Goal: Information Seeking & Learning: Check status

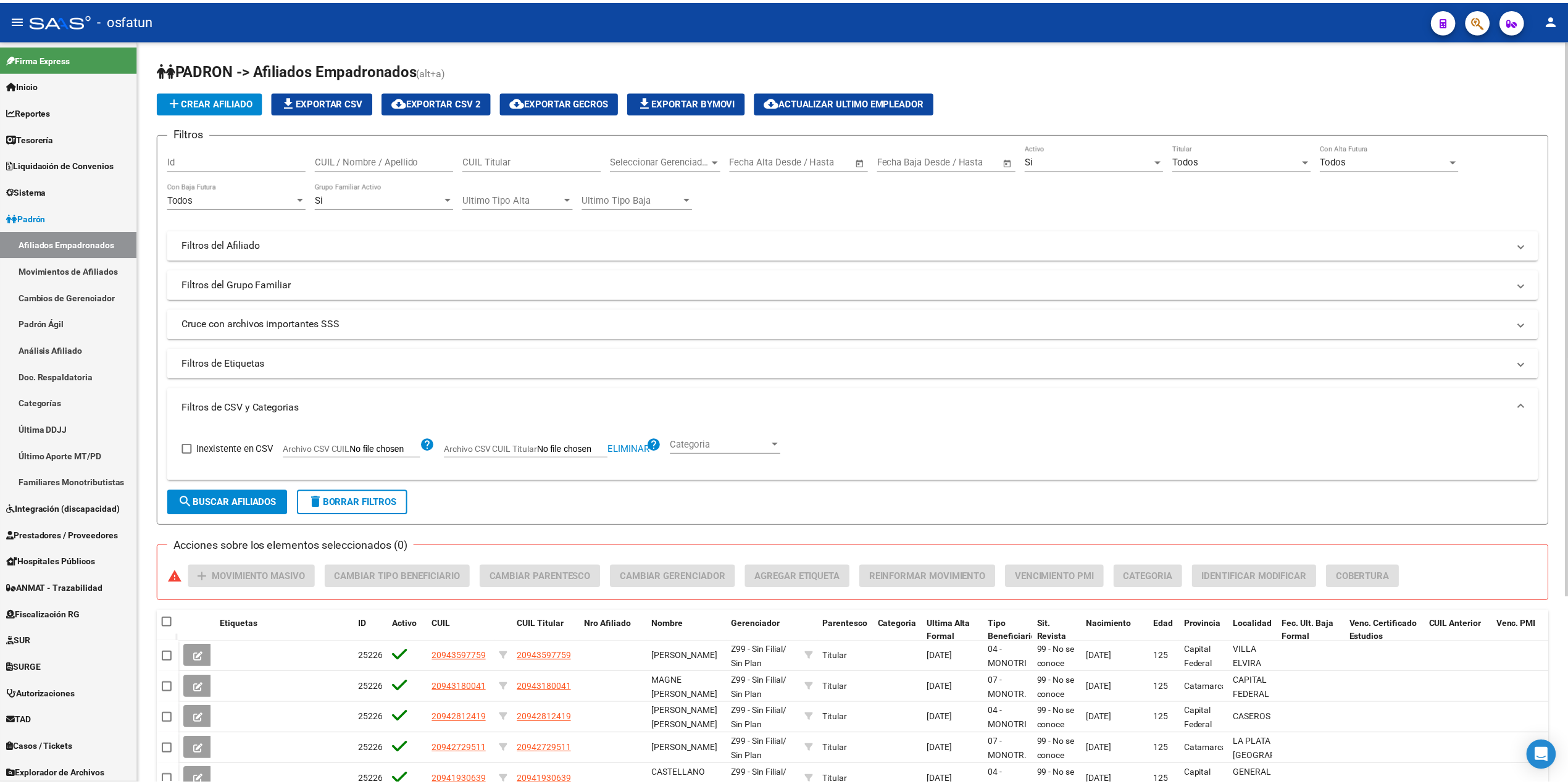
scroll to position [29, 0]
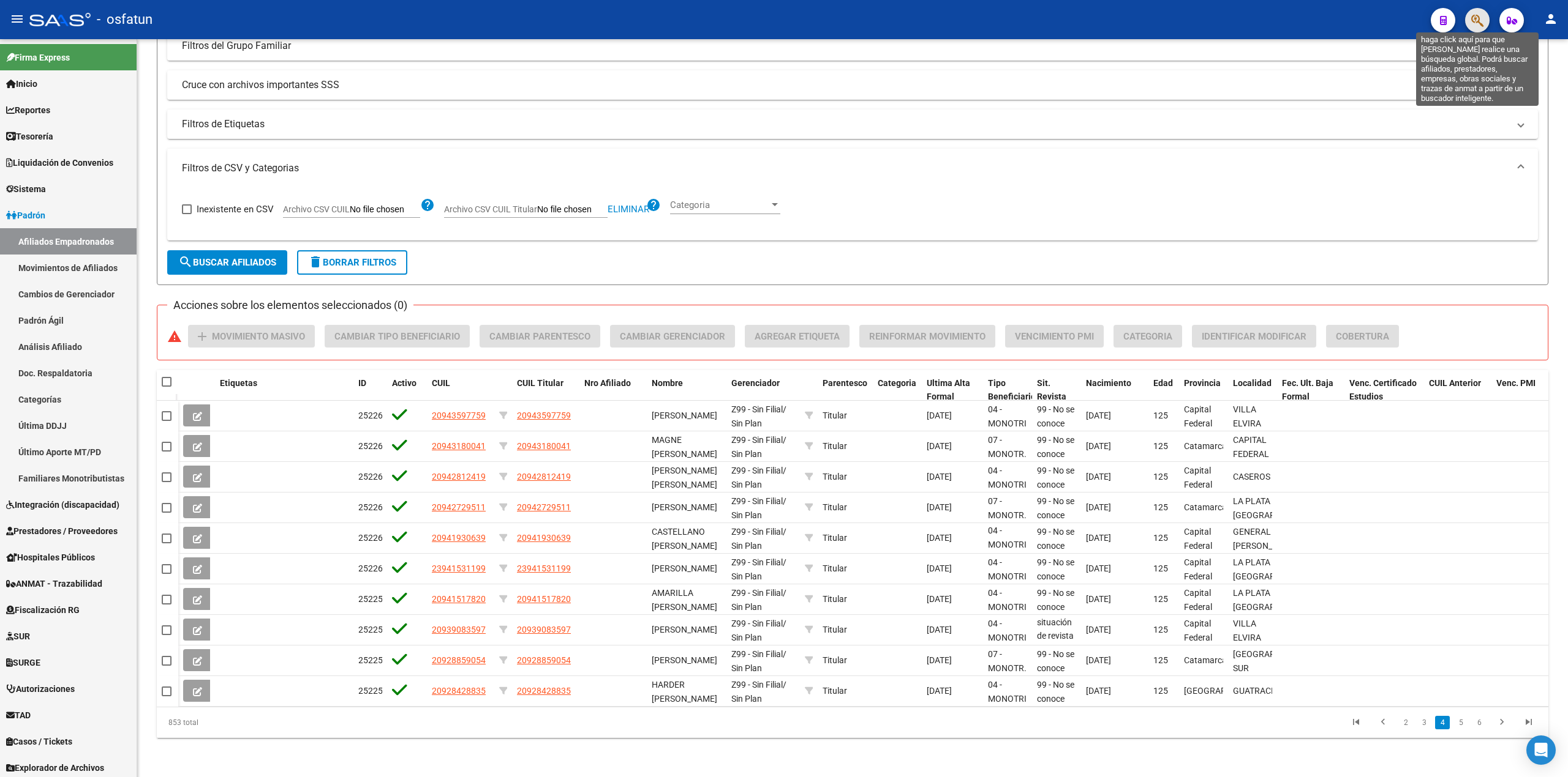
click at [1472, 25] on icon "button" at bounding box center [1477, 21] width 12 height 14
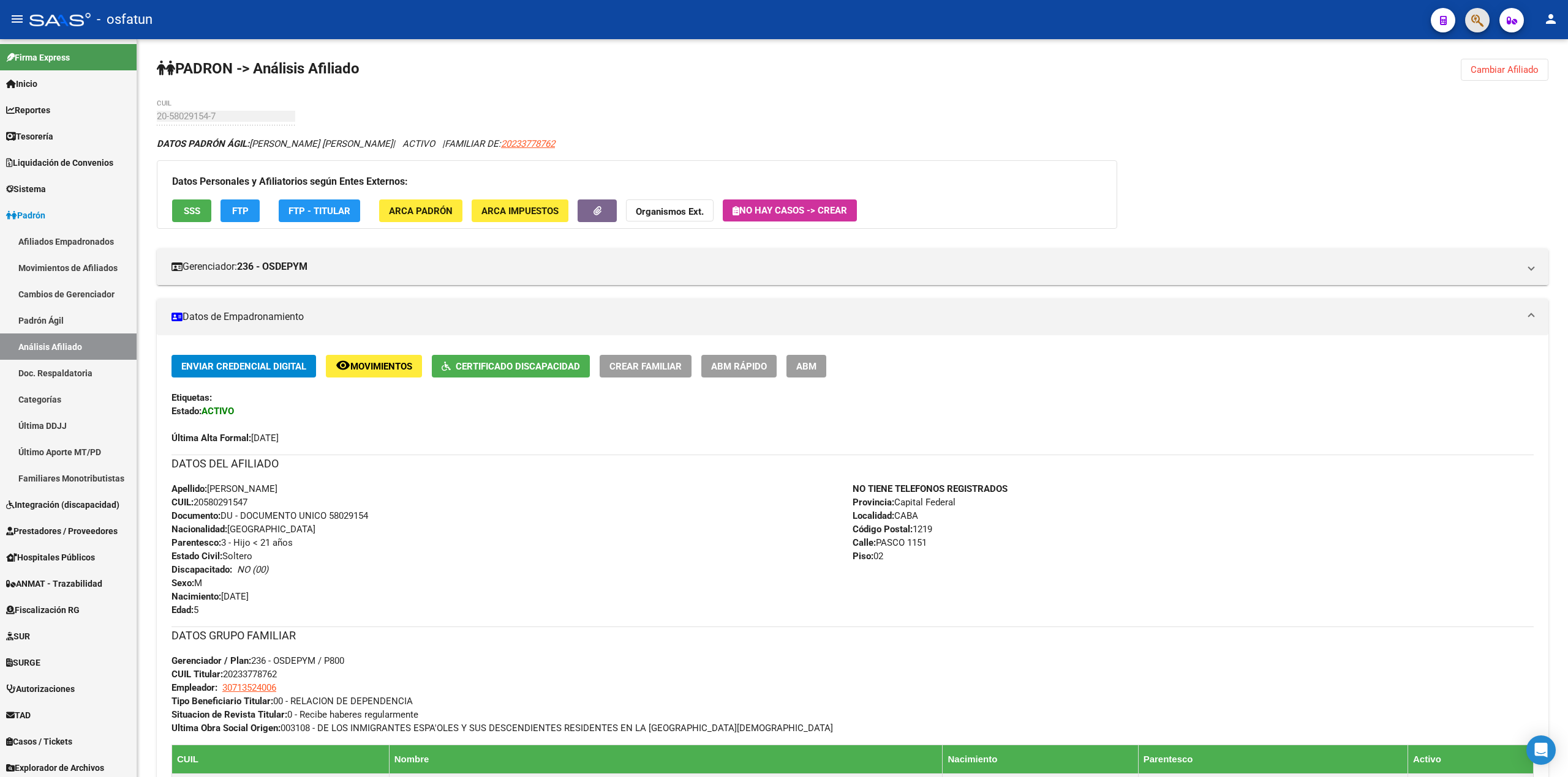
click at [1481, 28] on span "button" at bounding box center [1477, 20] width 12 height 25
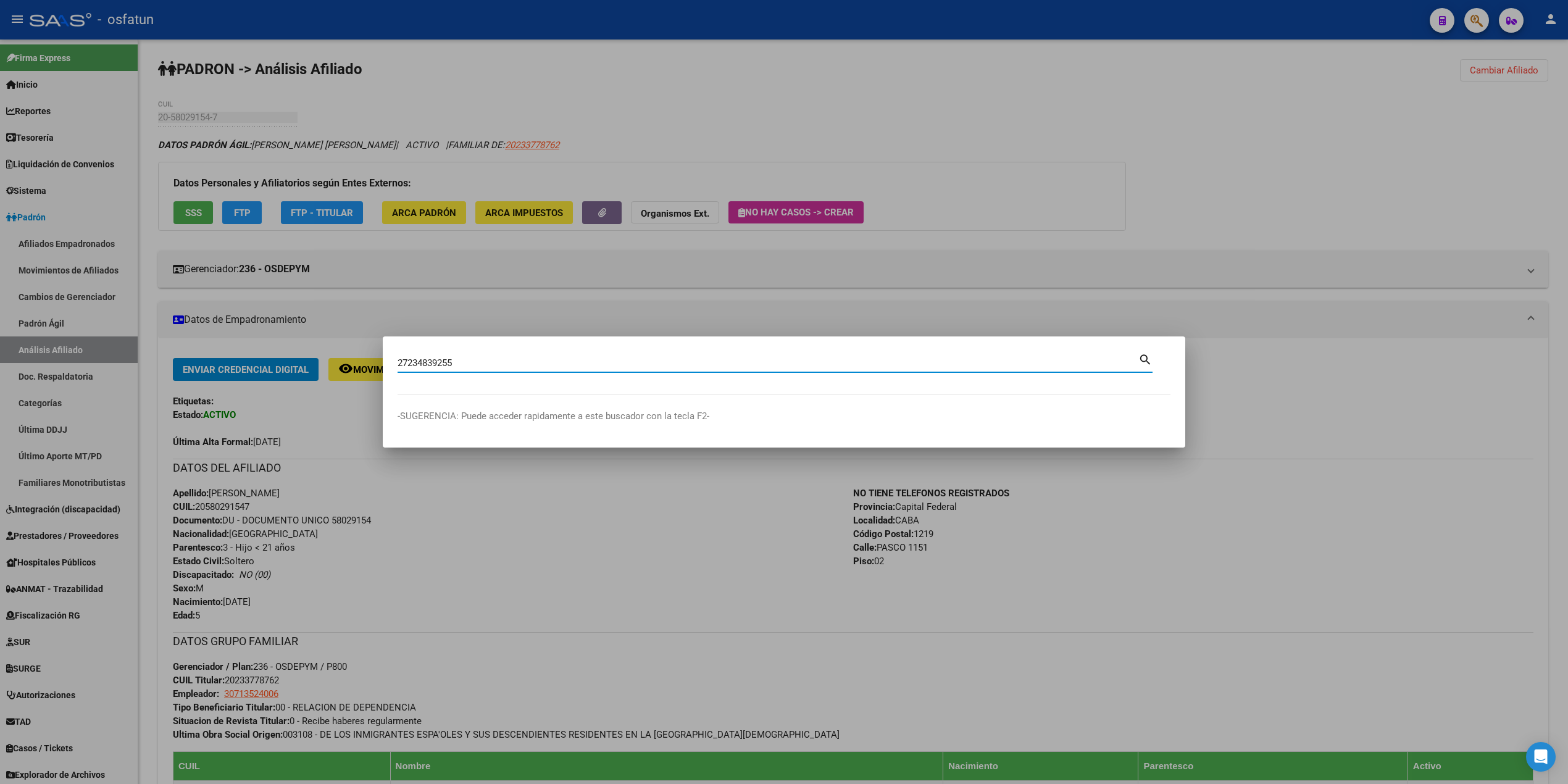
type input "27234839255"
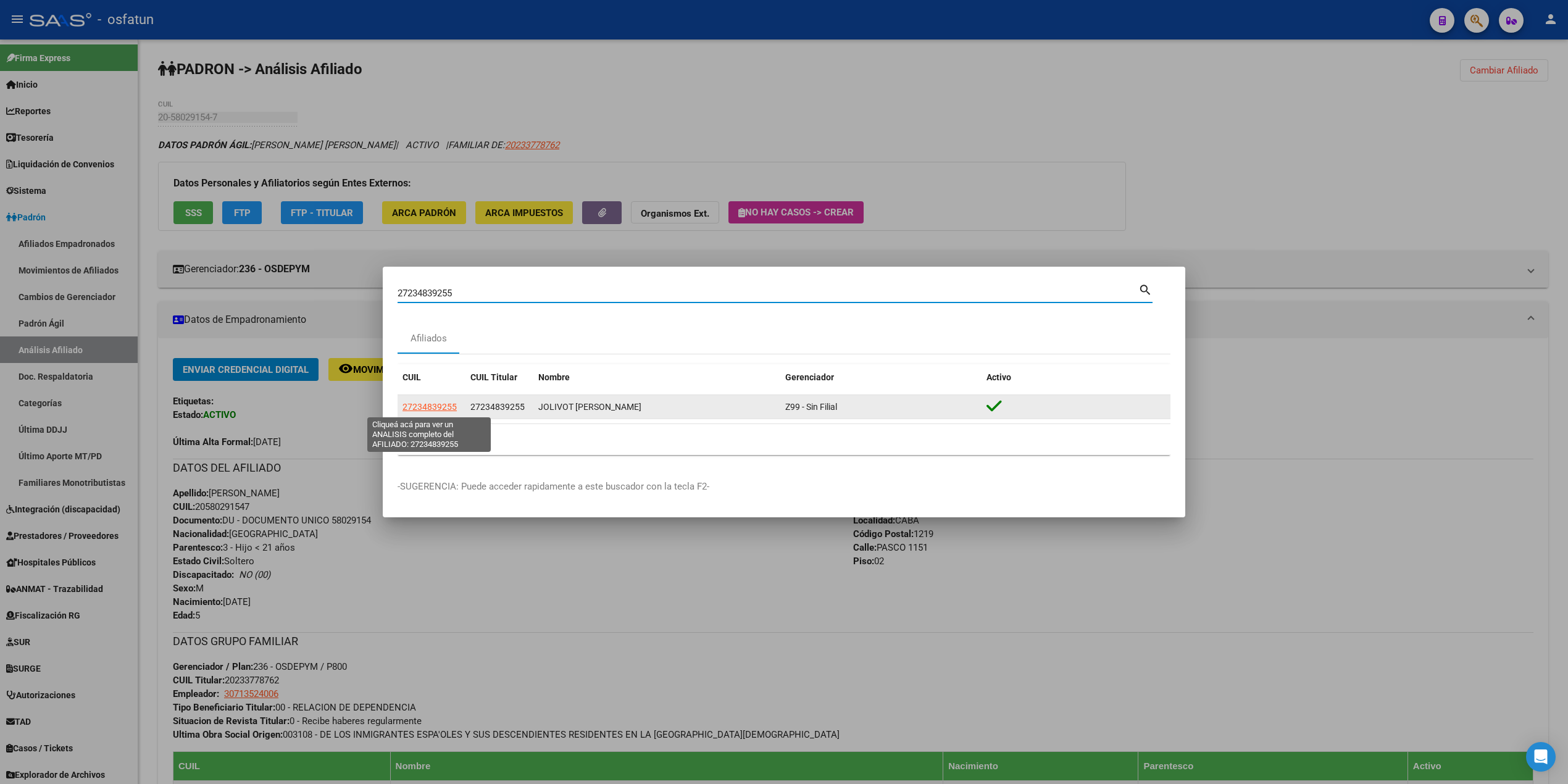
click at [444, 406] on span "27234839255" at bounding box center [429, 406] width 54 height 10
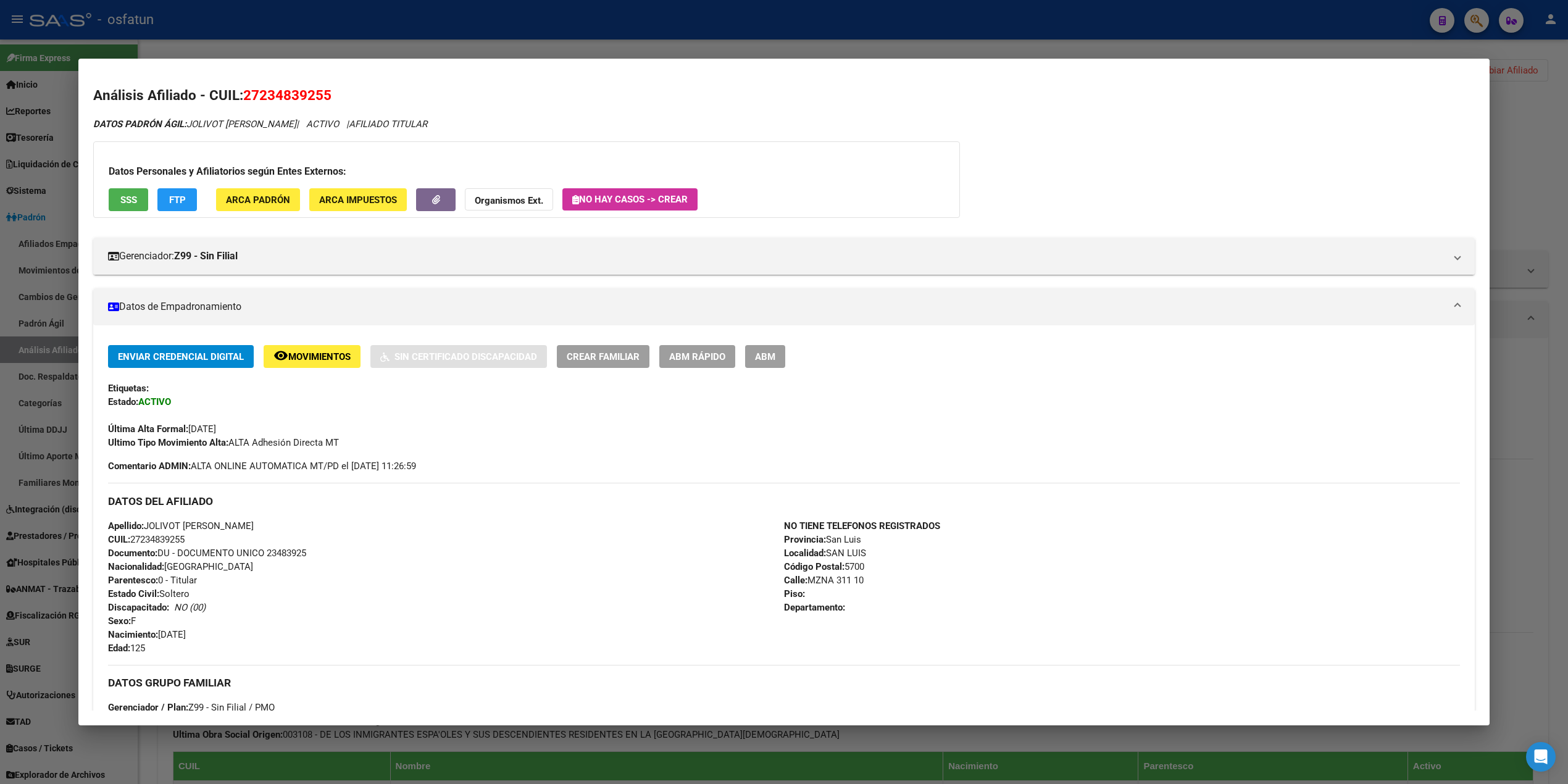
click at [1544, 126] on div at bounding box center [784, 392] width 1568 height 784
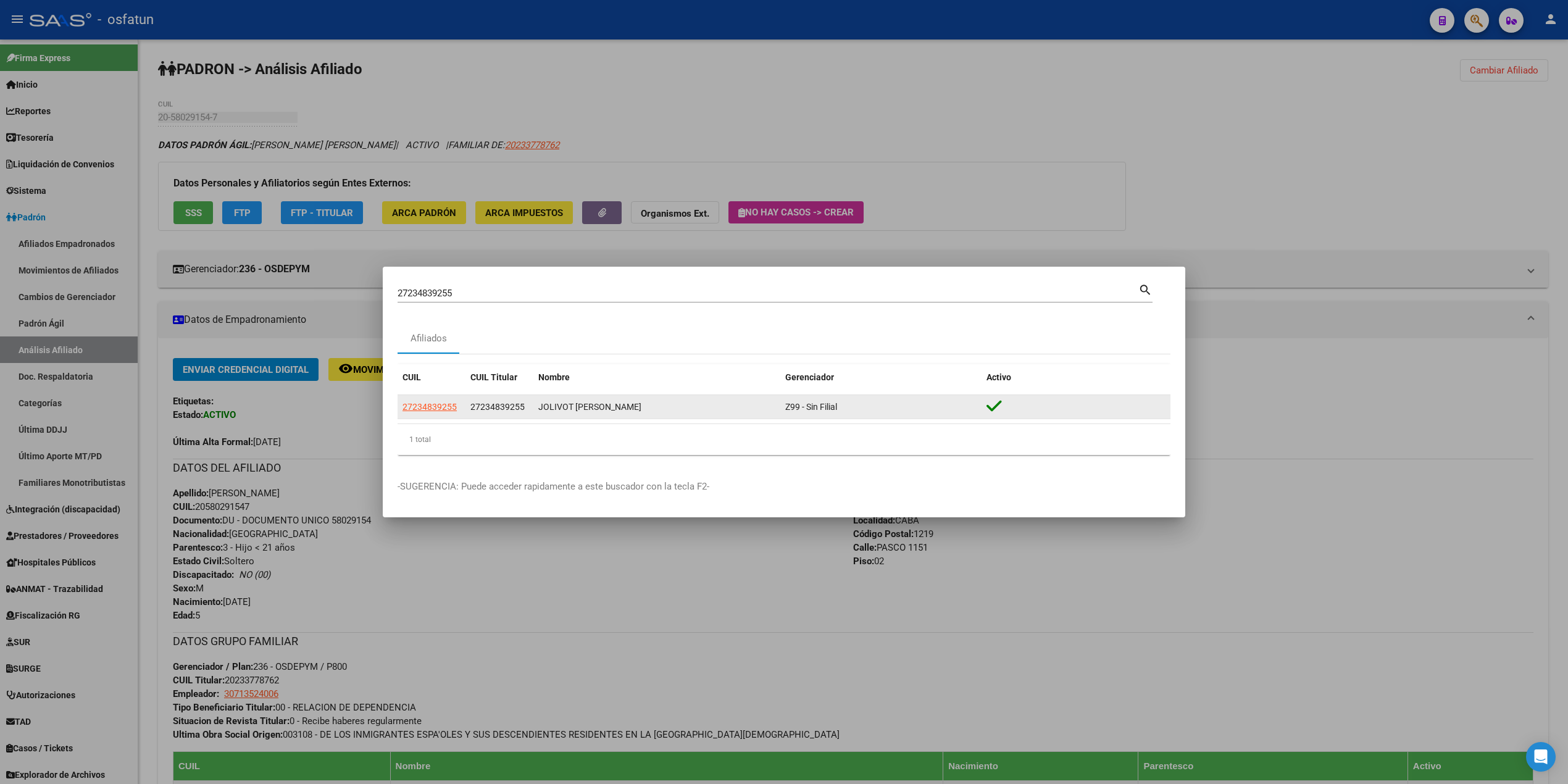
drag, startPoint x: 394, startPoint y: 406, endPoint x: 462, endPoint y: 410, distance: 68.1
click at [460, 410] on mat-dialog-content "27234839255 Buscar (apellido, dni, cuil, nro traspaso, cuit, obra social) searc…" at bounding box center [784, 374] width 803 height 184
copy datatable-body-row "27234839255"
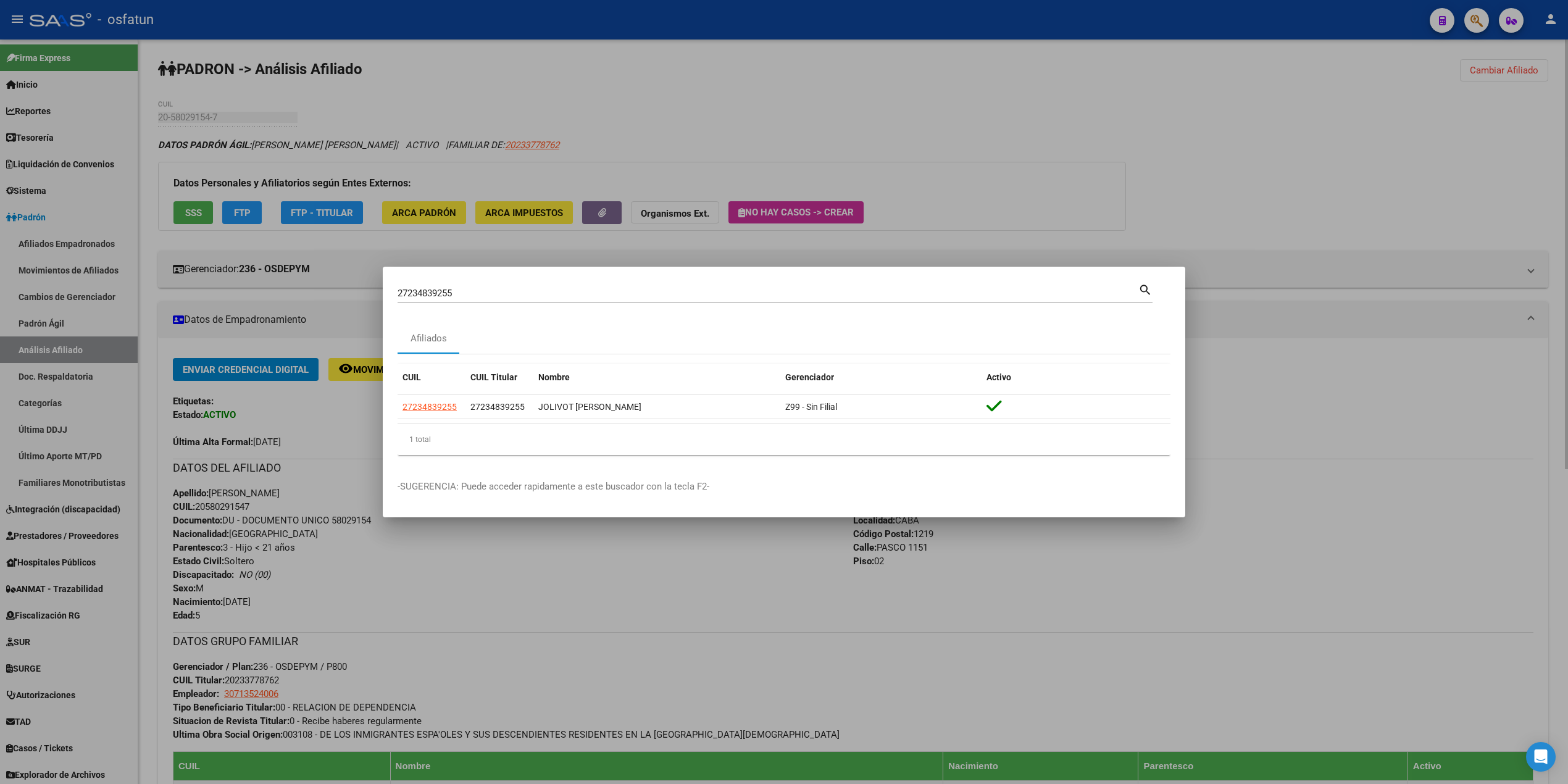
drag, startPoint x: 1274, startPoint y: 189, endPoint x: 885, endPoint y: 225, distance: 390.7
click at [1271, 186] on div at bounding box center [784, 392] width 1568 height 784
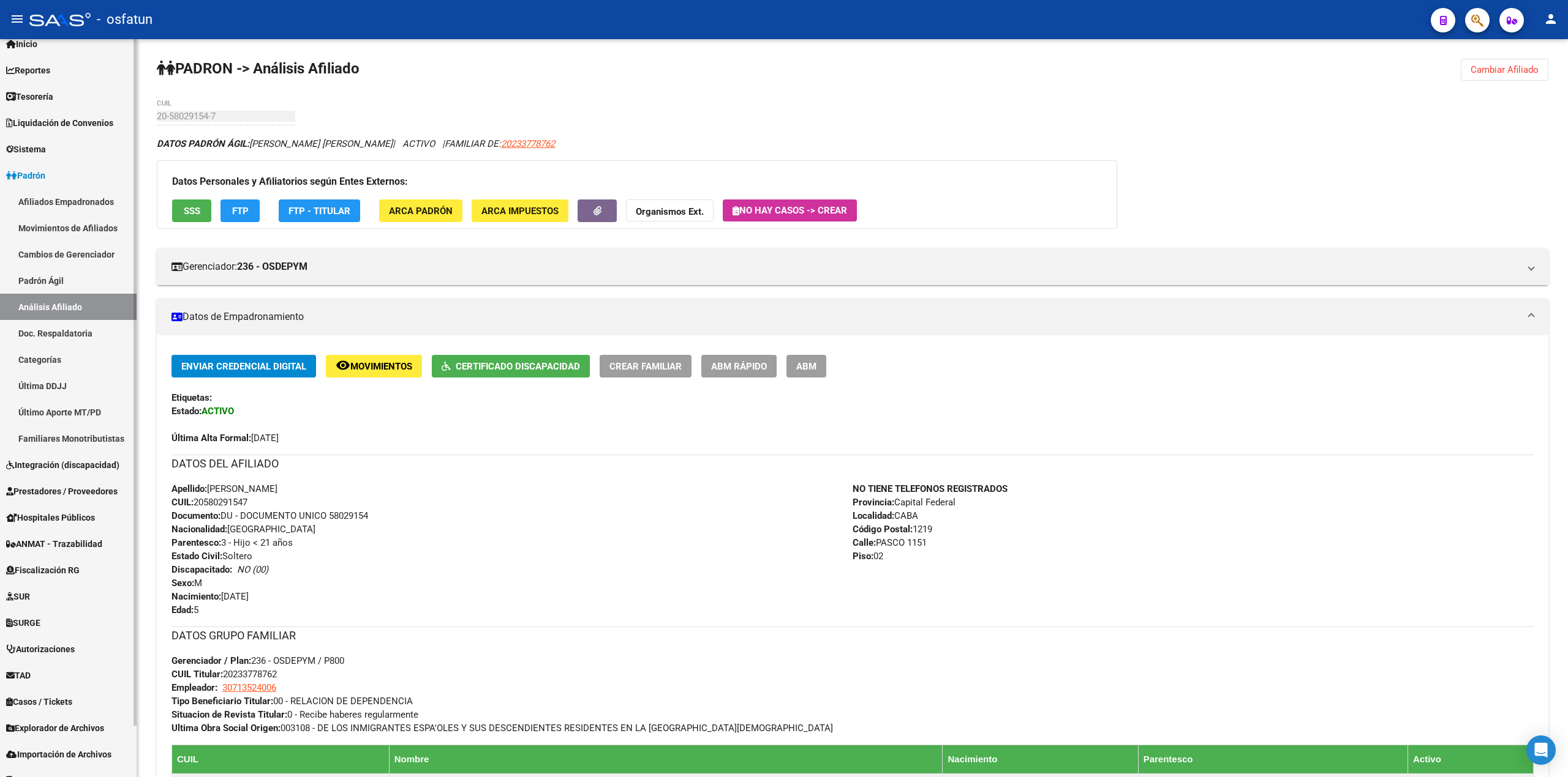
scroll to position [57, 0]
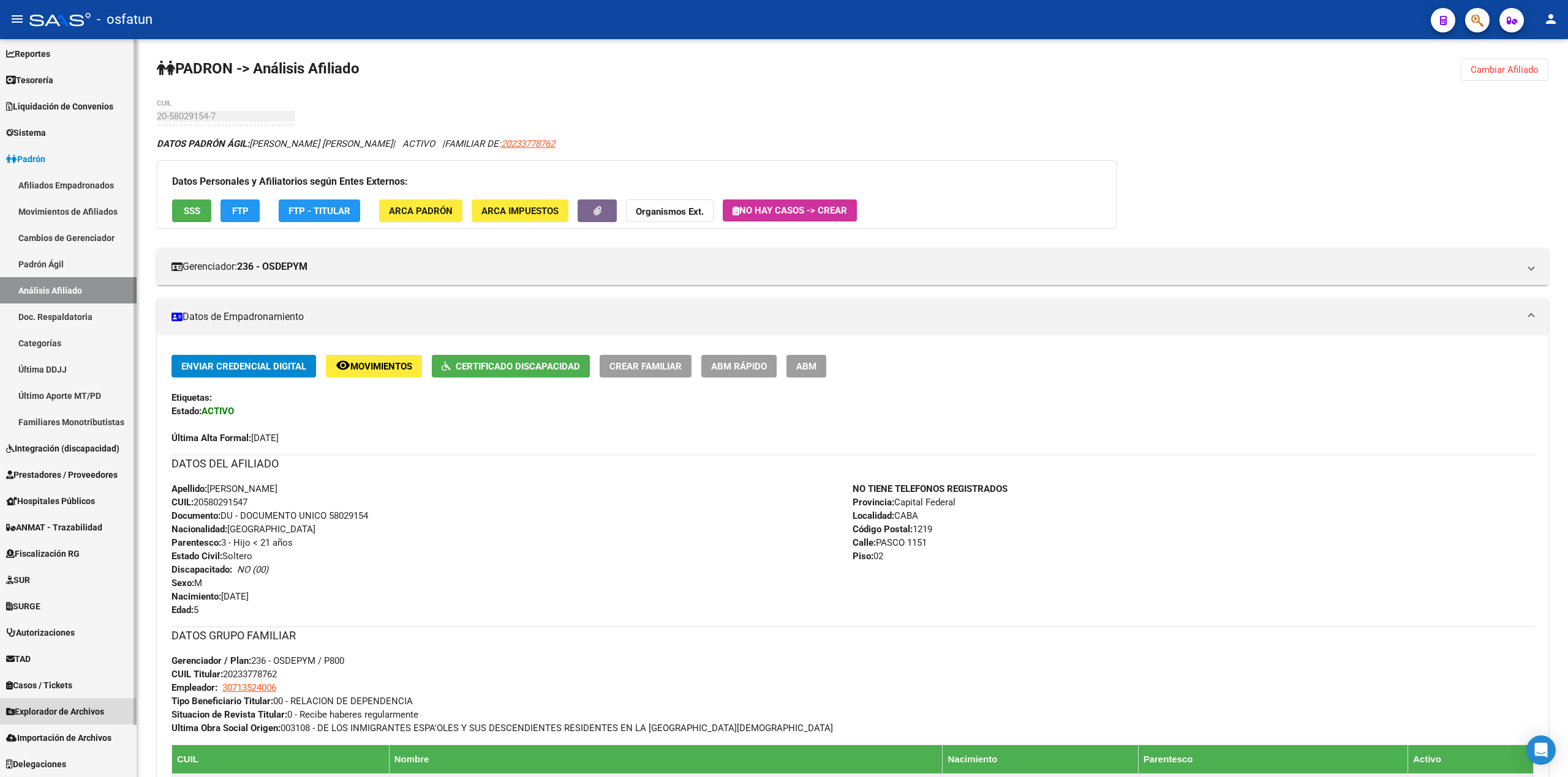
click at [81, 713] on span "Explorador de Archivos" at bounding box center [55, 711] width 98 height 14
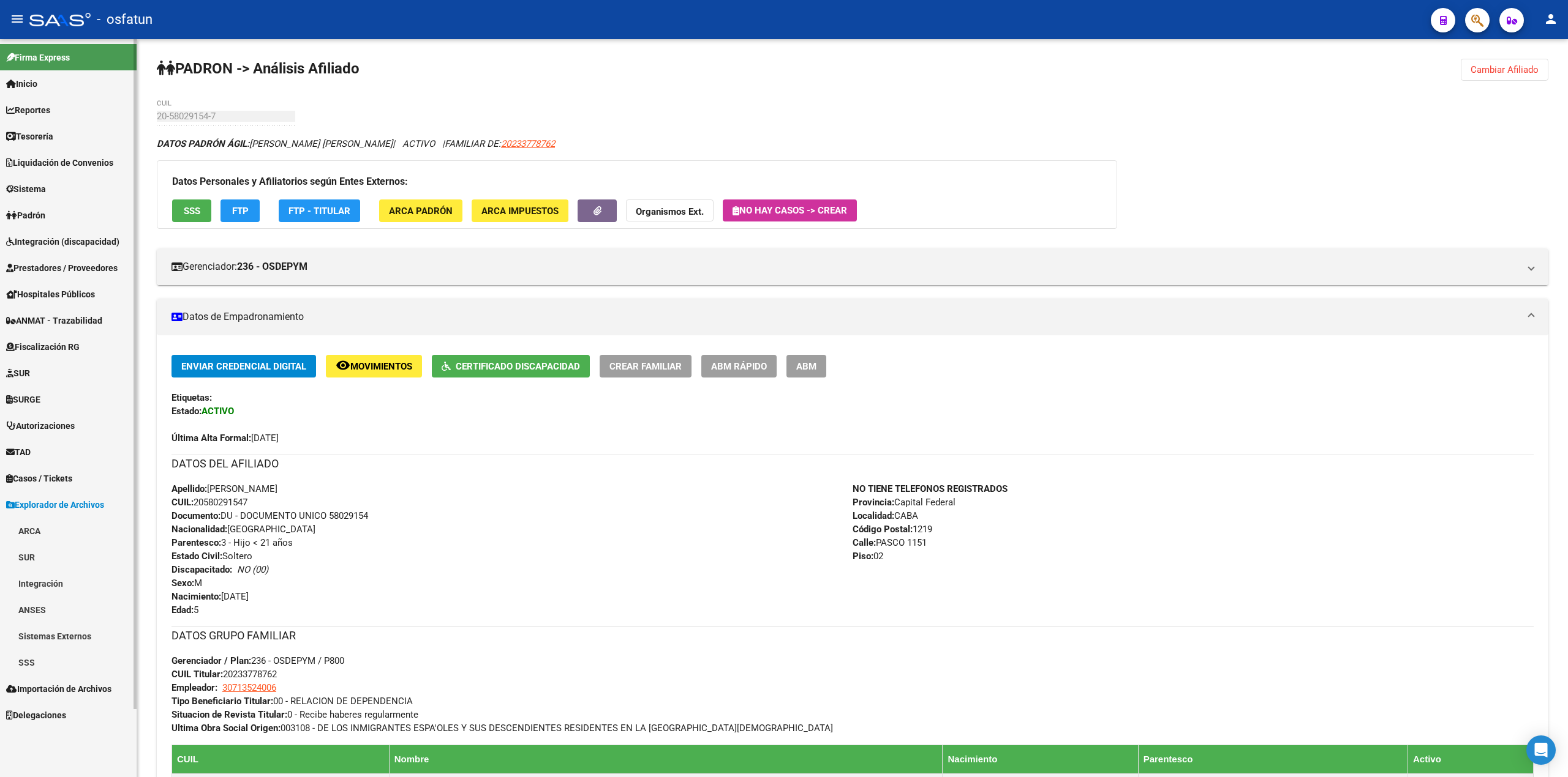
scroll to position [0, 0]
click at [42, 654] on link "SSS" at bounding box center [68, 663] width 137 height 27
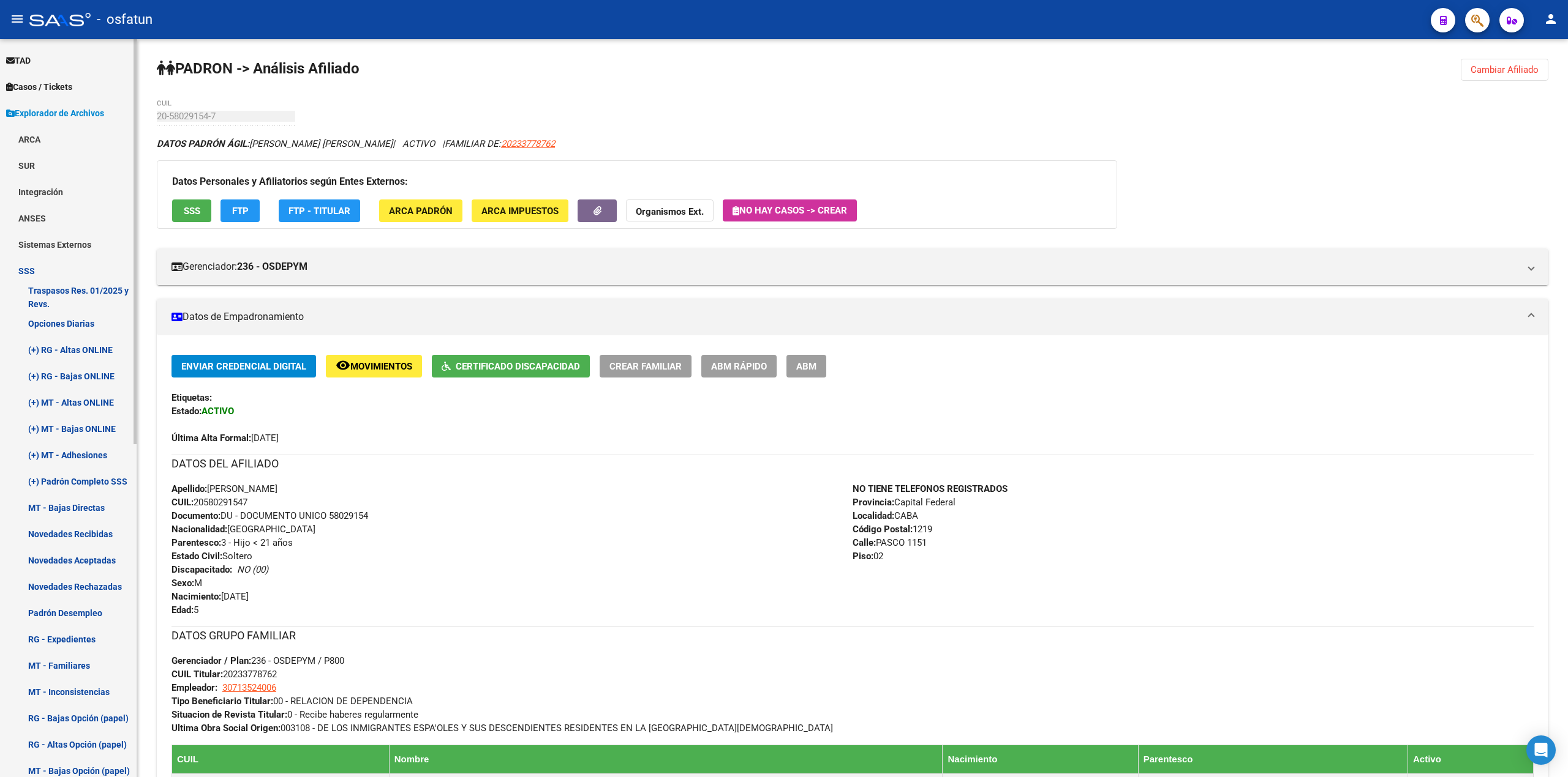
scroll to position [407, 0]
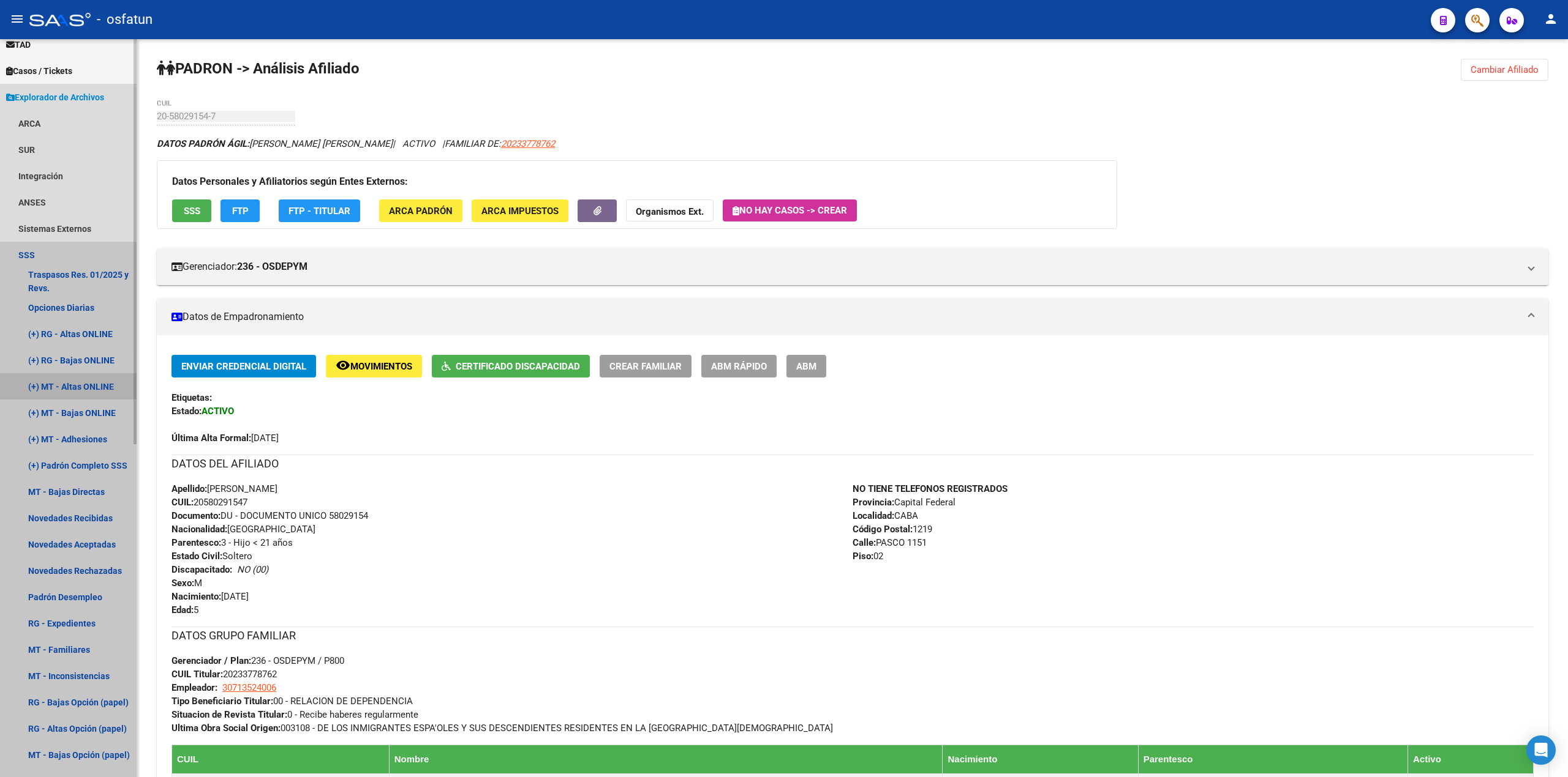
click at [86, 385] on link "(+) MT - Altas ONLINE" at bounding box center [68, 387] width 137 height 27
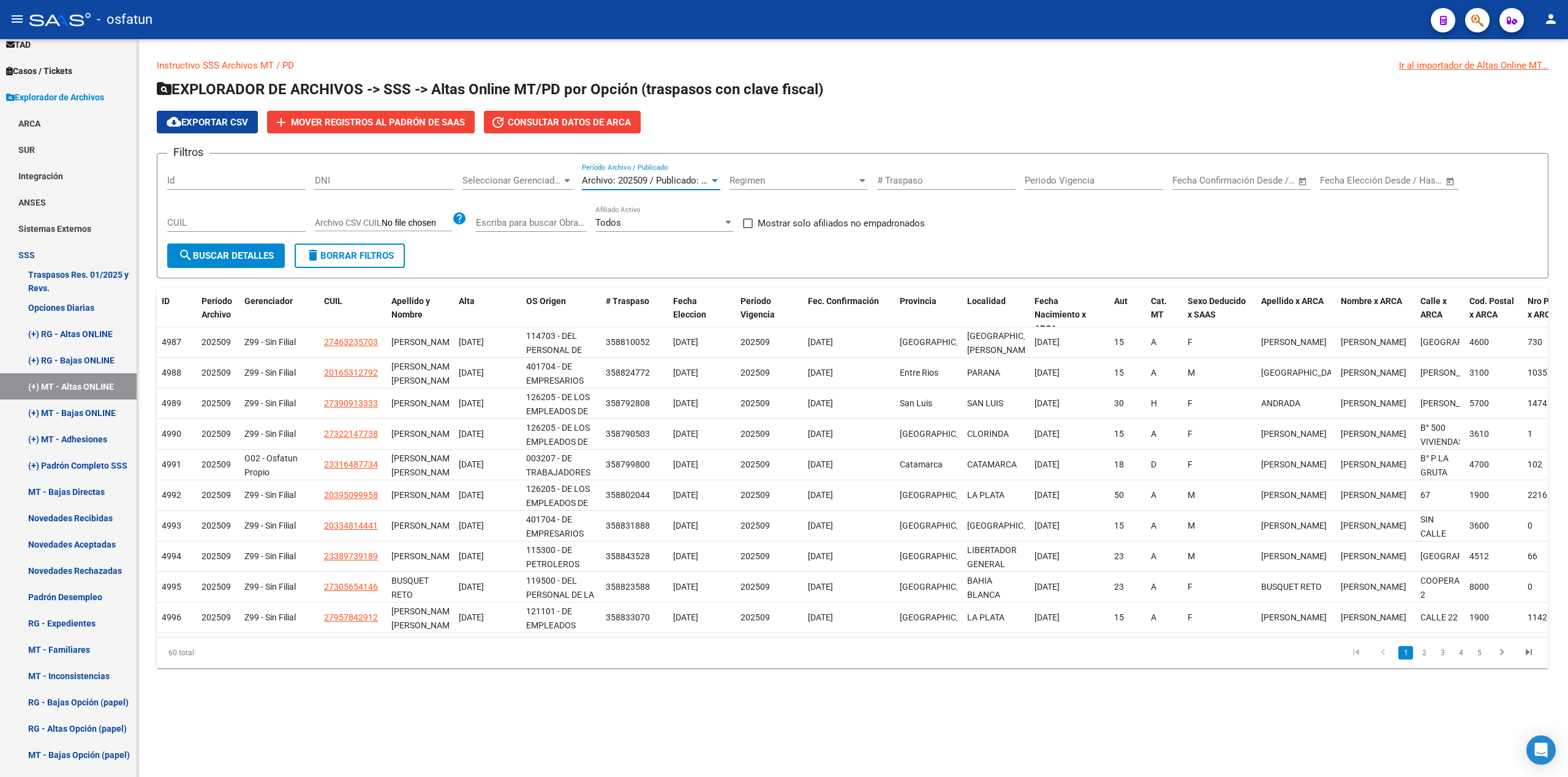
click at [682, 175] on span "Archivo: 202509 / Publicado: 202508" at bounding box center [656, 180] width 149 height 11
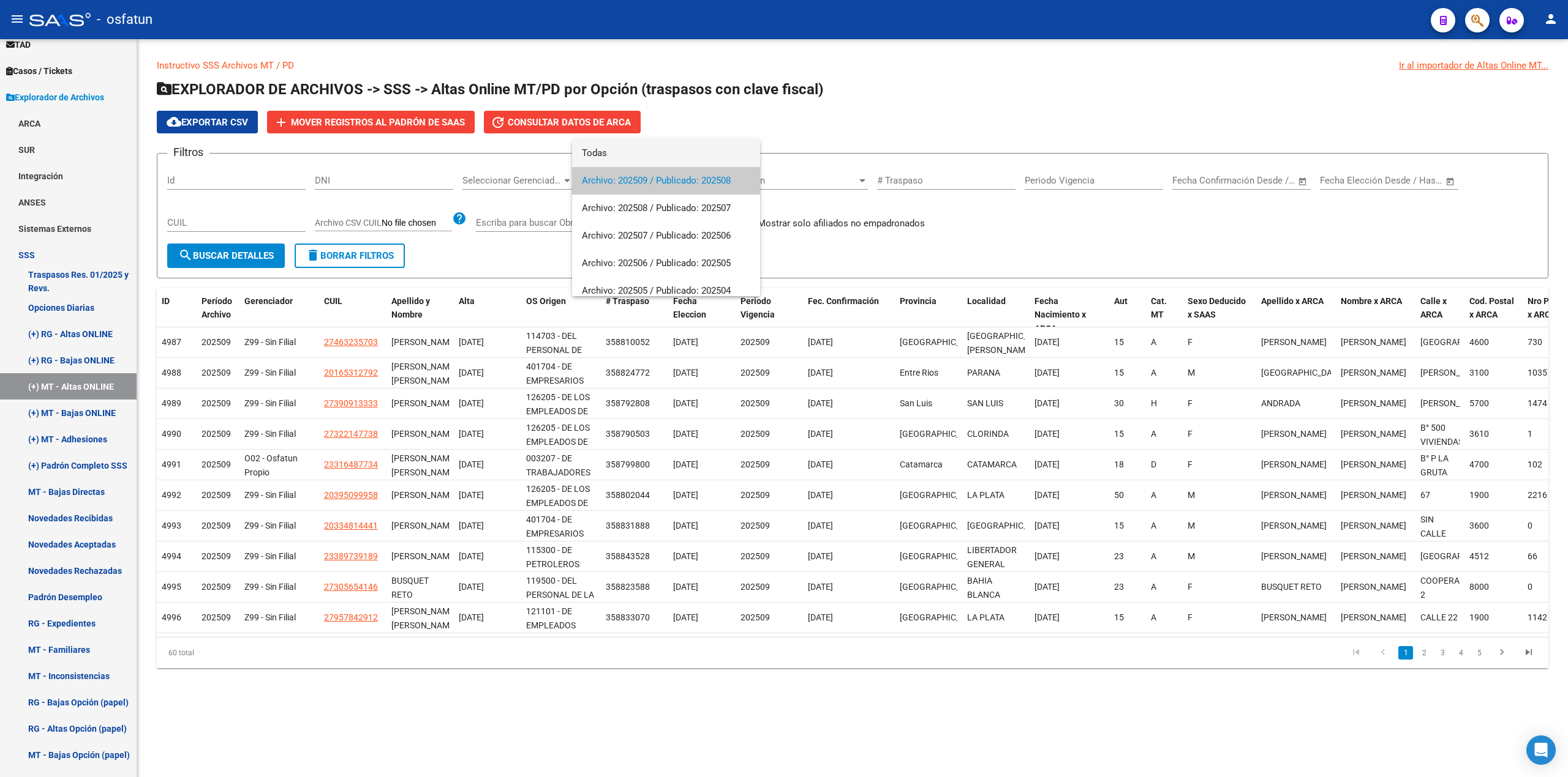
click at [643, 154] on span "Todas" at bounding box center [666, 153] width 168 height 27
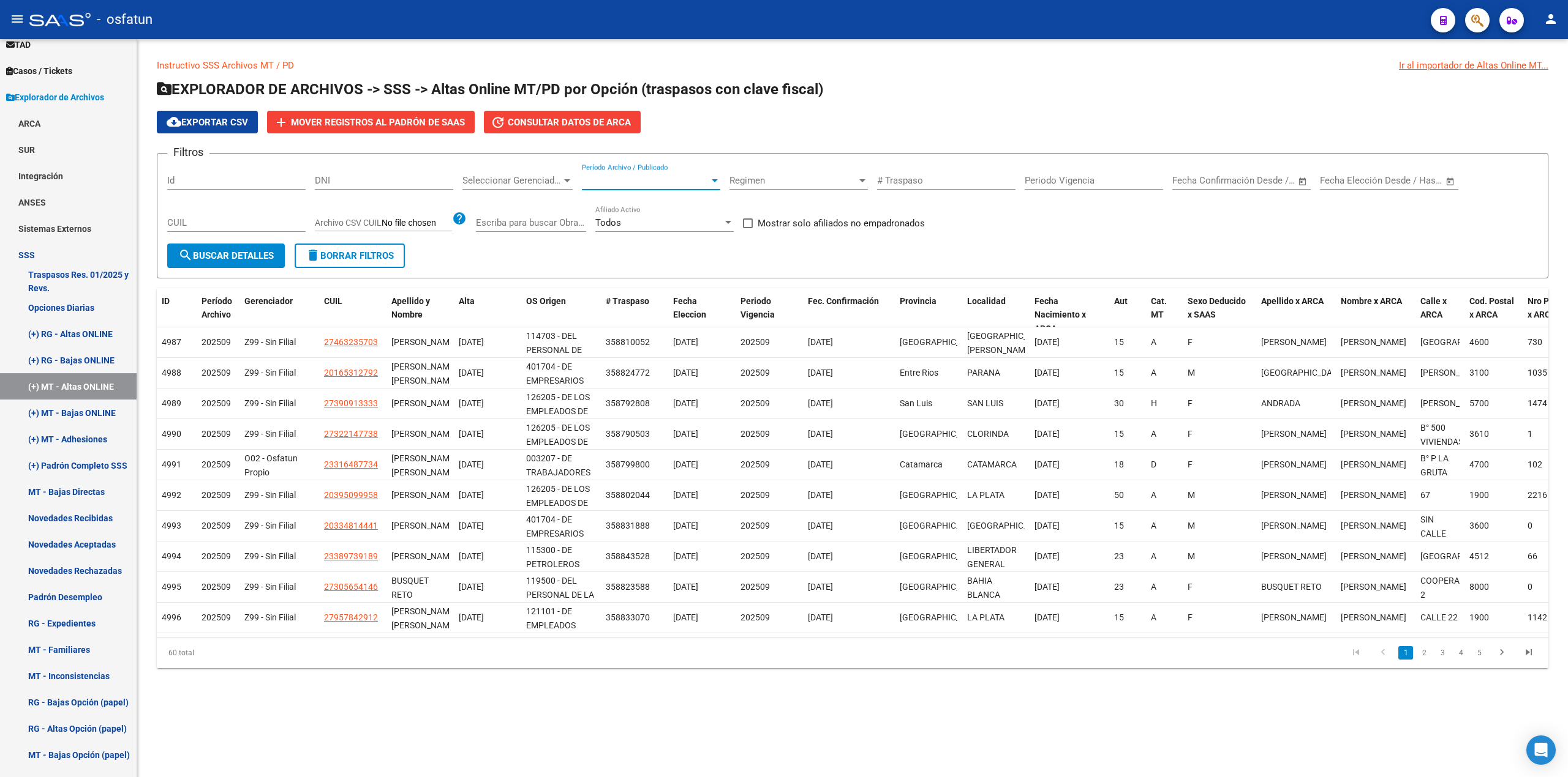
click at [204, 214] on div "CUIL" at bounding box center [236, 219] width 138 height 27
drag, startPoint x: 204, startPoint y: 214, endPoint x: 187, endPoint y: 223, distance: 19.2
click at [187, 223] on input "CUIL" at bounding box center [236, 222] width 138 height 11
paste input "27-23483925-5"
type input "27-23483925-5"
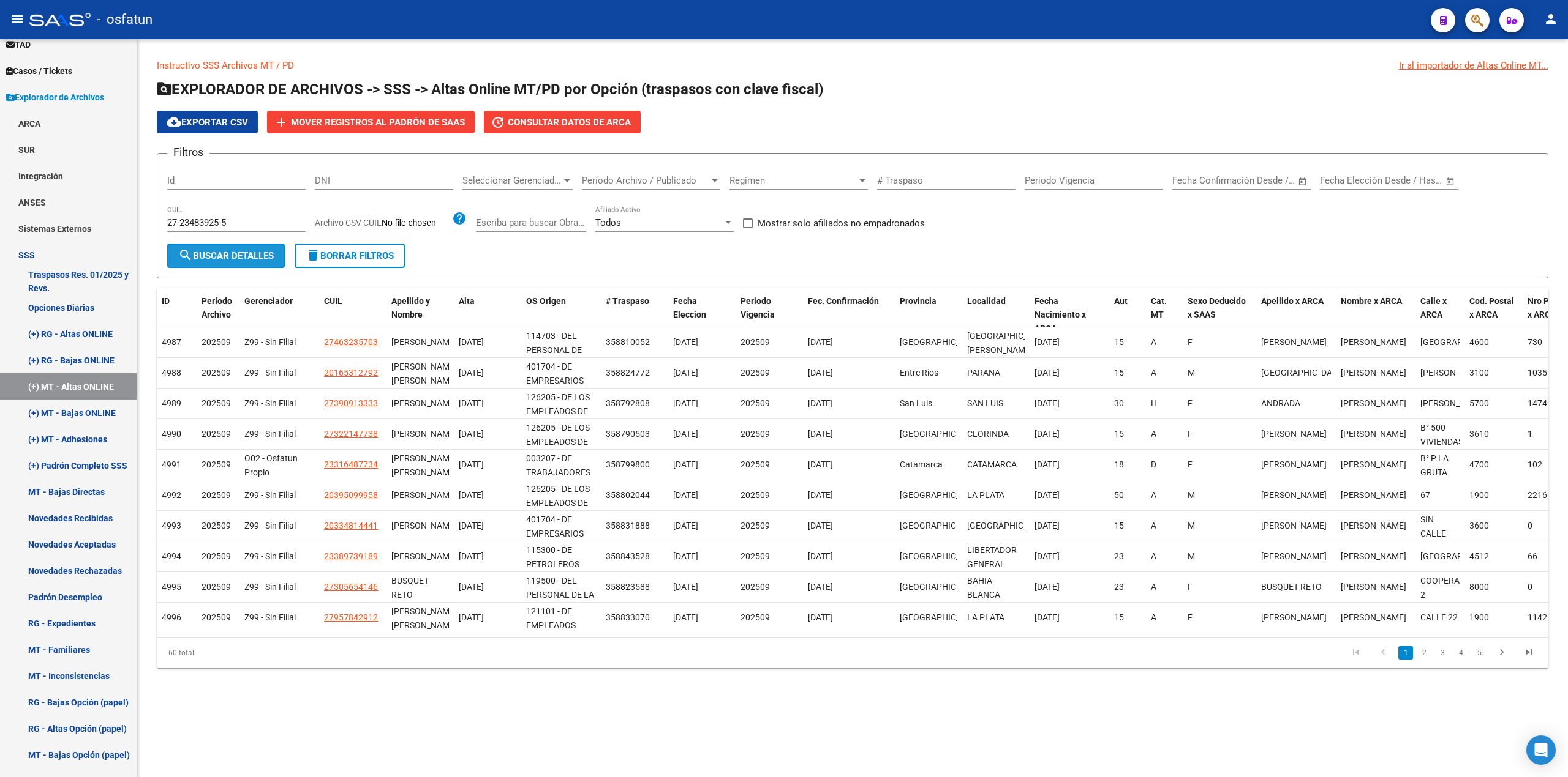
click at [248, 250] on span "search Buscar Detalles" at bounding box center [226, 255] width 96 height 11
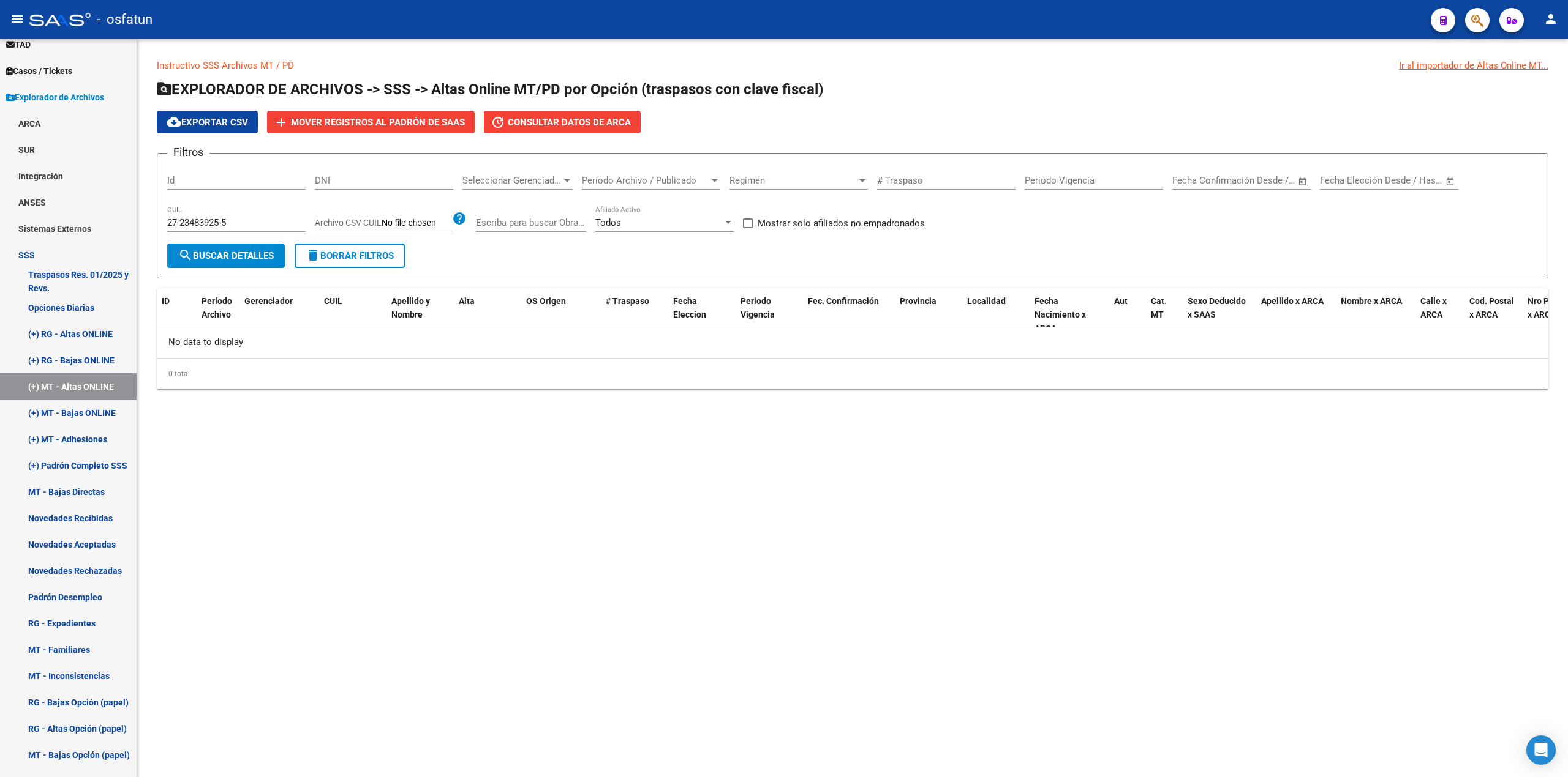
click at [231, 262] on button "search Buscar Detalles" at bounding box center [226, 256] width 118 height 25
click at [233, 259] on span "search Buscar Detalles" at bounding box center [226, 255] width 96 height 11
click at [234, 259] on span "search Buscar Detalles" at bounding box center [226, 255] width 96 height 11
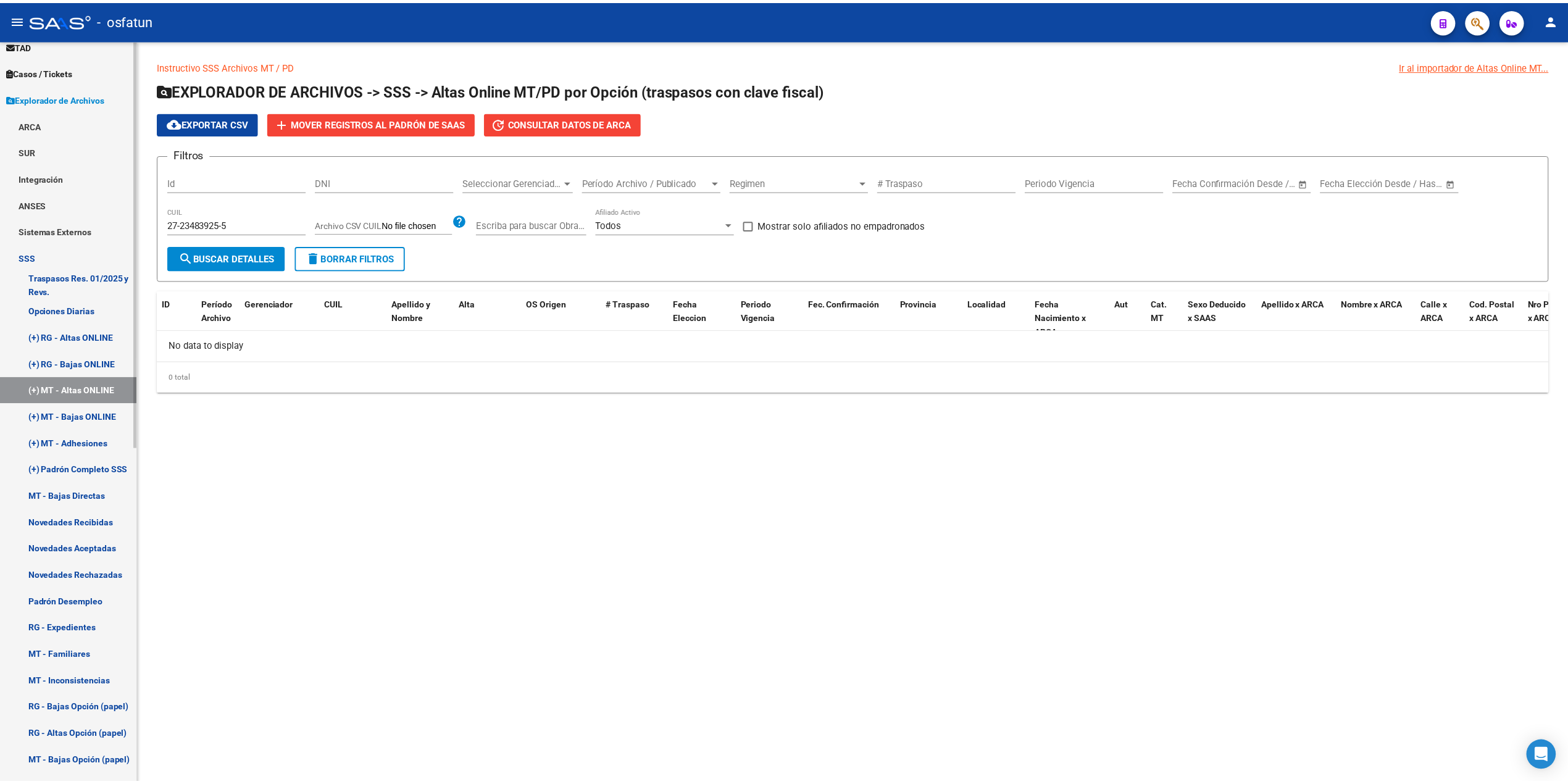
scroll to position [576, 0]
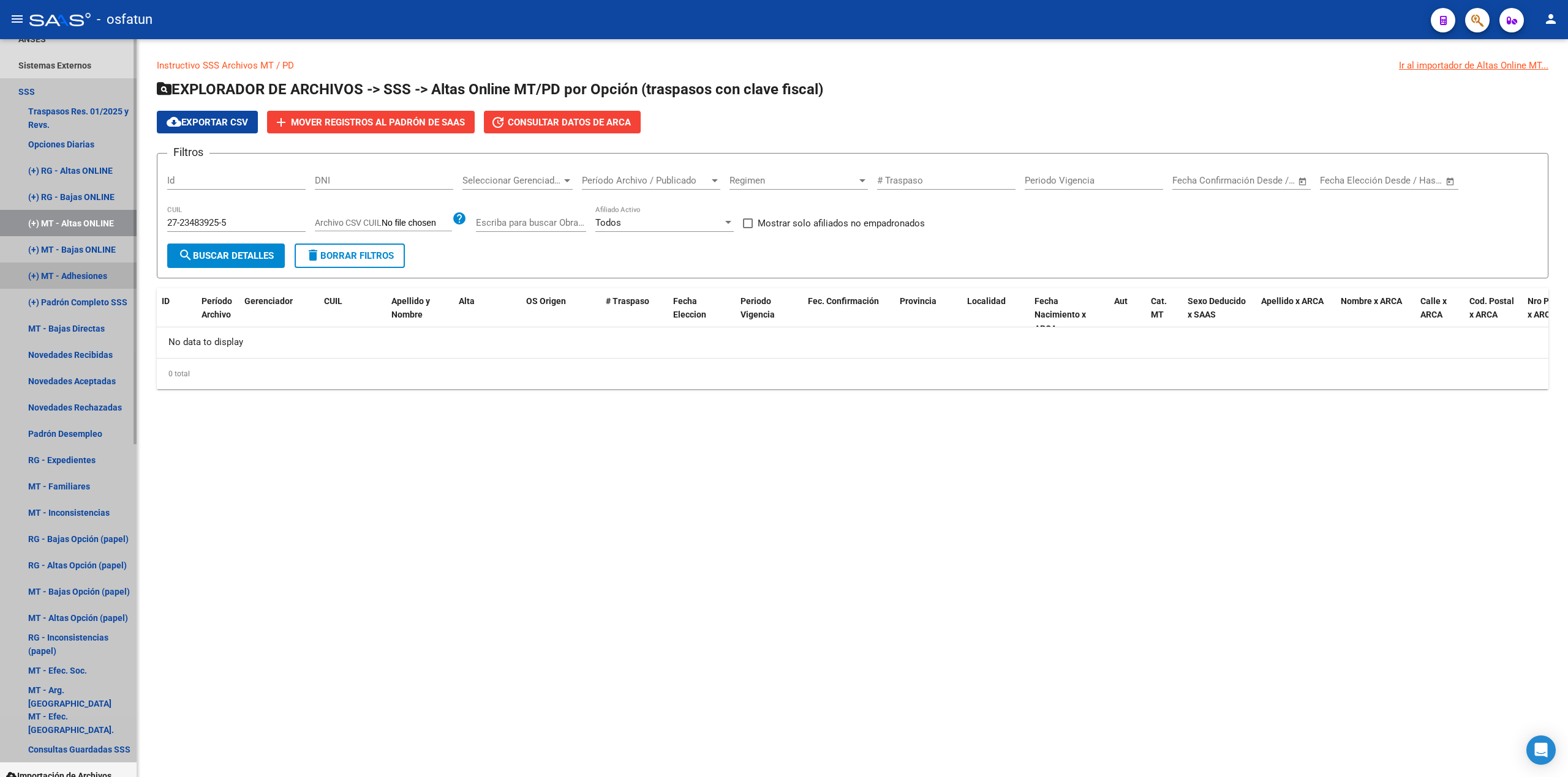
click at [100, 278] on link "(+) MT - Adhesiones" at bounding box center [68, 275] width 137 height 27
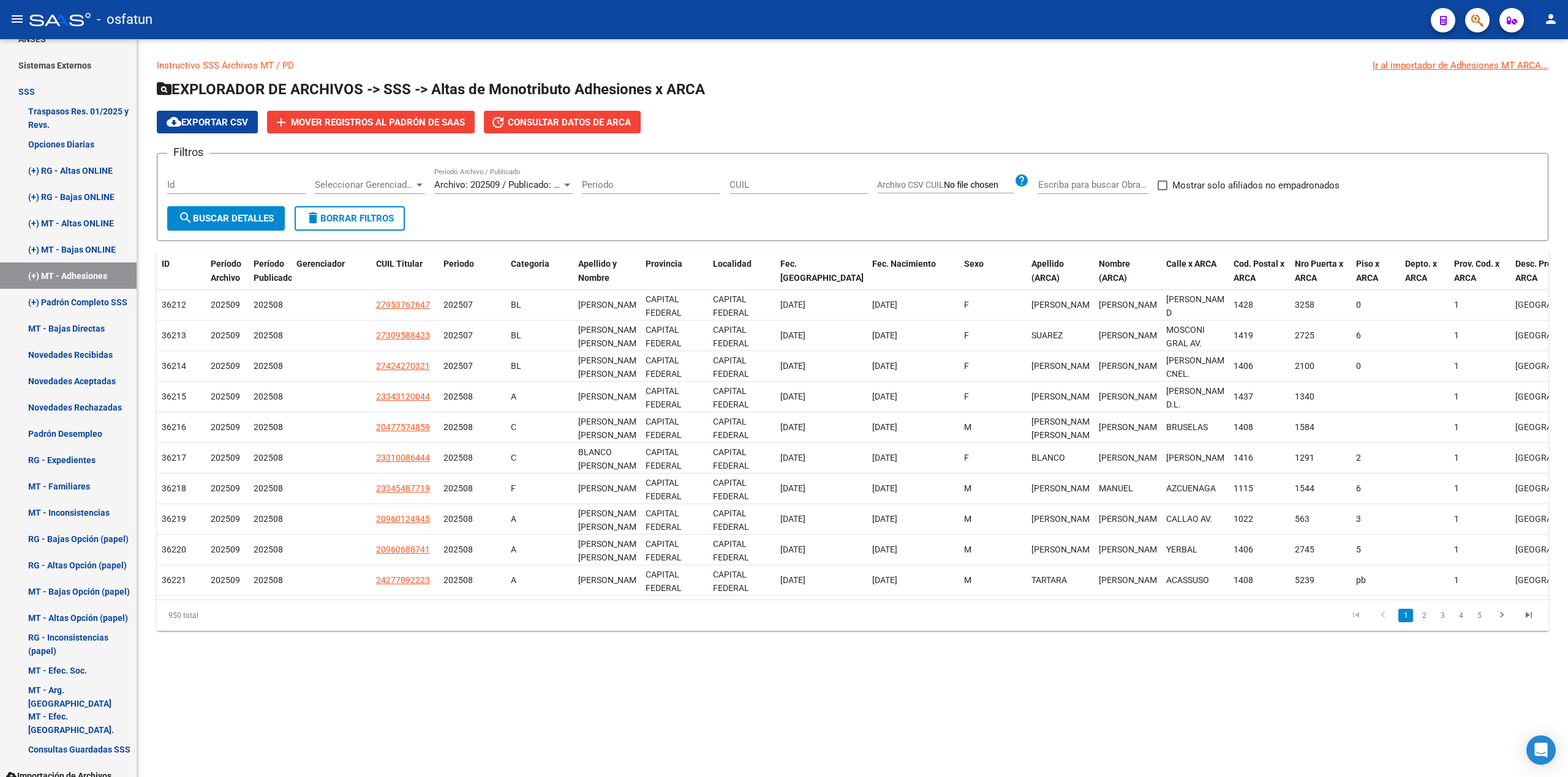
click at [751, 183] on input "CUIL" at bounding box center [798, 185] width 138 height 11
paste input "27-23483925-5"
type input "27-23483925-5"
click at [248, 218] on span "search Buscar Detalles" at bounding box center [226, 218] width 96 height 11
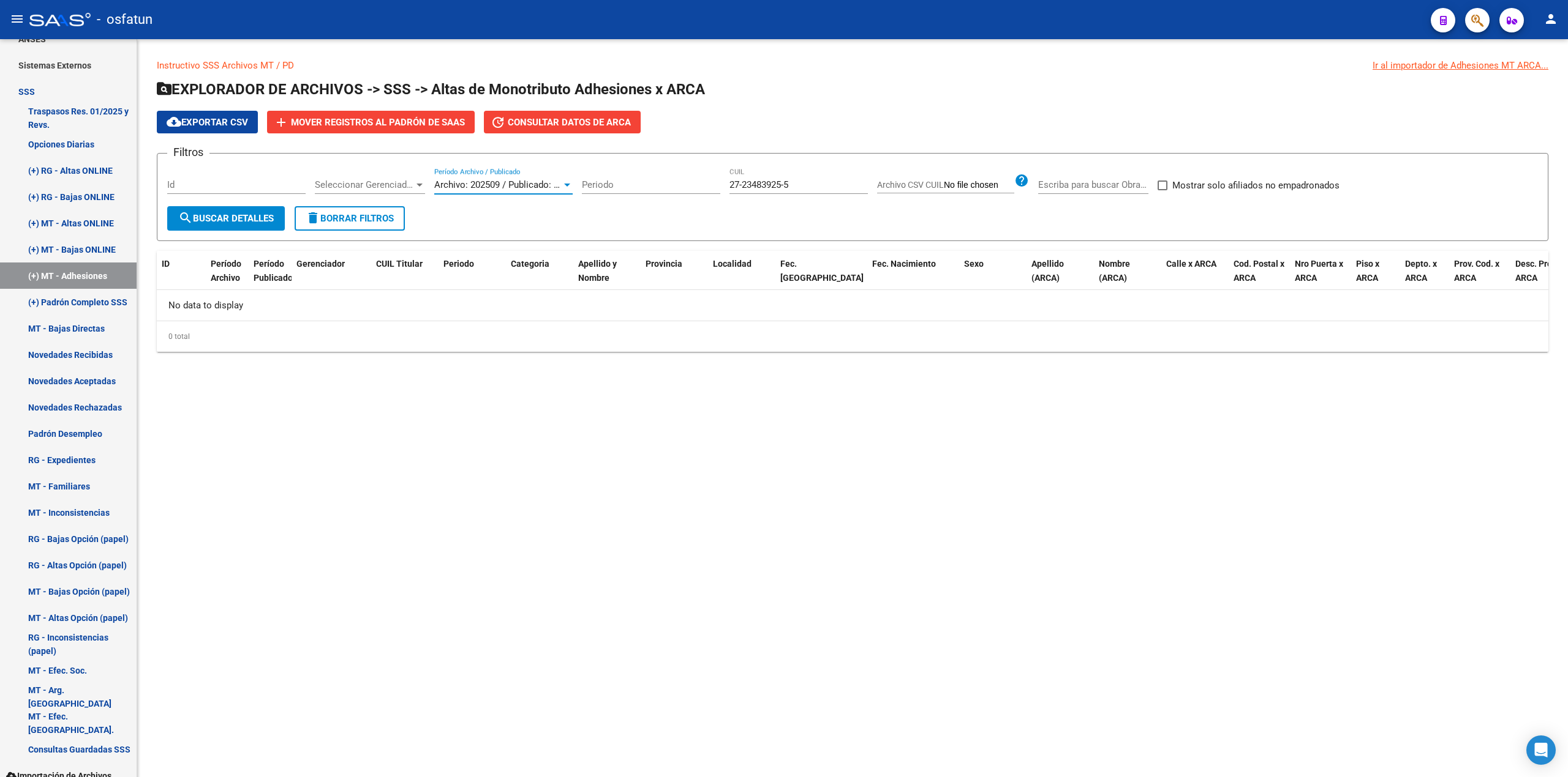
click at [475, 185] on span "Archivo: 202509 / Publicado: 202508" at bounding box center [508, 185] width 149 height 11
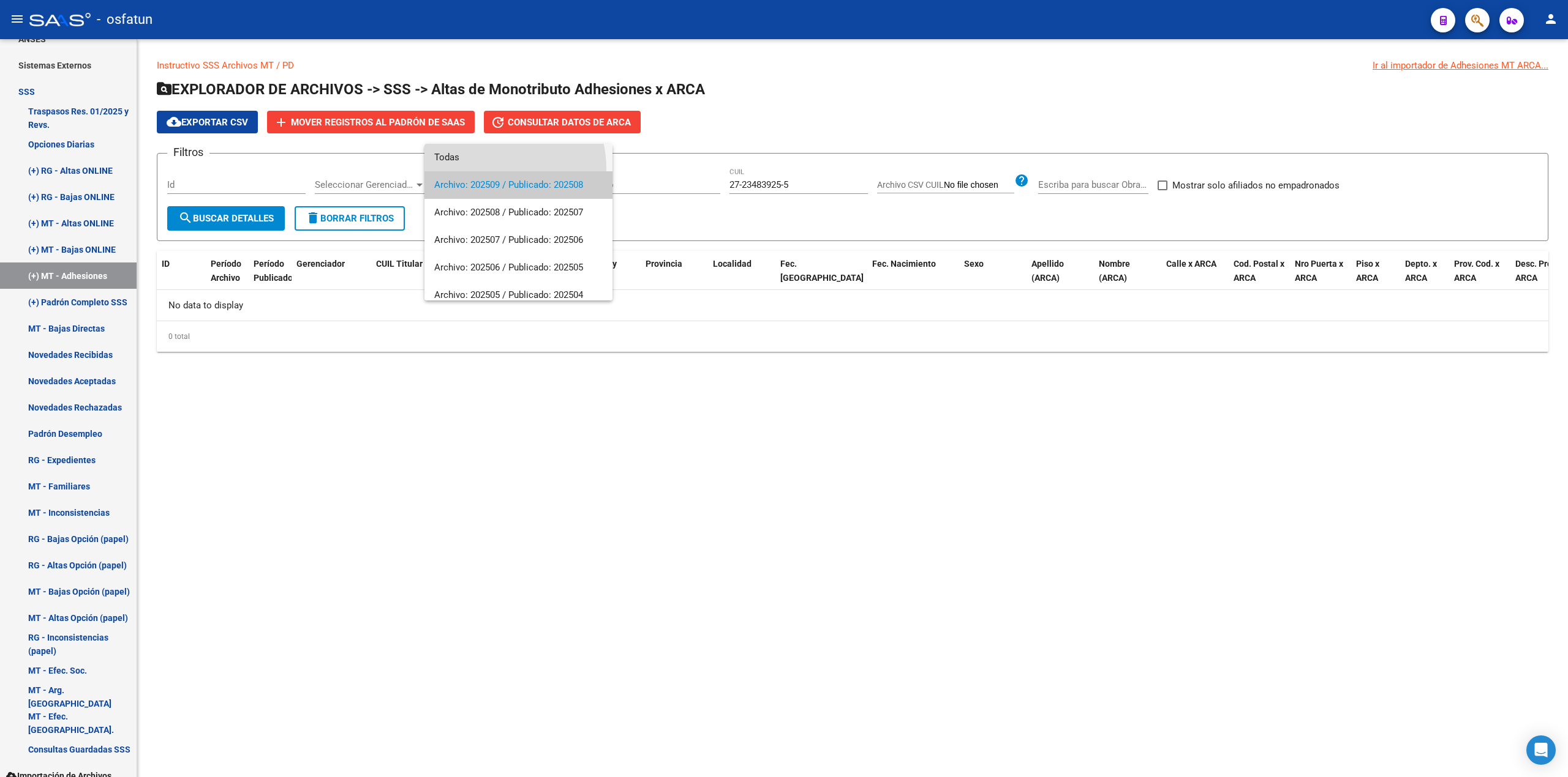
click at [486, 169] on span "Todas" at bounding box center [518, 157] width 168 height 27
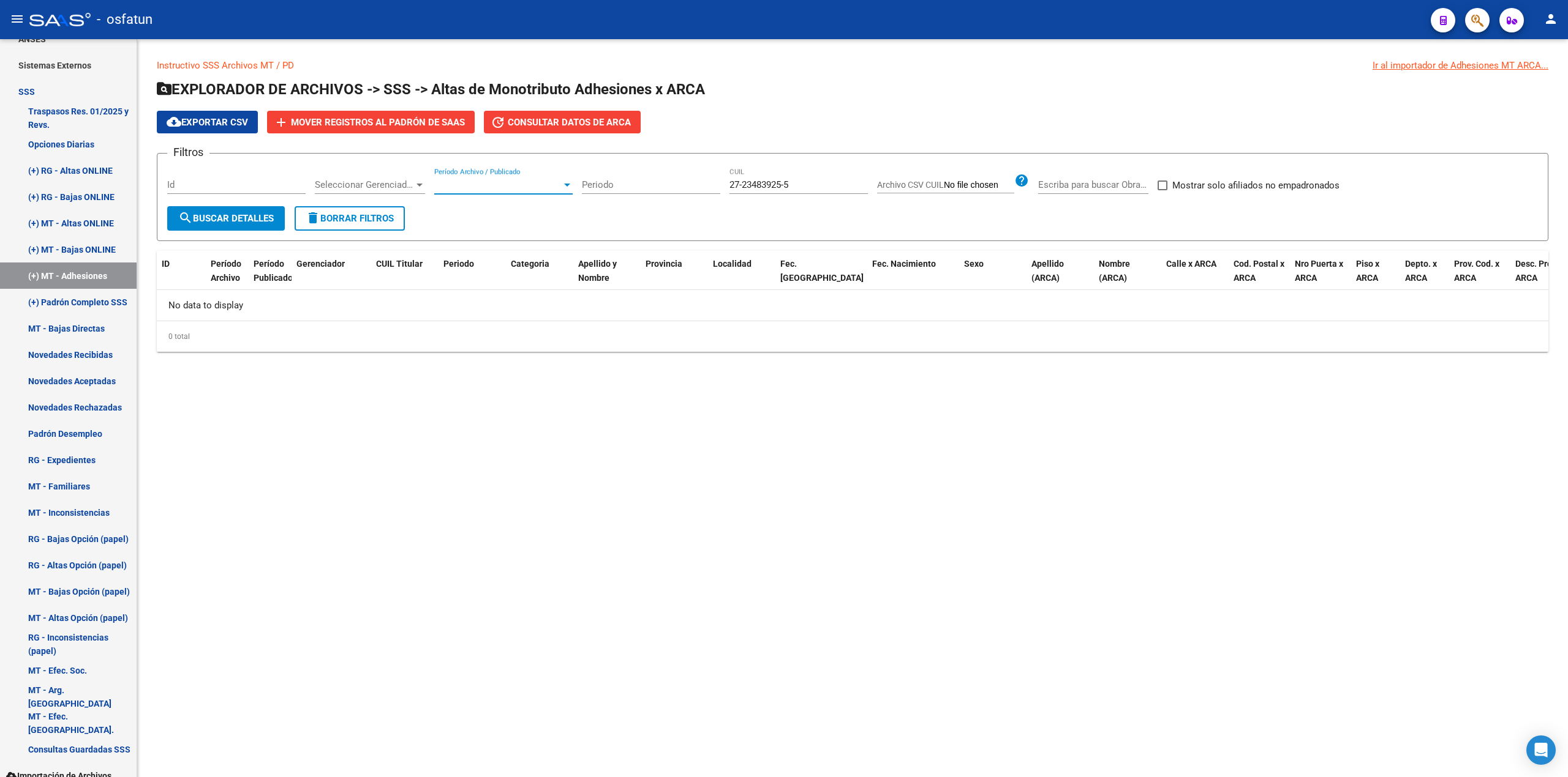
click at [476, 175] on div "Período Archivo / Publicado Período Archivo / Publicado" at bounding box center [503, 181] width 138 height 27
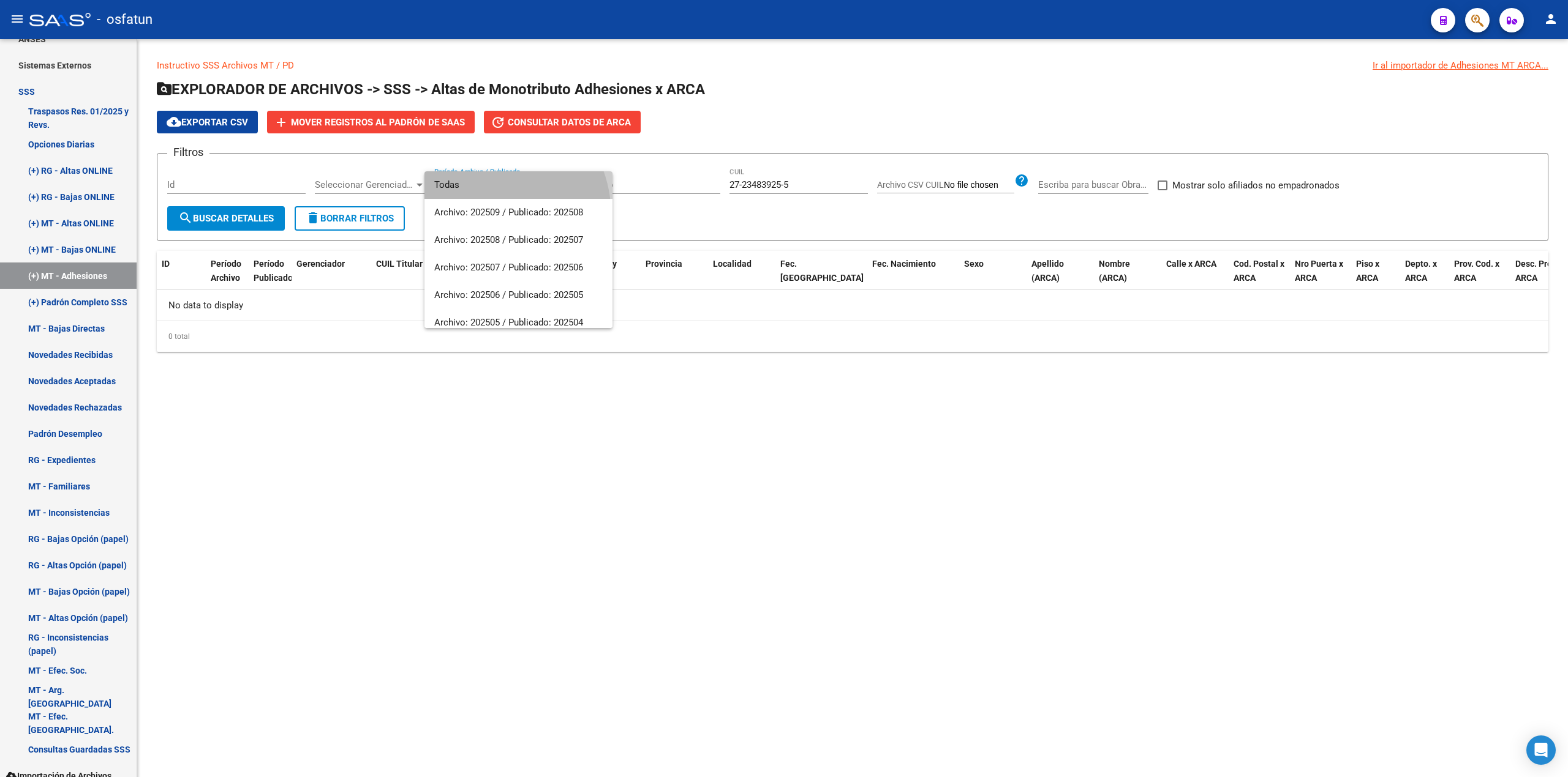
click at [476, 188] on span "Todas" at bounding box center [518, 185] width 168 height 27
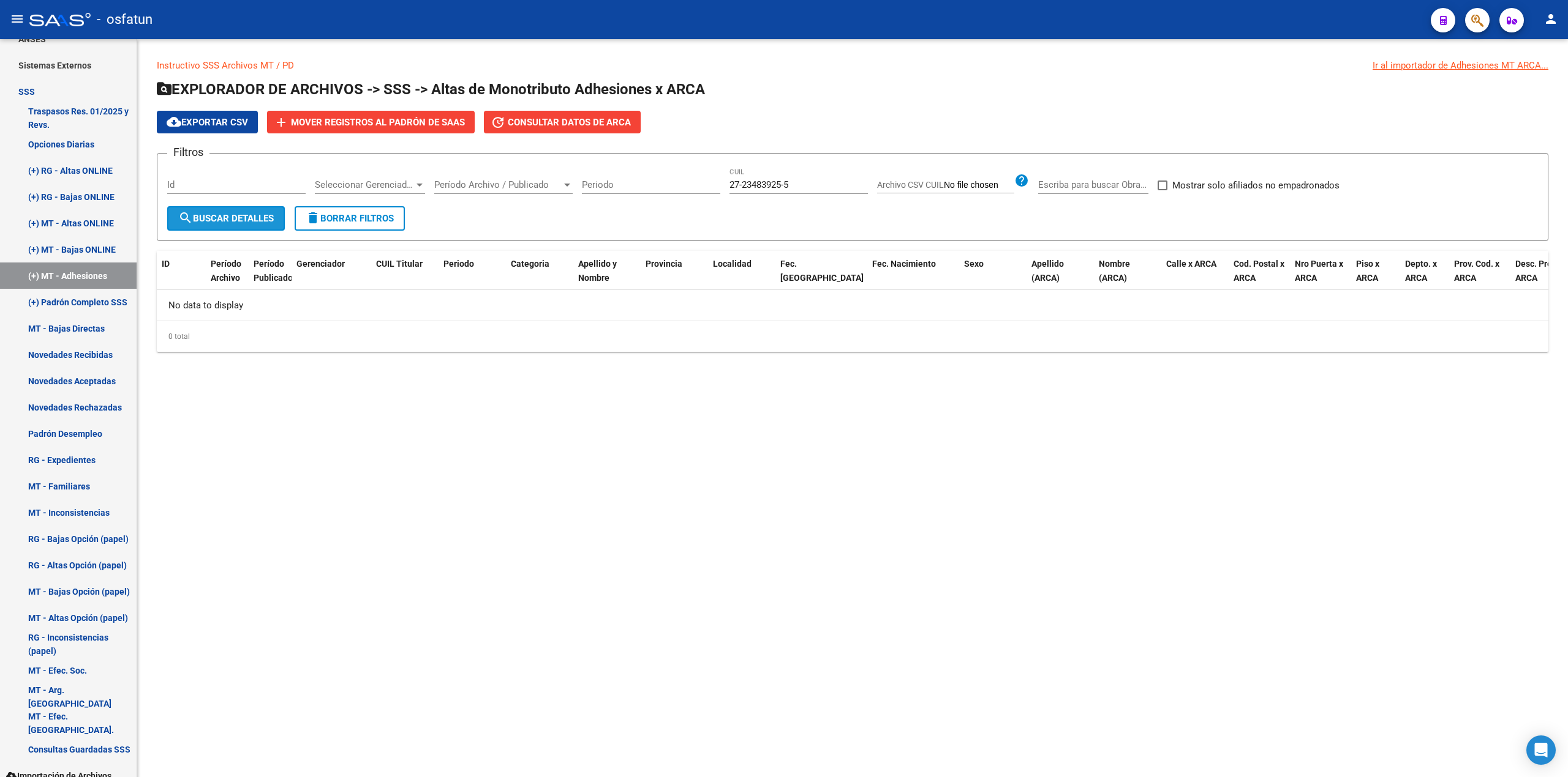
click at [256, 216] on span "search Buscar Detalles" at bounding box center [226, 218] width 96 height 11
drag, startPoint x: 866, startPoint y: 301, endPoint x: 885, endPoint y: 411, distance: 111.6
click at [936, 309] on div "28837 202502 202501 Z99 - Sin Filial 27234839255 202501 A JOLIVOT AMANDA VIVIAN…" at bounding box center [888, 305] width 1463 height 31
click at [652, 536] on mat-sidenav-content "Instructivo SSS Archivos MT / PD Ir al importador de Adhesiones MT ARCA... EXPL…" at bounding box center [852, 408] width 1431 height 738
drag, startPoint x: 692, startPoint y: 173, endPoint x: 680, endPoint y: 172, distance: 12.0
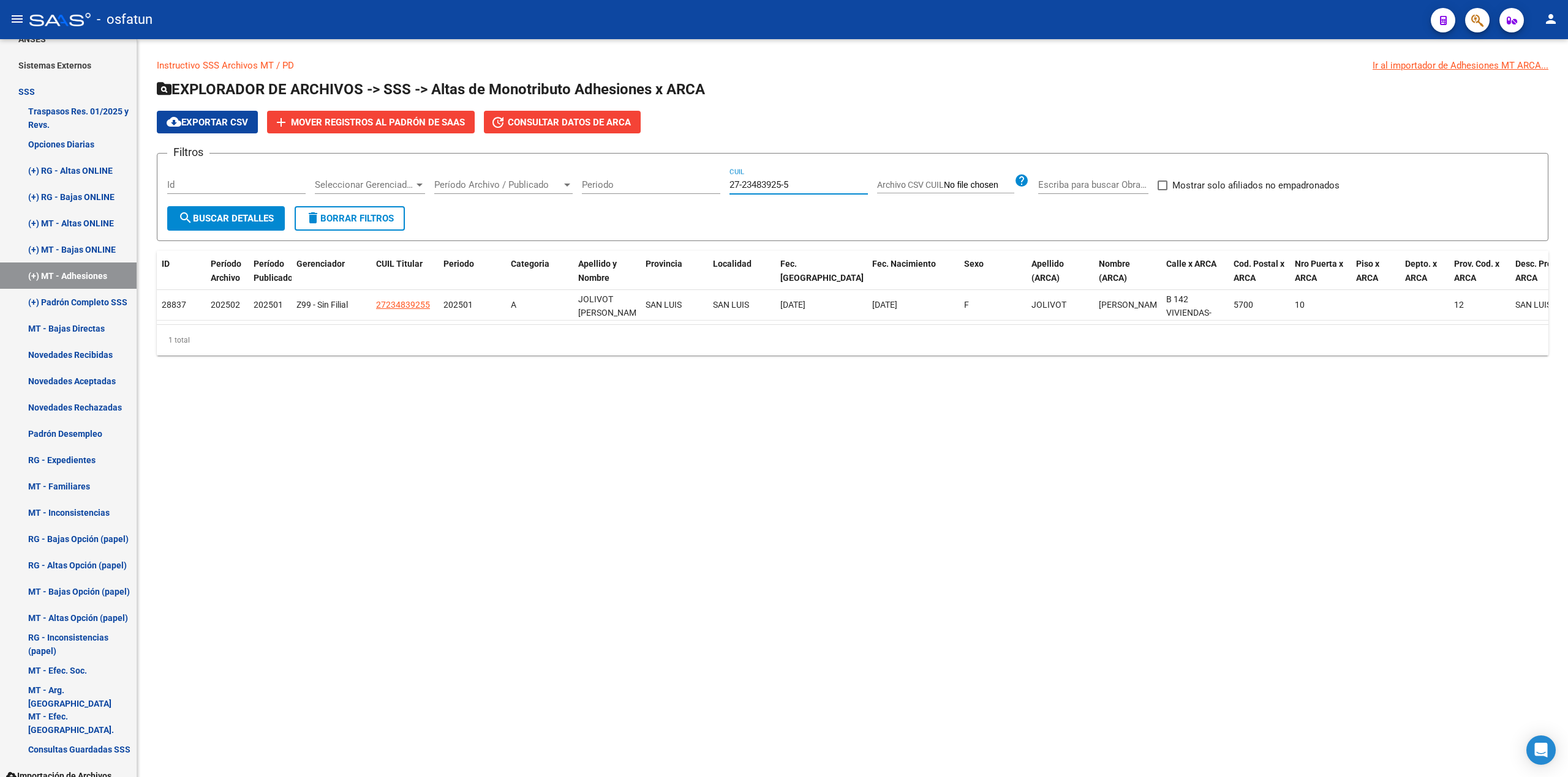
click at [680, 172] on div "Filtros Id Seleccionar Gerenciador Seleccionar Gerenciador Período Archivo / Pu…" at bounding box center [852, 185] width 1370 height 43
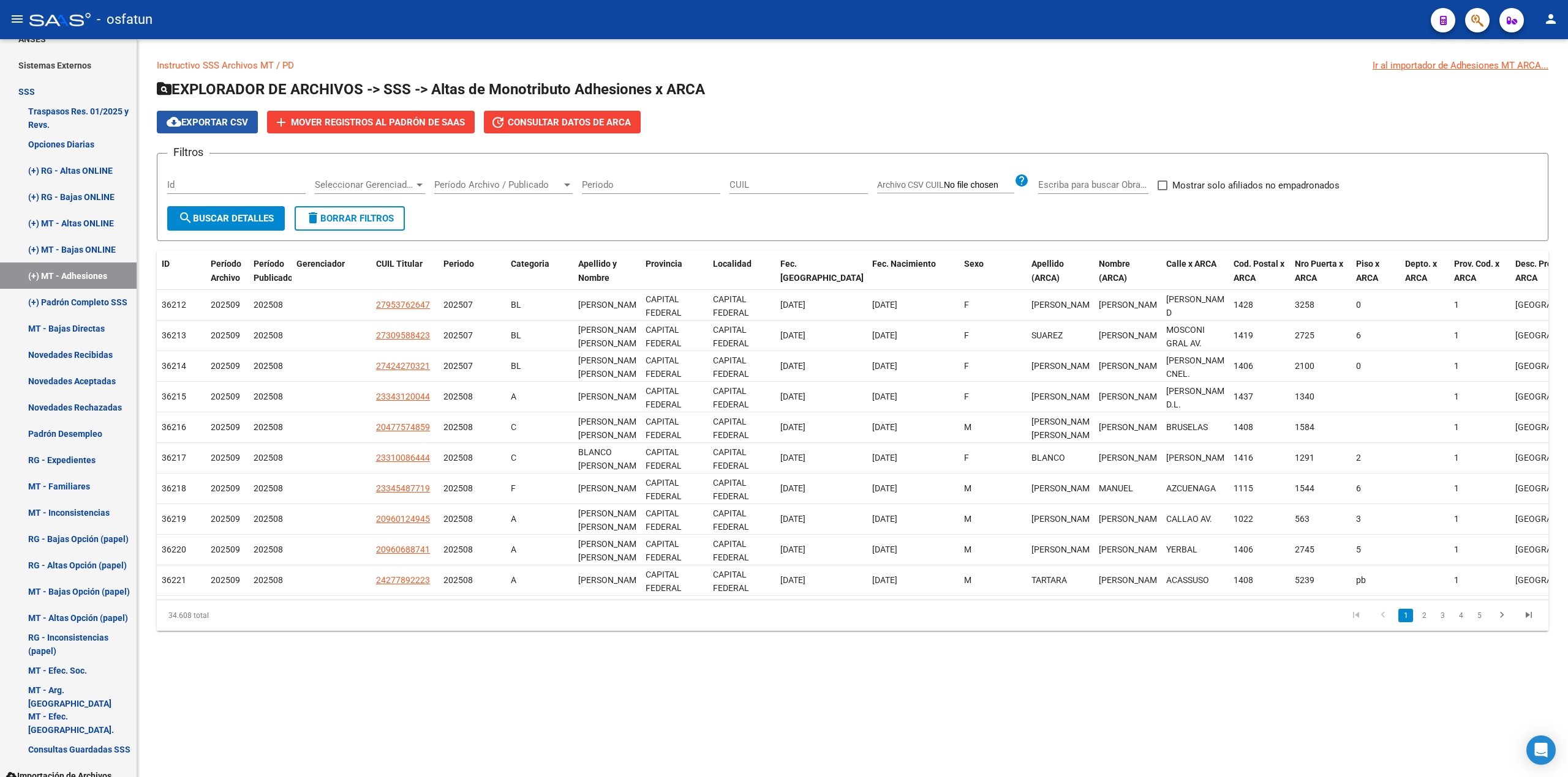
click at [226, 120] on span "cloud_download Exportar CSV" at bounding box center [207, 122] width 81 height 11
click at [385, 118] on span "Mover registros al PADRÓN de SAAS" at bounding box center [378, 122] width 174 height 11
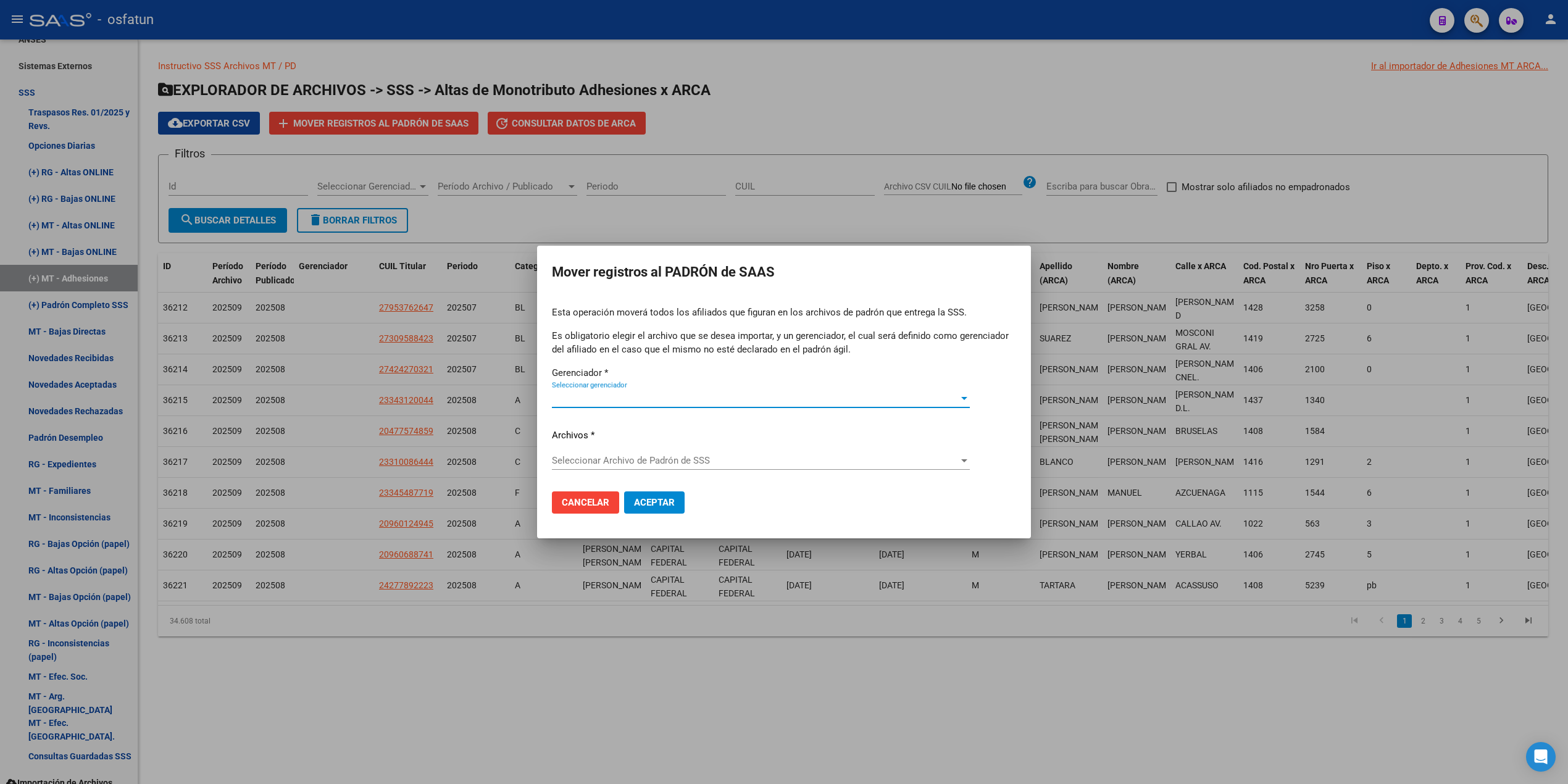
click at [651, 396] on span "Seleccionar gerenciador" at bounding box center [755, 398] width 407 height 11
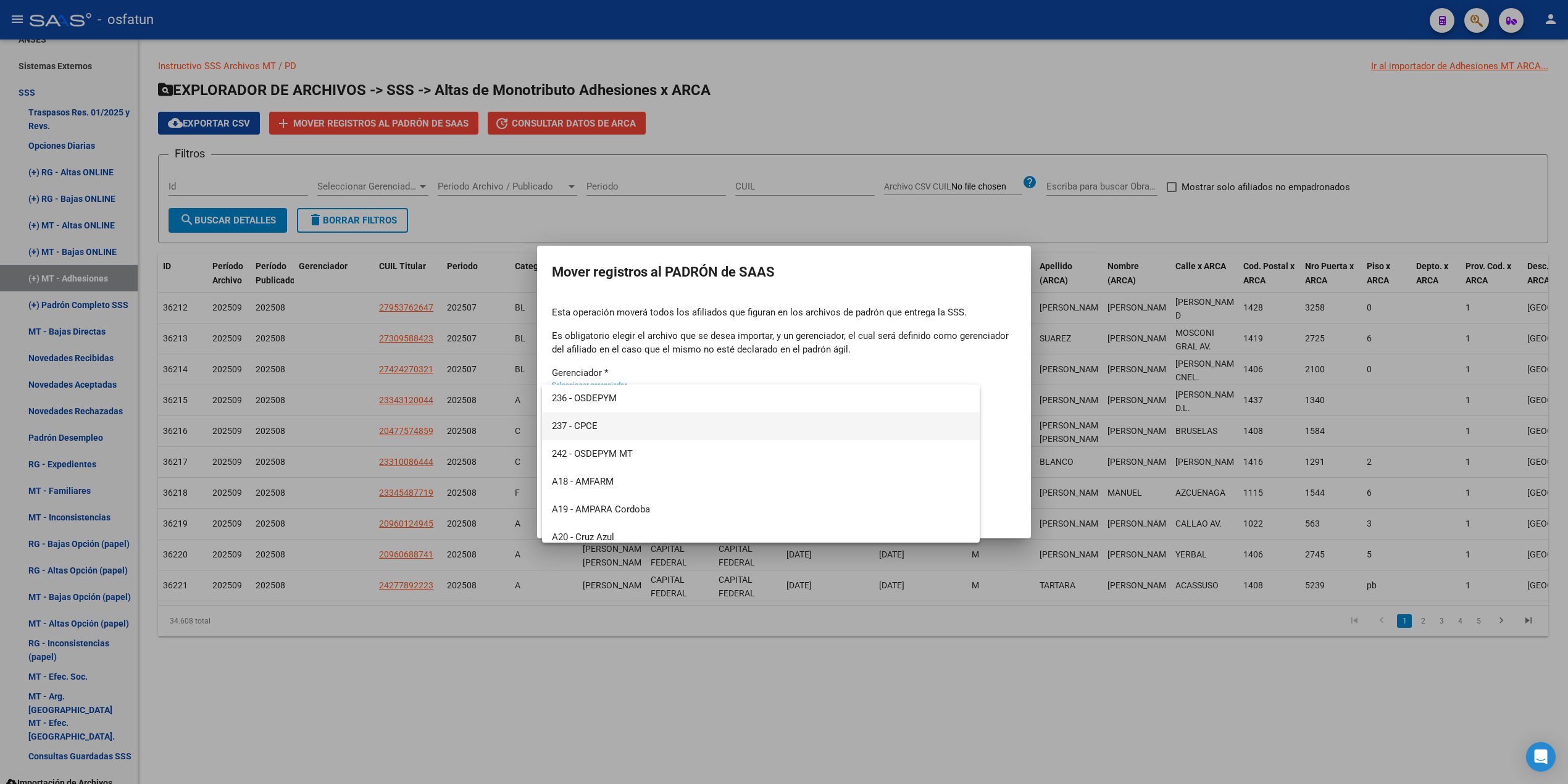
scroll to position [591, 0]
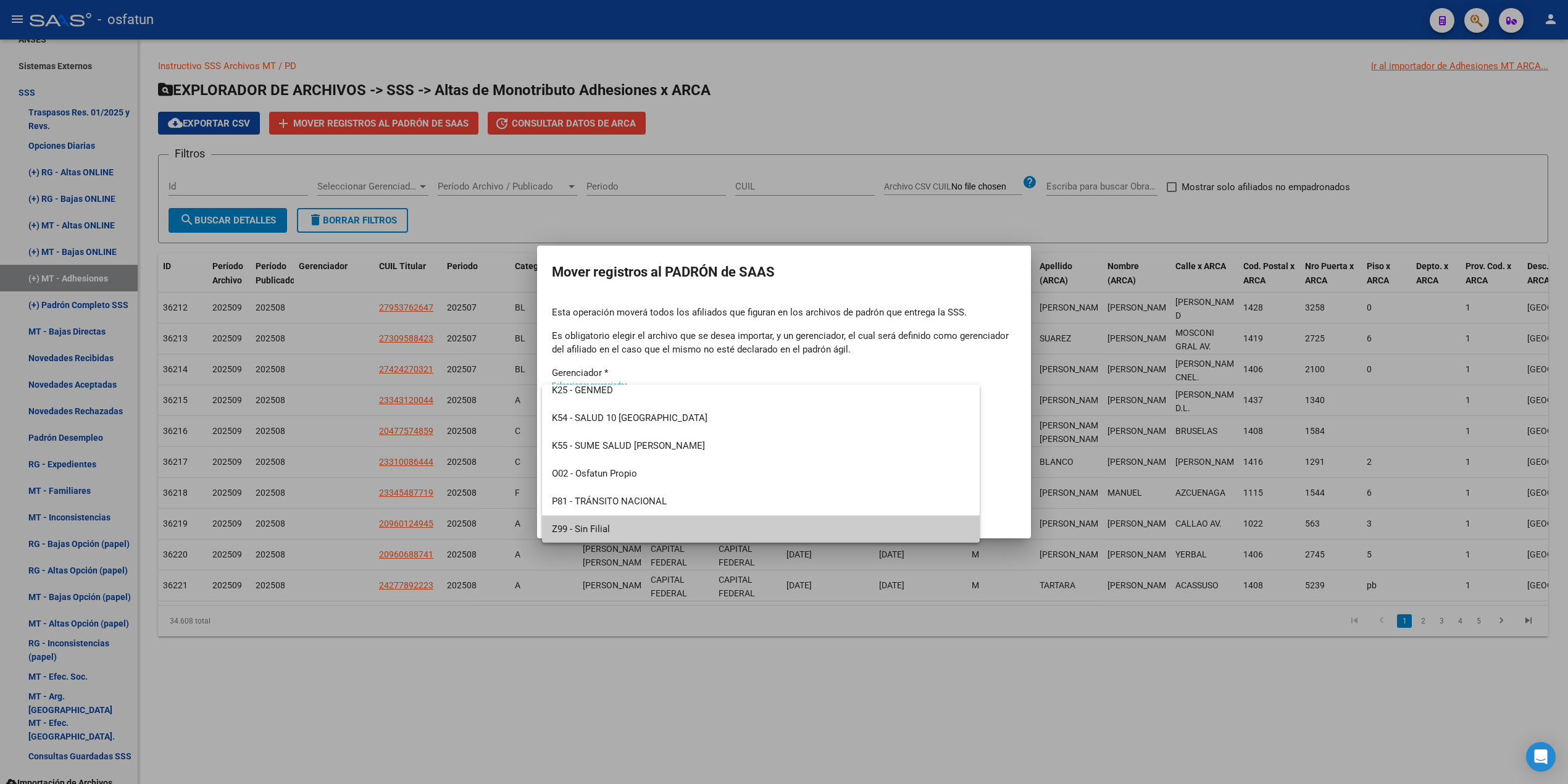
click at [683, 527] on span "Z99 - Sin Filial" at bounding box center [761, 530] width 418 height 28
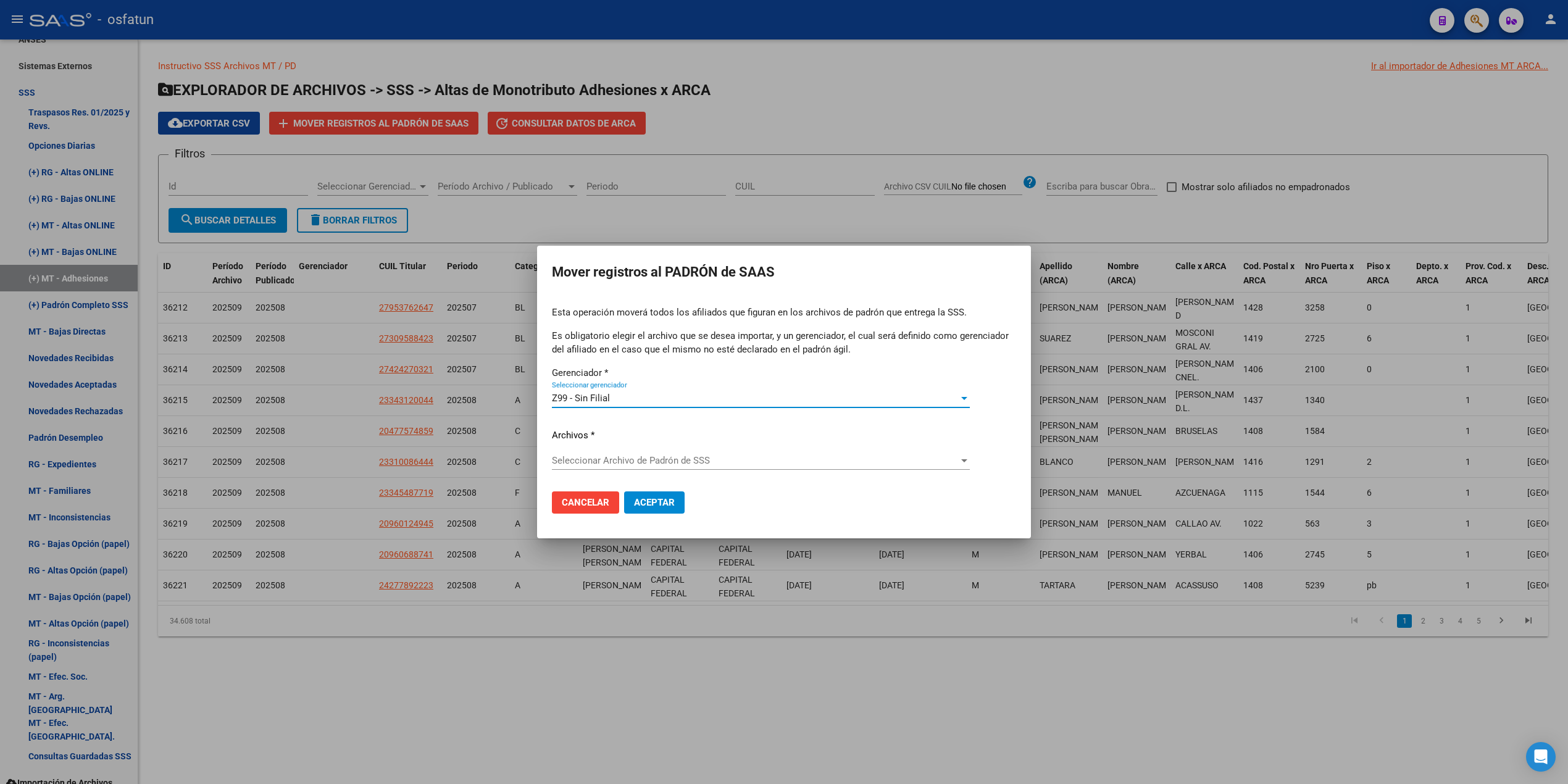
click at [638, 456] on span "Seleccionar Archivo de Padrón de SSS" at bounding box center [755, 460] width 407 height 11
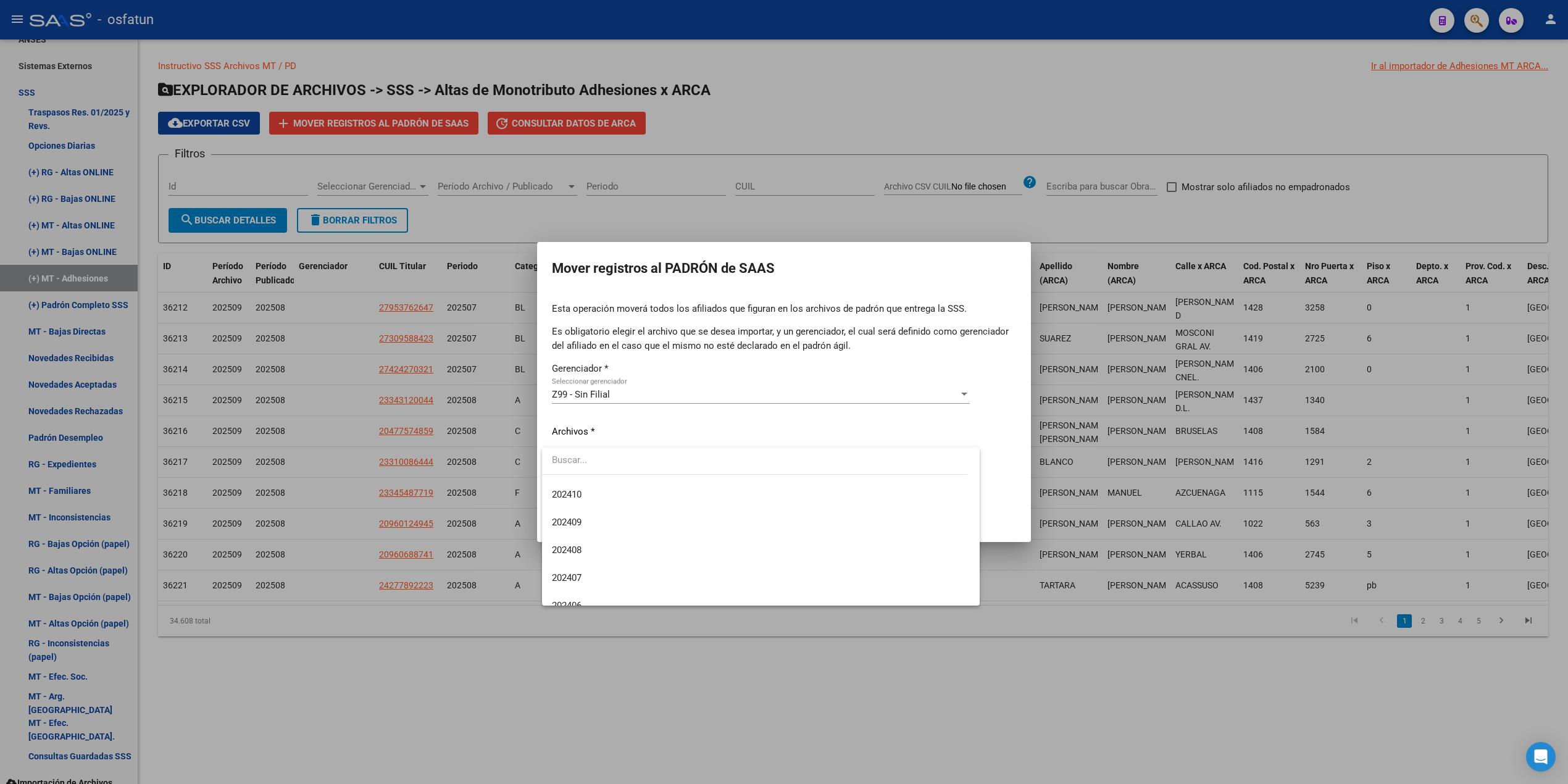
scroll to position [0, 0]
click at [684, 689] on div at bounding box center [784, 392] width 1568 height 784
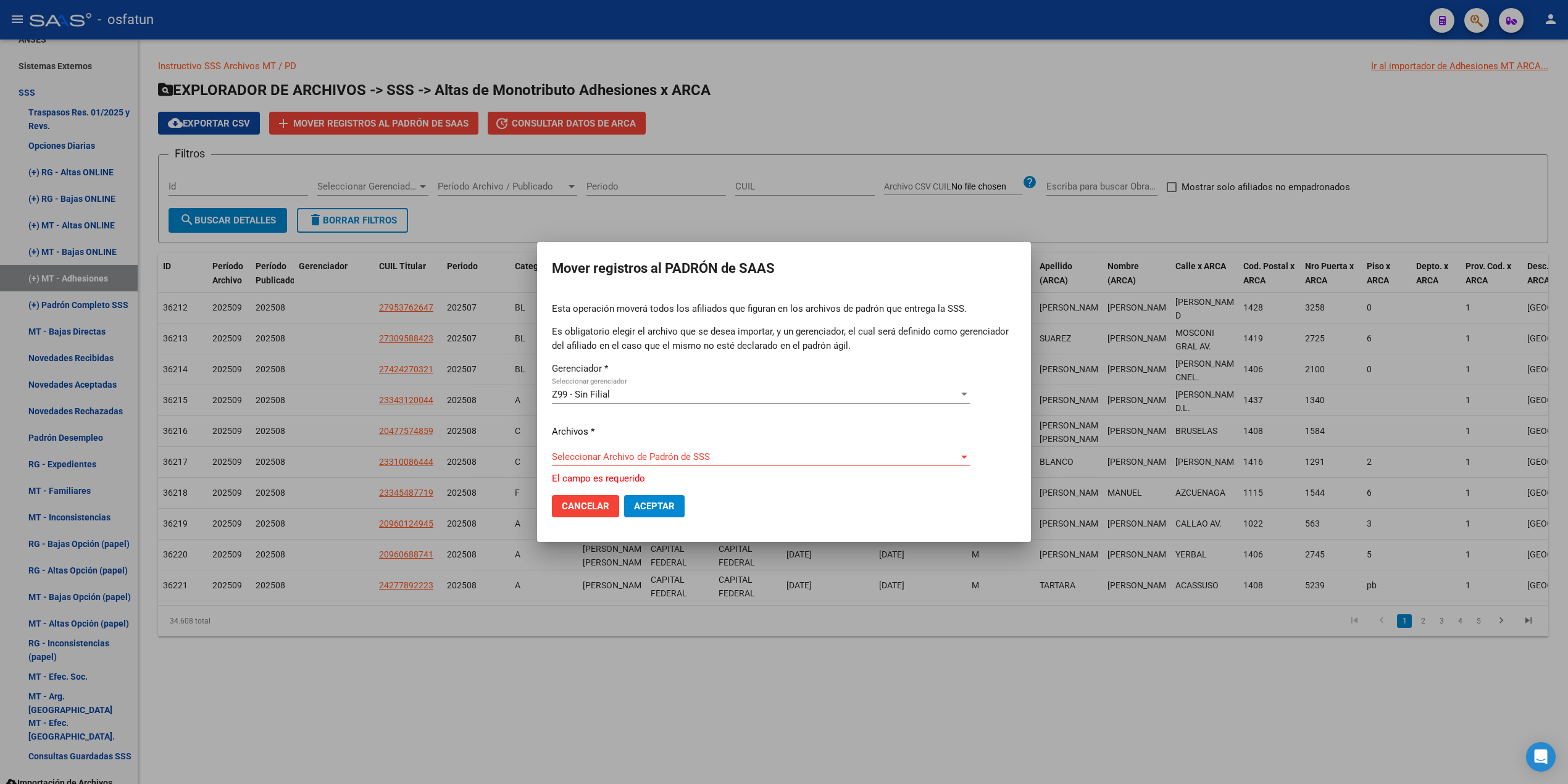
click at [591, 505] on span "Cancelar" at bounding box center [585, 506] width 48 height 11
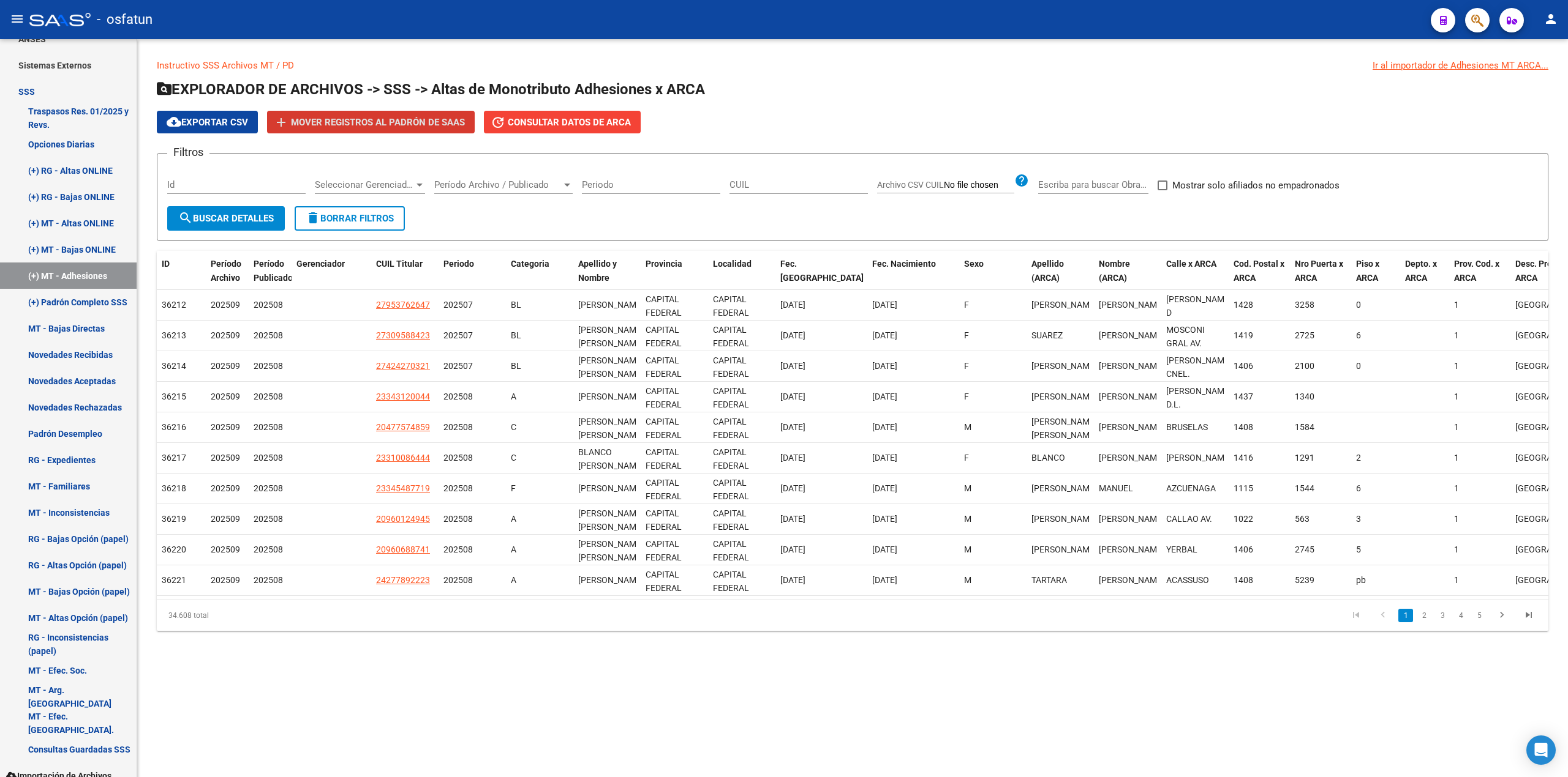
click at [763, 184] on input "CUIL" at bounding box center [798, 185] width 138 height 11
click at [760, 186] on input "CUIL" at bounding box center [798, 185] width 138 height 11
paste input "27-23483925-5"
type input "27-23483925-5"
click at [228, 214] on span "search Buscar Detalles" at bounding box center [226, 218] width 96 height 11
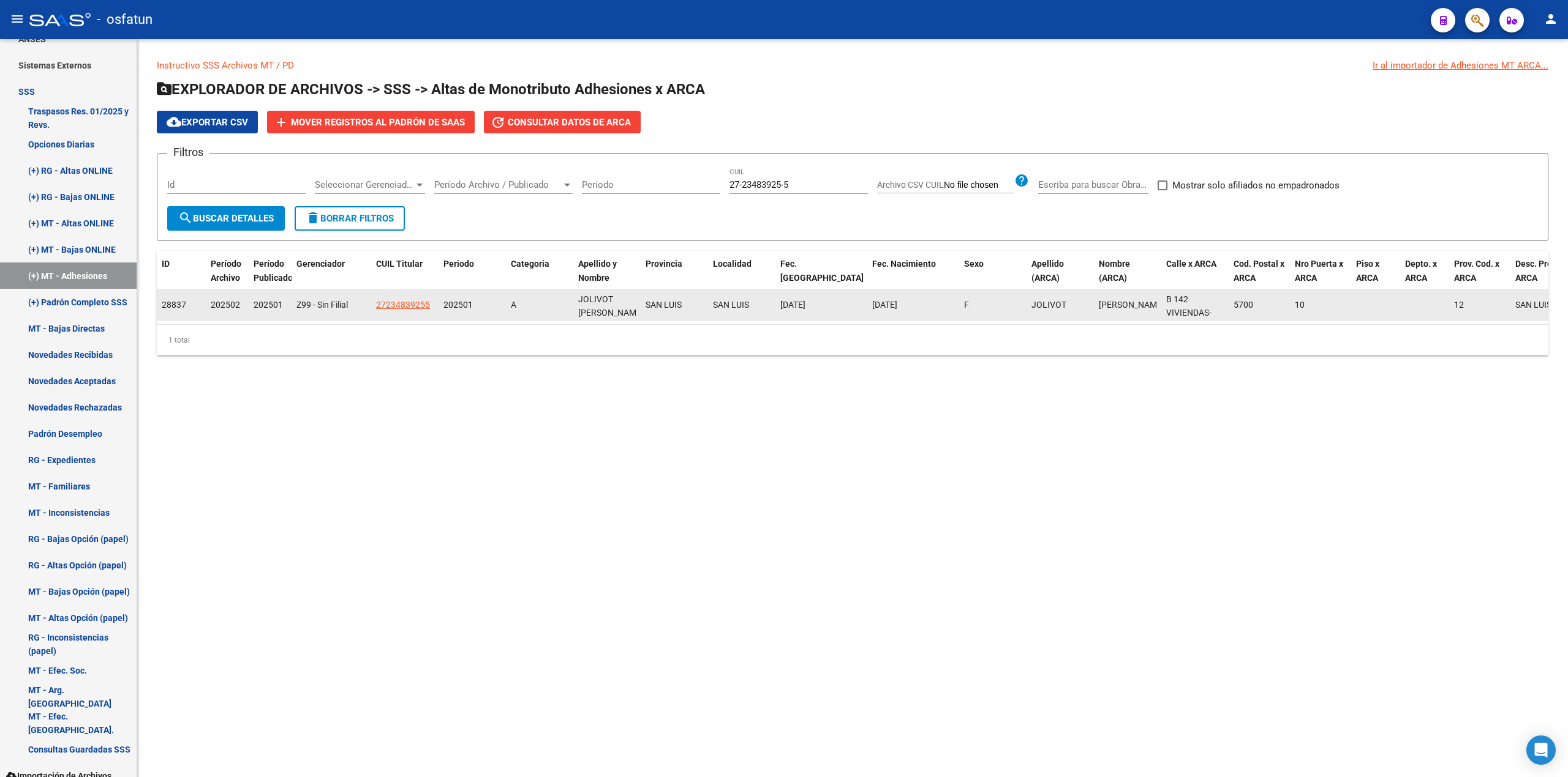
drag, startPoint x: 209, startPoint y: 302, endPoint x: 242, endPoint y: 307, distance: 33.4
click at [242, 307] on datatable-body-cell "202502" at bounding box center [228, 305] width 43 height 30
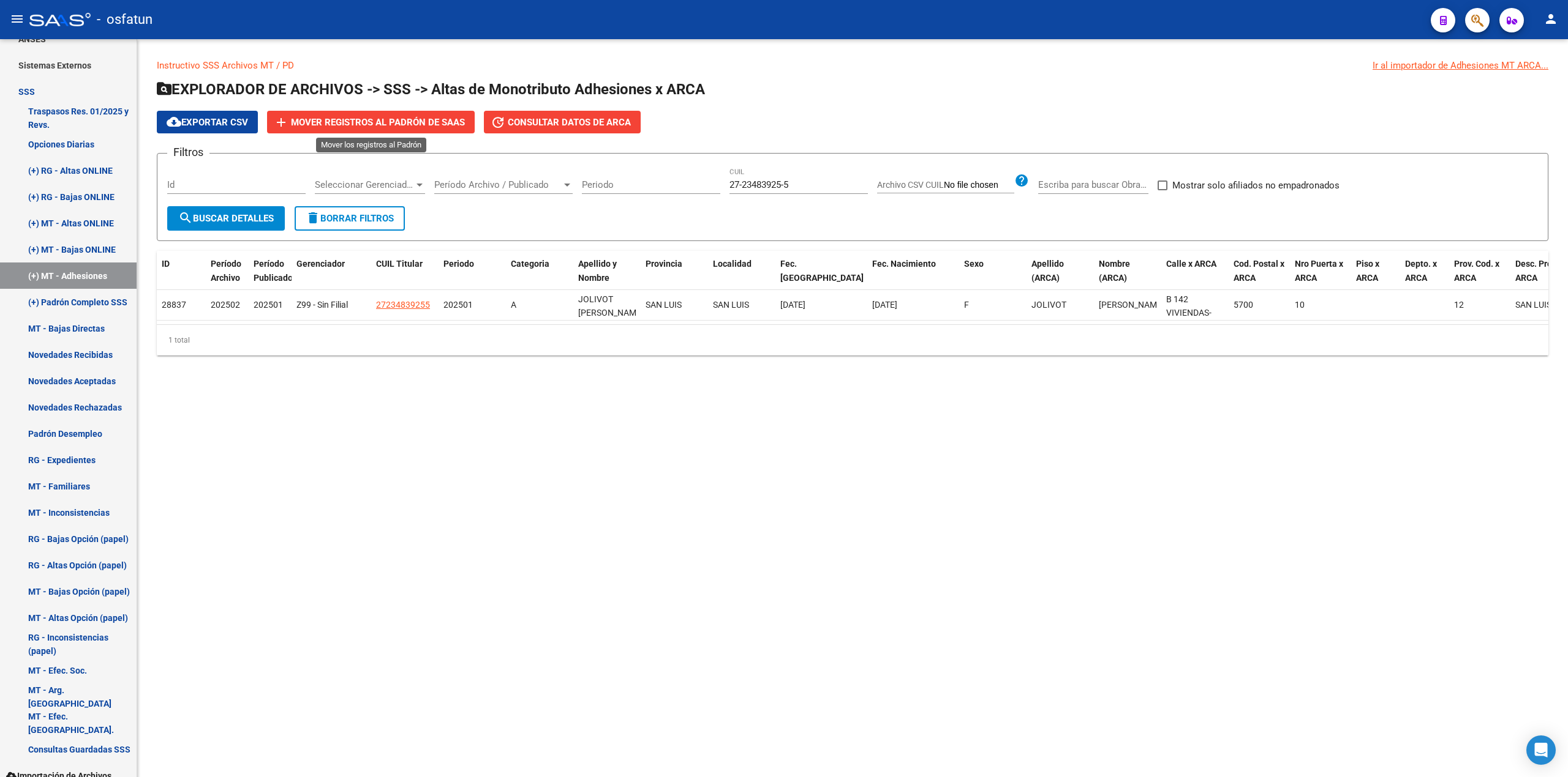
click at [399, 121] on span "Mover registros al PADRÓN de SAAS" at bounding box center [378, 122] width 174 height 11
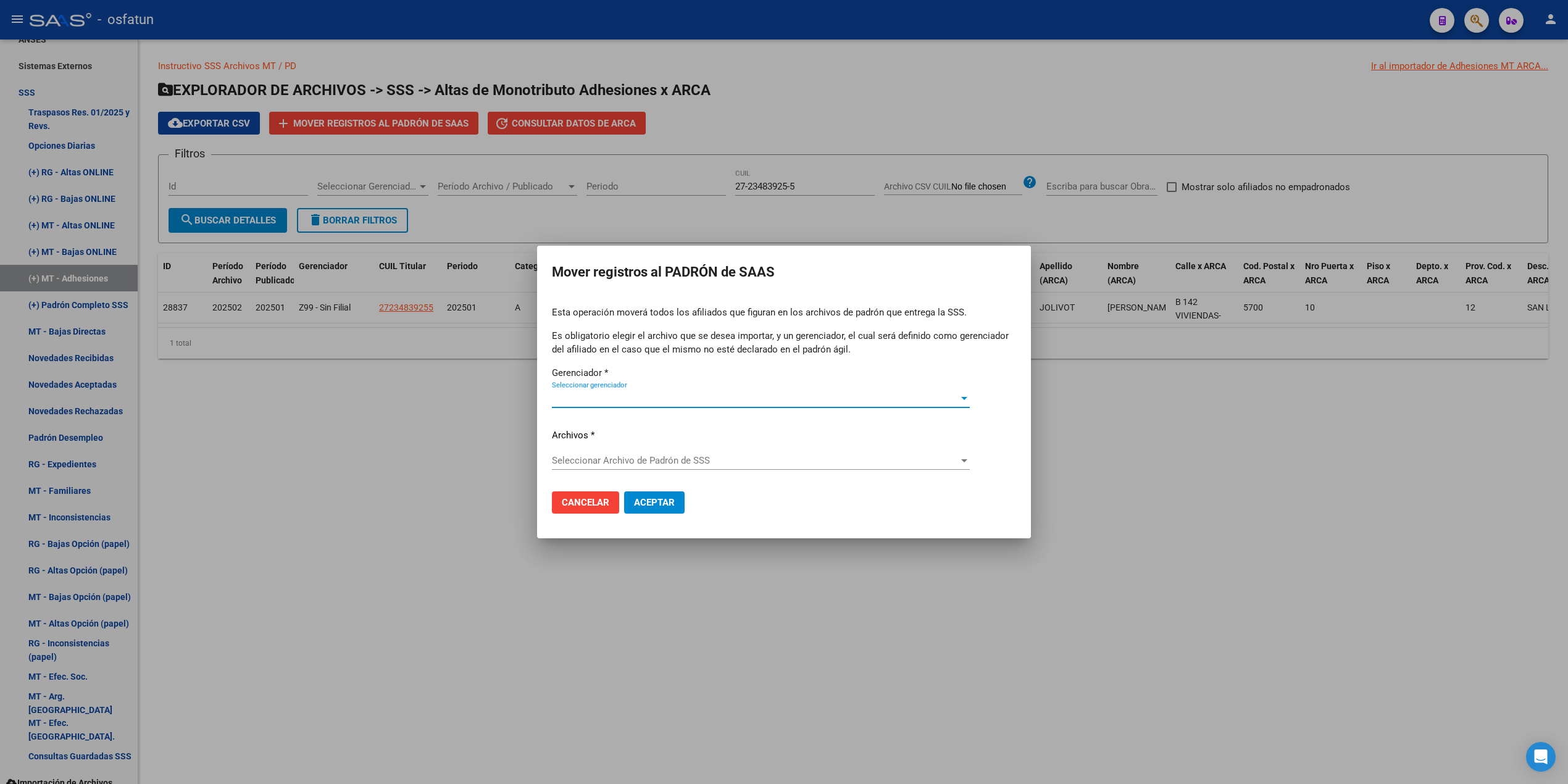
click at [605, 399] on span "Seleccionar gerenciador" at bounding box center [755, 398] width 407 height 11
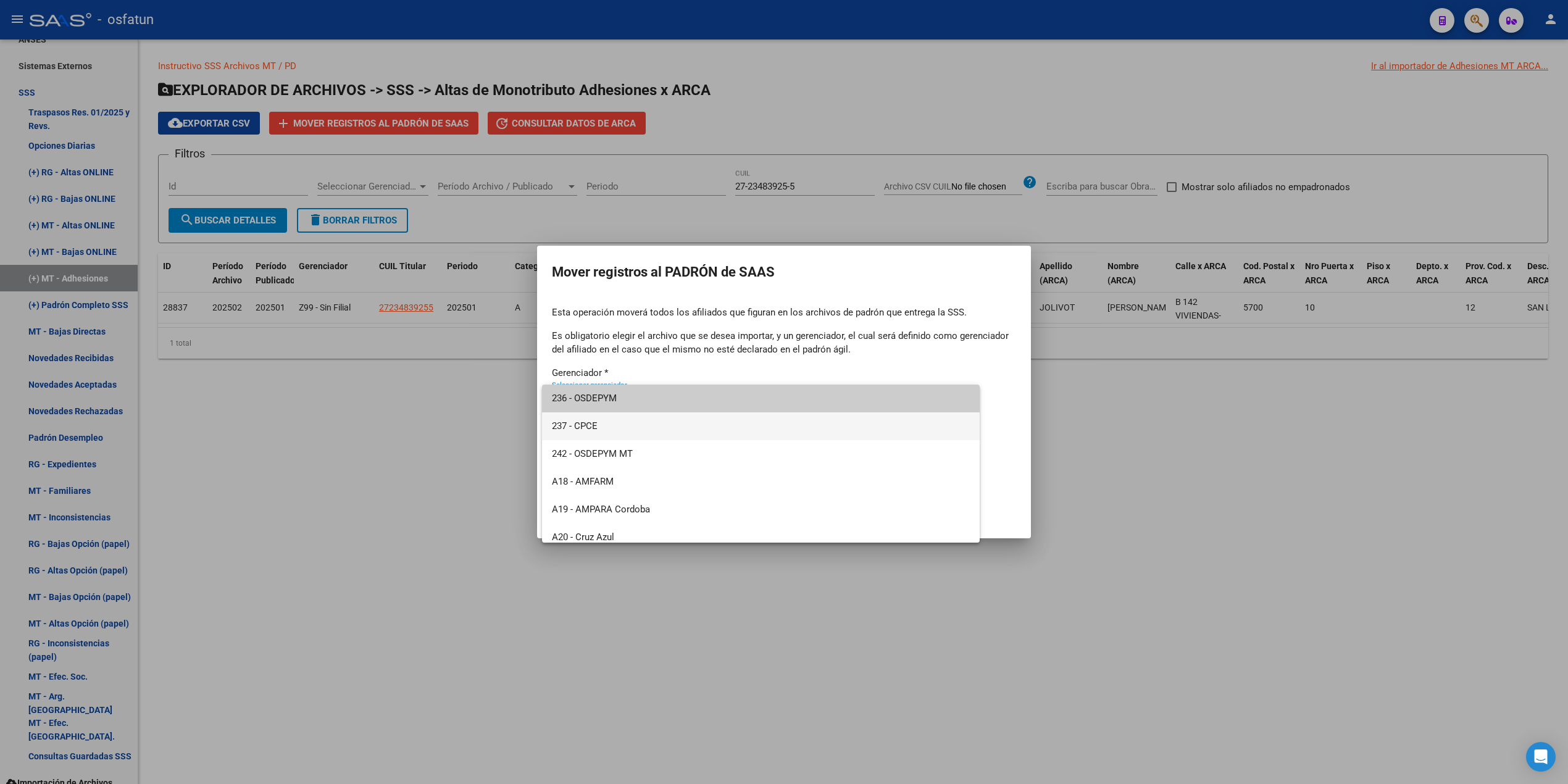
scroll to position [591, 0]
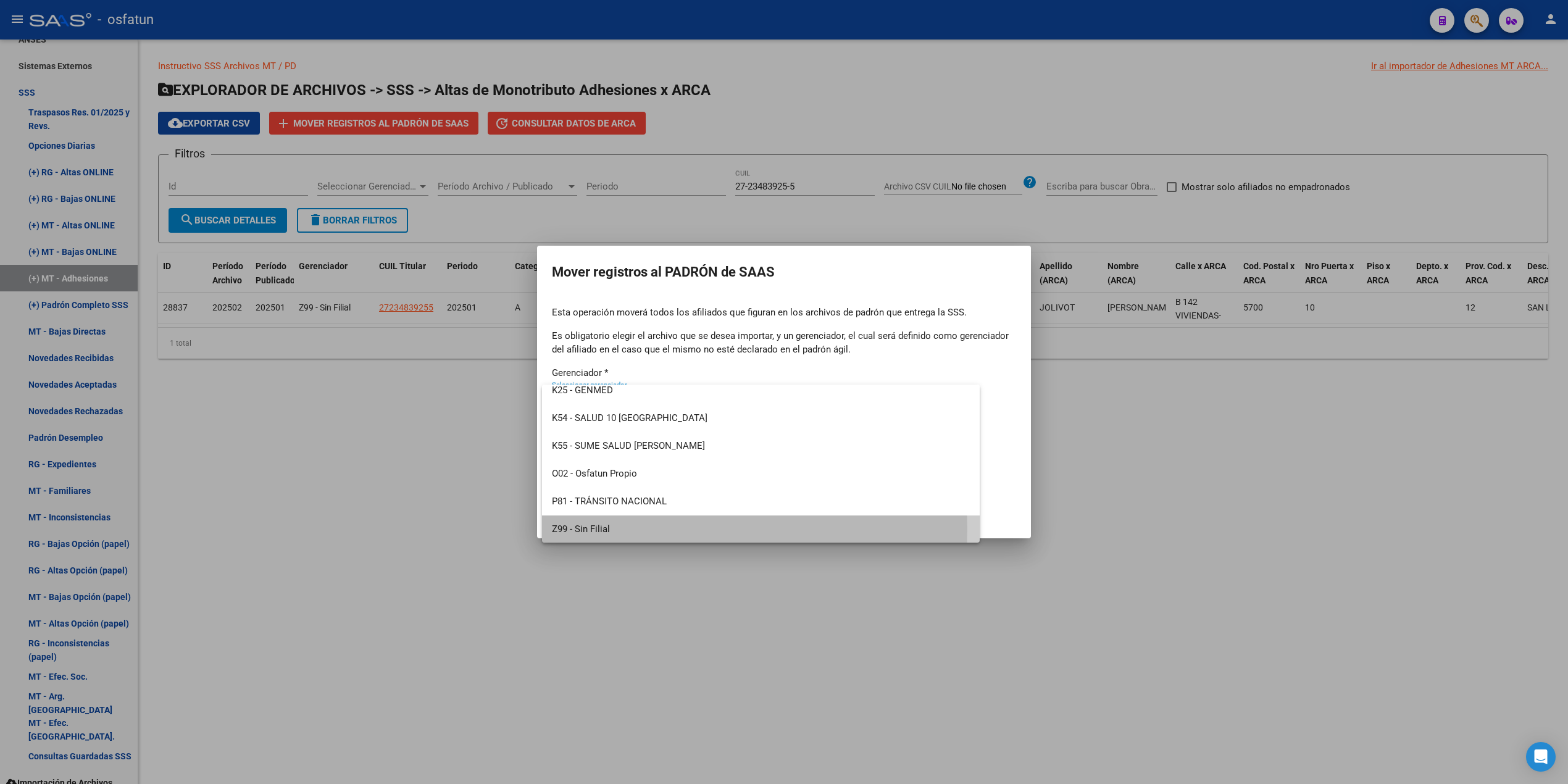
click at [606, 528] on span "Z99 - Sin Filial" at bounding box center [761, 530] width 418 height 28
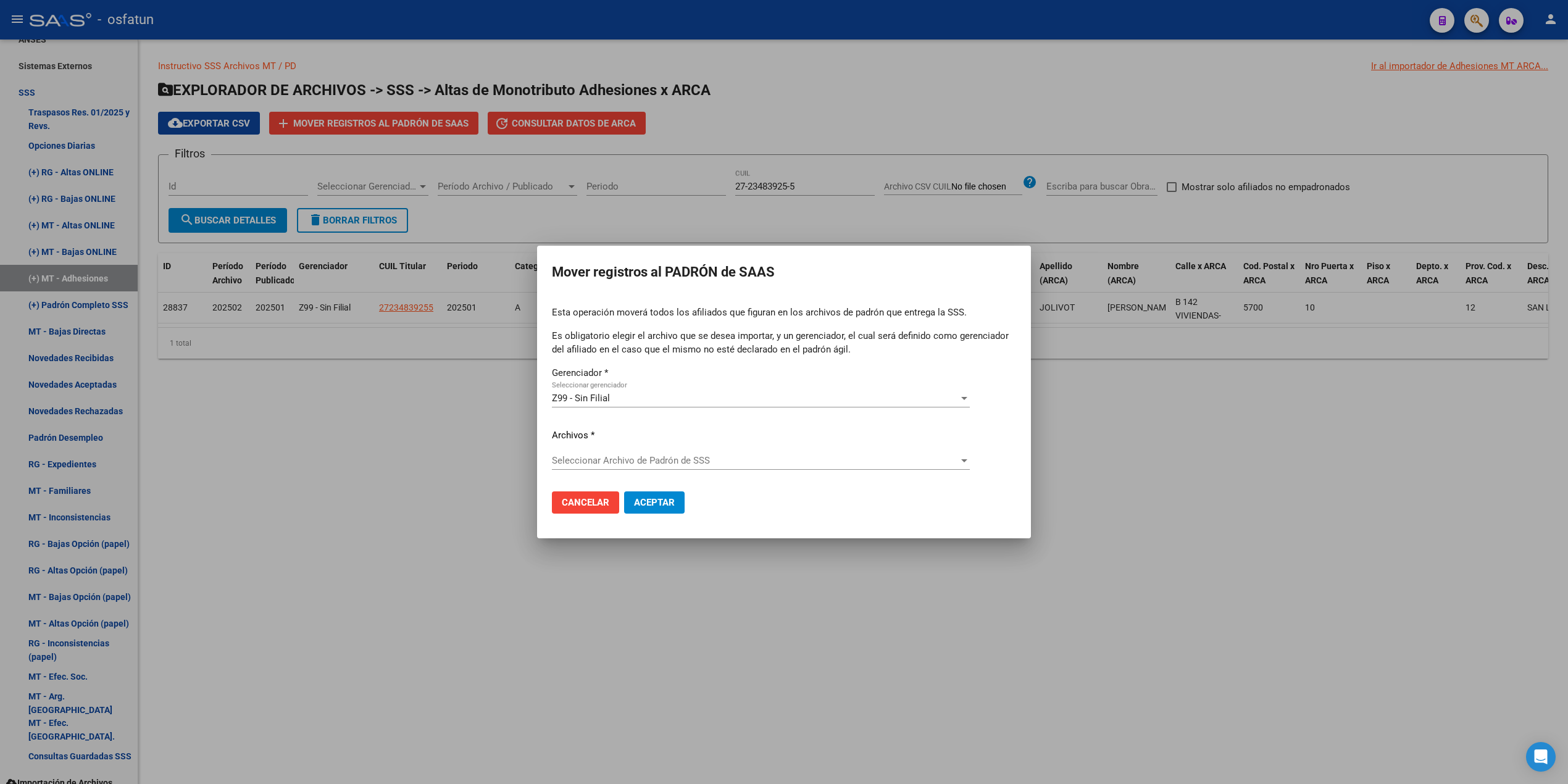
drag, startPoint x: 778, startPoint y: 284, endPoint x: 810, endPoint y: 328, distance: 54.4
click at [810, 328] on mat-dialog-container "Mover registros al PADRÓN de SAAS Esta operación moverá todos los afiliados que…" at bounding box center [784, 392] width 494 height 293
click at [601, 503] on span "Cancelar" at bounding box center [585, 502] width 48 height 11
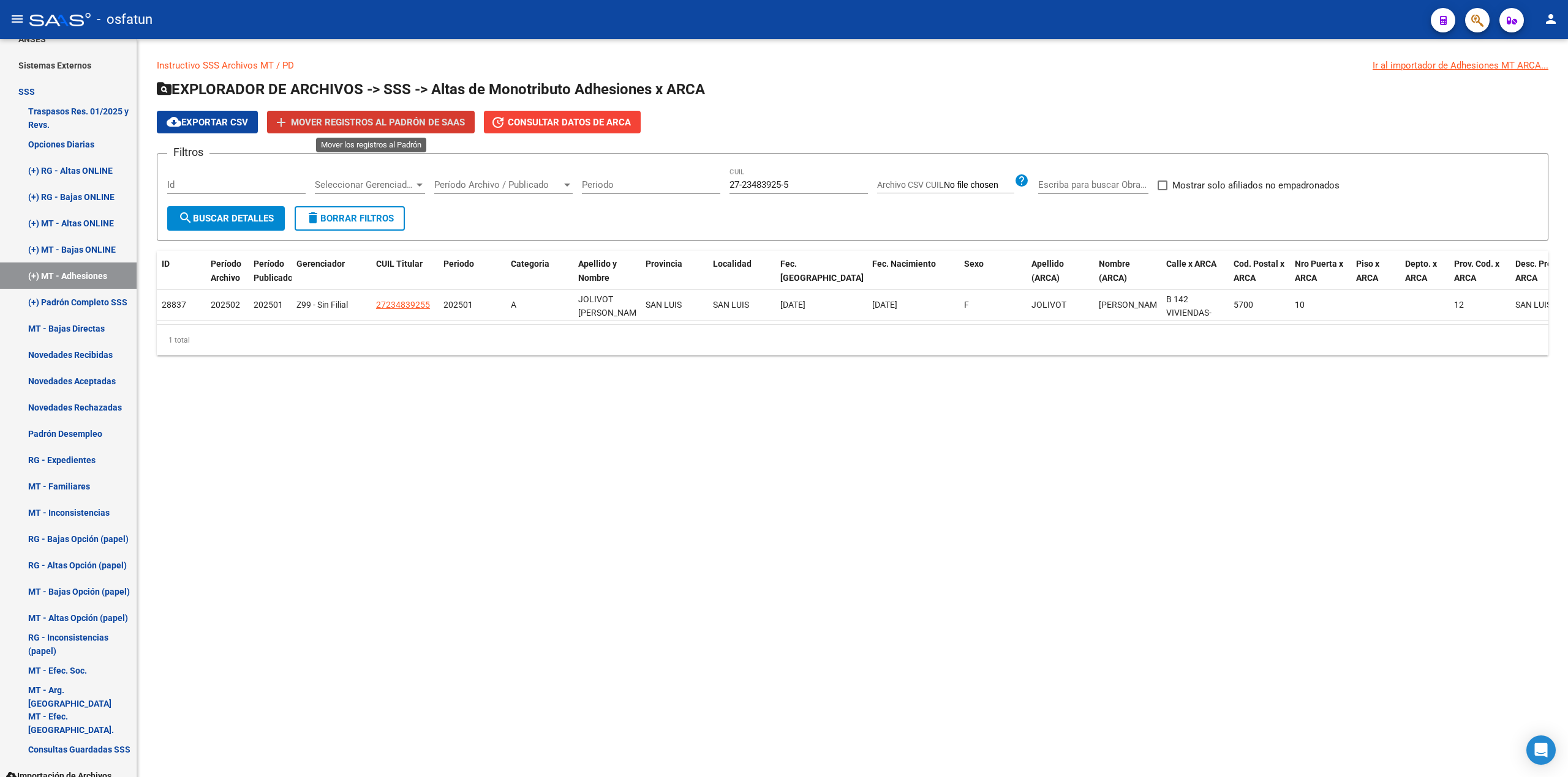
click at [323, 121] on span "Mover registros al PADRÓN de SAAS" at bounding box center [378, 122] width 174 height 11
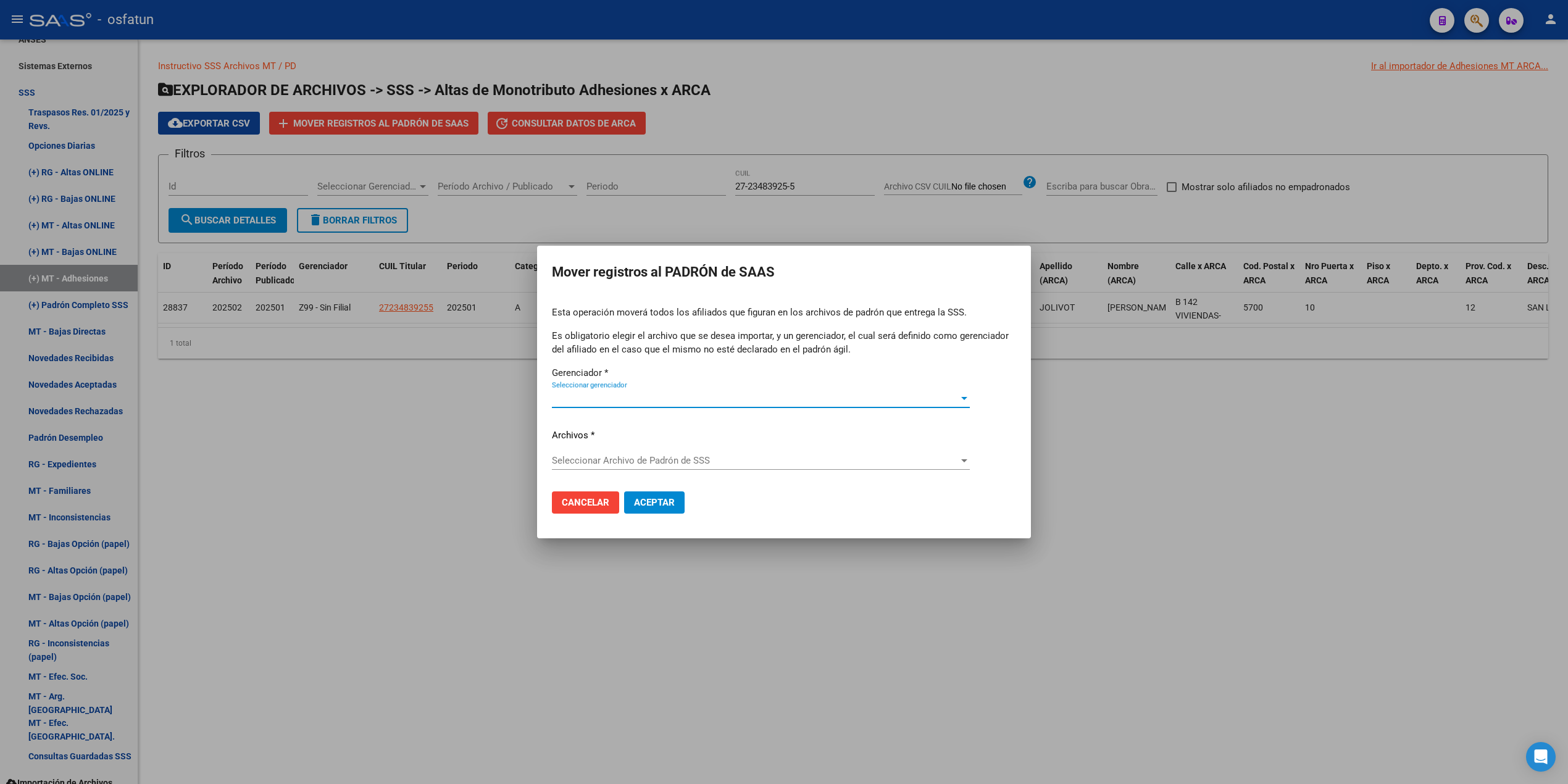
click at [583, 396] on span "Seleccionar gerenciador" at bounding box center [755, 398] width 407 height 11
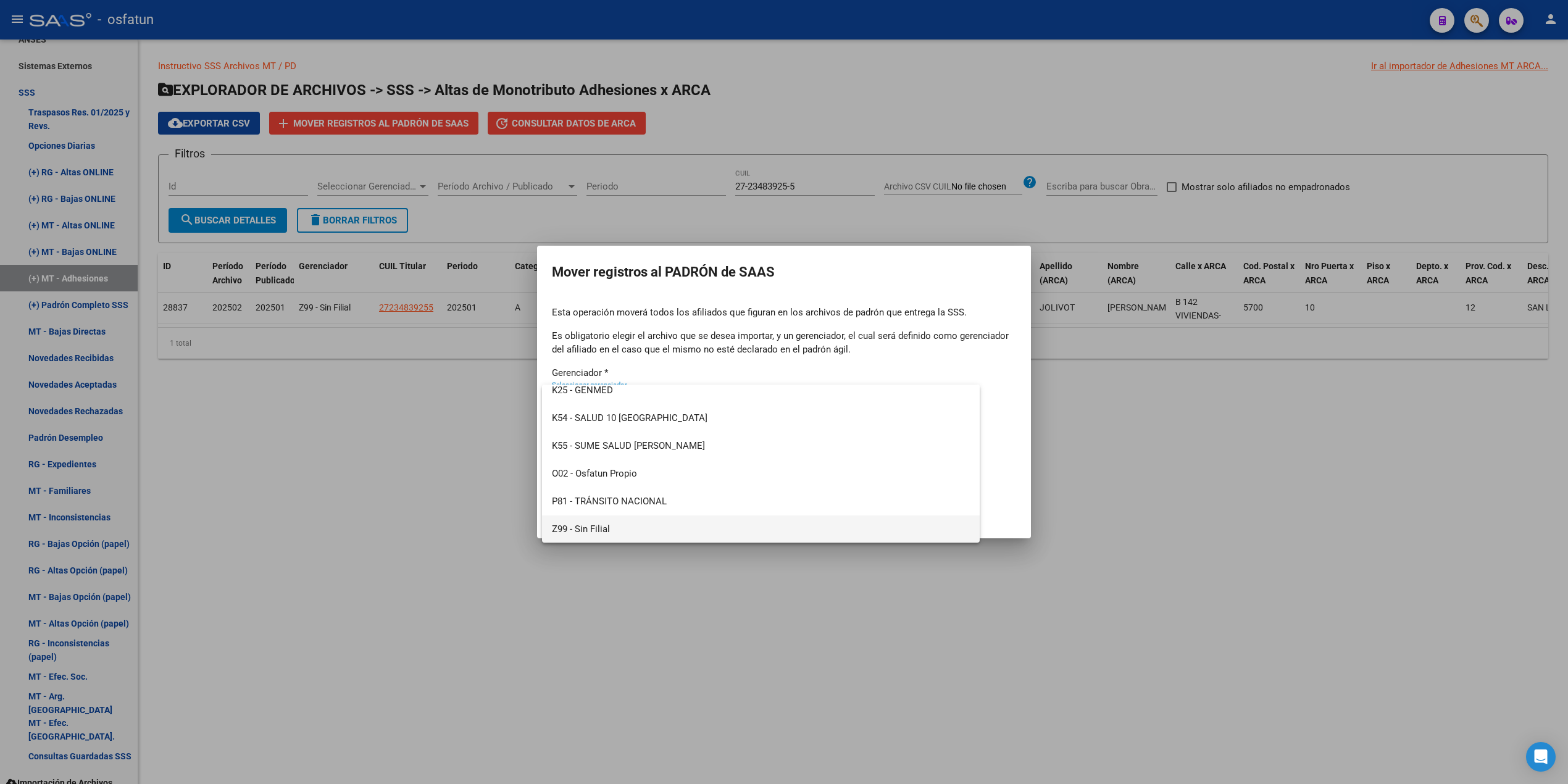
click at [634, 519] on span "Z99 - Sin Filial" at bounding box center [761, 530] width 418 height 28
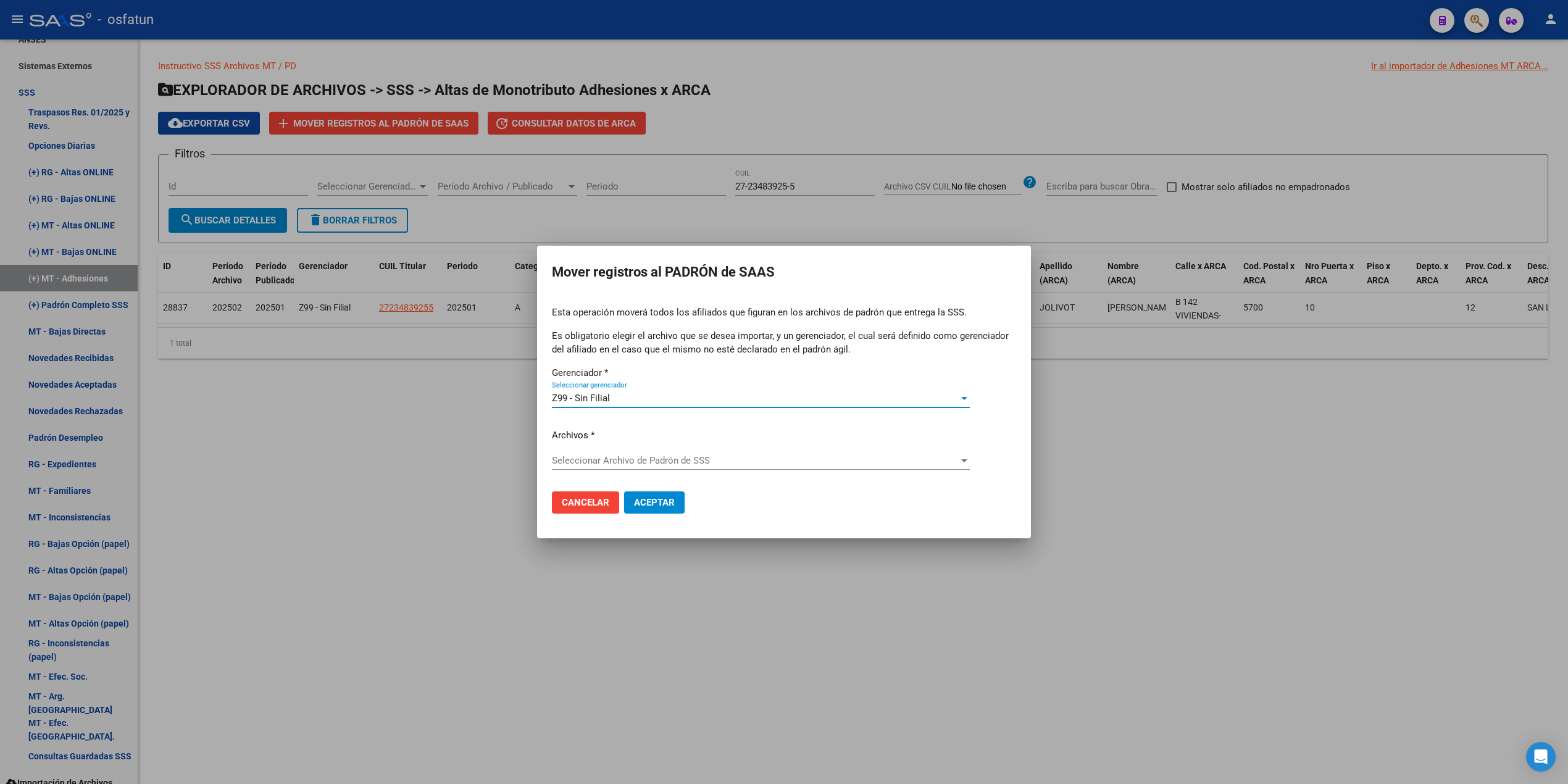
click at [615, 450] on div "Esta operación moverá todos los afiliados que figuran en los archivos de padrón…" at bounding box center [784, 393] width 464 height 176
click at [615, 458] on span "Seleccionar Archivo de Padrón de SSS" at bounding box center [755, 460] width 407 height 11
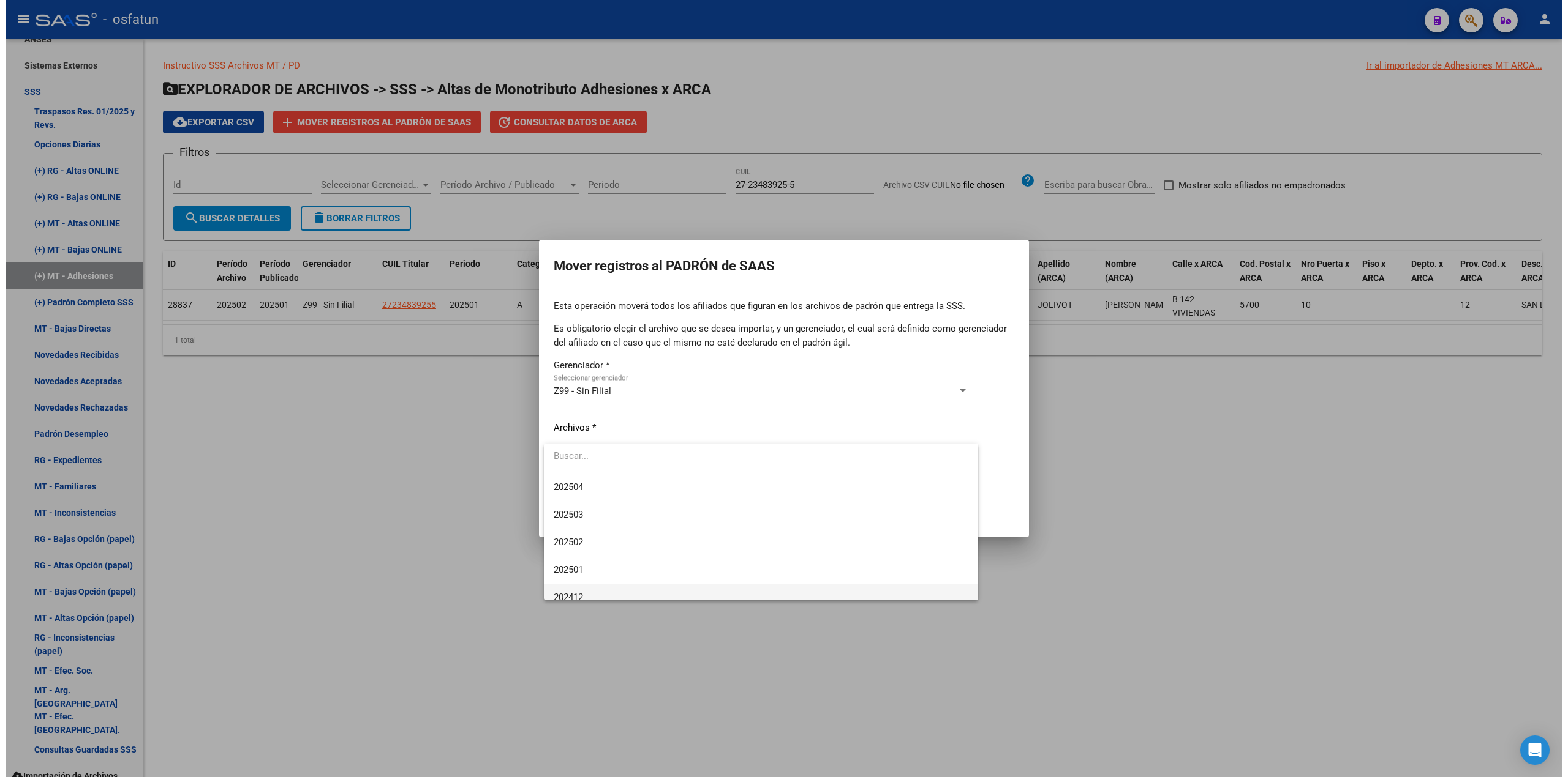
scroll to position [163, 0]
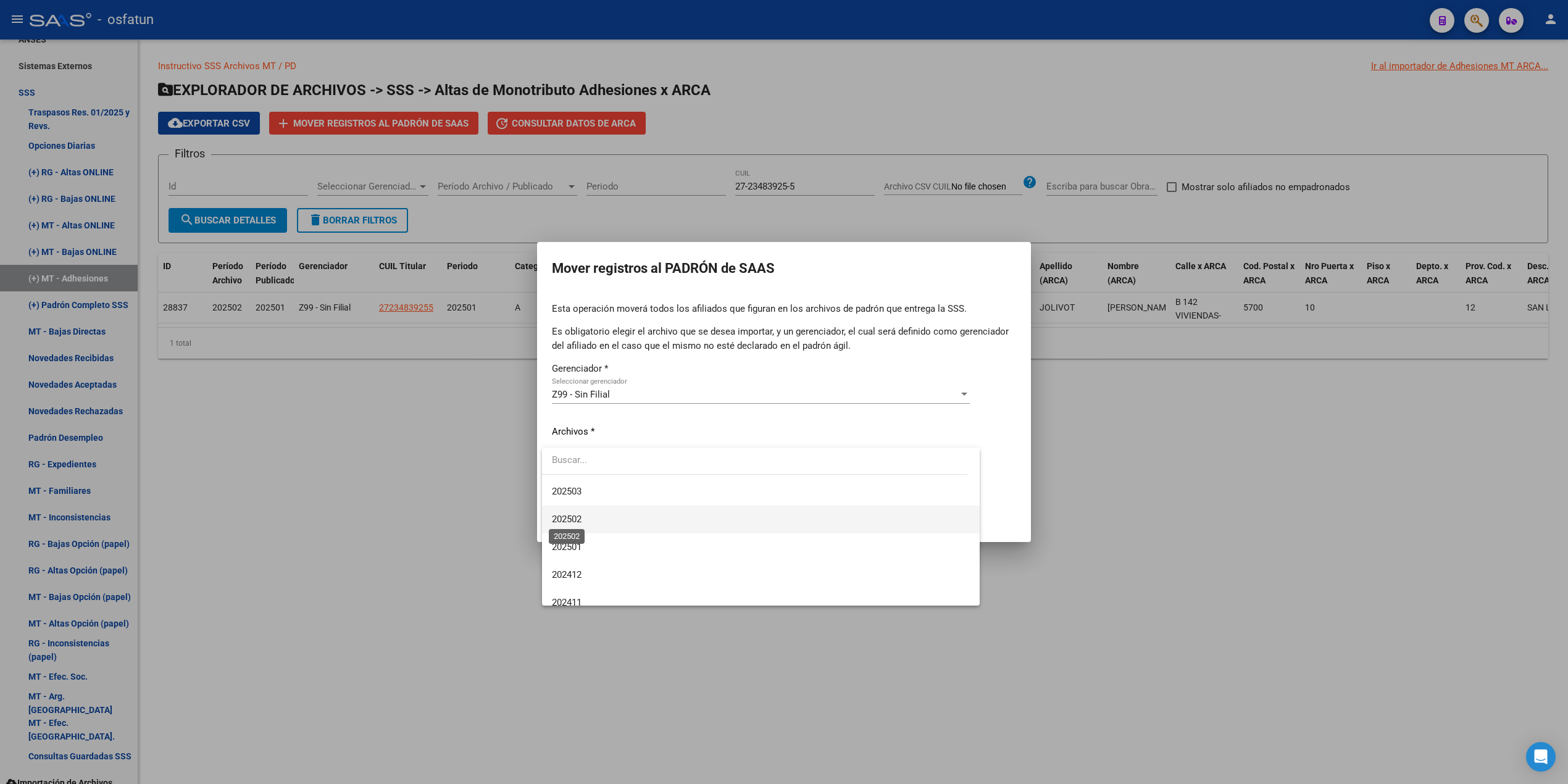
click at [577, 521] on span "202502" at bounding box center [566, 519] width 29 height 11
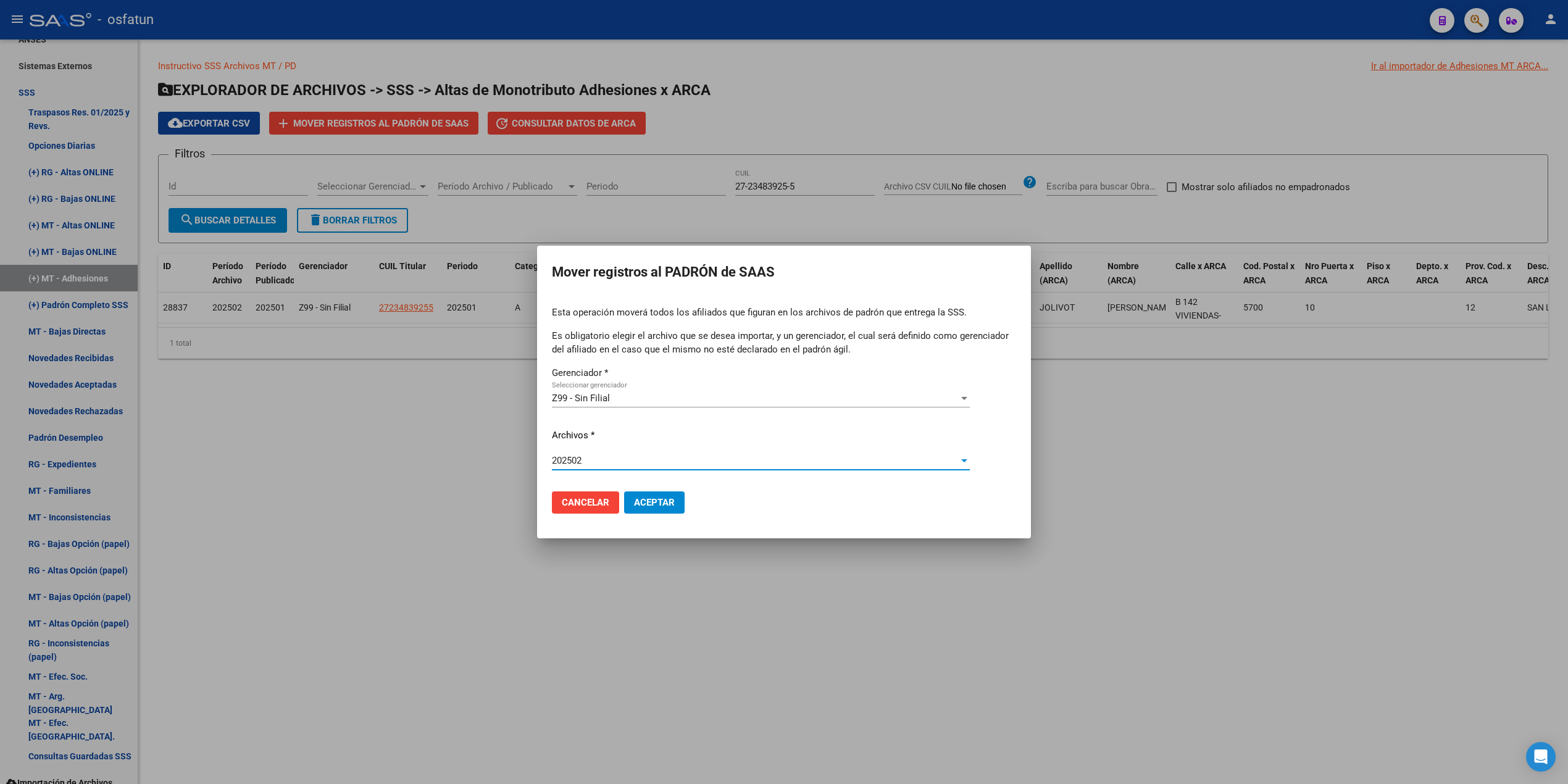
click at [653, 501] on span "Aceptar" at bounding box center [654, 502] width 41 height 11
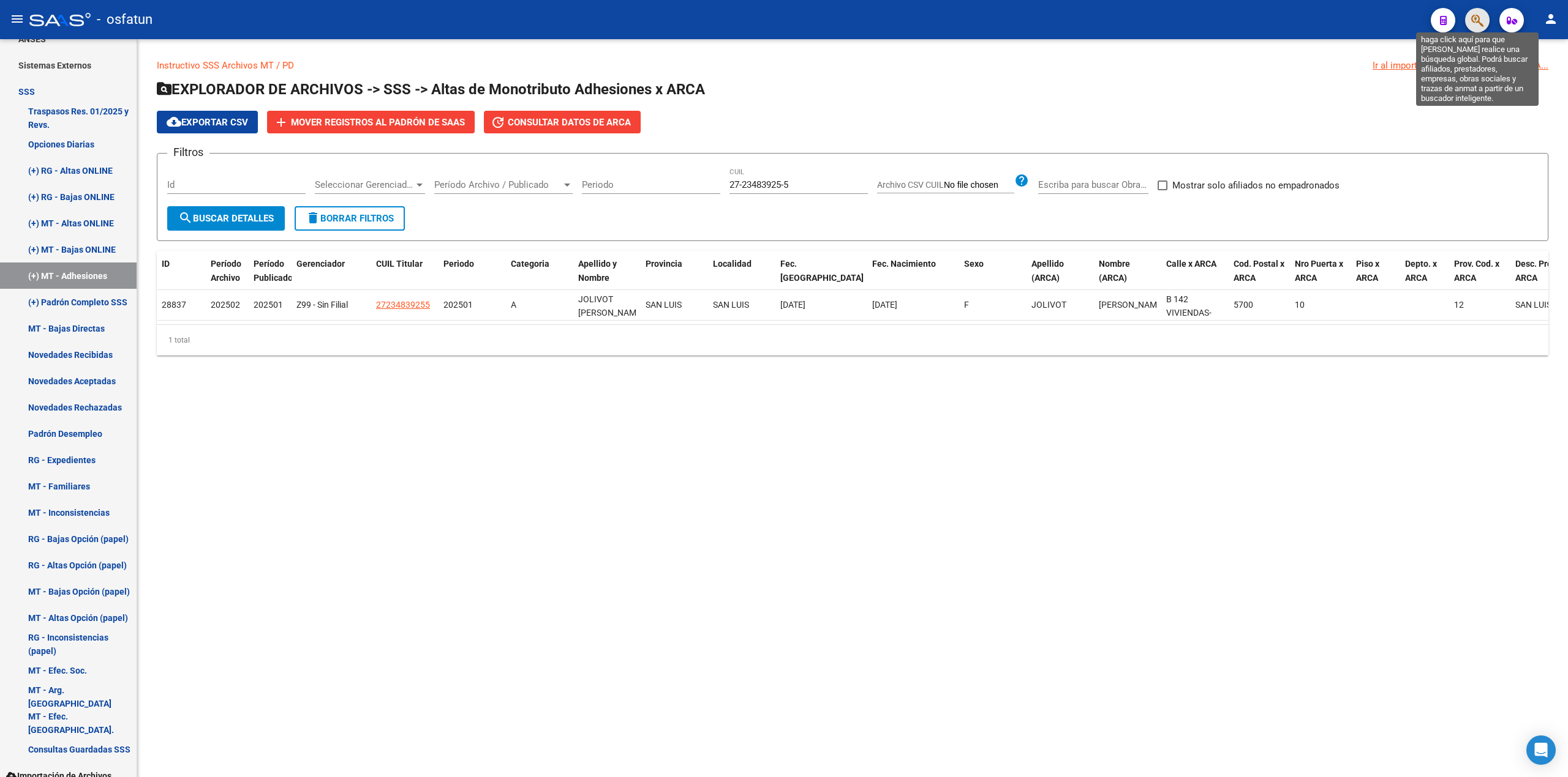
click at [1474, 23] on icon "button" at bounding box center [1477, 21] width 12 height 14
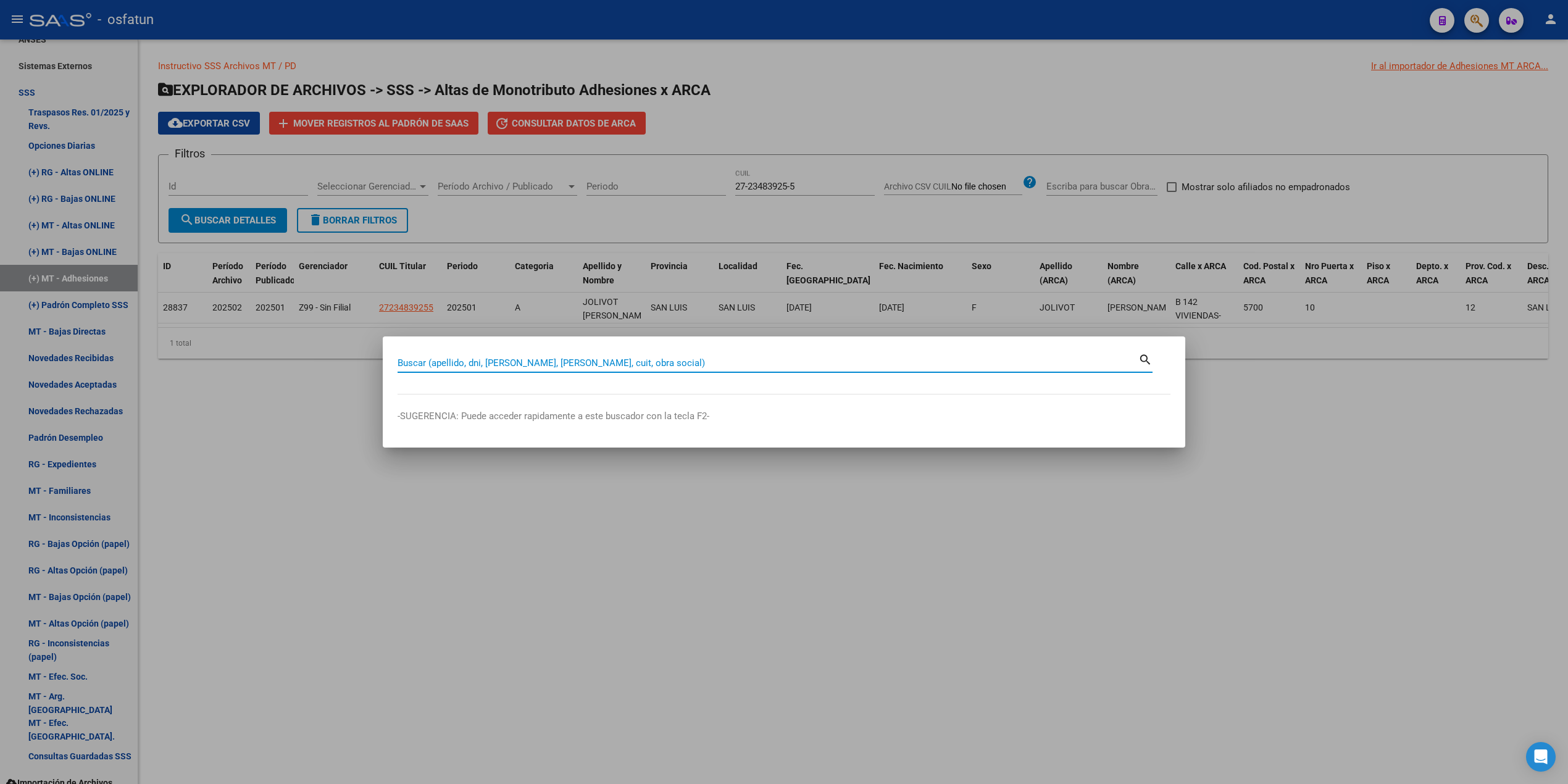
click at [510, 366] on input "Buscar (apellido, dni, [PERSON_NAME], [PERSON_NAME], cuit, obra social)" at bounding box center [768, 363] width 740 height 11
type input "27234839255"
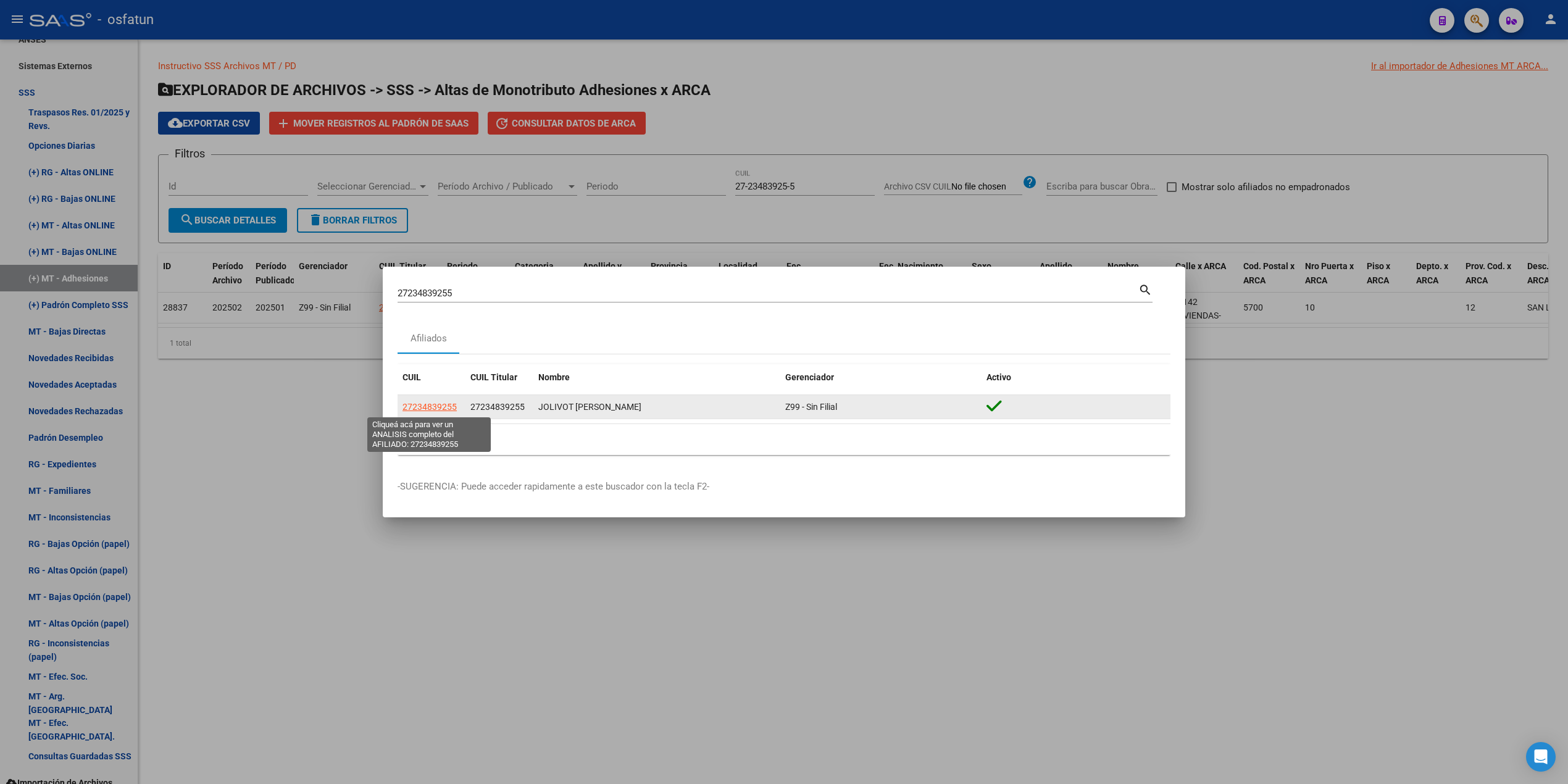
click at [436, 409] on span "27234839255" at bounding box center [429, 406] width 54 height 10
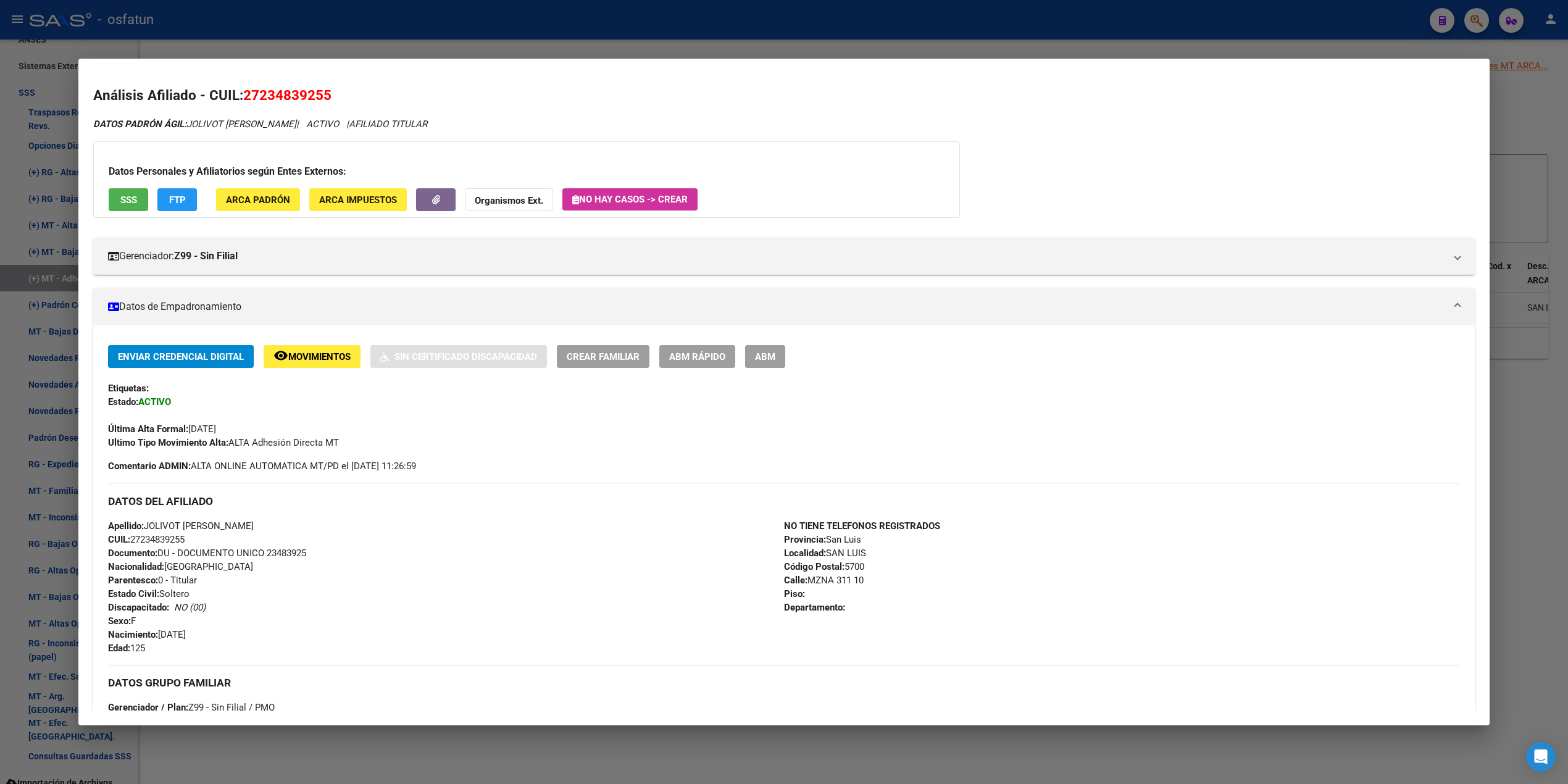
drag, startPoint x: 172, startPoint y: 631, endPoint x: 242, endPoint y: 629, distance: 70.0
click at [242, 629] on div "Apellido: JOLIVOT AMANDA VIVIANA CUIL: 27234839255 Documento: DU - DOCUMENTO UN…" at bounding box center [446, 587] width 676 height 136
click at [1531, 104] on div at bounding box center [784, 392] width 1568 height 784
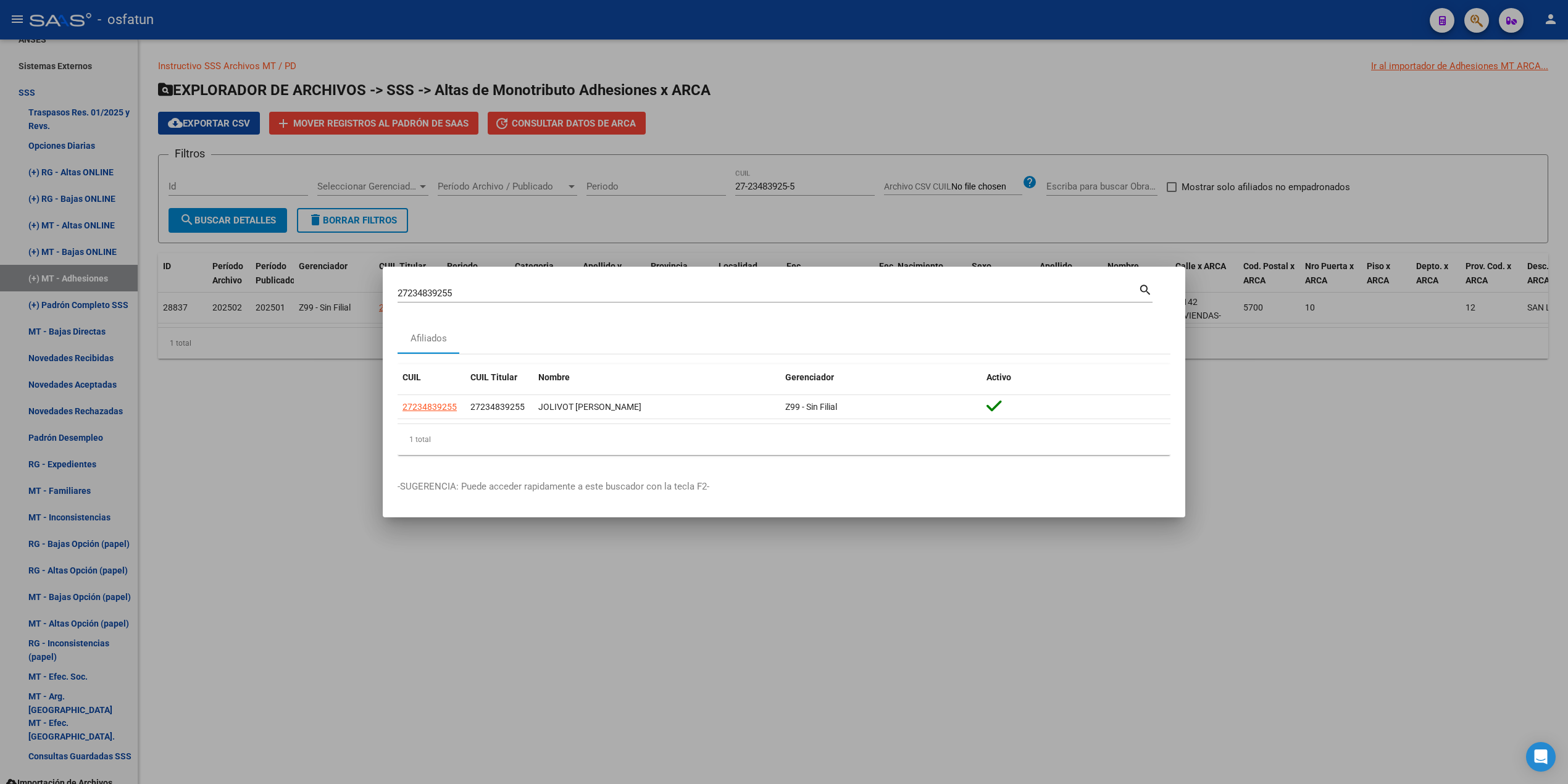
click at [1242, 463] on div at bounding box center [784, 392] width 1568 height 784
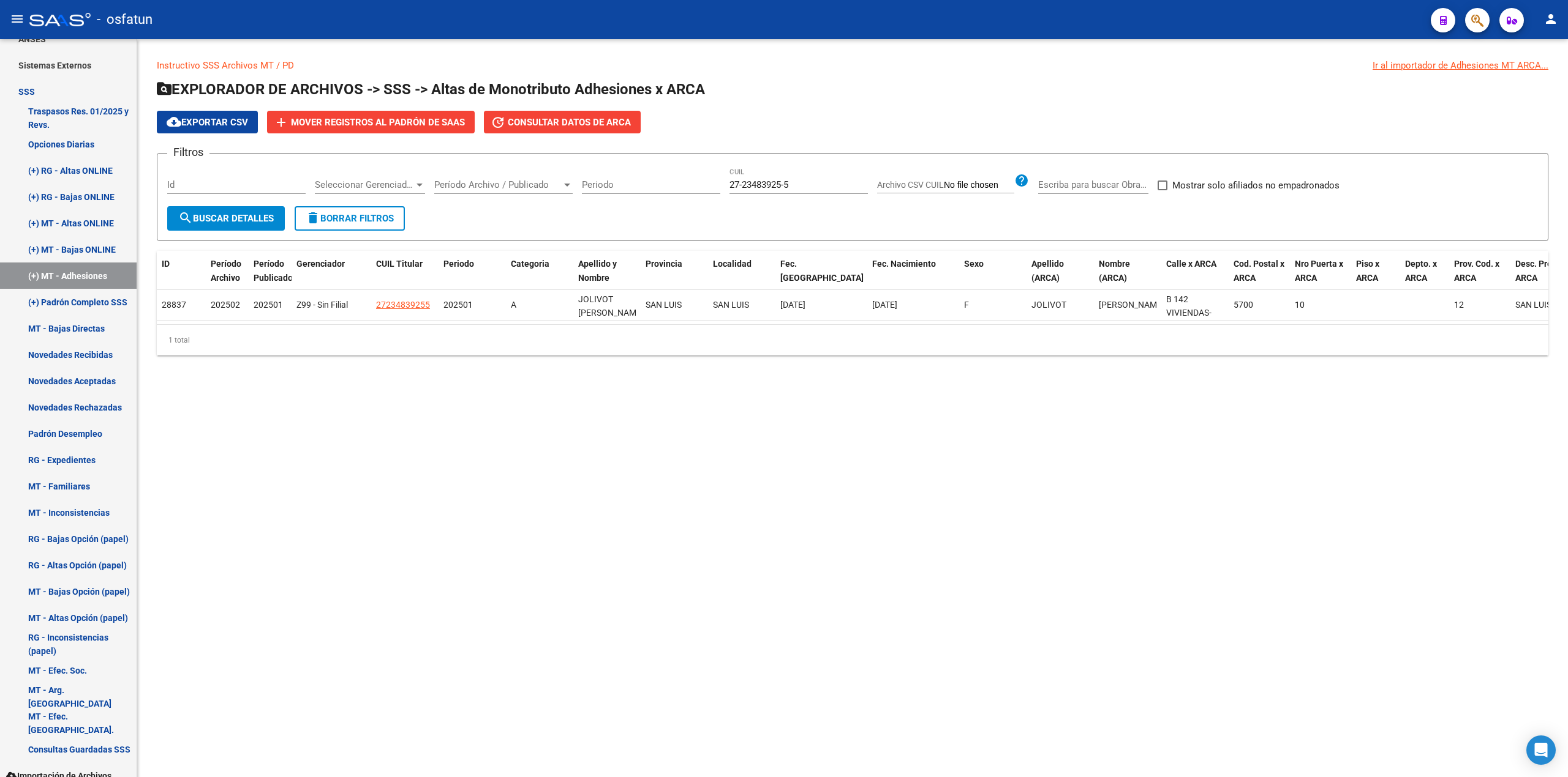
click at [365, 216] on span "delete Borrar Filtros" at bounding box center [350, 218] width 88 height 11
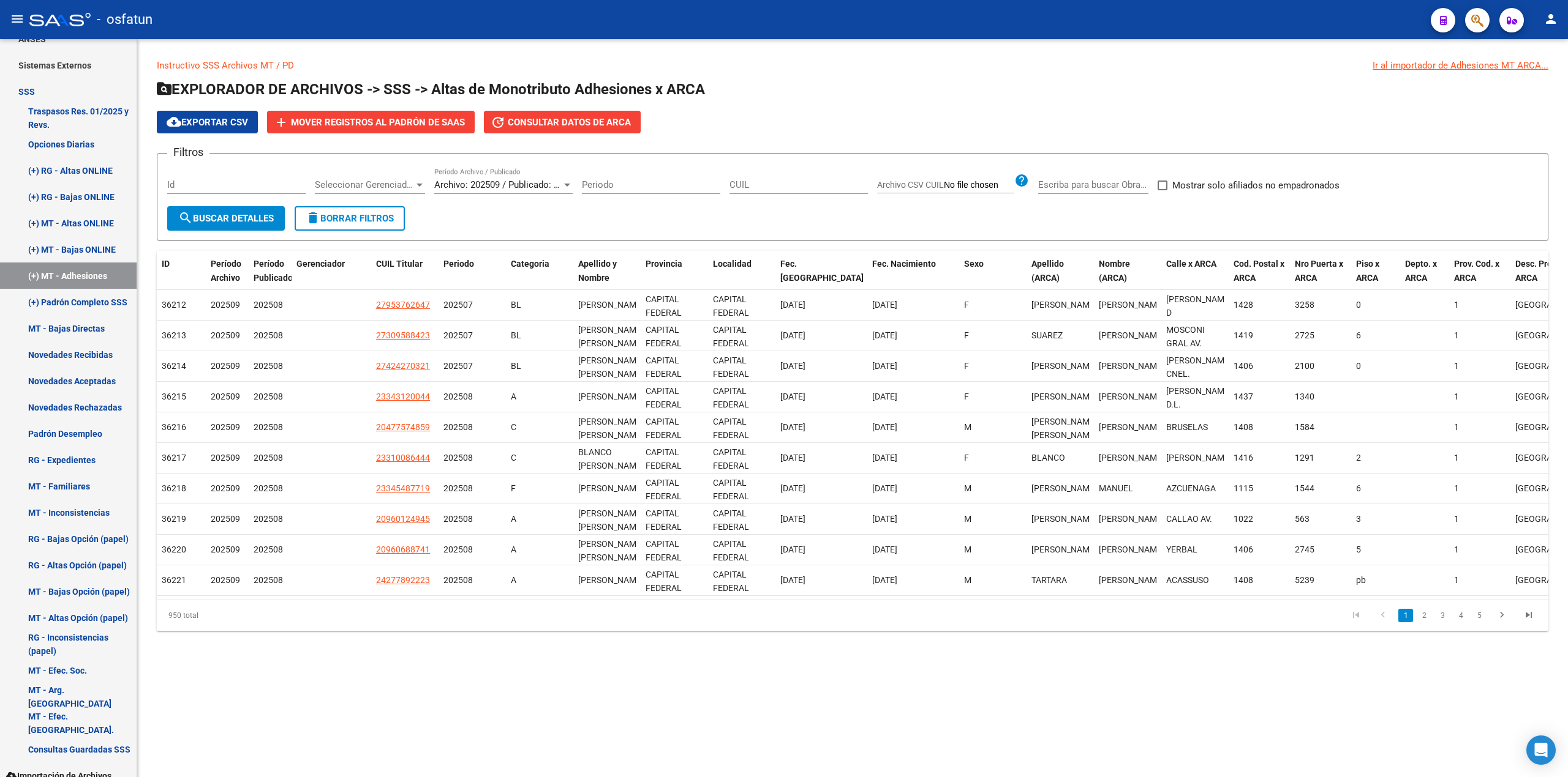
click at [543, 182] on span "Archivo: 202509 / Publicado: 202508" at bounding box center [508, 185] width 149 height 11
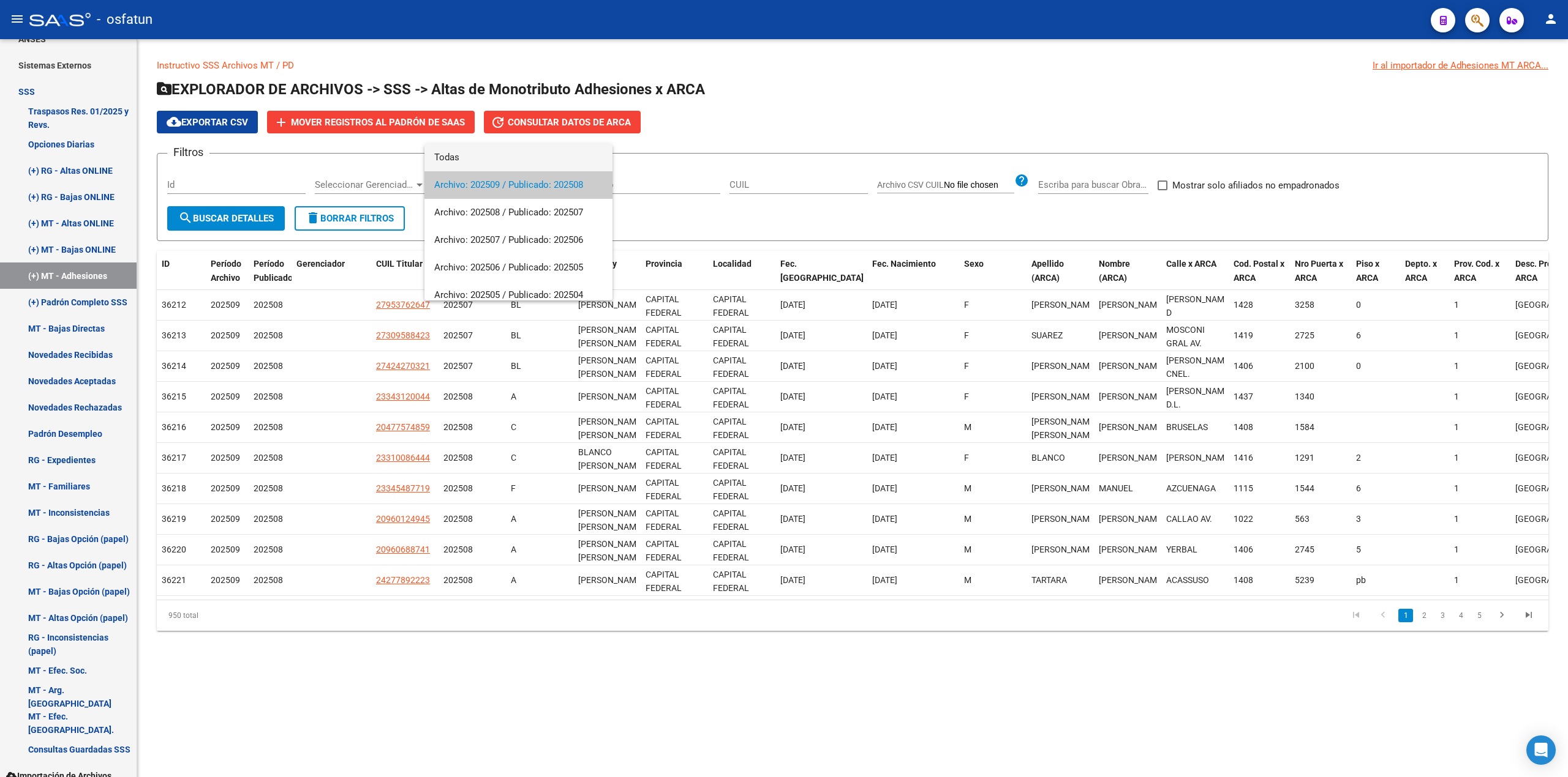
click at [504, 160] on span "Todas" at bounding box center [518, 157] width 168 height 27
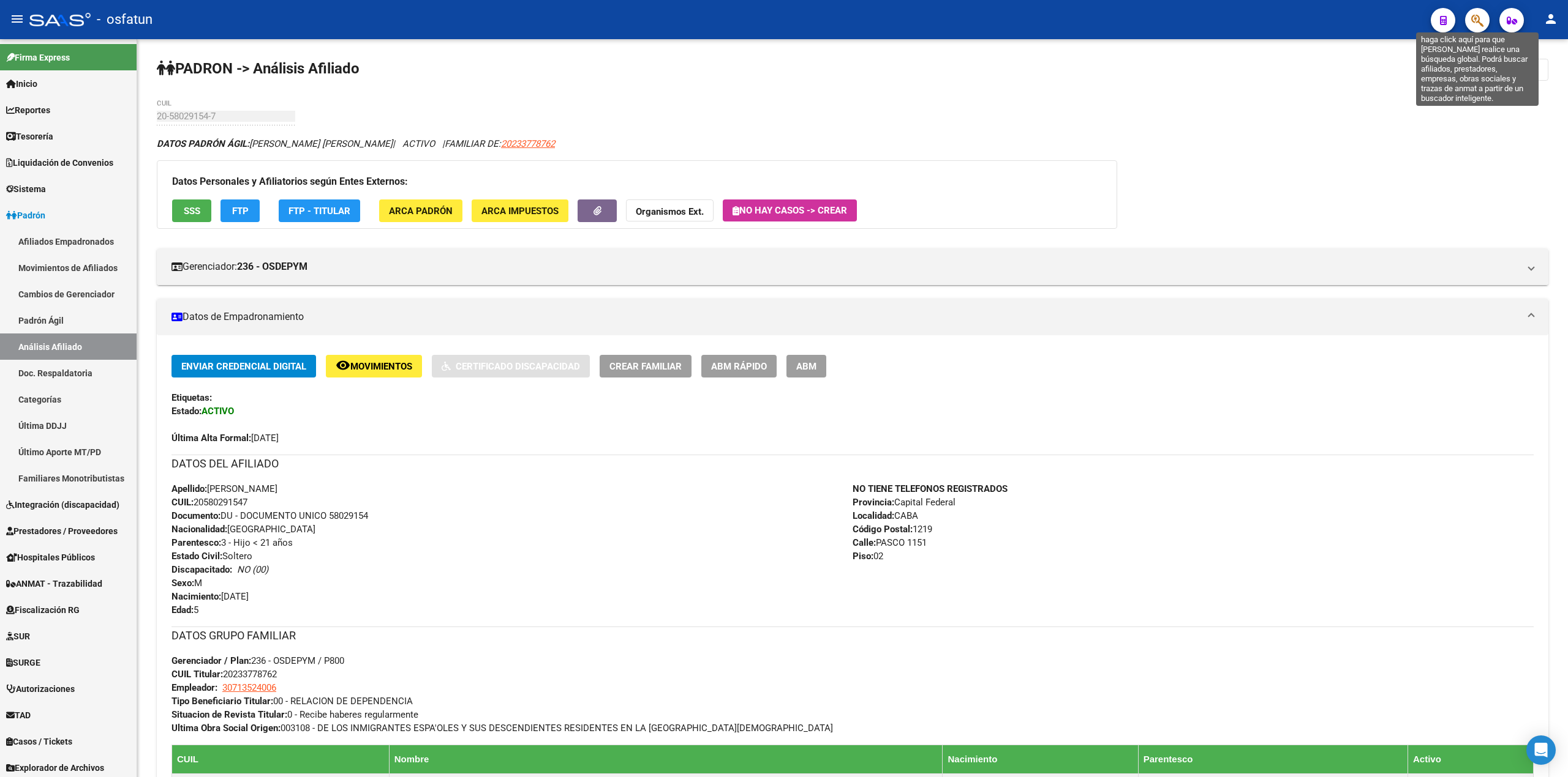
click at [1472, 23] on icon "button" at bounding box center [1477, 21] width 12 height 14
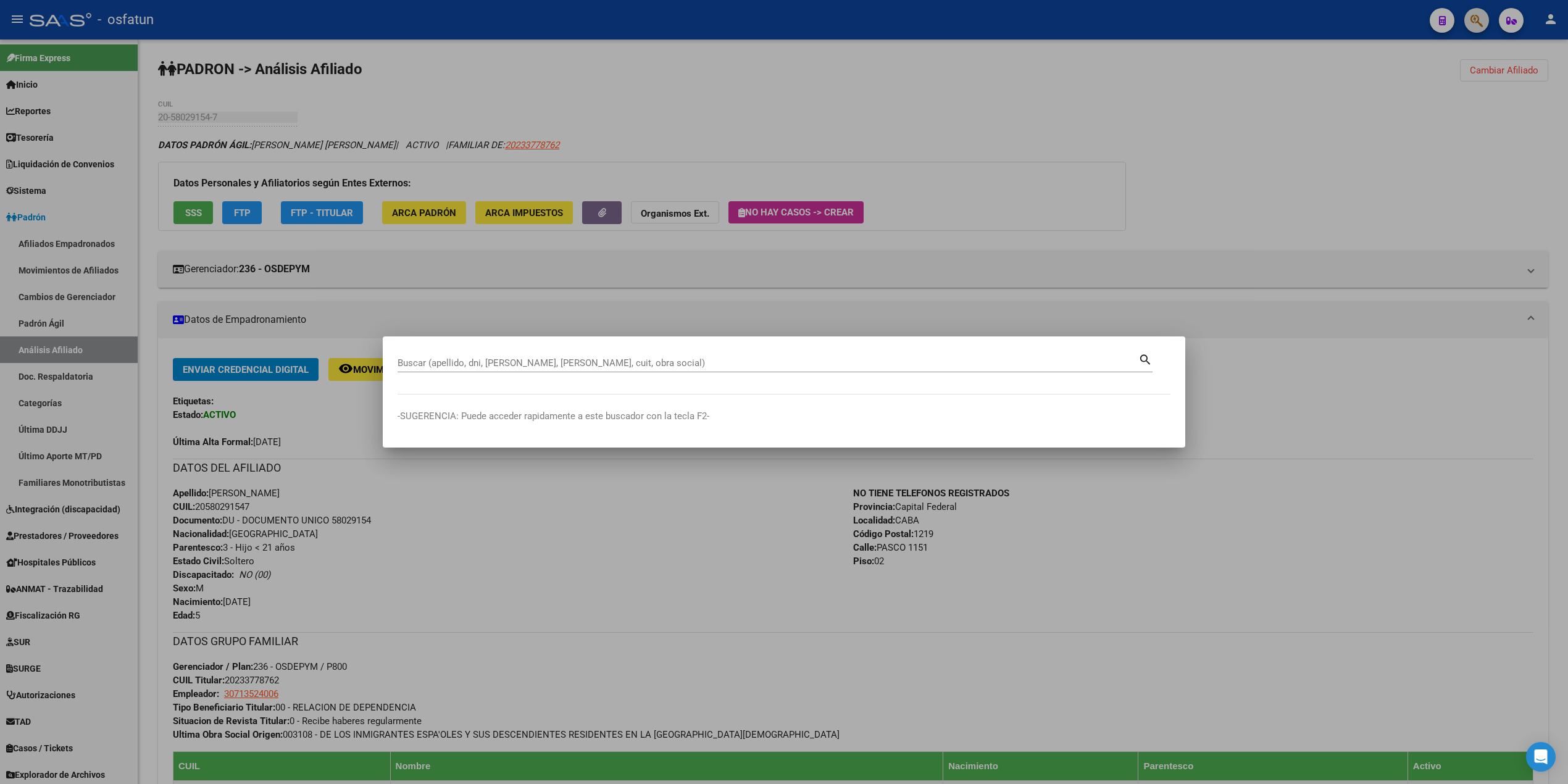
paste input "20166651981"
type input "20166651981"
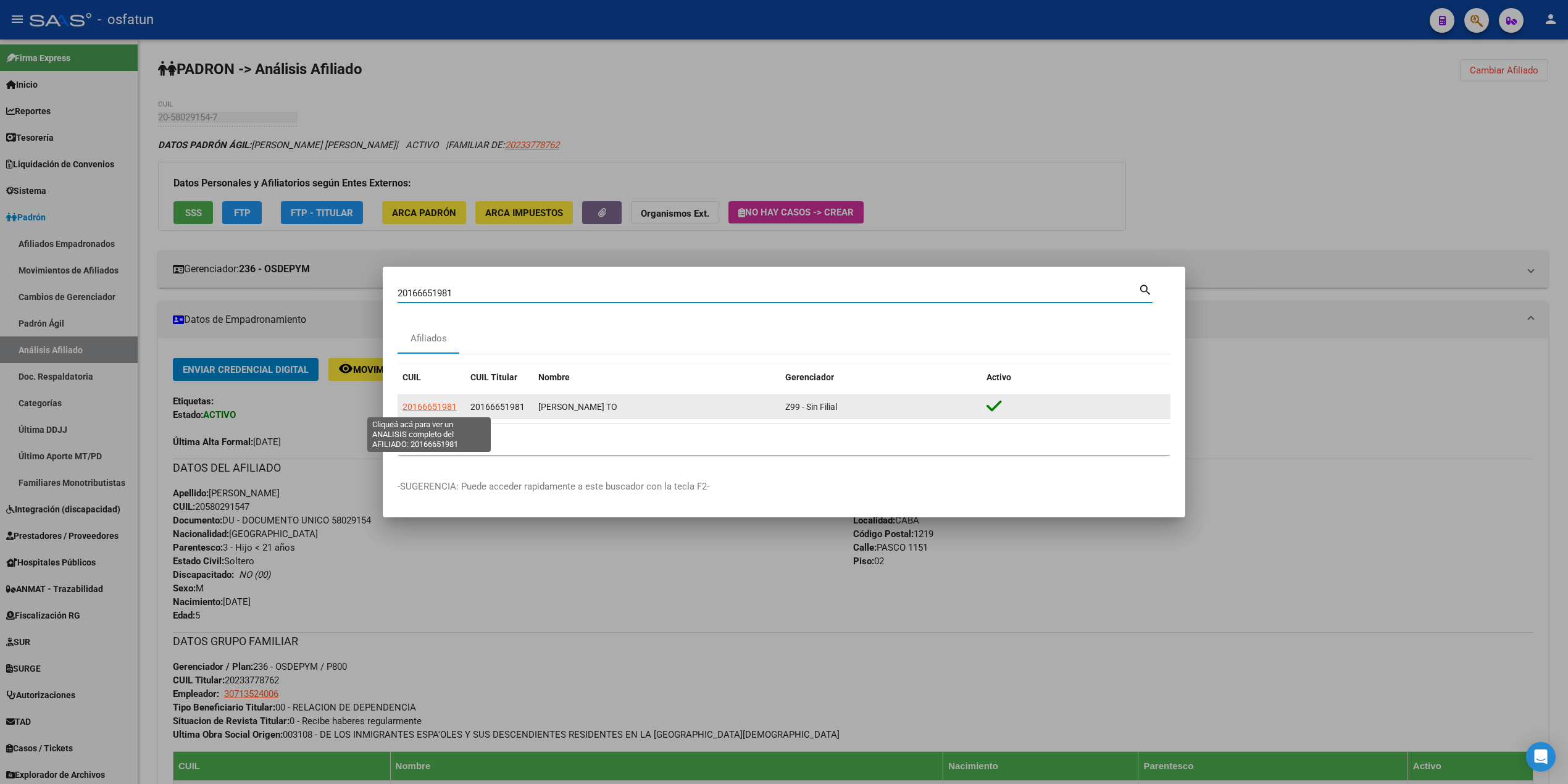
click at [438, 412] on span "20166651981" at bounding box center [429, 406] width 54 height 10
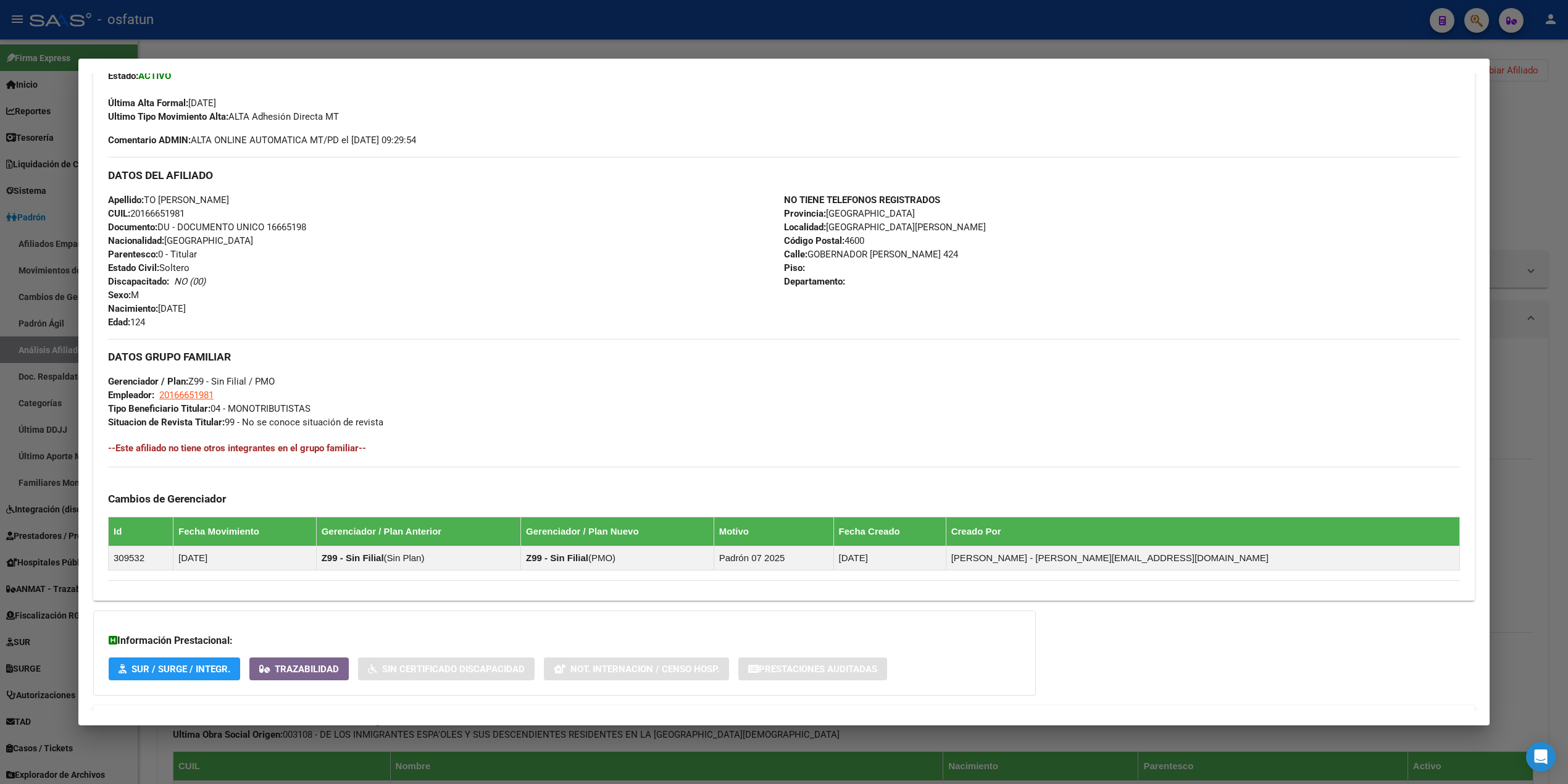
scroll to position [379, 0]
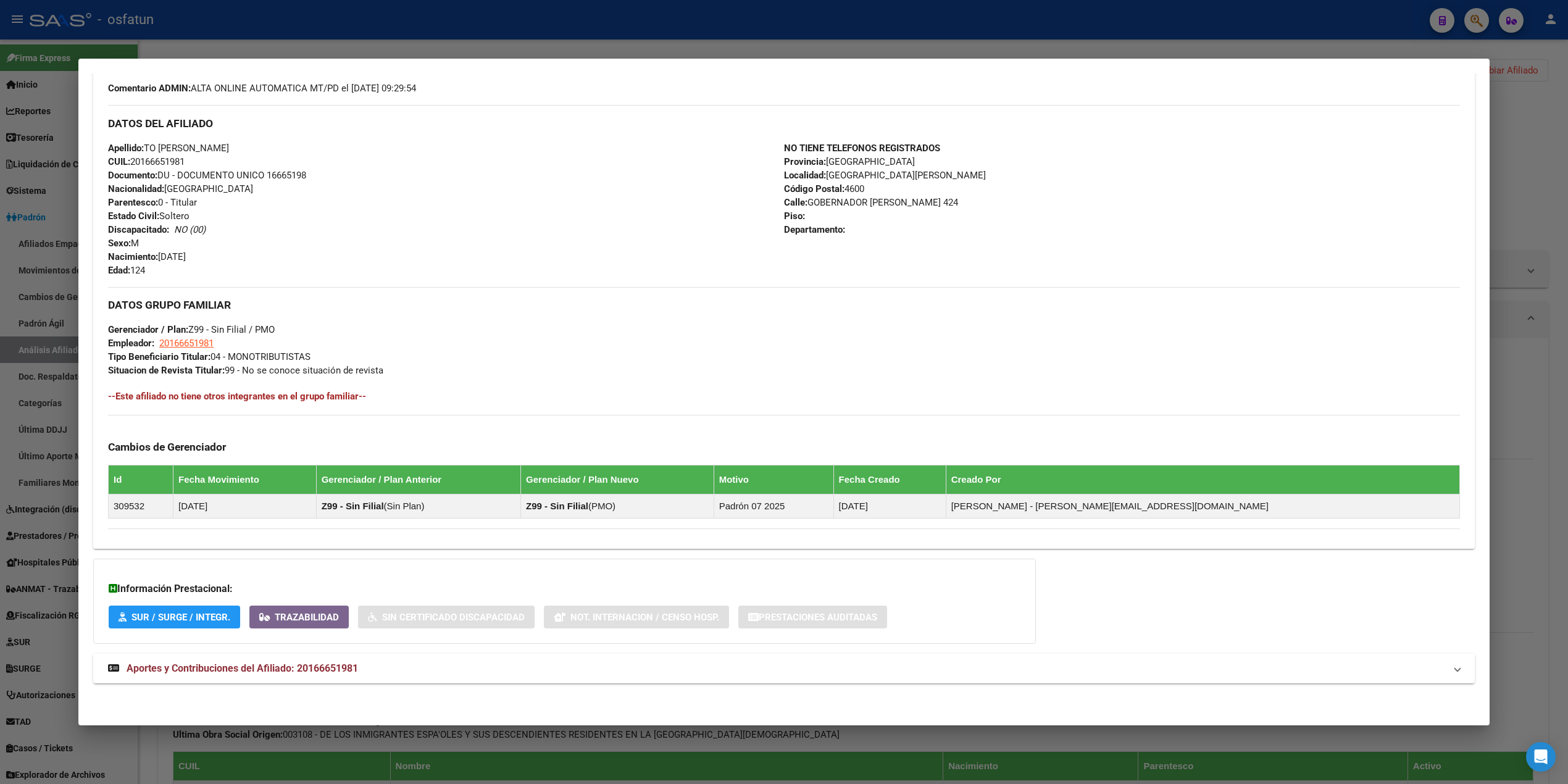
click at [235, 671] on span "Aportes y Contribuciones del Afiliado: 20166651981" at bounding box center [242, 669] width 231 height 12
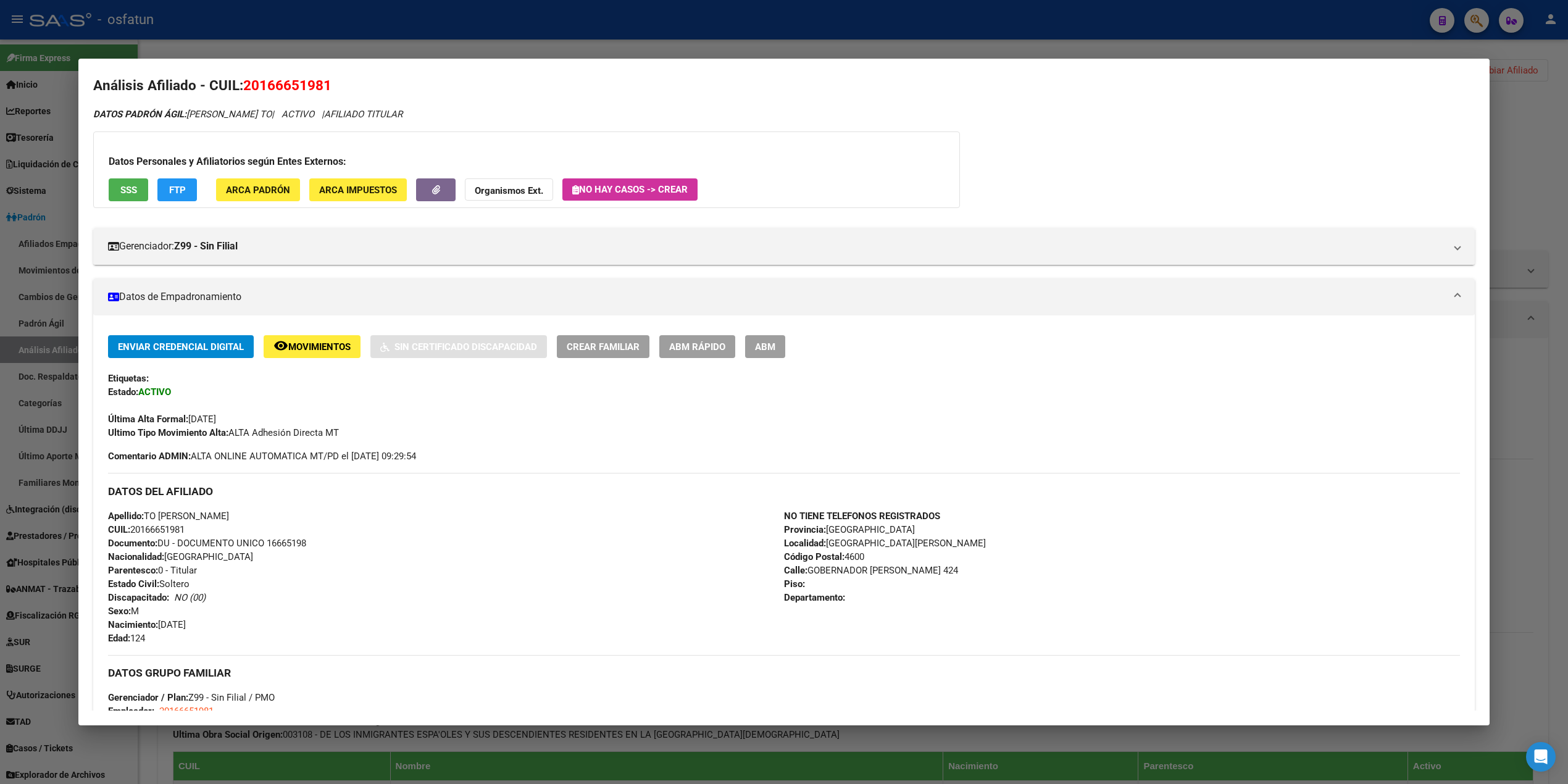
scroll to position [0, 0]
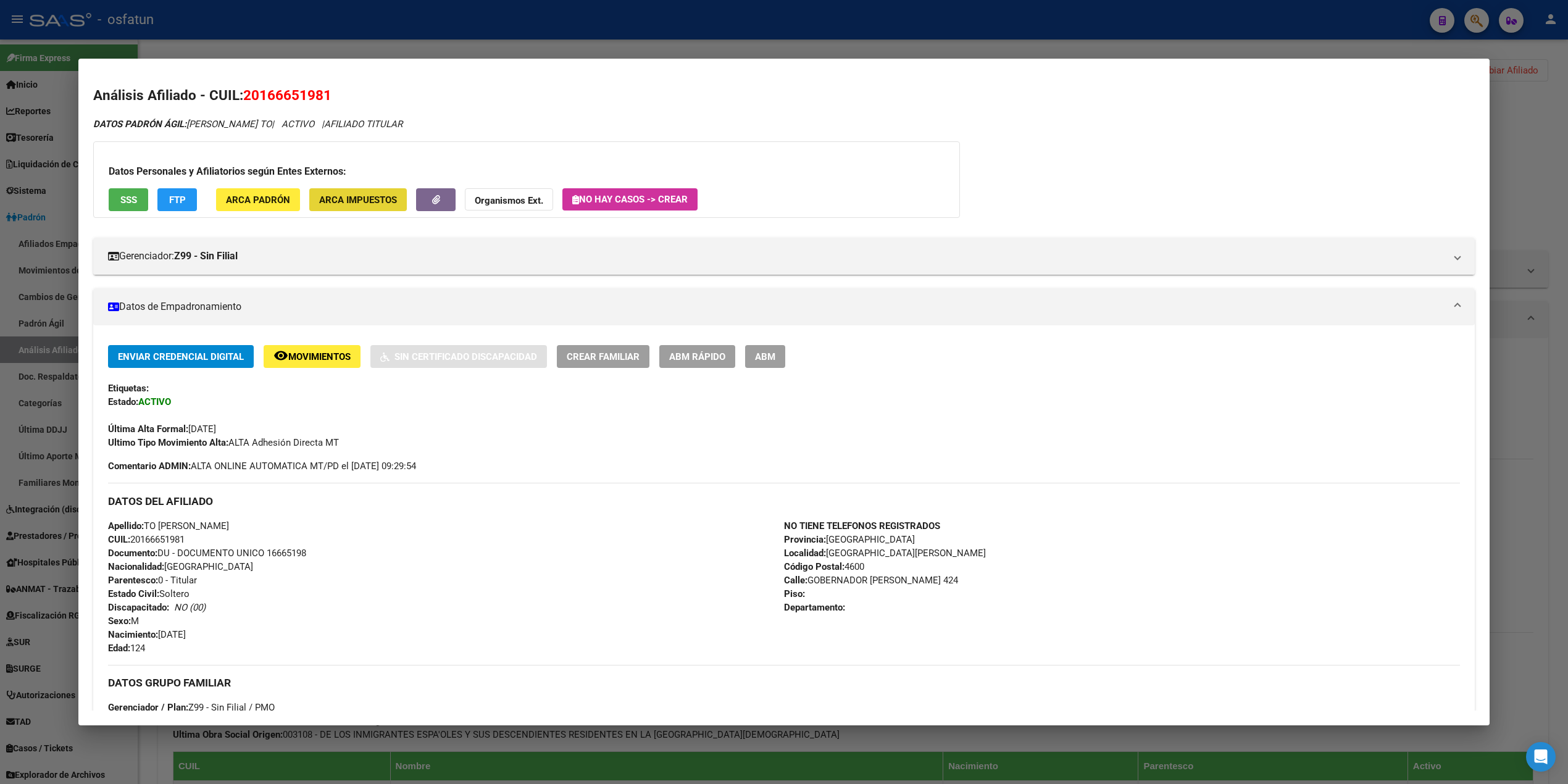
click at [330, 203] on span "ARCA Impuestos" at bounding box center [358, 200] width 78 height 11
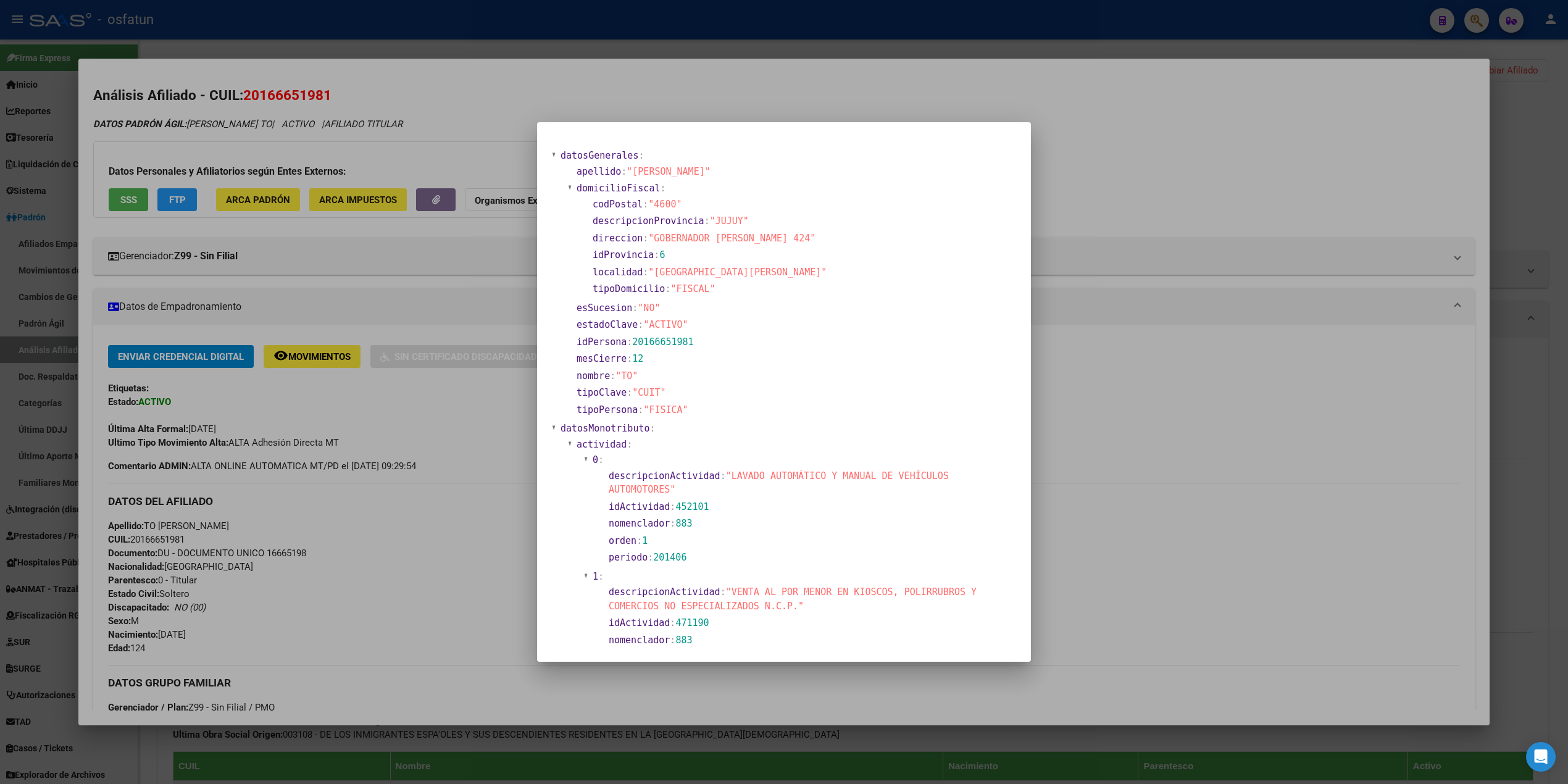
click at [248, 205] on div at bounding box center [784, 392] width 1568 height 784
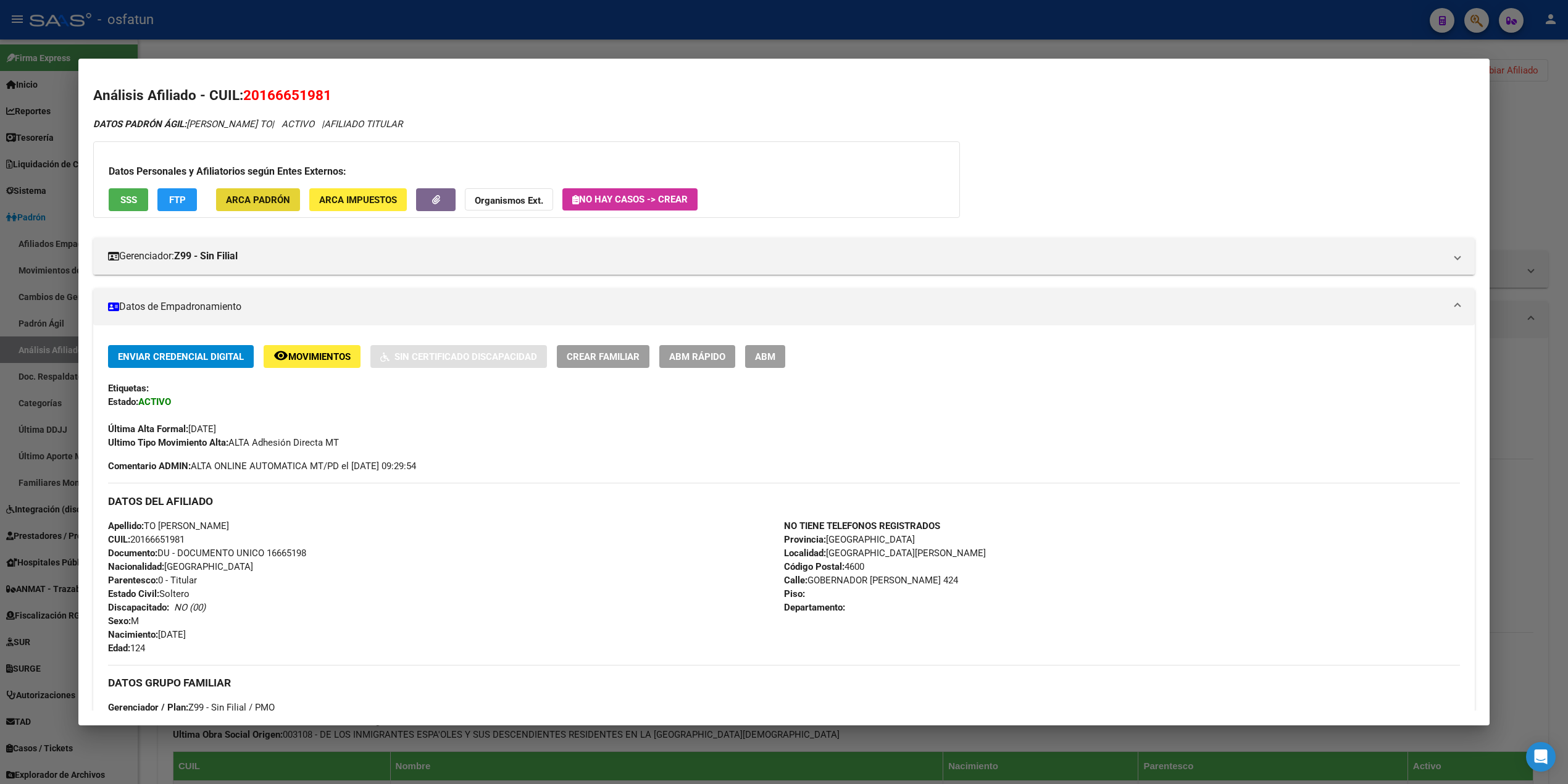
click at [248, 205] on span "ARCA Padrón" at bounding box center [258, 200] width 64 height 11
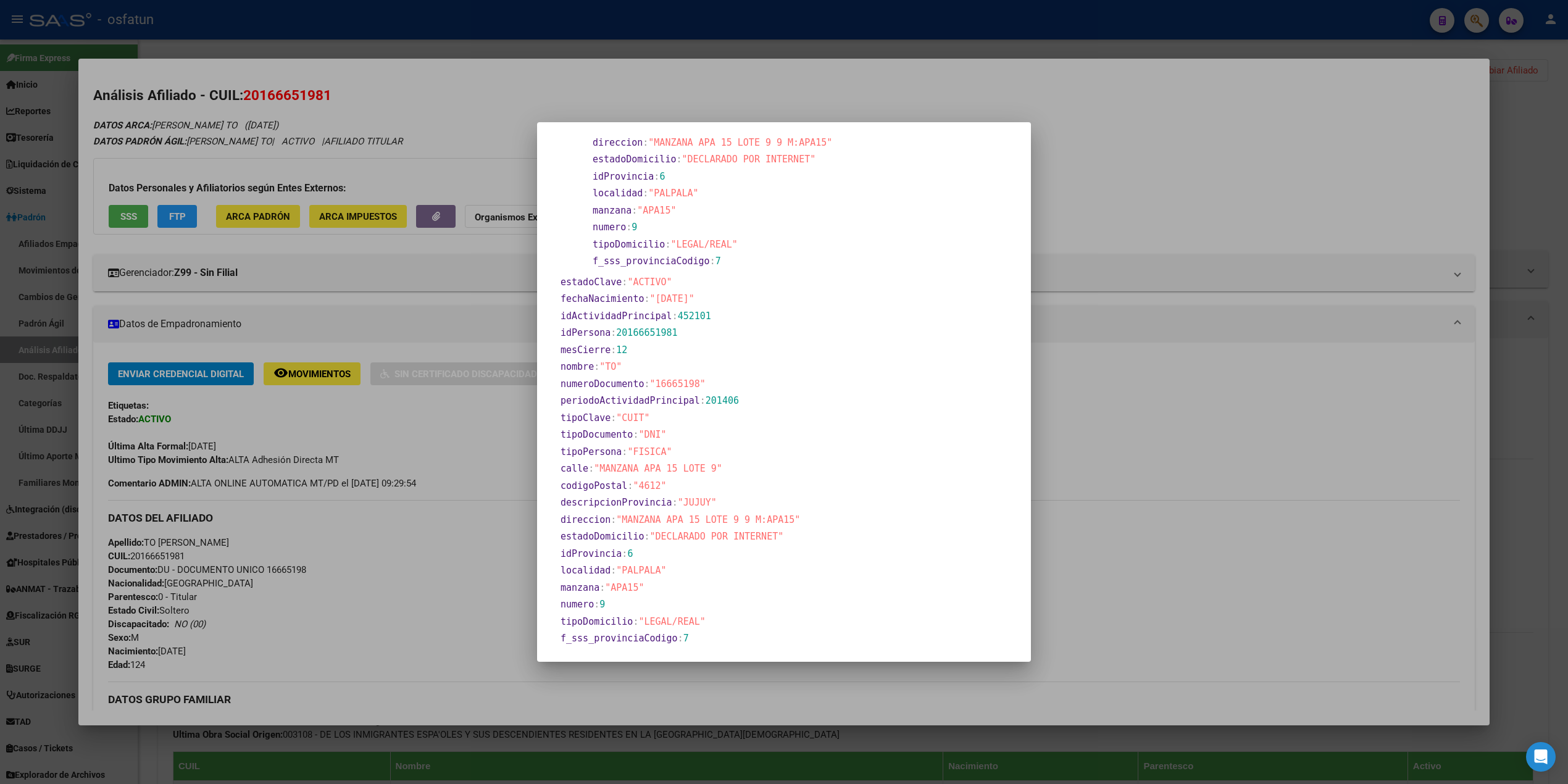
scroll to position [334, 0]
drag, startPoint x: 1294, startPoint y: 27, endPoint x: 1284, endPoint y: 25, distance: 10.2
click at [1294, 24] on div at bounding box center [784, 392] width 1568 height 784
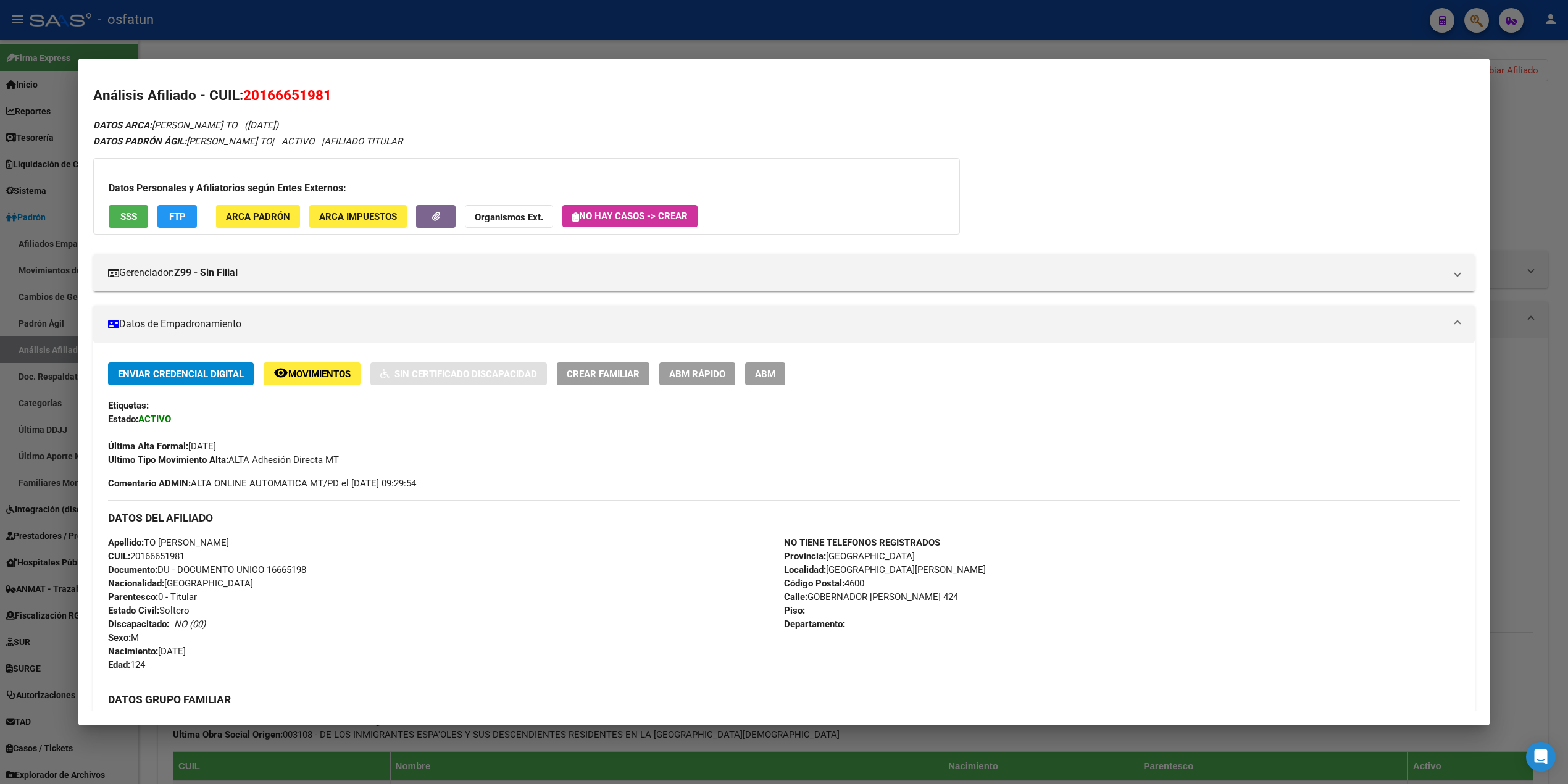
click at [252, 215] on span "ARCA Padrón" at bounding box center [258, 216] width 64 height 11
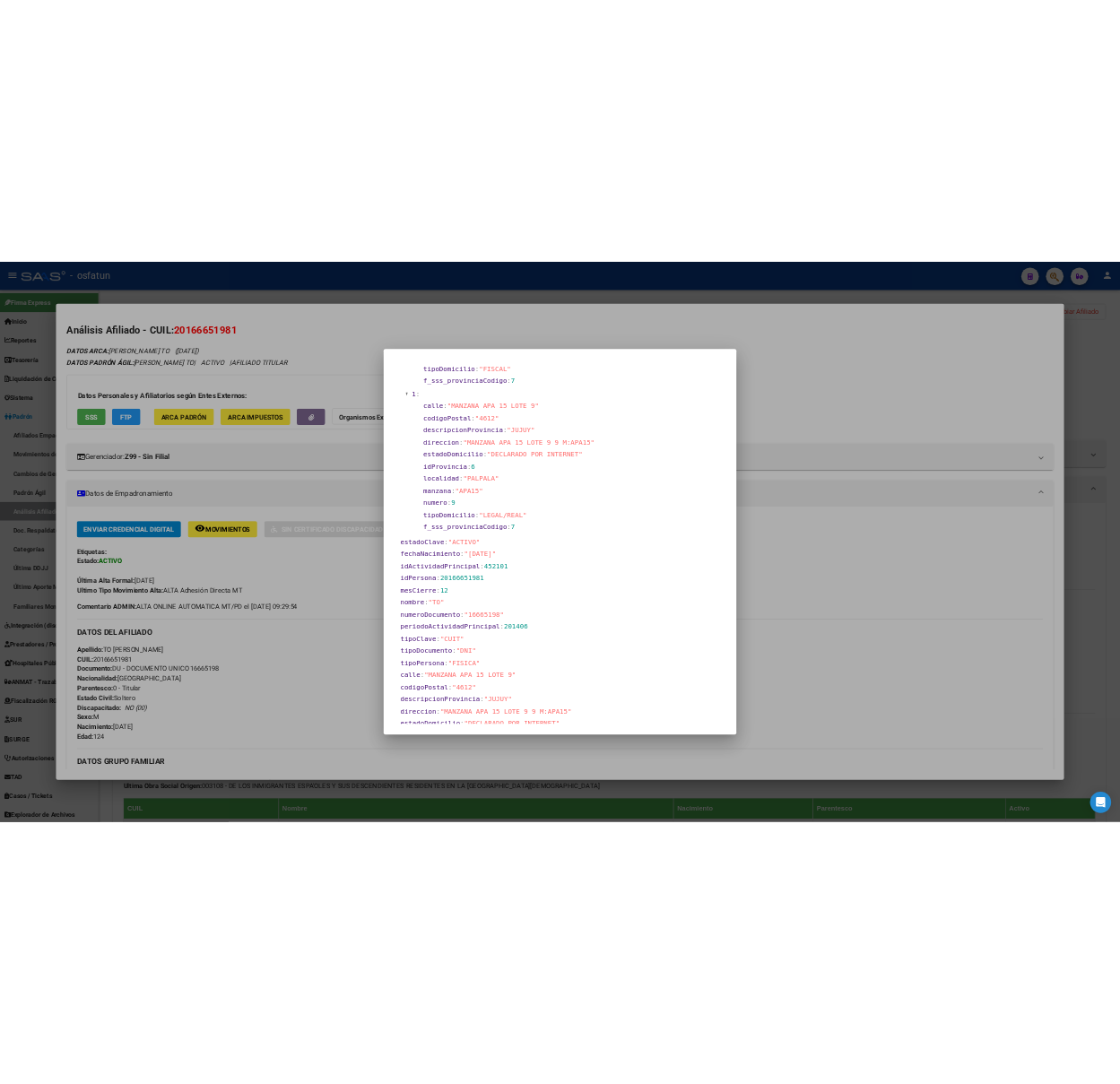
scroll to position [359, 0]
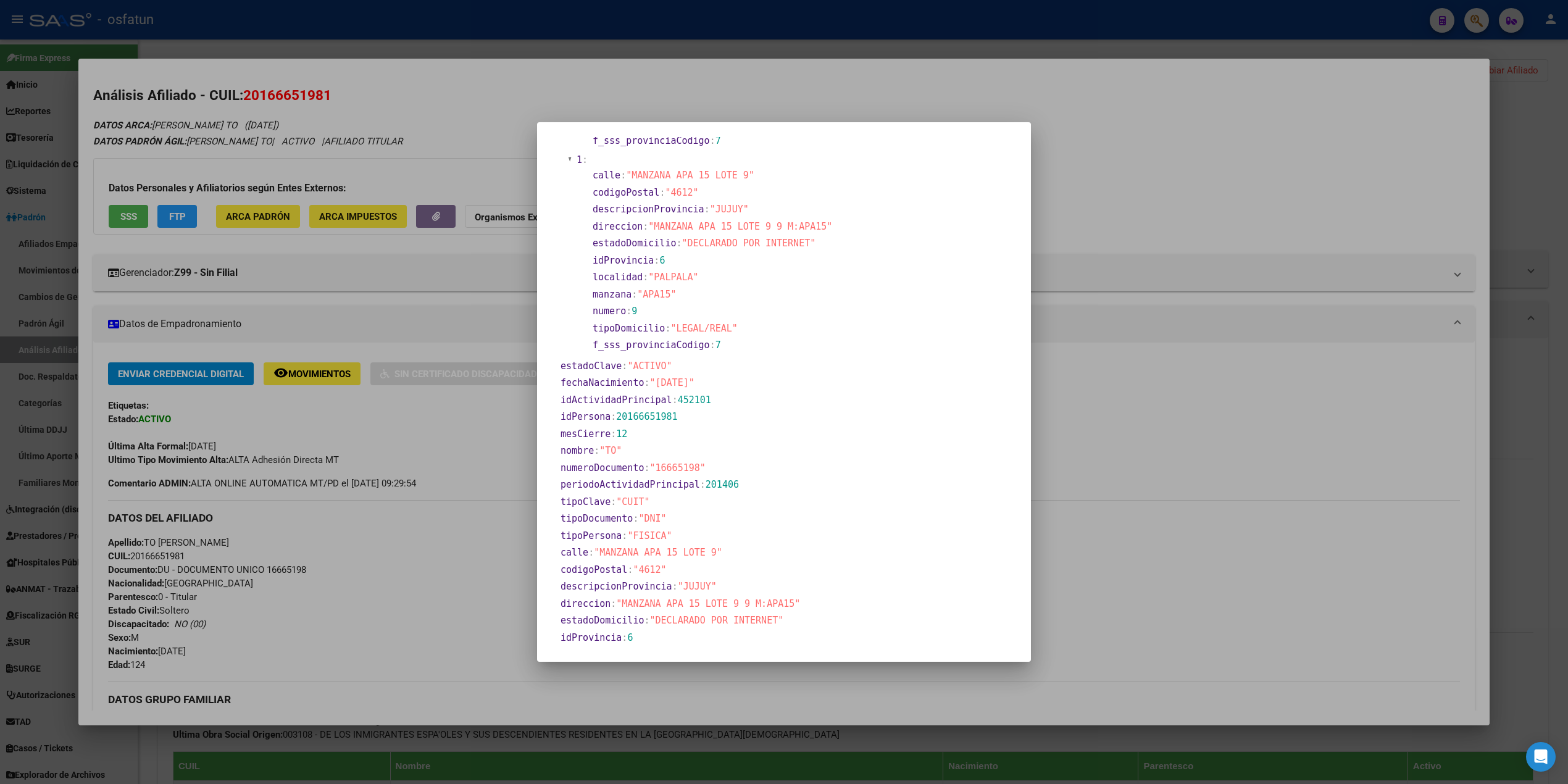
drag, startPoint x: 657, startPoint y: 368, endPoint x: 757, endPoint y: 372, distance: 100.1
click at [757, 376] on section "fechaNacimiento : "1901-01-01"" at bounding box center [787, 383] width 453 height 14
click at [457, 324] on div at bounding box center [784, 392] width 1568 height 784
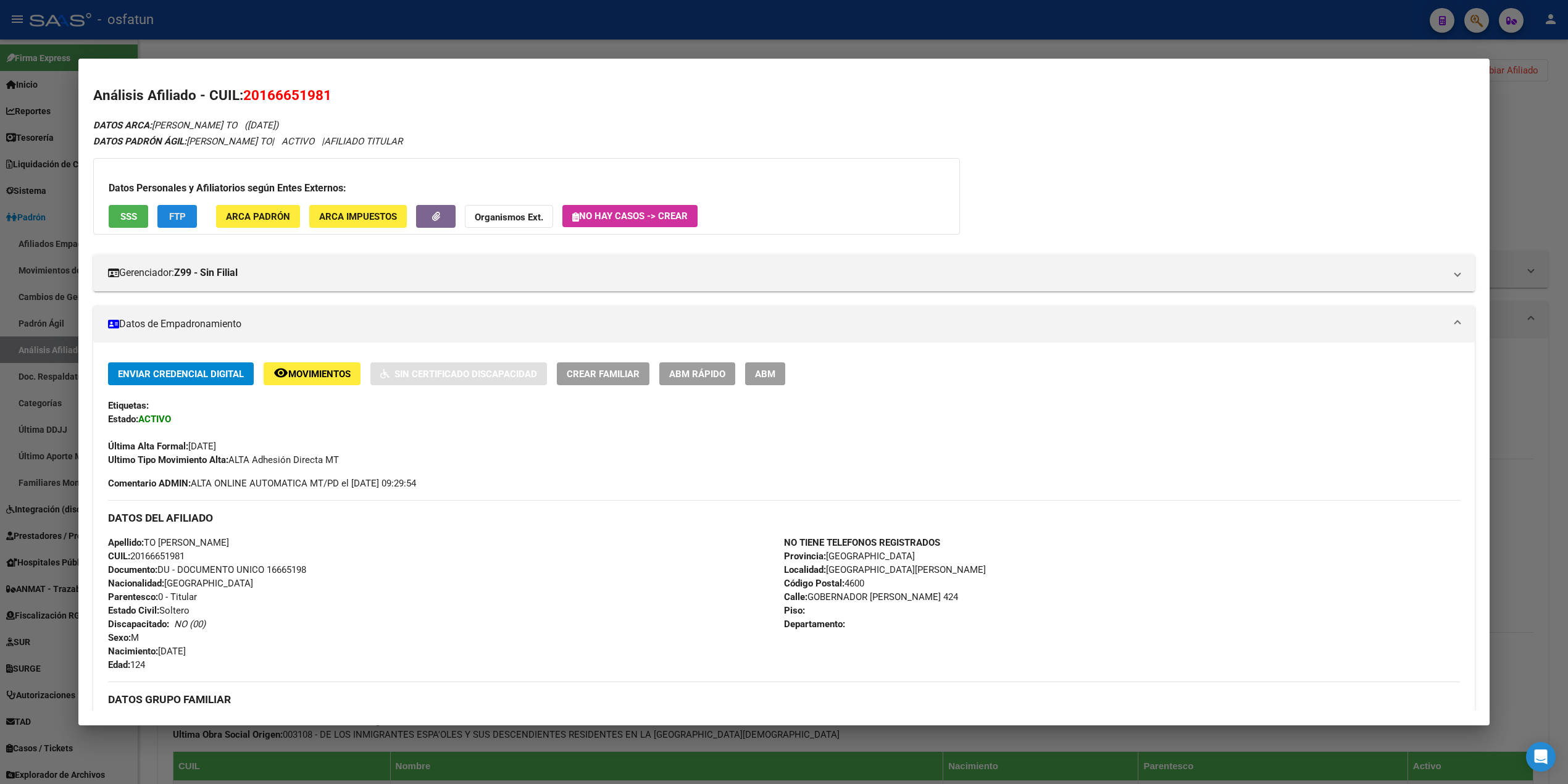
click at [157, 210] on button "FTP" at bounding box center [177, 216] width 39 height 23
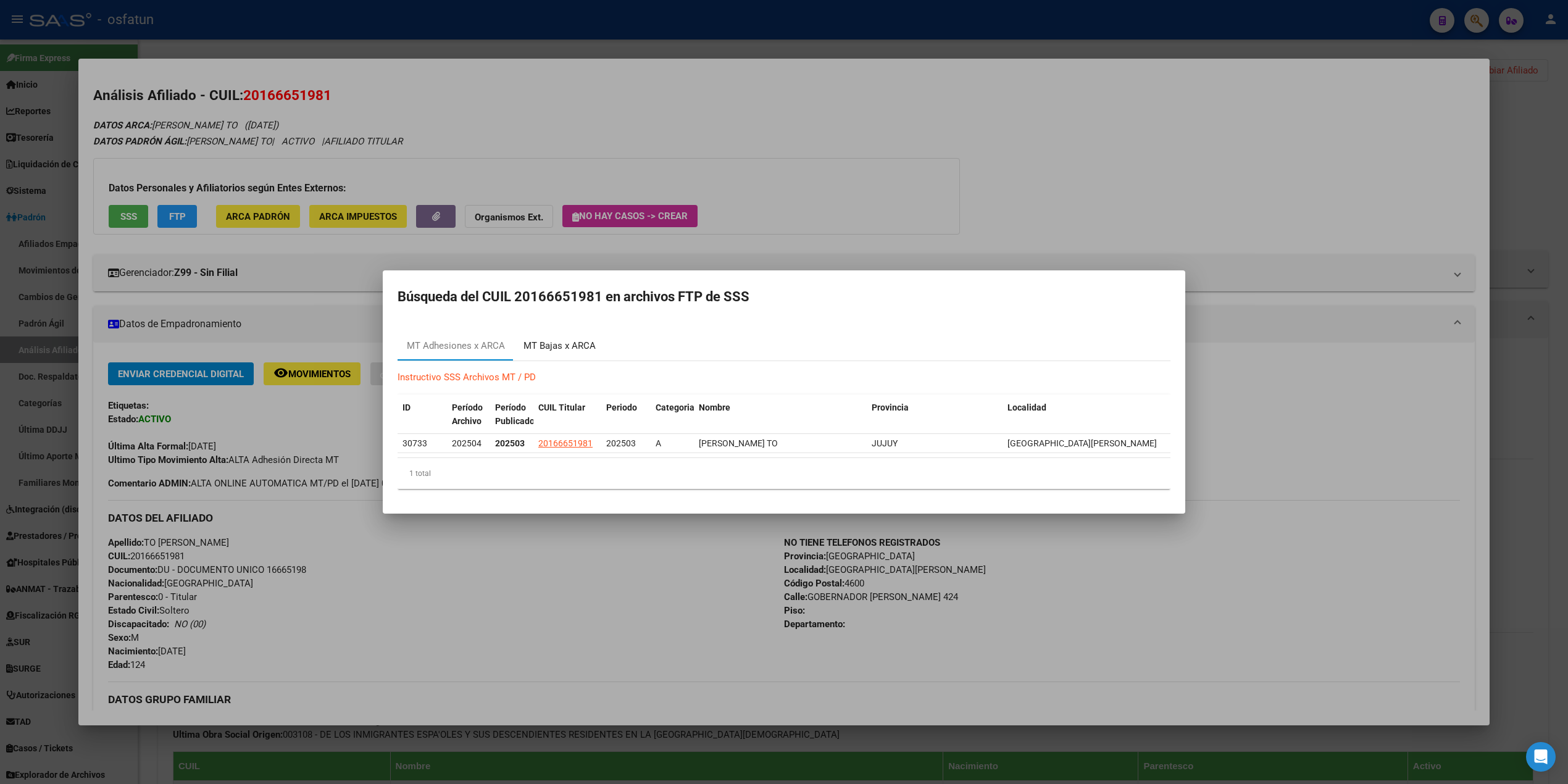
click at [564, 344] on div "MT Bajas x ARCA" at bounding box center [560, 346] width 72 height 14
click at [473, 346] on div "MT Adhesiones x ARCA" at bounding box center [456, 346] width 98 height 14
click at [676, 460] on div "1 total" at bounding box center [784, 473] width 773 height 31
drag, startPoint x: 463, startPoint y: 492, endPoint x: 270, endPoint y: 635, distance: 240.2
click at [1028, 500] on mat-dialog-container "Búsqueda del CUIL 20166651981 en archivos FTP de SSS MT Adhesiones x ARCA MT Ba…" at bounding box center [784, 392] width 803 height 243
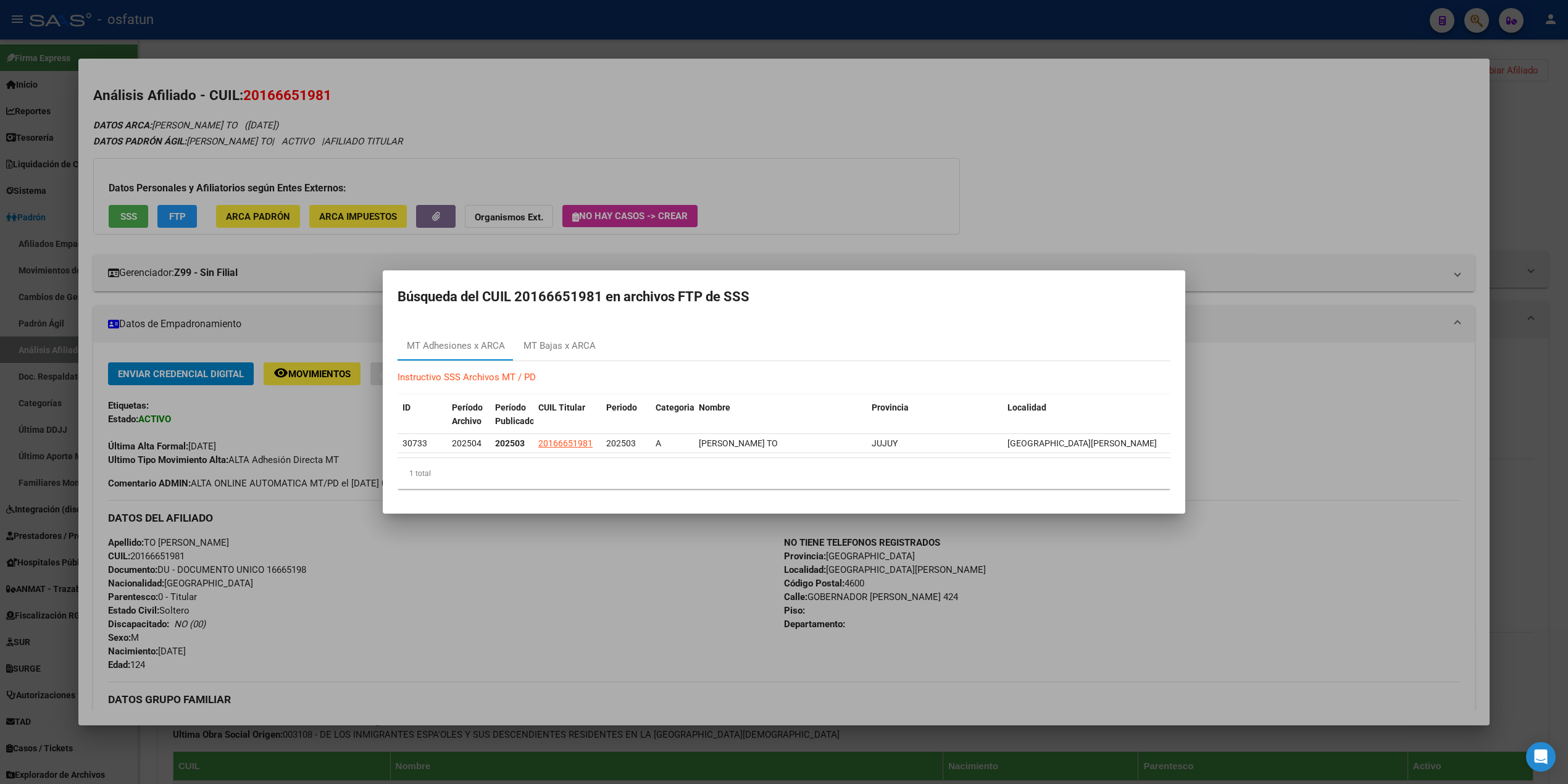
click at [270, 635] on div at bounding box center [784, 392] width 1568 height 784
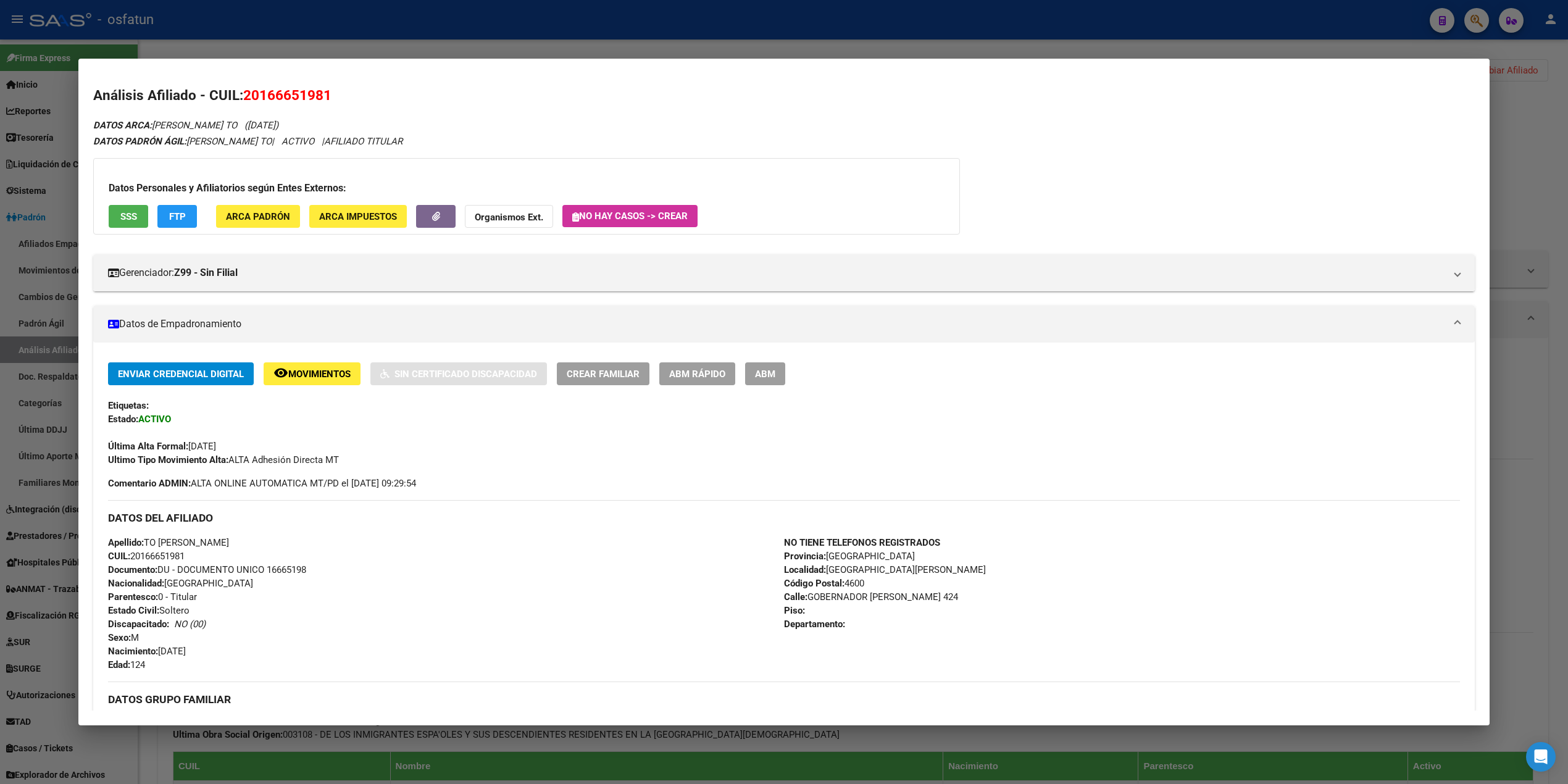
drag, startPoint x: 1554, startPoint y: 174, endPoint x: 1537, endPoint y: 193, distance: 25.5
click at [1546, 186] on div at bounding box center [784, 392] width 1568 height 784
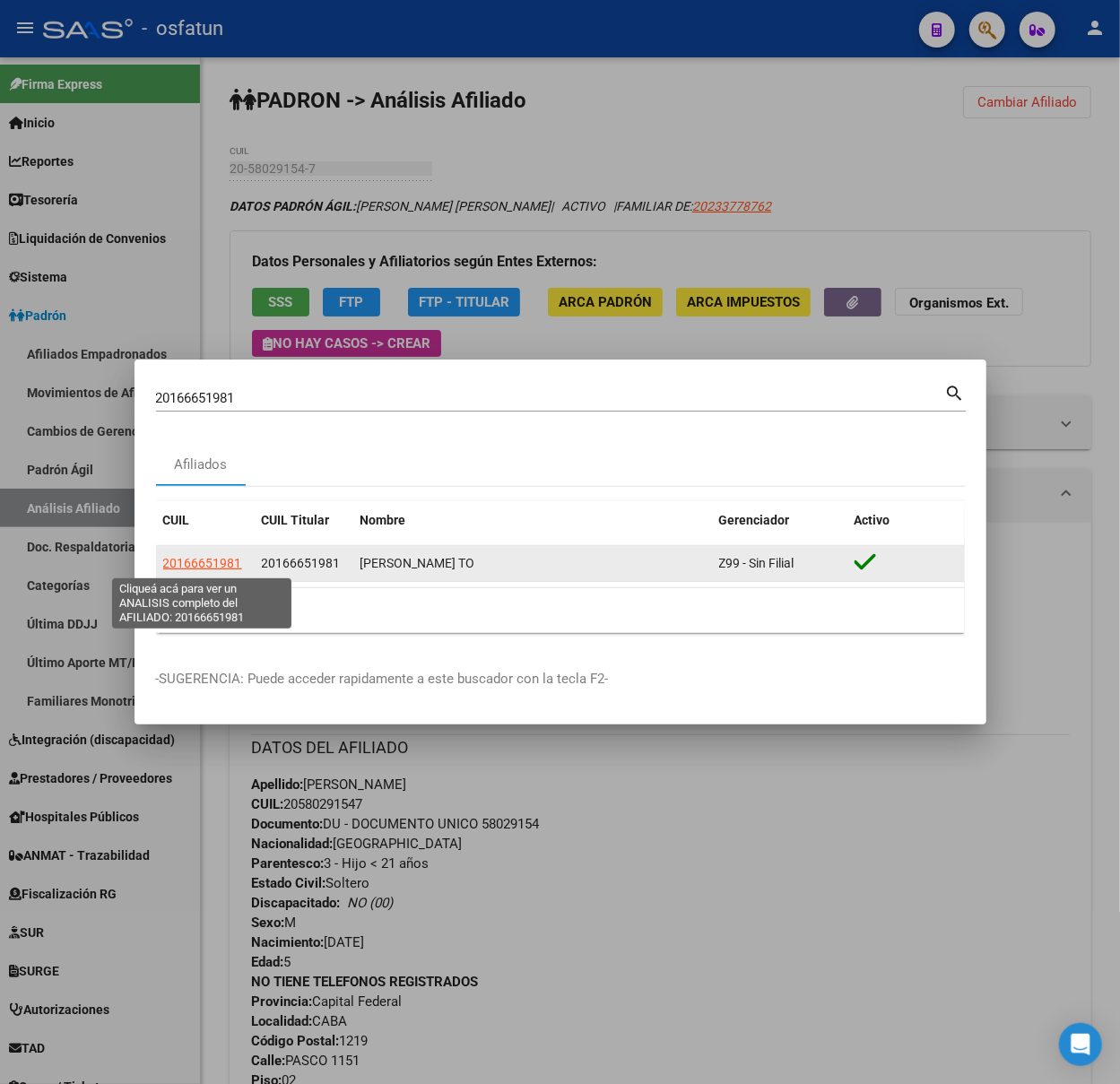
click at [225, 564] on span "20166651981" at bounding box center [202, 562] width 79 height 14
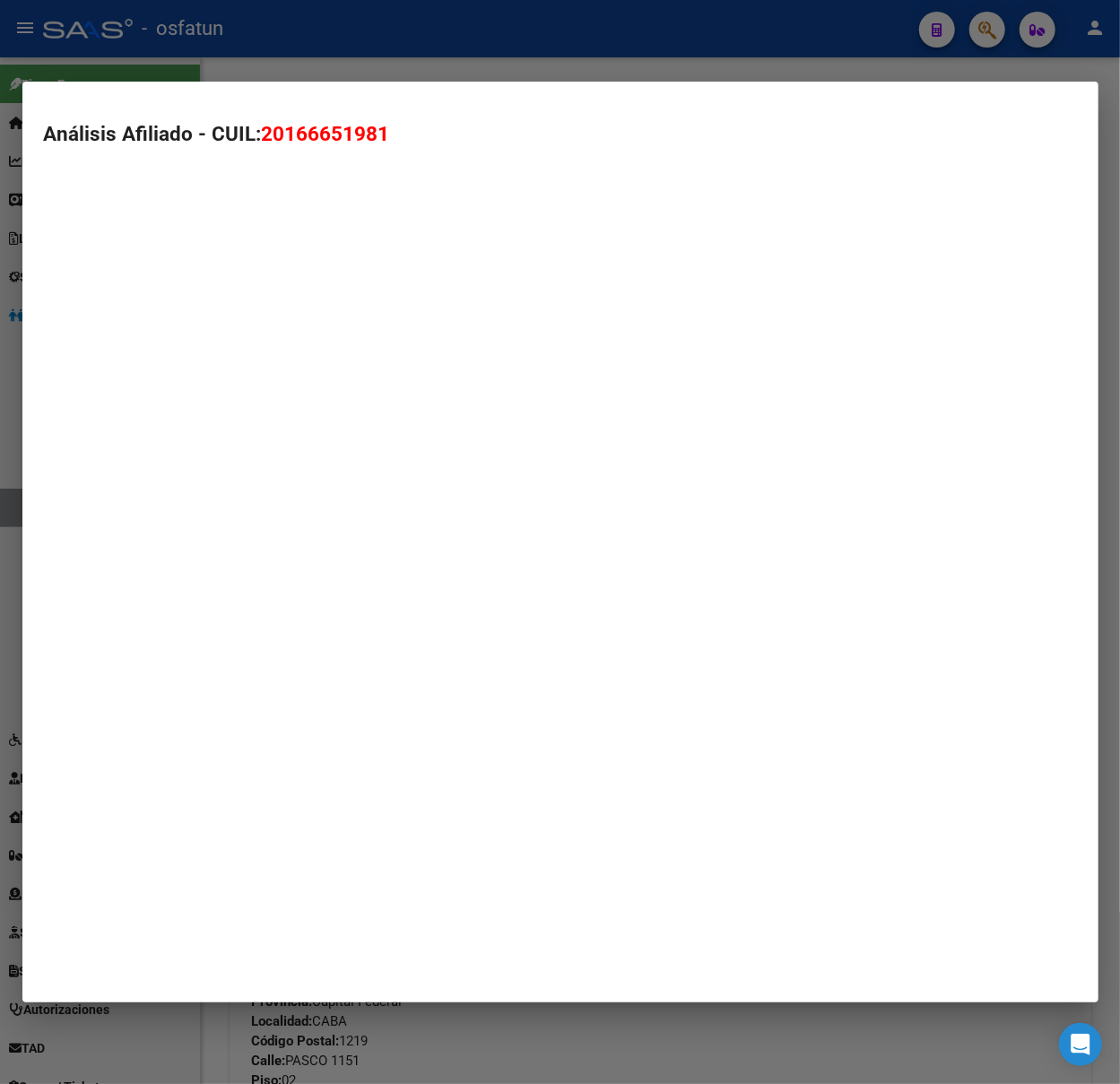
click at [225, 564] on mat-dialog-container "Análisis Afiliado - CUIL: 20166651981" at bounding box center [560, 542] width 1075 height 921
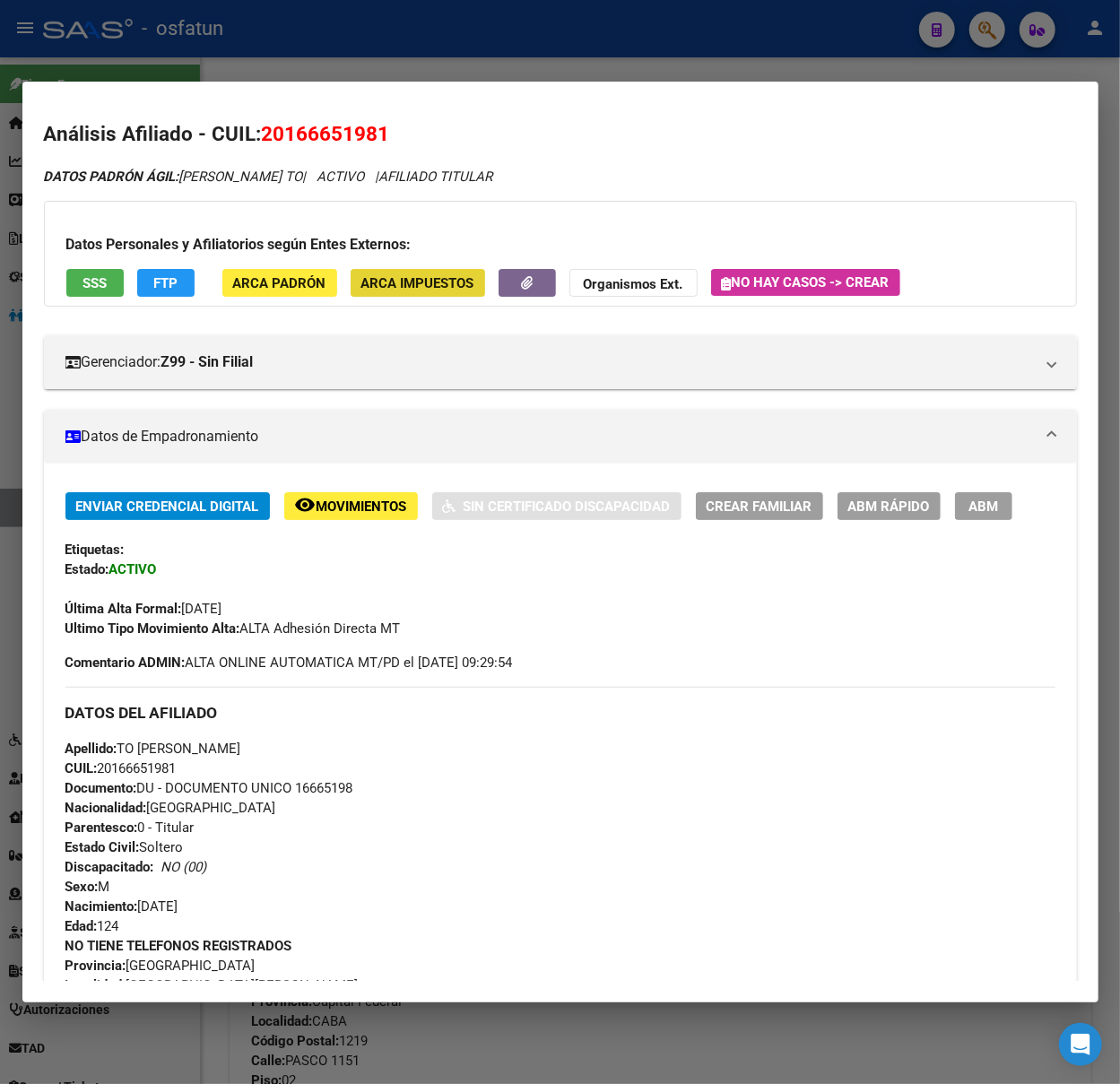
click at [388, 290] on span "ARCA Impuestos" at bounding box center [418, 283] width 113 height 16
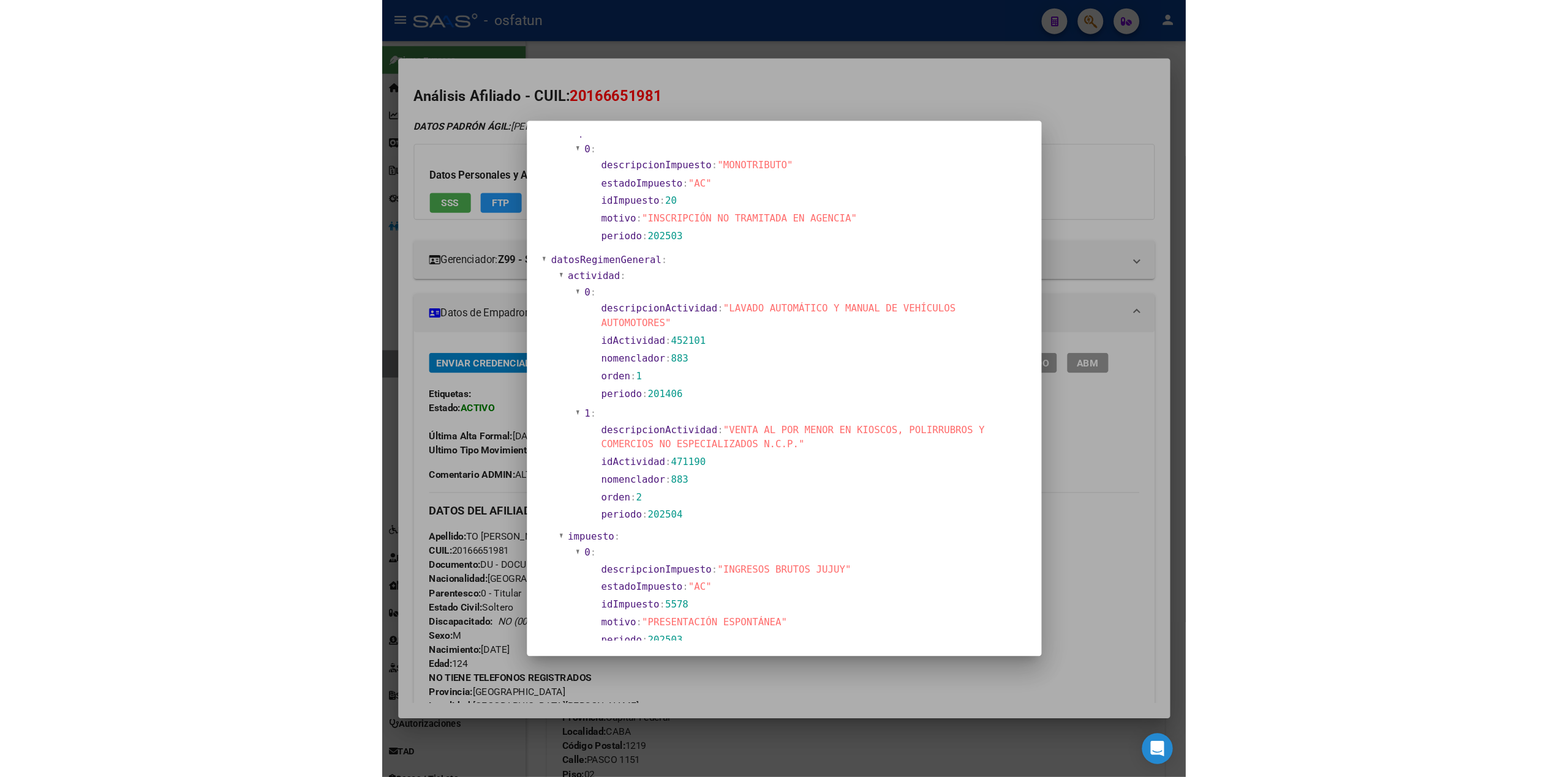
scroll to position [796, 0]
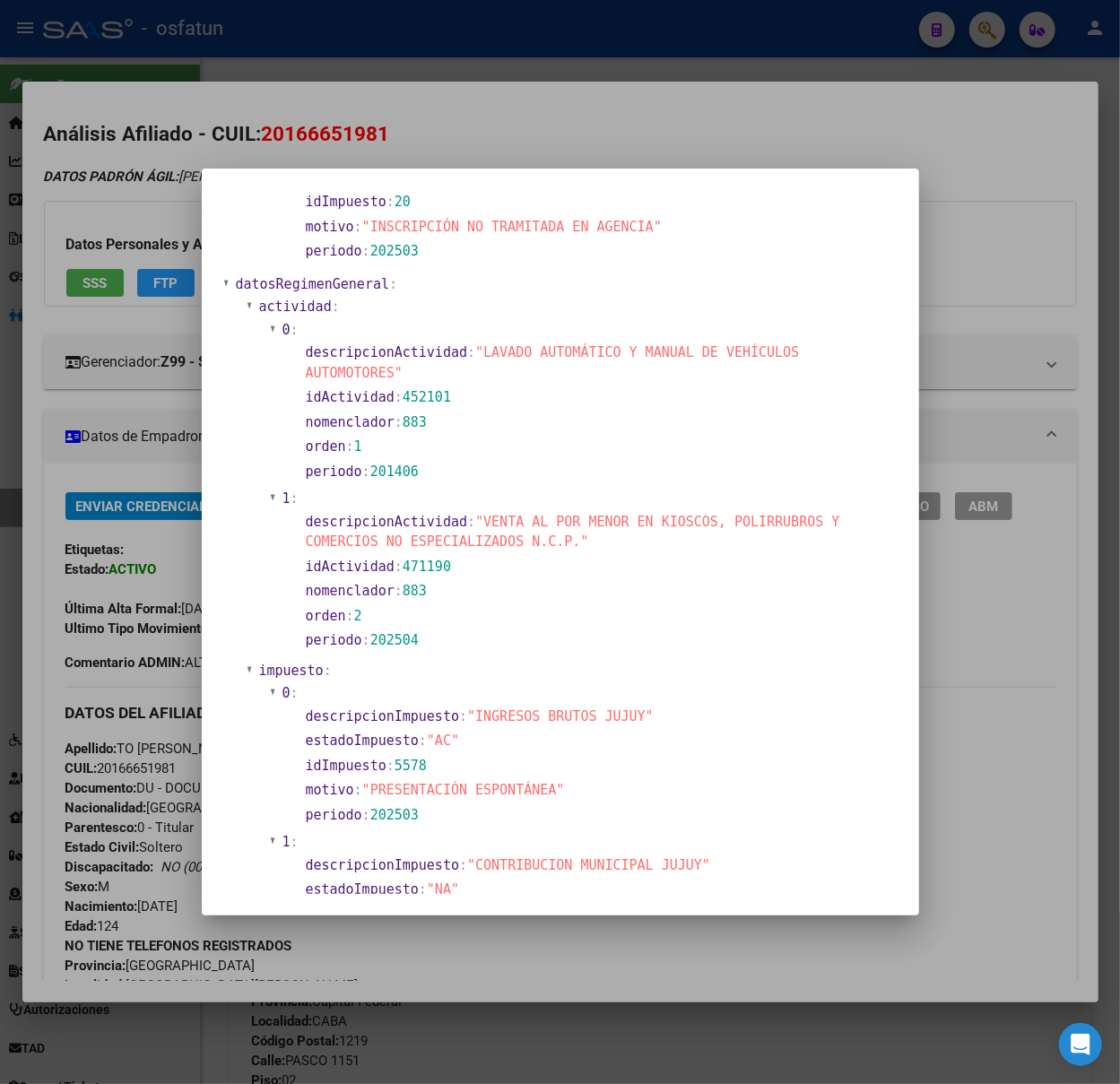
click at [688, 104] on div at bounding box center [560, 542] width 1120 height 1084
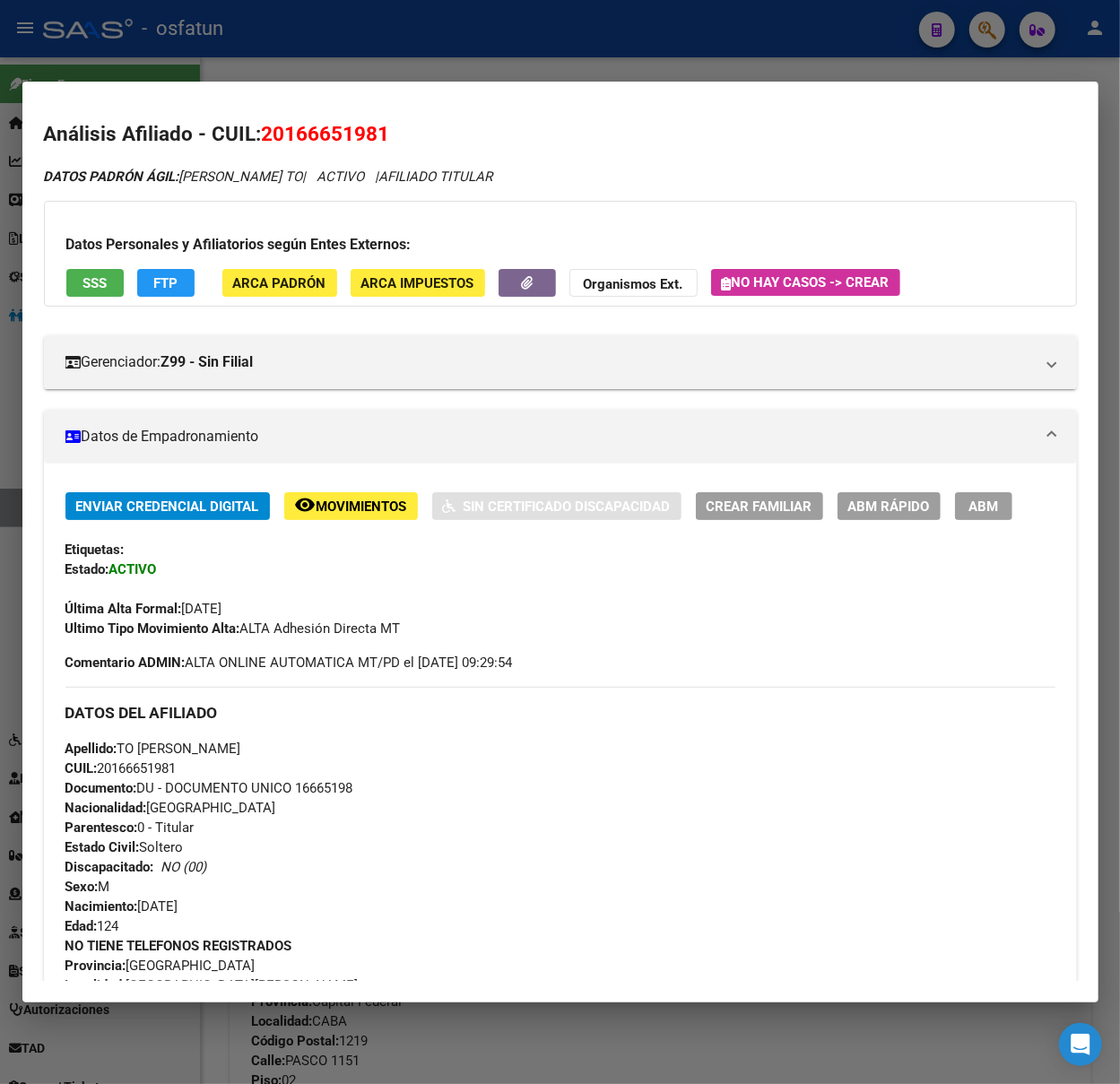
click at [672, 65] on div at bounding box center [560, 542] width 1120 height 1084
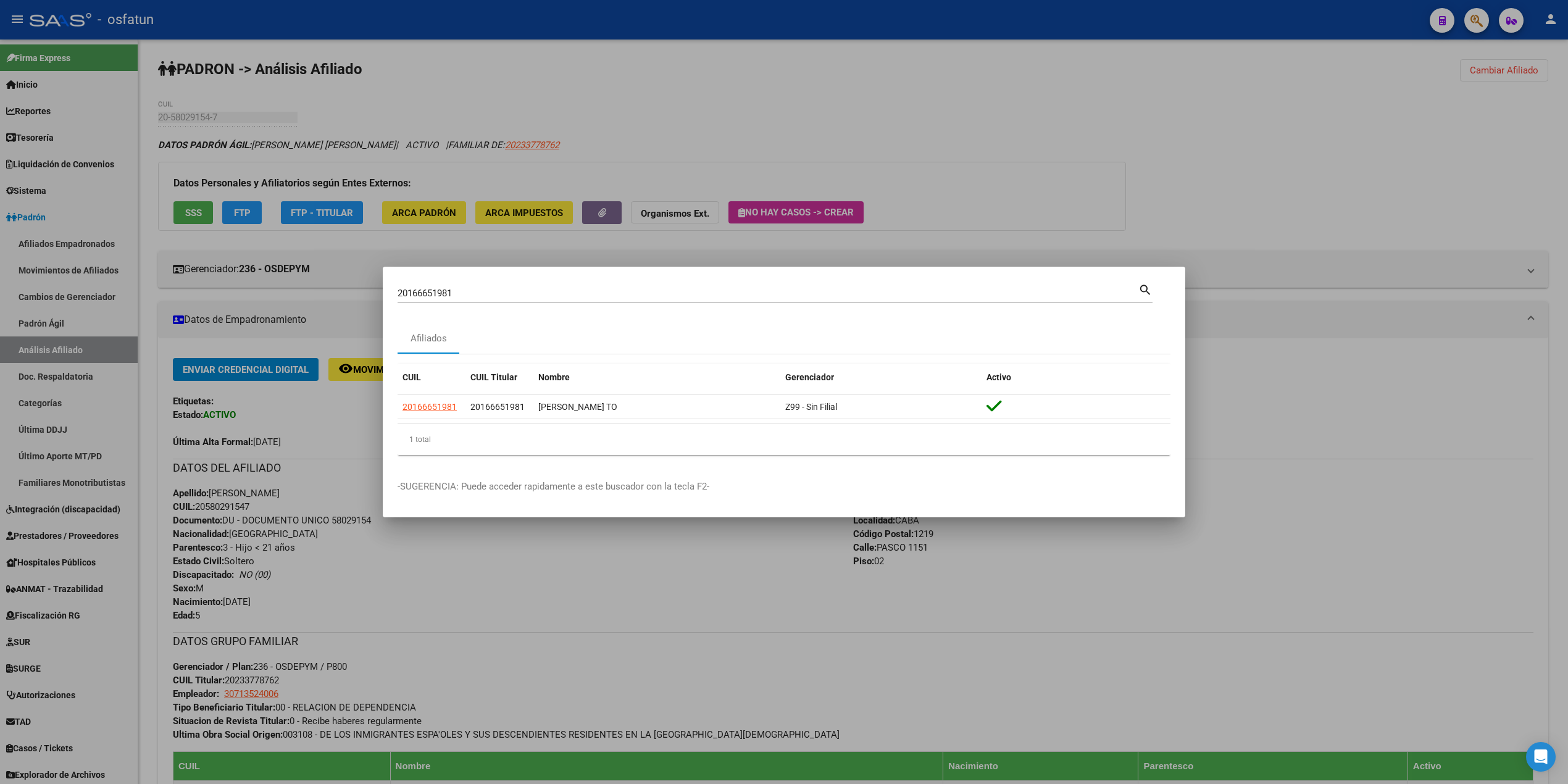
drag, startPoint x: 605, startPoint y: 112, endPoint x: 368, endPoint y: 137, distance: 238.3
click at [603, 112] on div at bounding box center [784, 392] width 1568 height 784
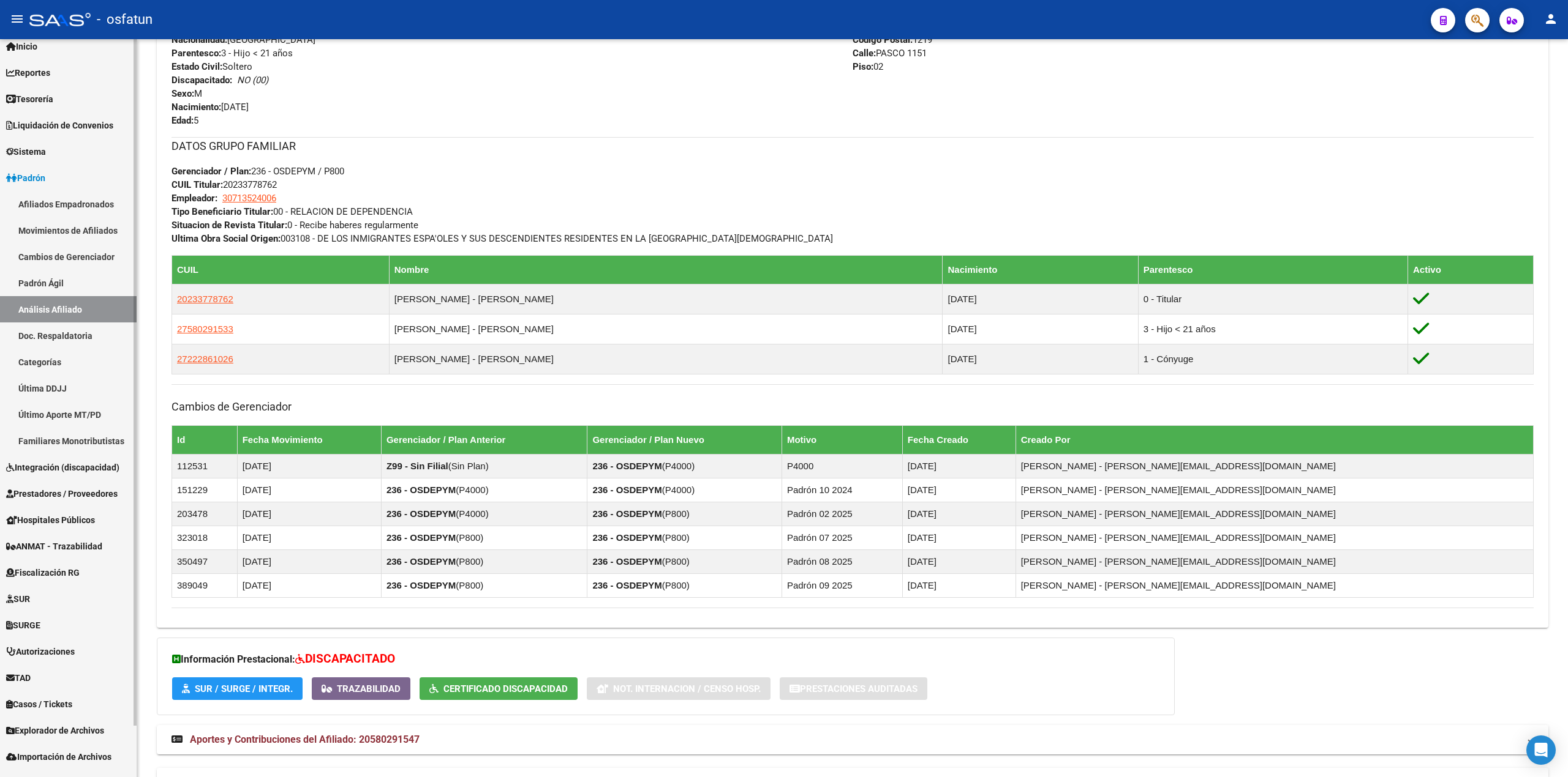
scroll to position [57, 0]
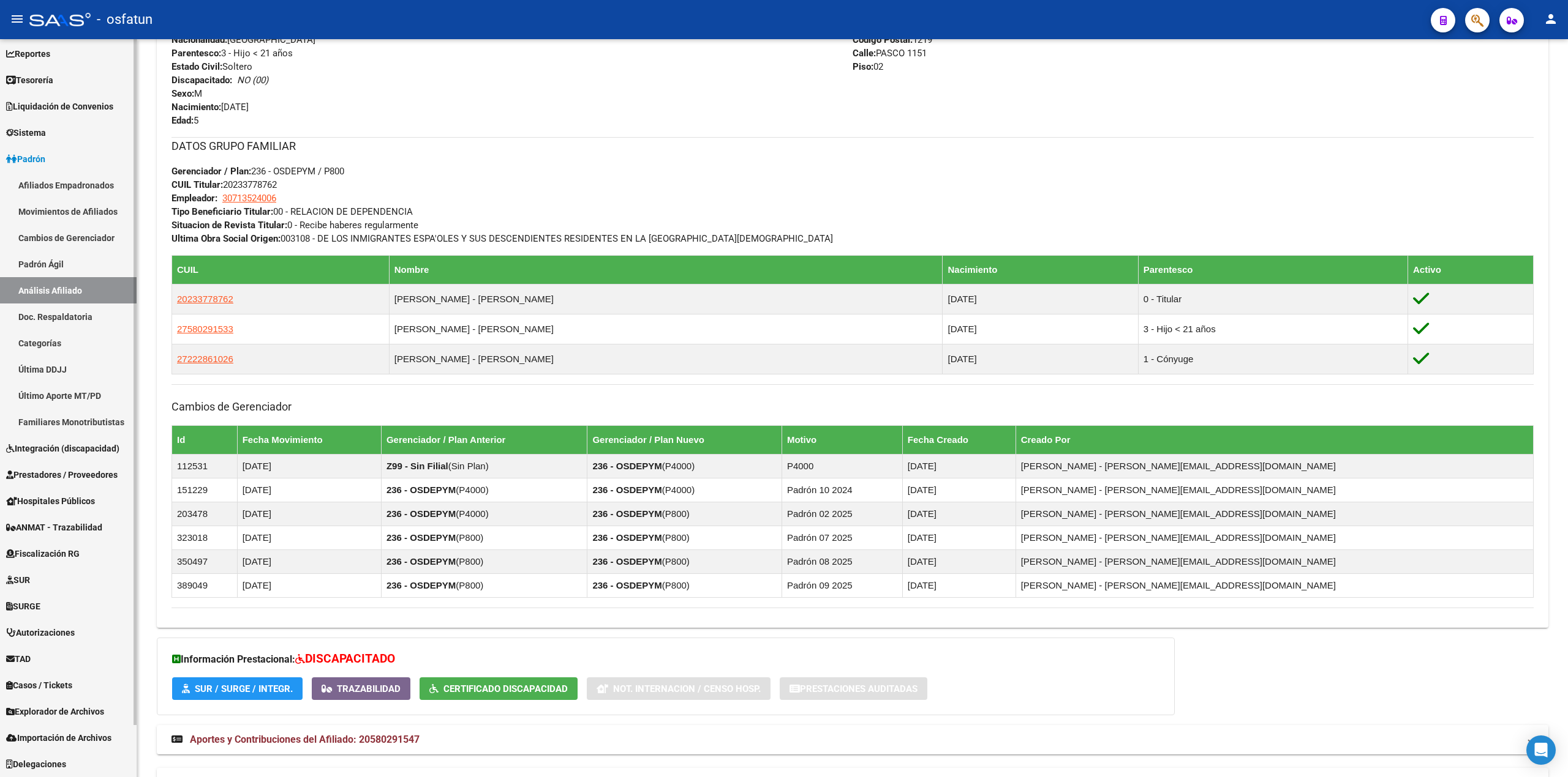
click at [34, 709] on span "Explorador de Archivos" at bounding box center [55, 711] width 98 height 14
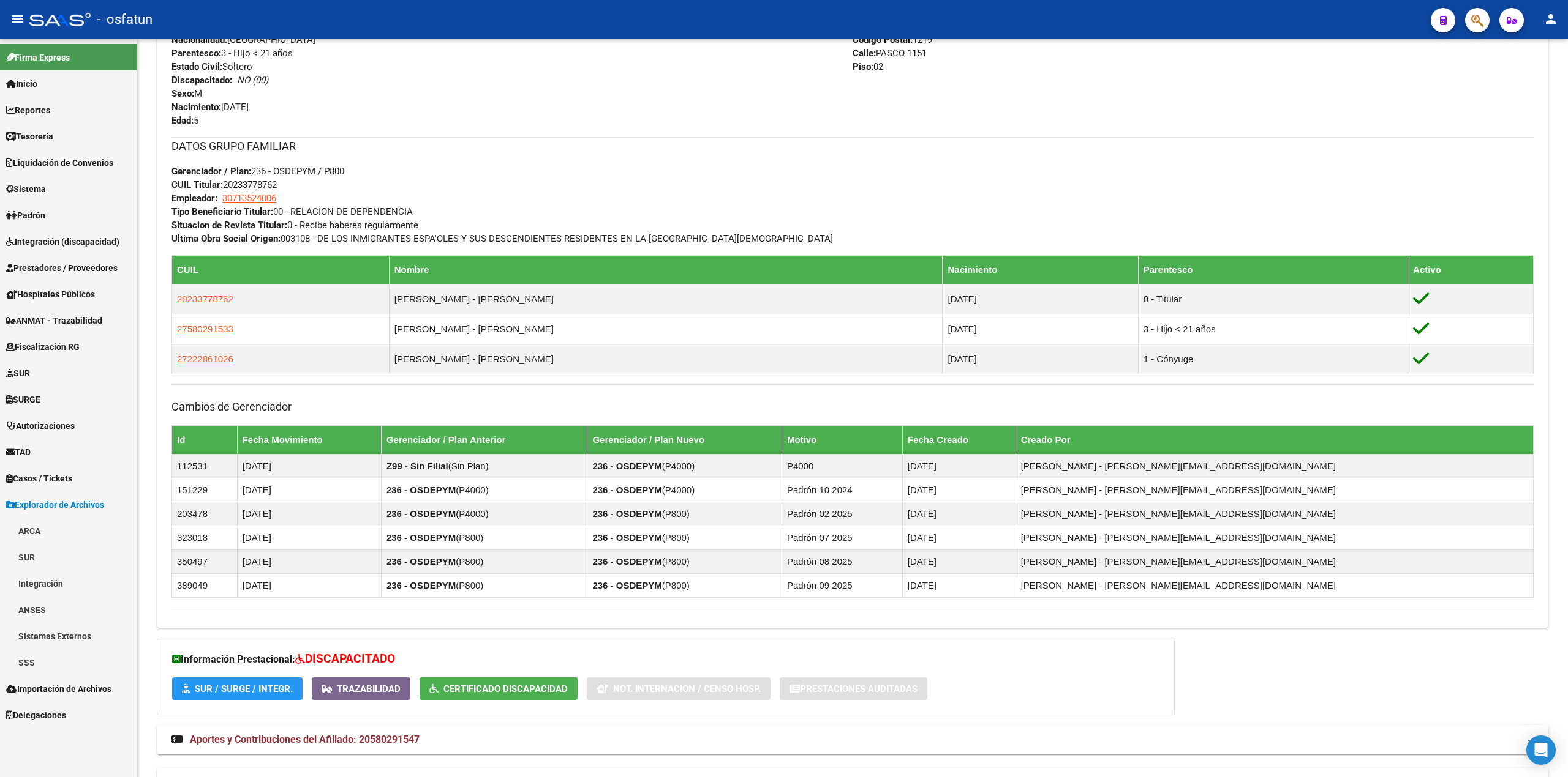
scroll to position [0, 0]
click at [25, 525] on link "ARCA" at bounding box center [68, 531] width 137 height 27
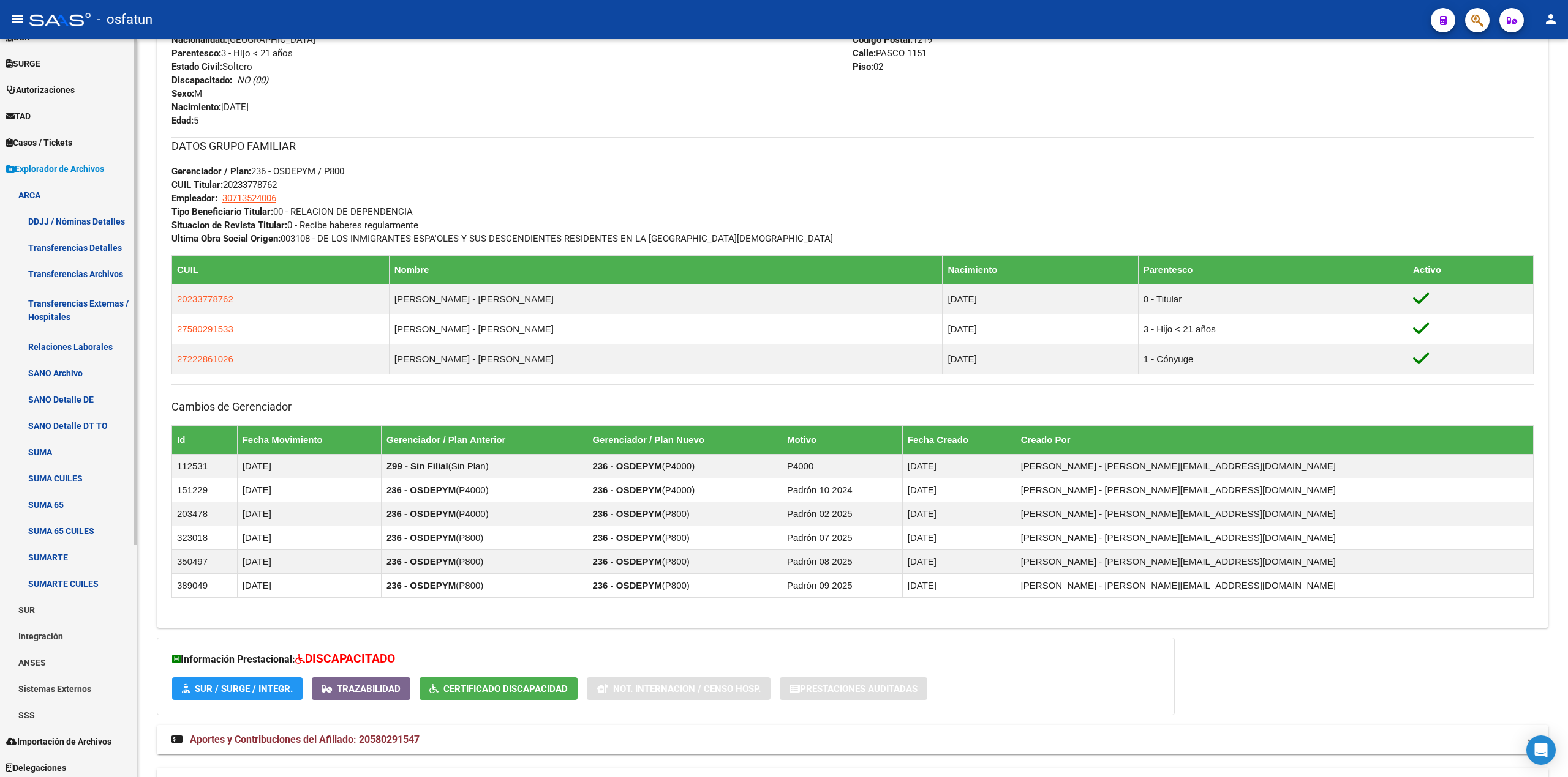
scroll to position [339, 0]
click at [47, 270] on link "Transferencias Archivos" at bounding box center [68, 271] width 137 height 27
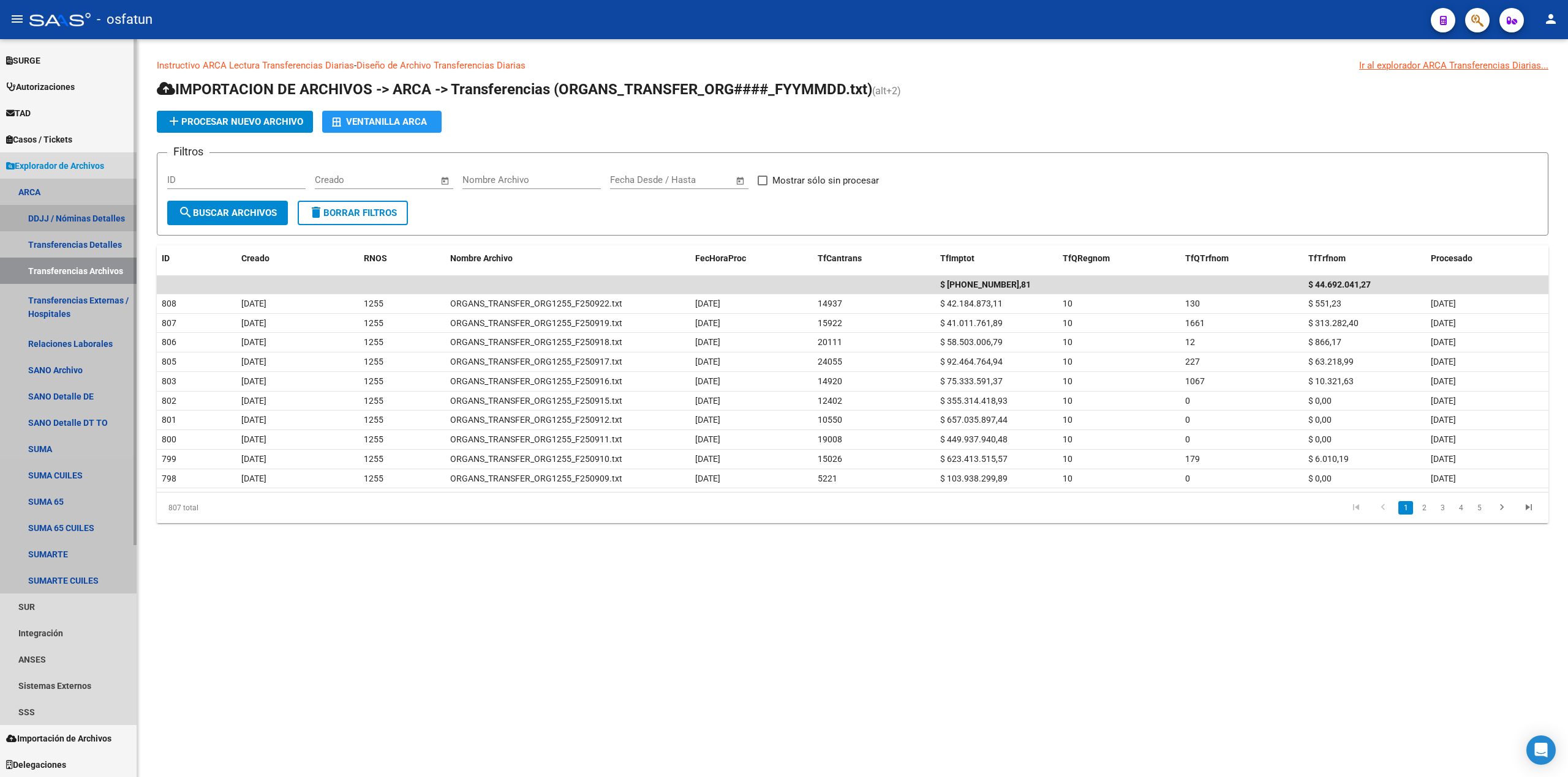
click at [59, 218] on link "DDJJ / Nóminas Detalles" at bounding box center [68, 218] width 137 height 27
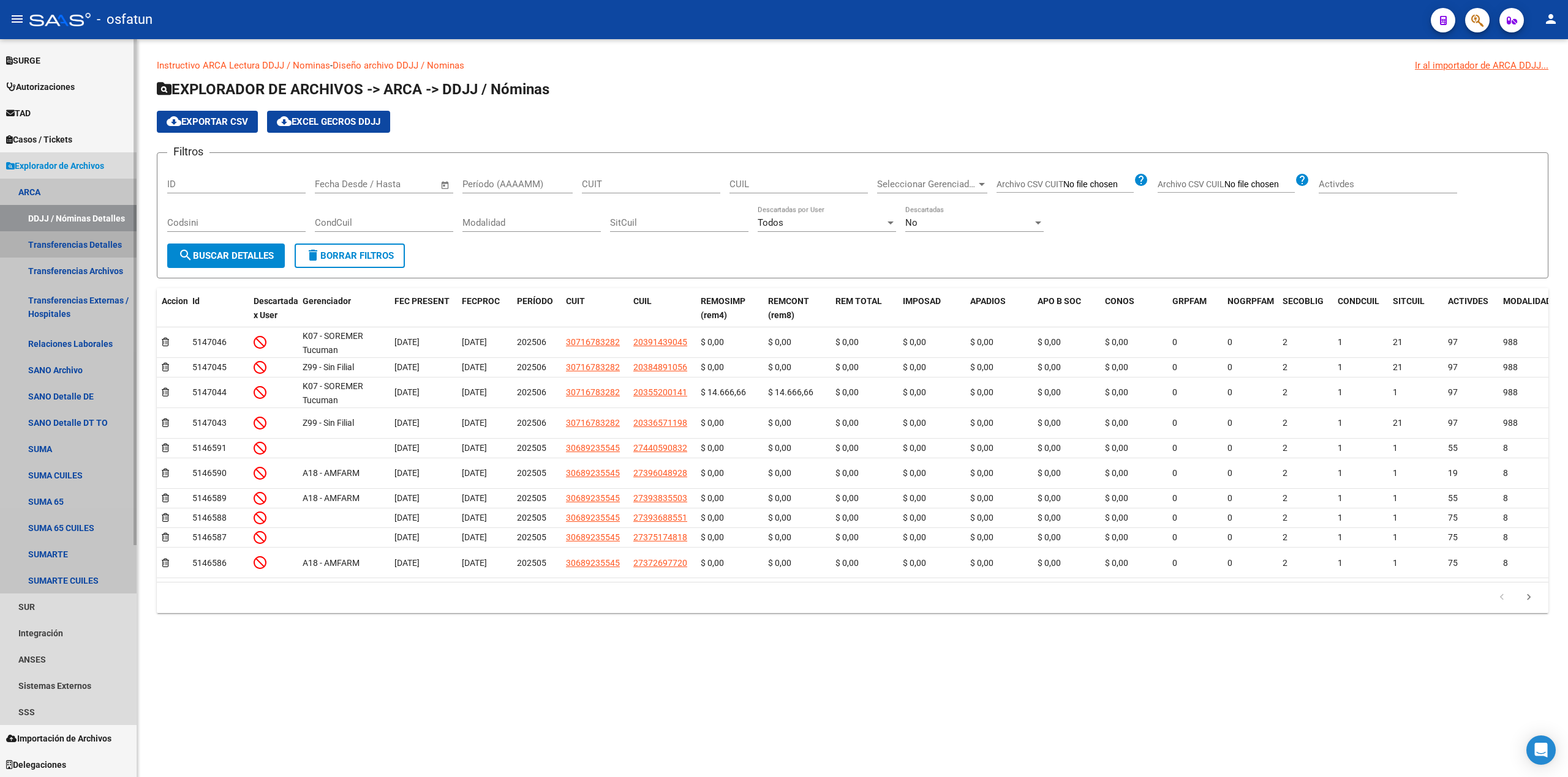
click at [57, 244] on link "Transferencias Detalles" at bounding box center [68, 244] width 137 height 27
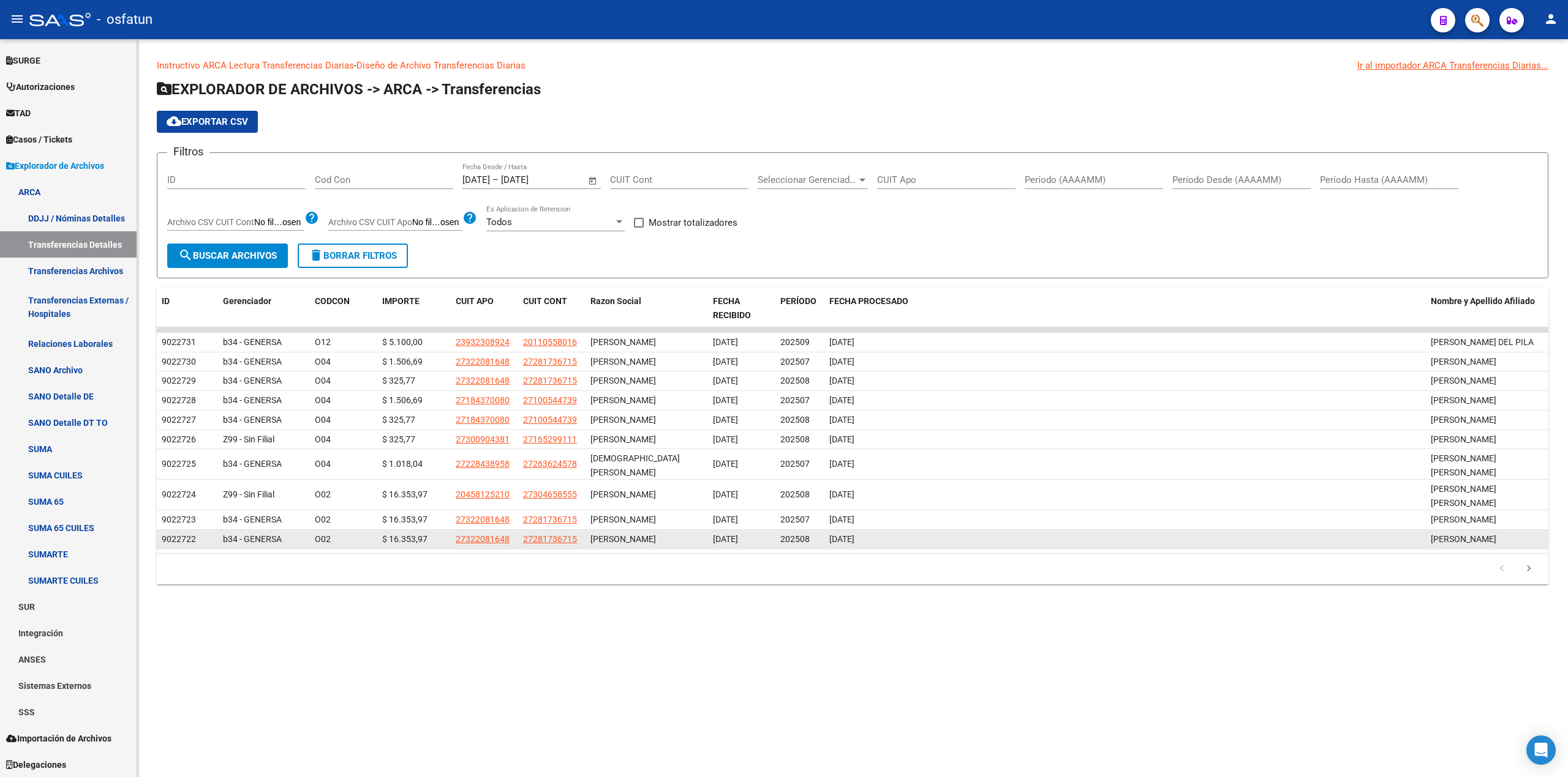
drag, startPoint x: 1047, startPoint y: 607, endPoint x: 683, endPoint y: 589, distance: 364.4
click at [723, 552] on datatable-selection "9022731 b34 - GENERSA O12 $ 5.100,00 23932308924 20110558016 RENNELLA RAUL 17/0…" at bounding box center [852, 546] width 1391 height 11
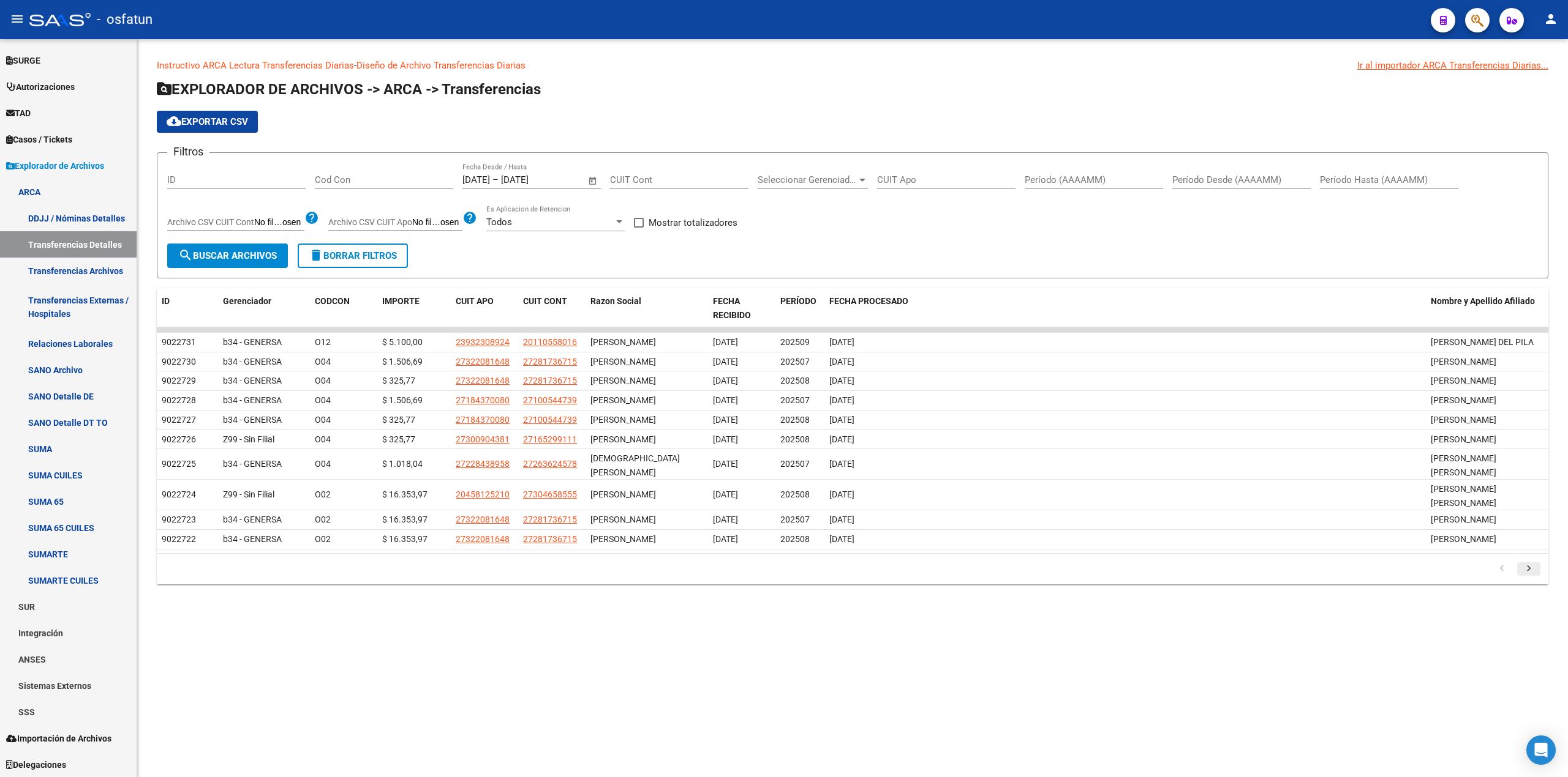
click at [1528, 578] on icon "go to next page" at bounding box center [1528, 570] width 16 height 15
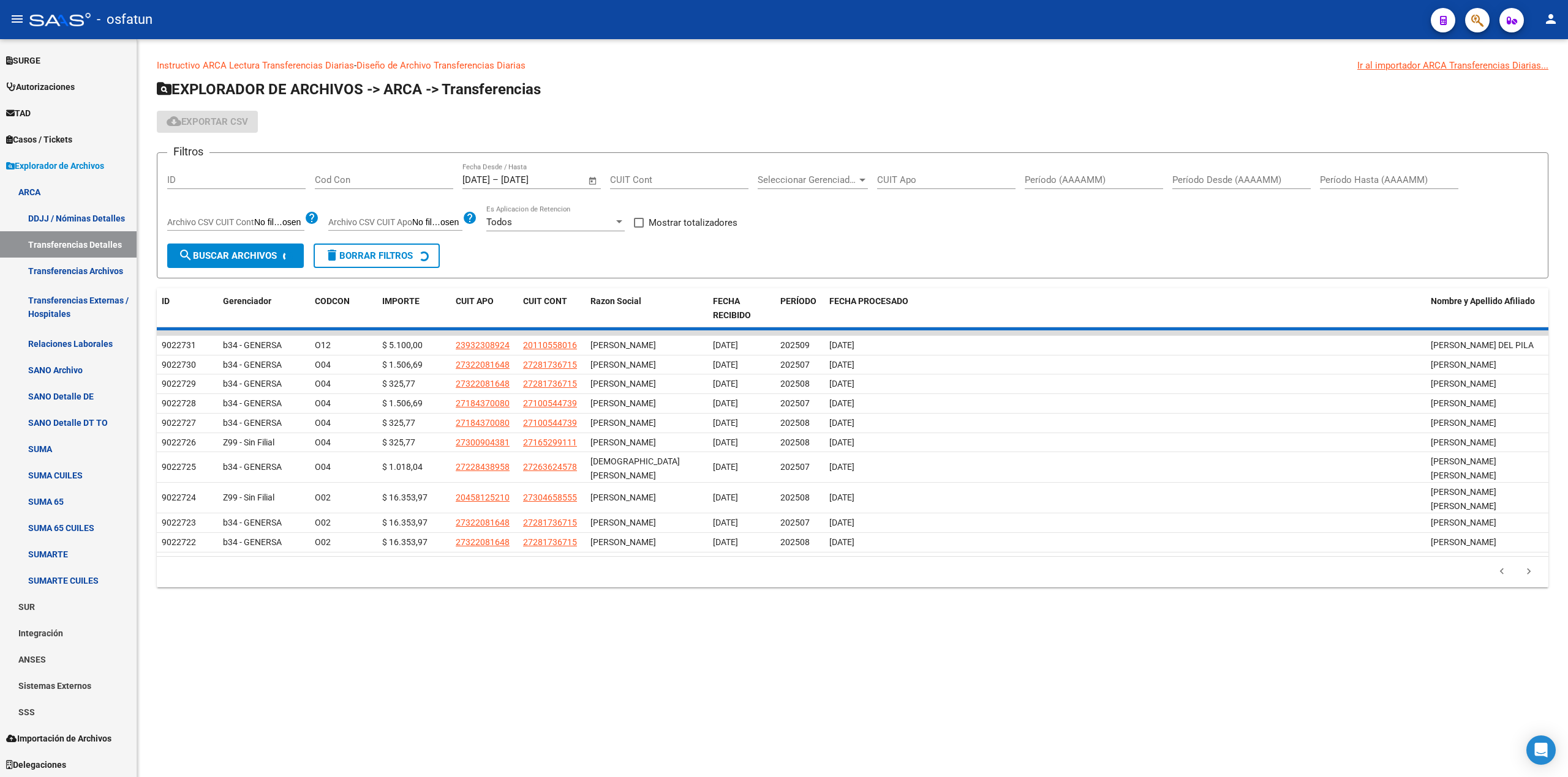
click at [1528, 587] on div "179.769.313.486.231.570.000.000.000.000.000.000.000.000.000.000.000.000.000.000…" at bounding box center [852, 572] width 1391 height 31
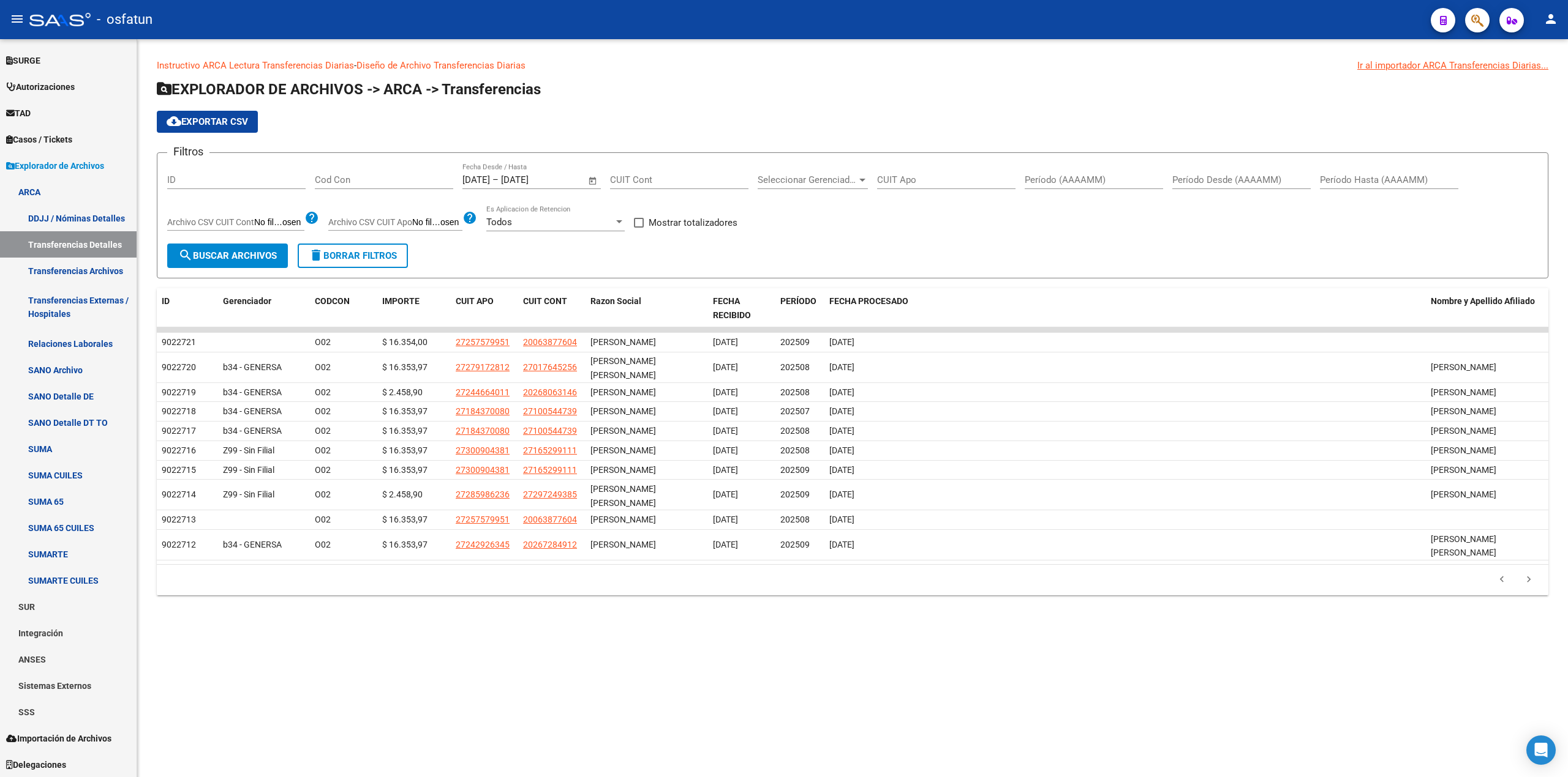
click at [1528, 626] on div "Instructivo ARCA Lectura Transferencias Diarias - Diseño de Archivo Transferenc…" at bounding box center [852, 337] width 1431 height 596
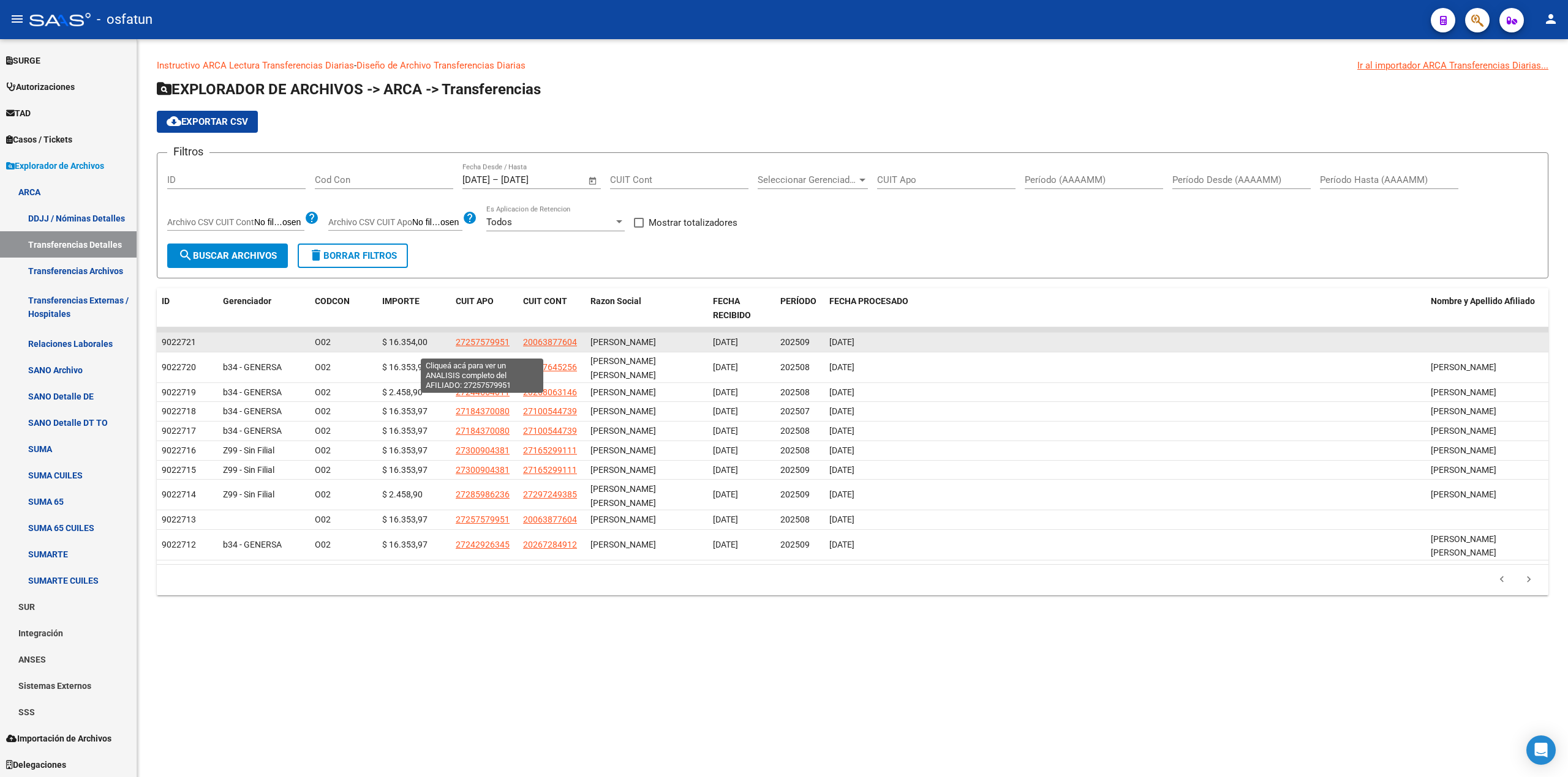
click at [460, 347] on span "27257579951" at bounding box center [482, 342] width 54 height 10
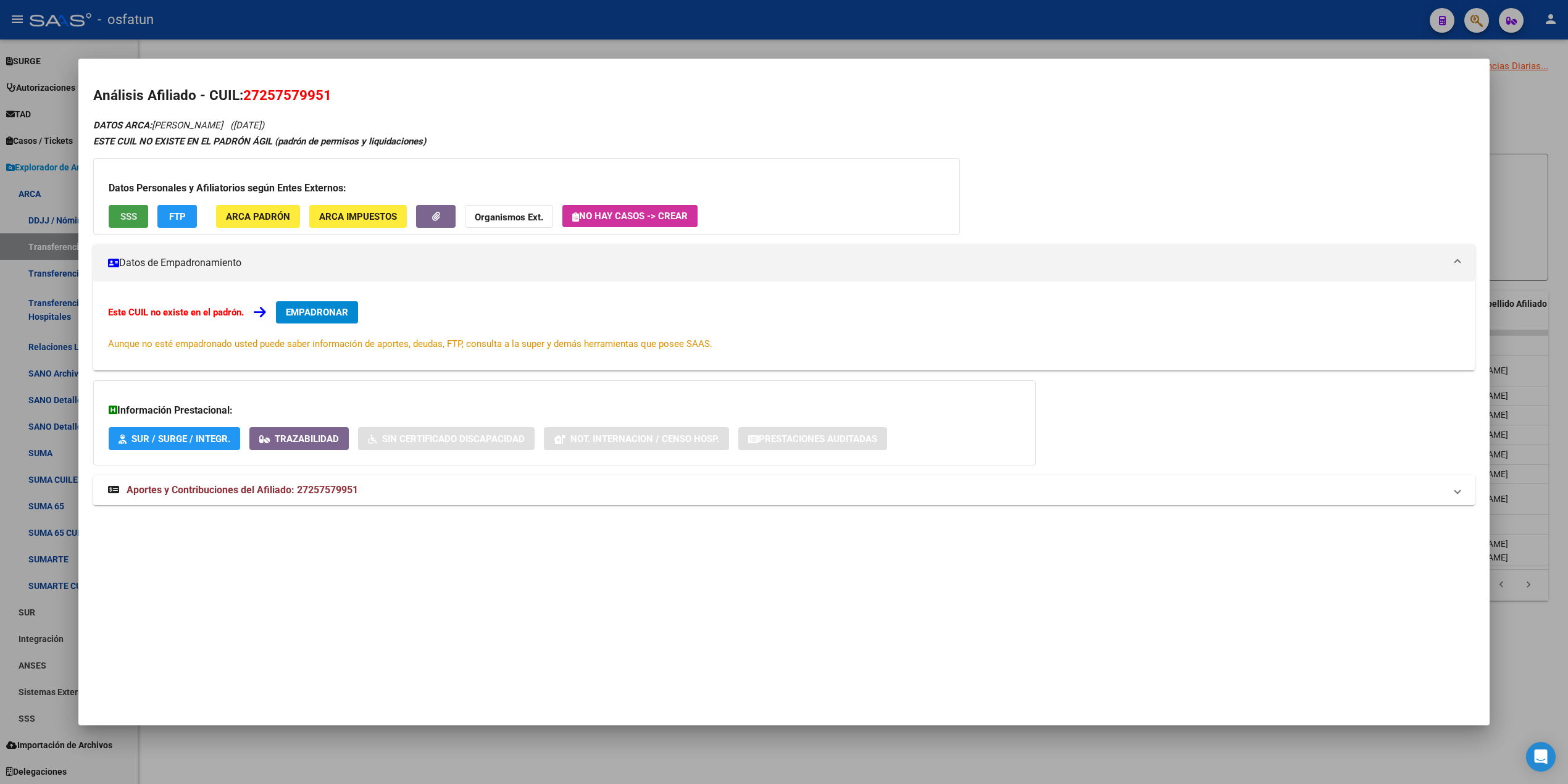
click at [134, 216] on button "SSS" at bounding box center [128, 216] width 39 height 23
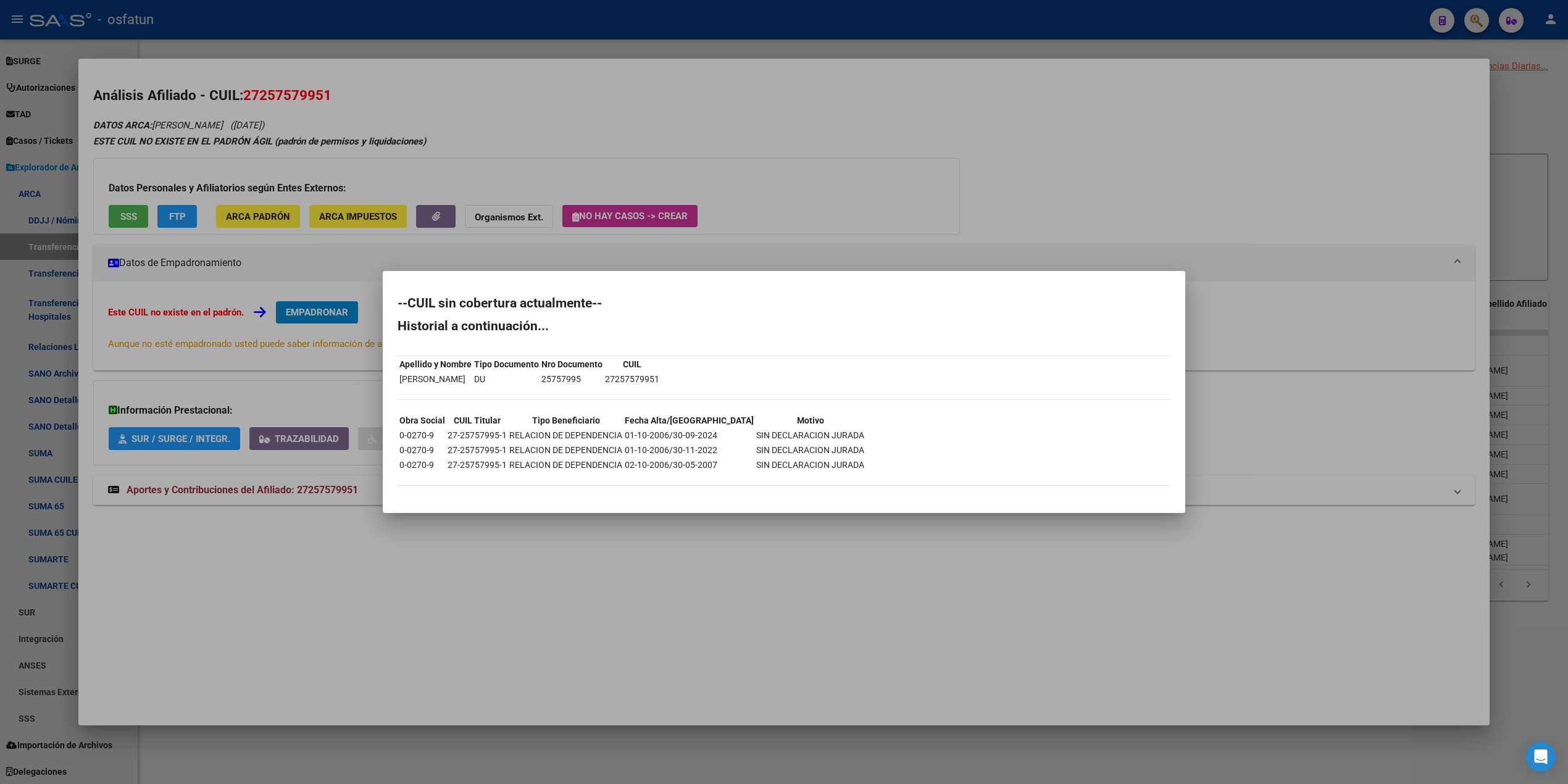
click at [573, 35] on div at bounding box center [784, 392] width 1568 height 784
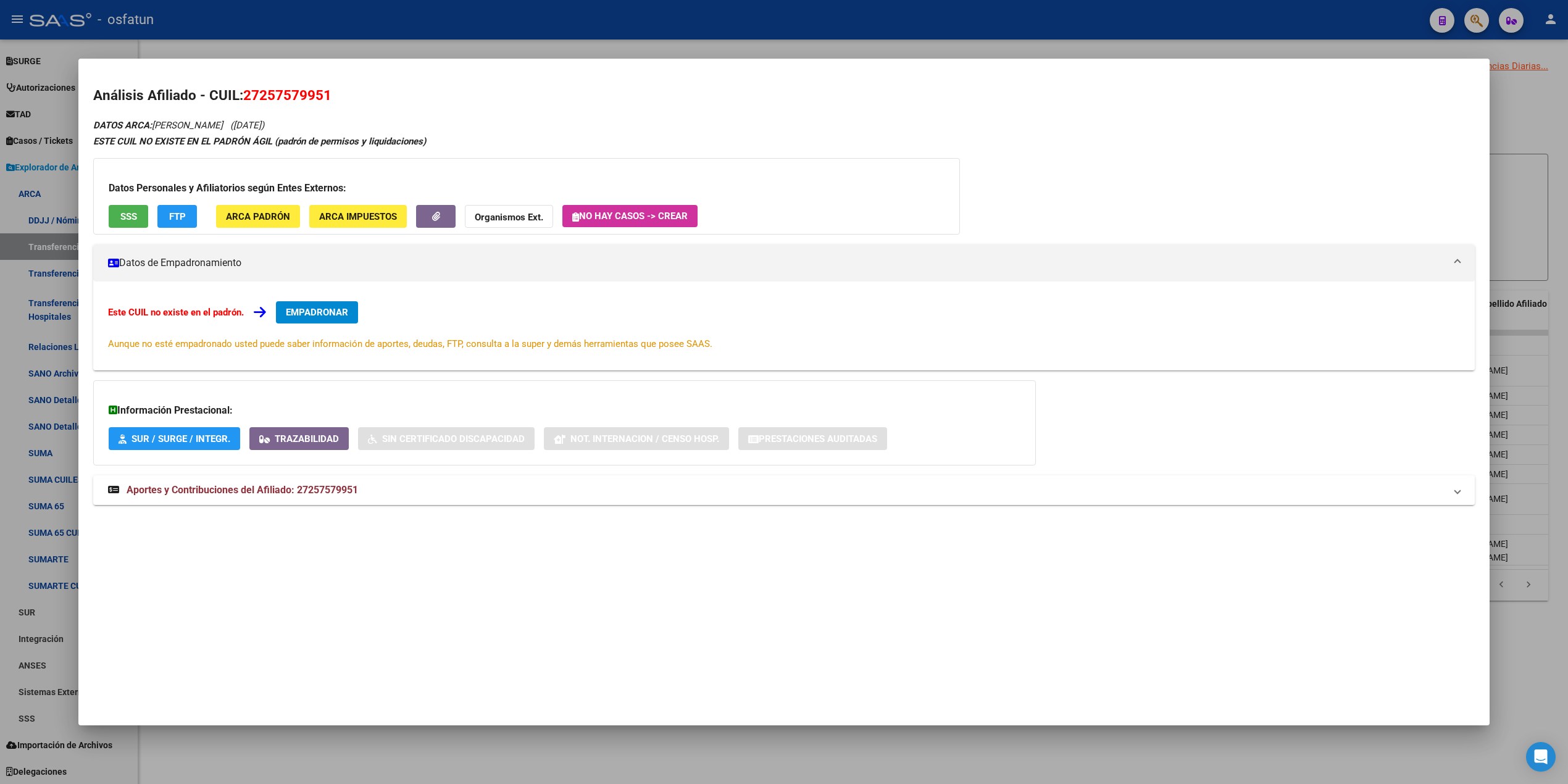
click at [159, 216] on button "FTP" at bounding box center [177, 216] width 39 height 23
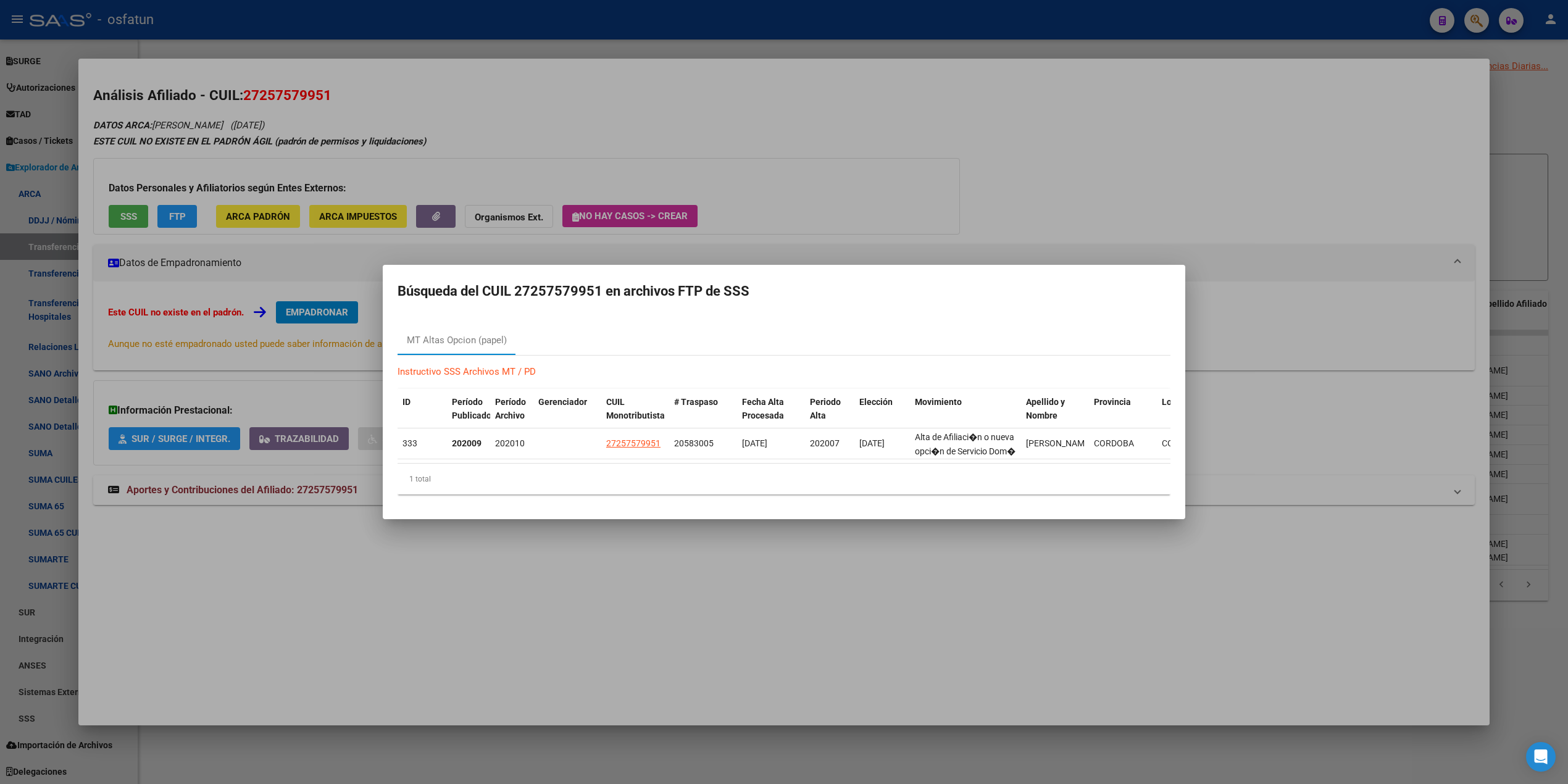
click at [524, 109] on div at bounding box center [784, 392] width 1568 height 784
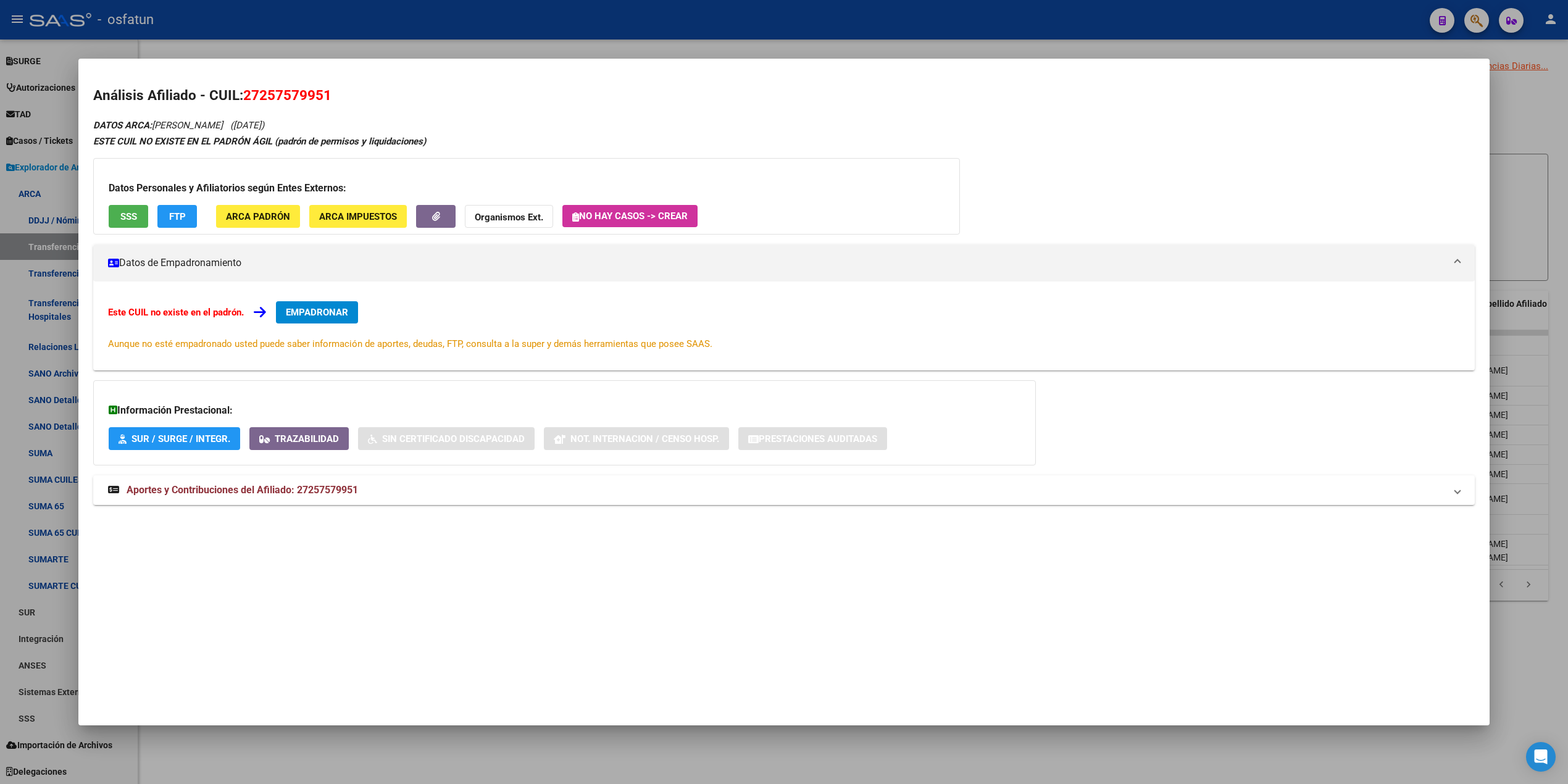
click at [488, 49] on div at bounding box center [784, 392] width 1568 height 784
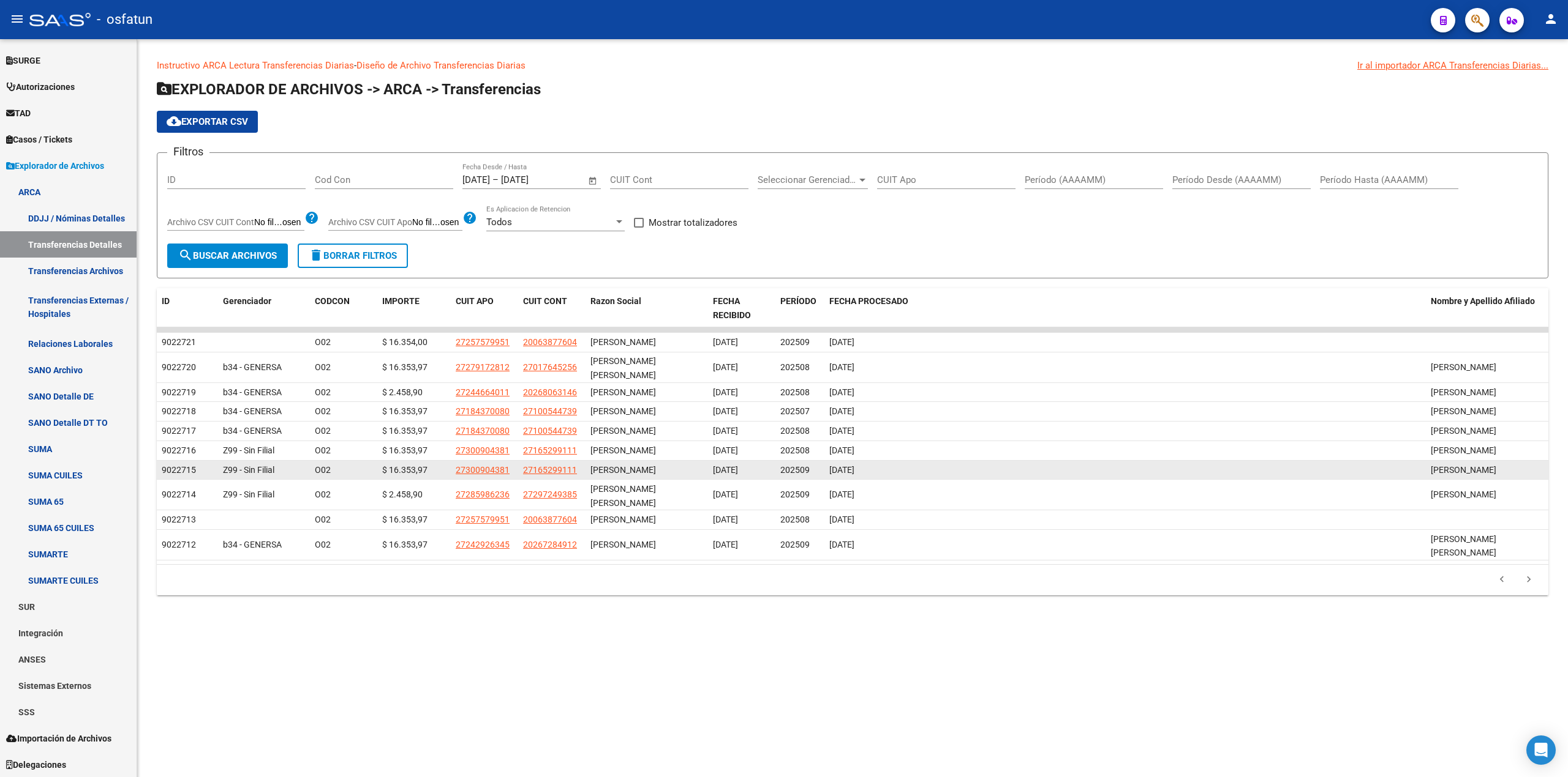
click at [256, 475] on span "Z99 - Sin Filial" at bounding box center [248, 470] width 51 height 10
click at [246, 475] on span "Z99 - Sin Filial" at bounding box center [248, 470] width 51 height 10
click at [484, 475] on span "27300904381" at bounding box center [482, 470] width 54 height 10
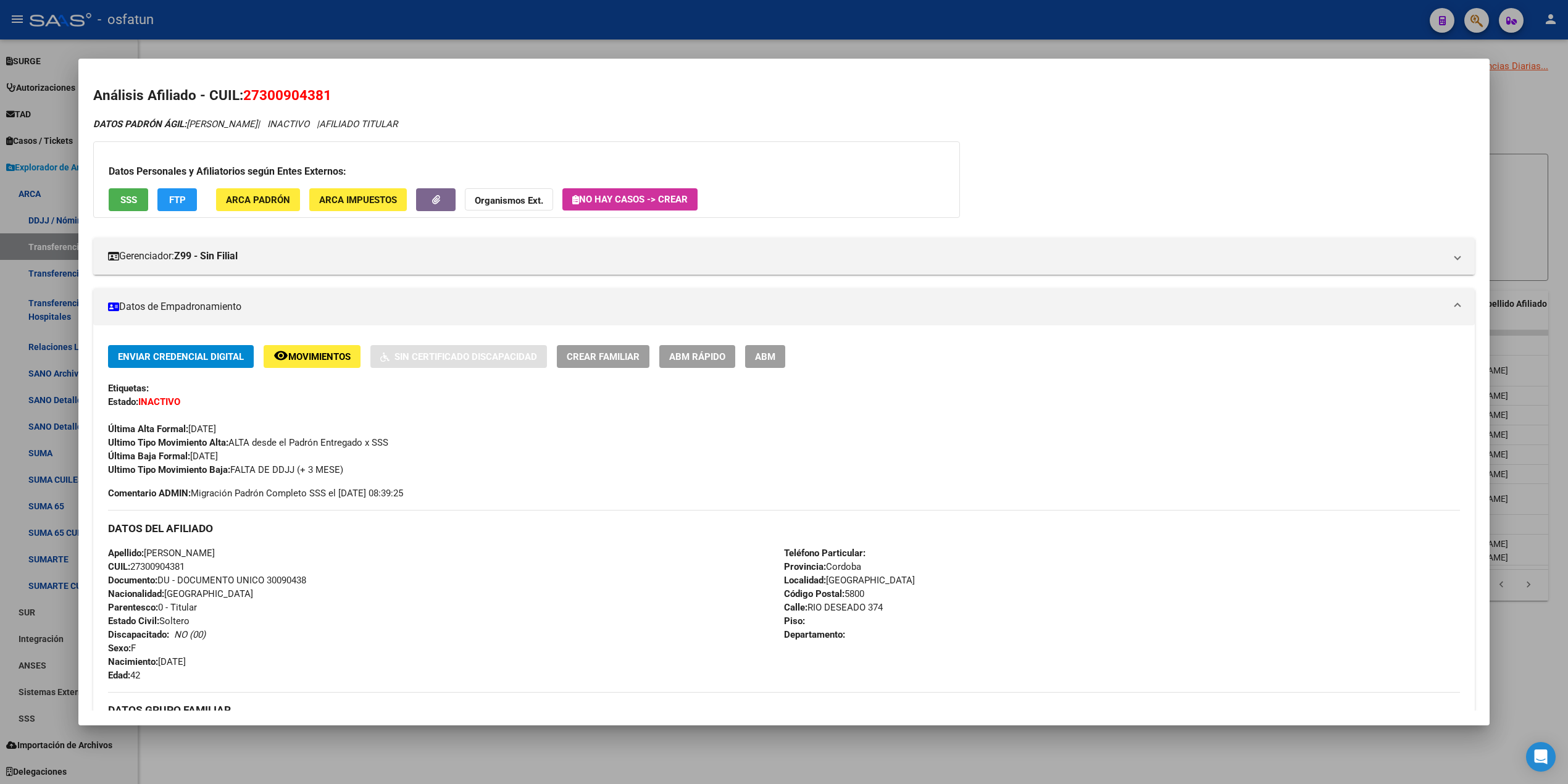
click at [868, 62] on mat-dialog-container "Análisis Afiliado - CUIL: 27300904381 DATOS PADRÓN ÁGIL: PEREYRA LAURA CRISTINA…" at bounding box center [784, 391] width 1411 height 667
drag, startPoint x: 872, startPoint y: 50, endPoint x: 870, endPoint y: 59, distance: 9.2
click at [877, 48] on div at bounding box center [784, 392] width 1568 height 784
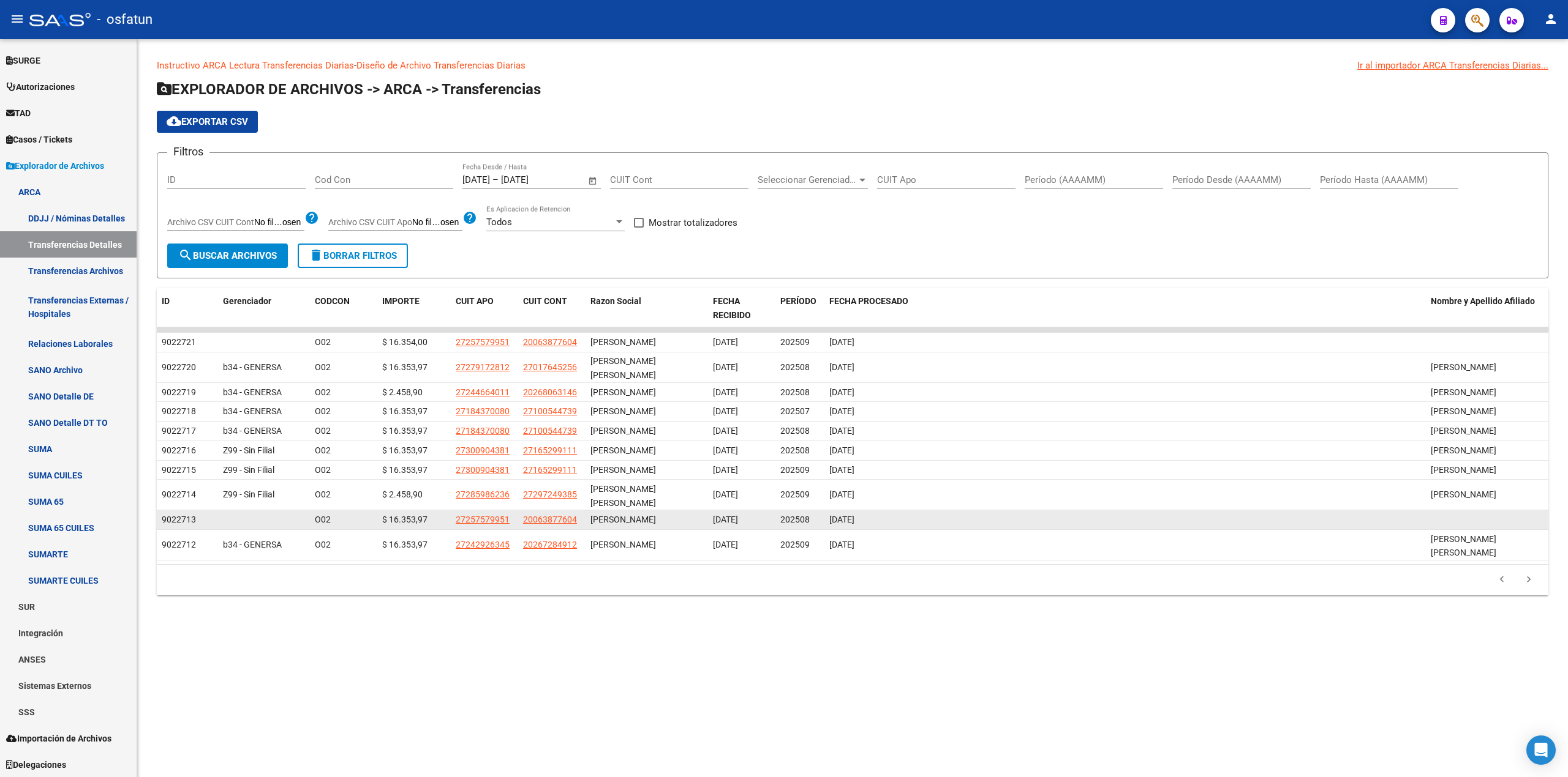
click at [485, 527] on app-link-go-to "27257579951" at bounding box center [482, 520] width 54 height 14
click at [484, 524] on span "27257579951" at bounding box center [482, 519] width 54 height 10
type textarea "27257579951"
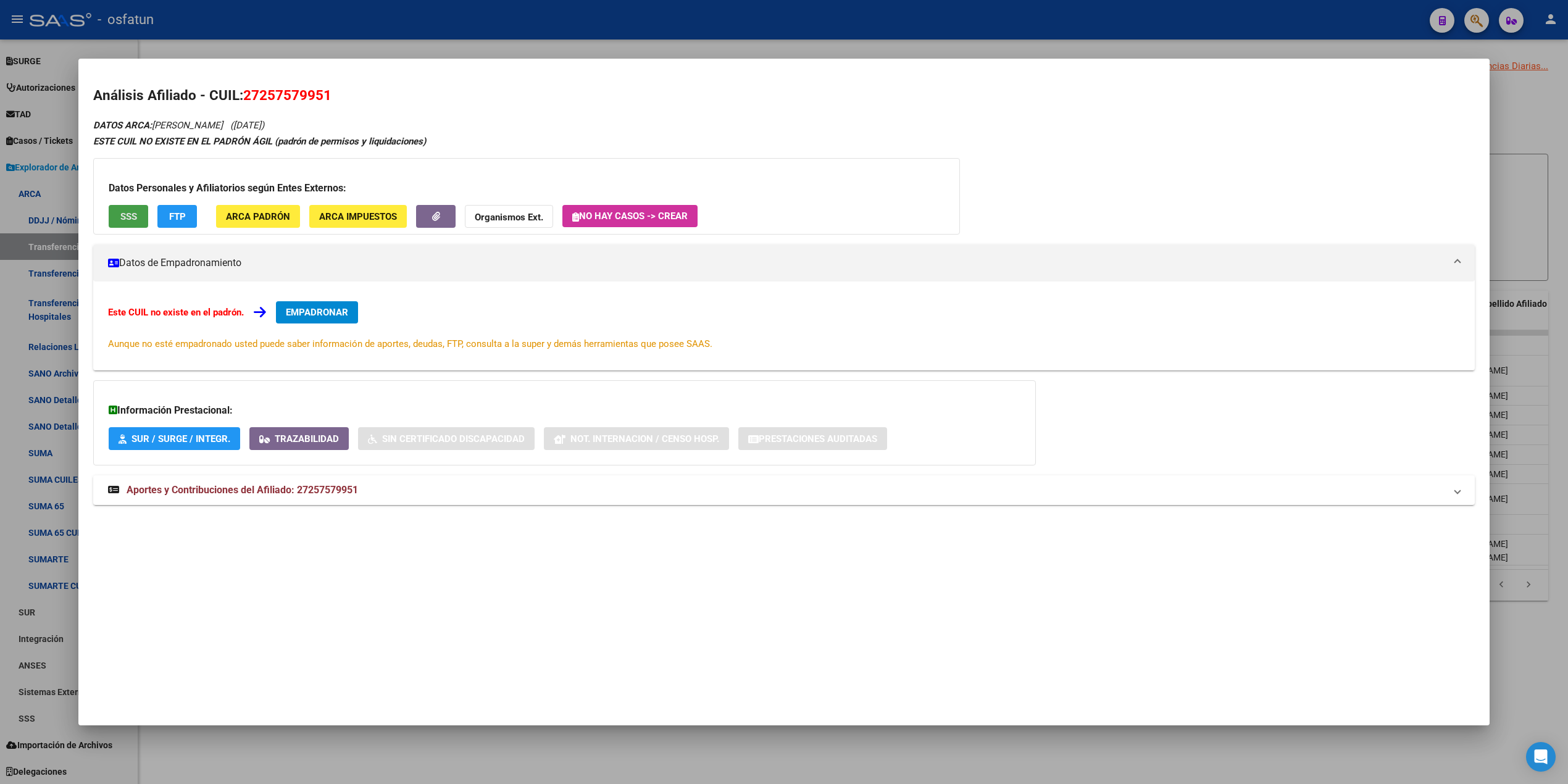
click at [126, 220] on span "SSS" at bounding box center [128, 216] width 16 height 11
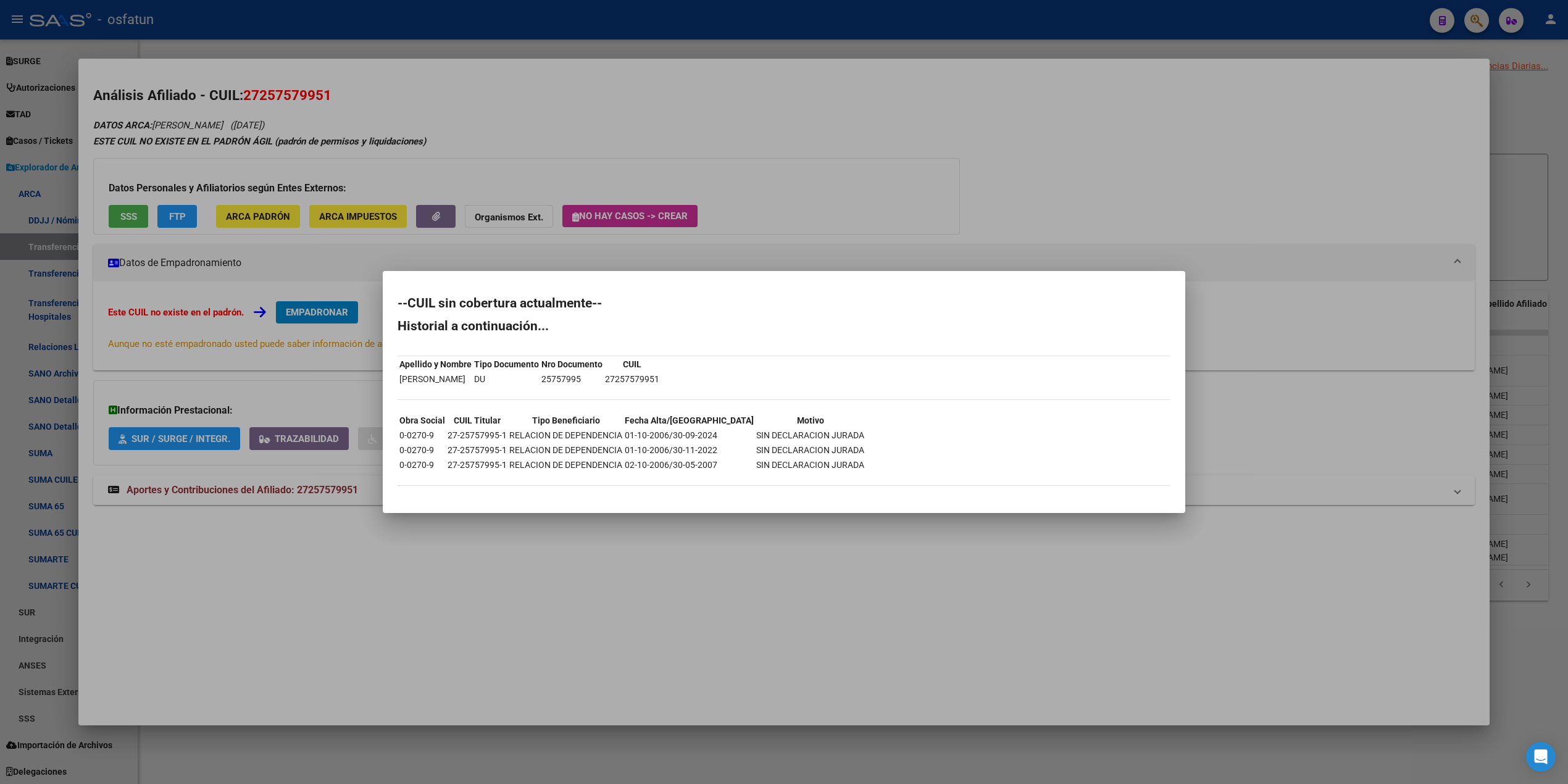
click at [775, 348] on div "--CUIL sin cobertura actualmente-- Historial a continuación... Apellido y Nombr…" at bounding box center [784, 397] width 773 height 201
click at [347, 21] on div at bounding box center [784, 392] width 1568 height 784
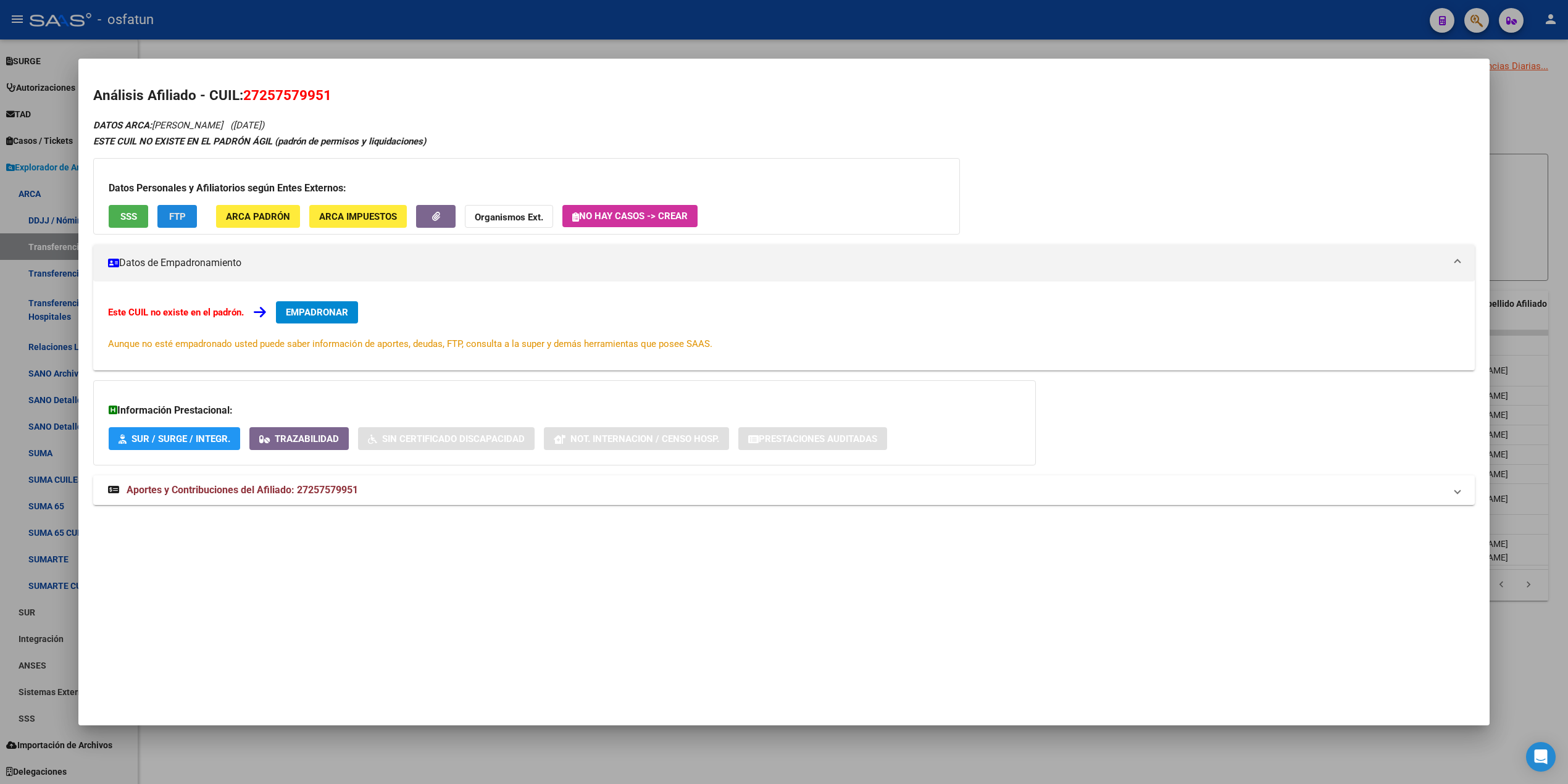
click at [176, 224] on button "FTP" at bounding box center [177, 216] width 39 height 23
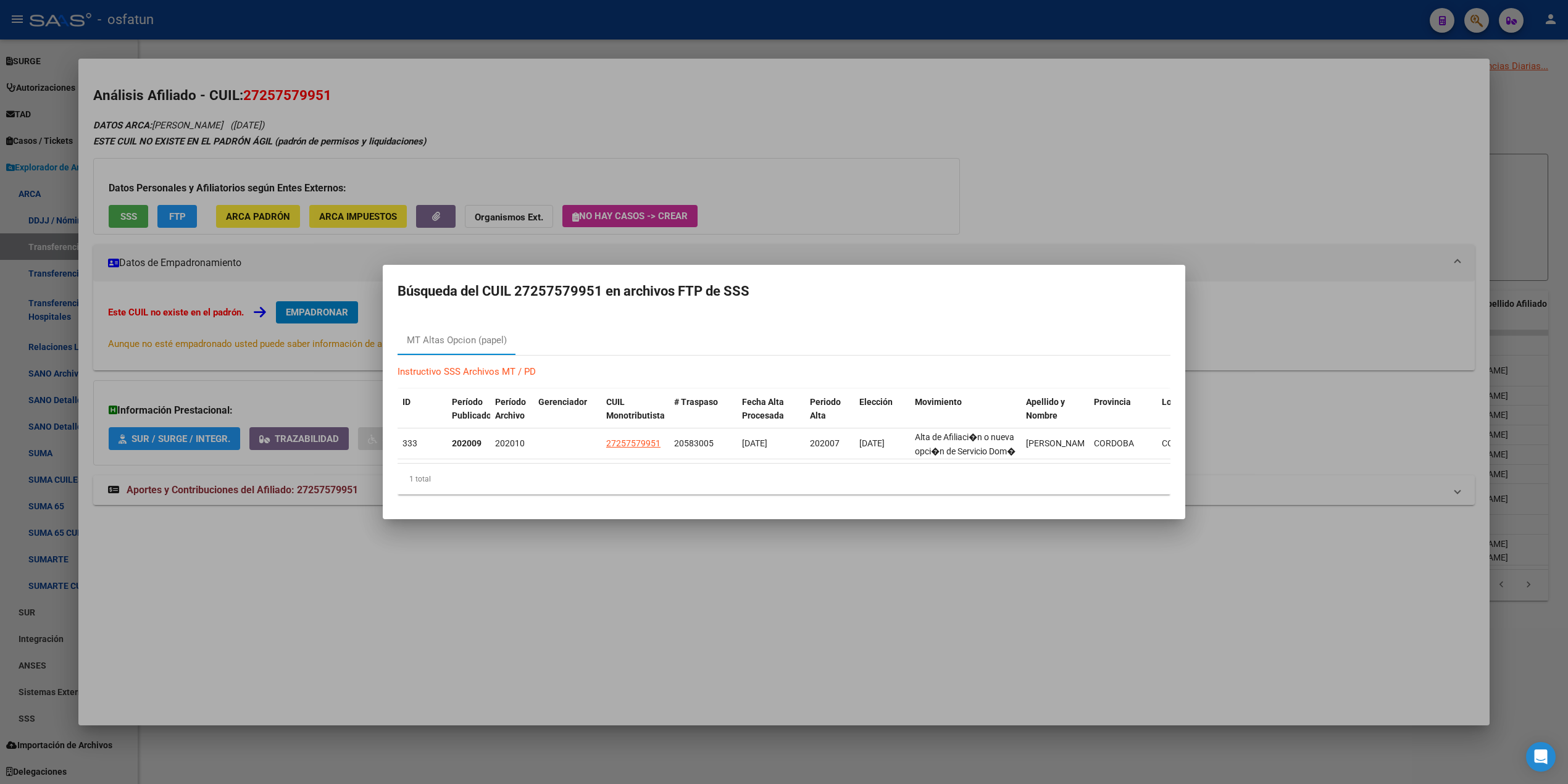
click at [277, 223] on div at bounding box center [784, 392] width 1568 height 784
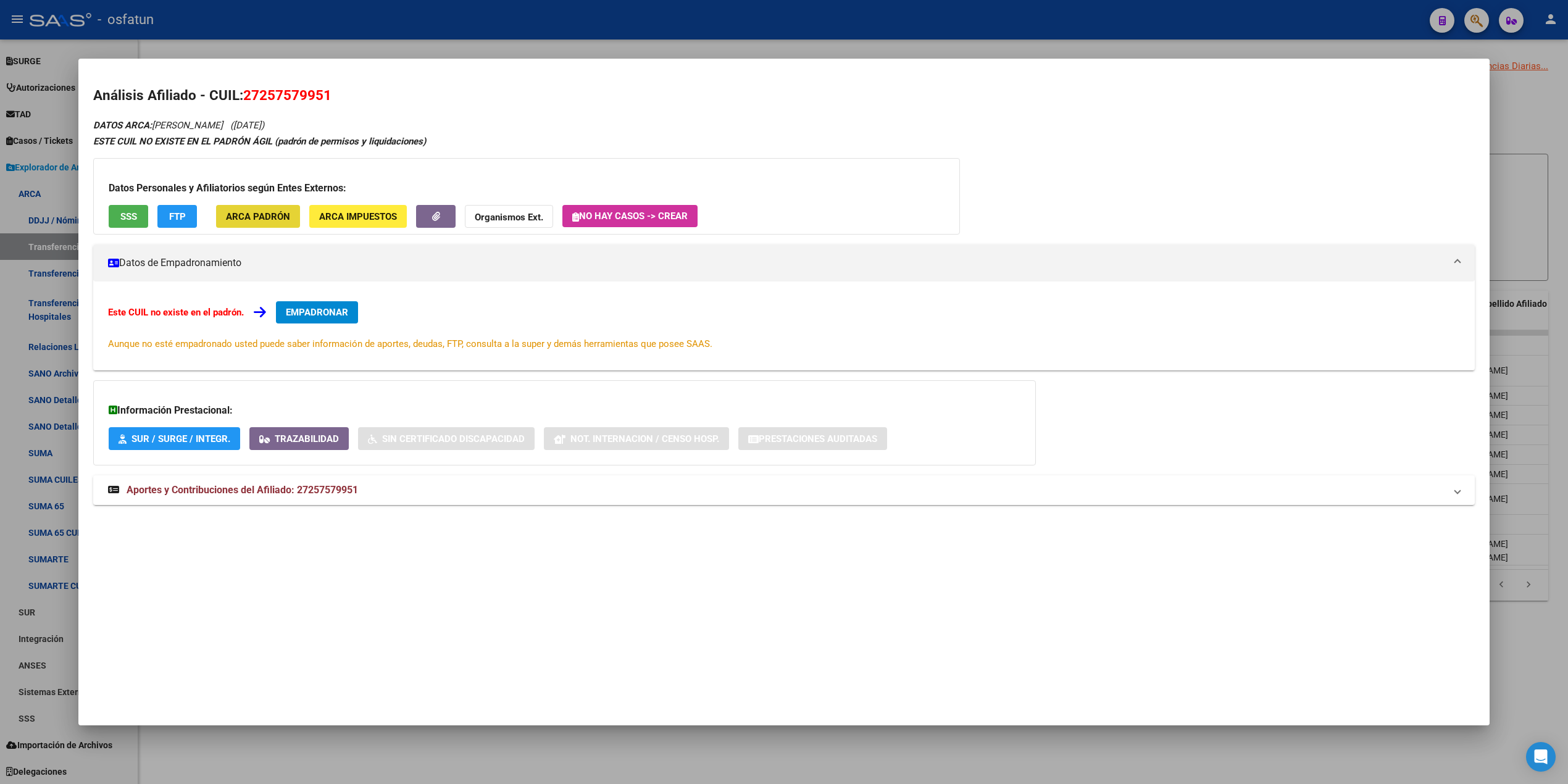
click at [277, 223] on button "ARCA Padrón" at bounding box center [258, 216] width 84 height 23
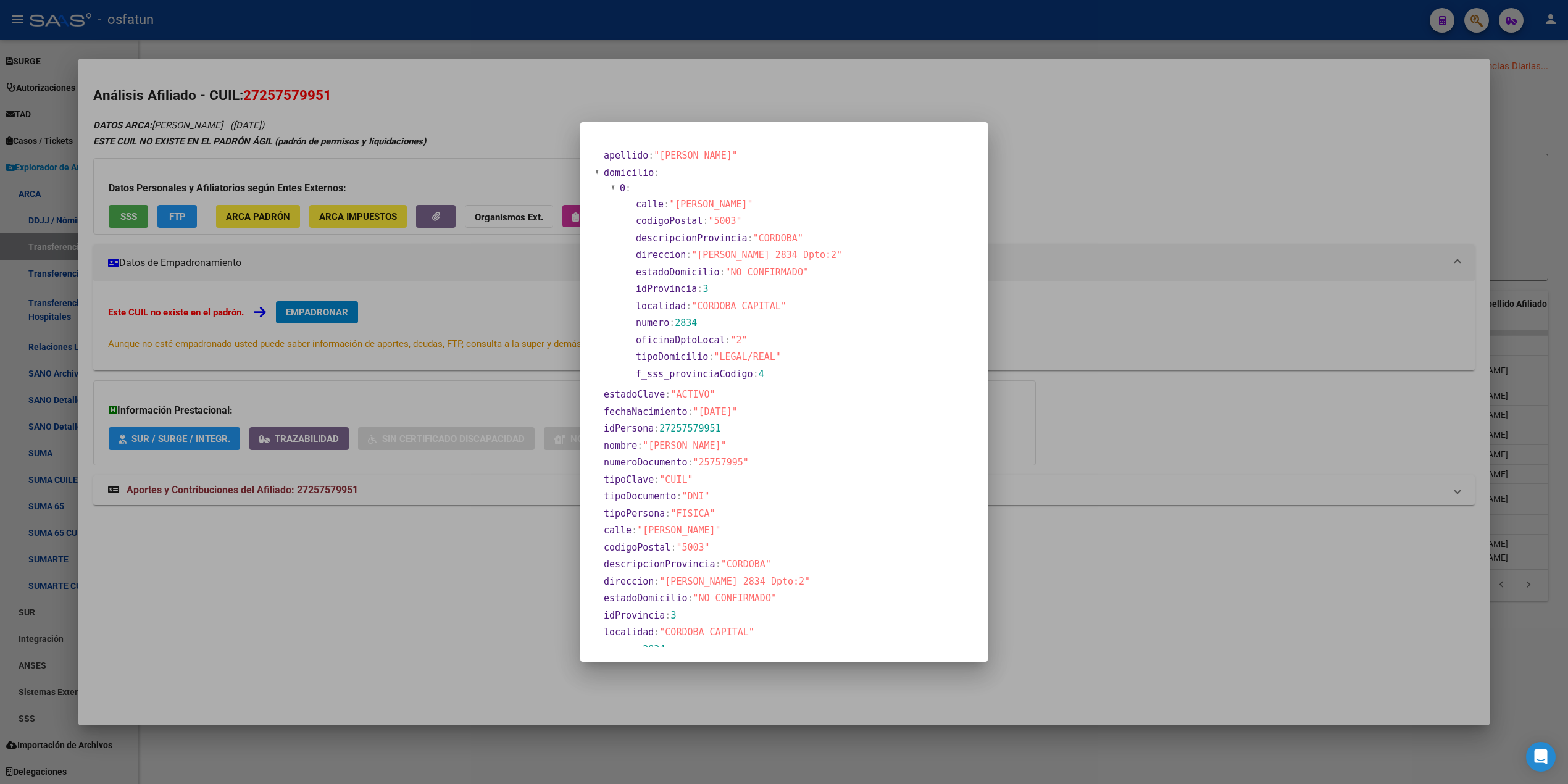
click at [176, 215] on div at bounding box center [784, 392] width 1568 height 784
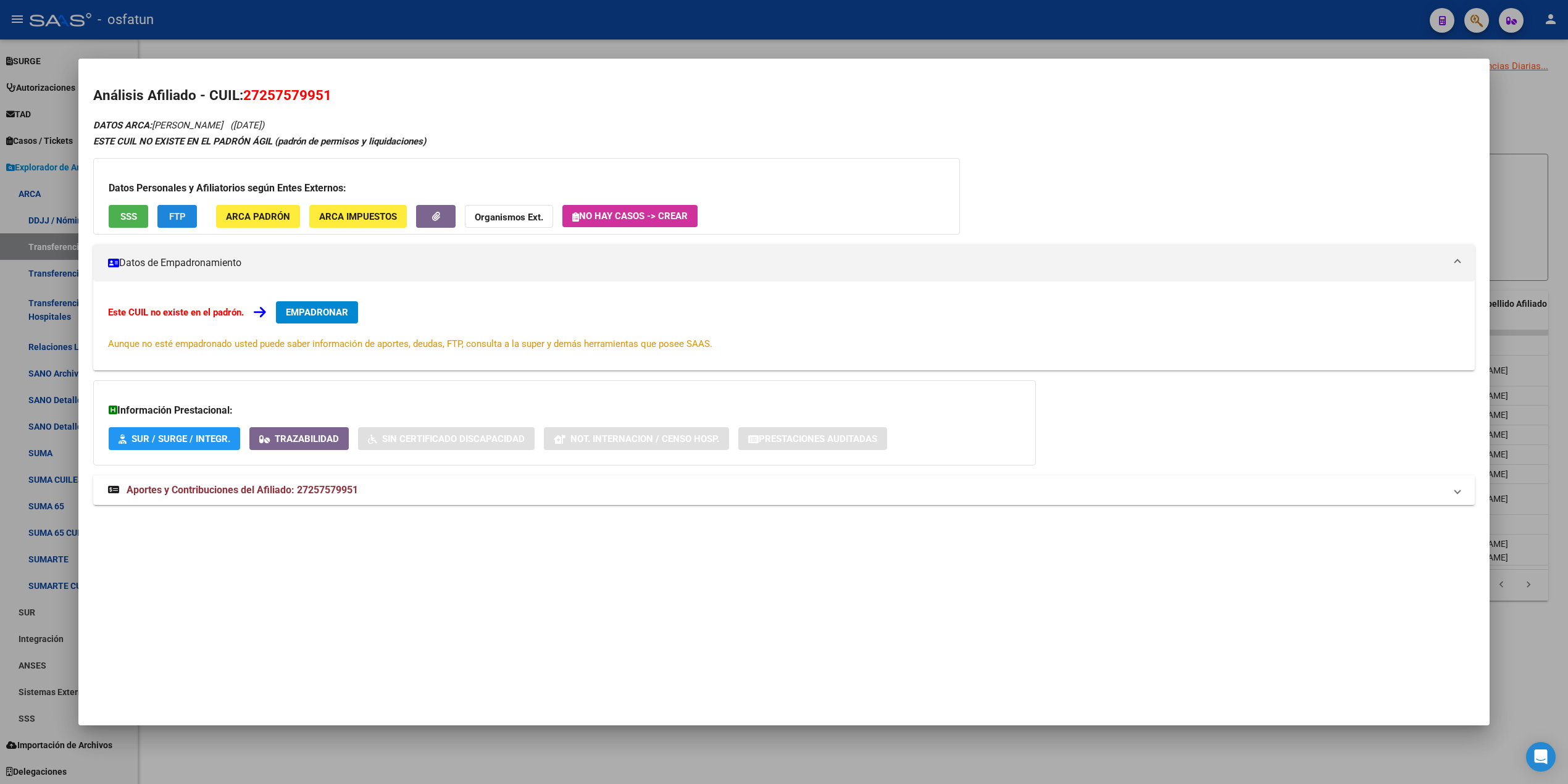
click at [176, 214] on span "FTP" at bounding box center [177, 216] width 16 height 11
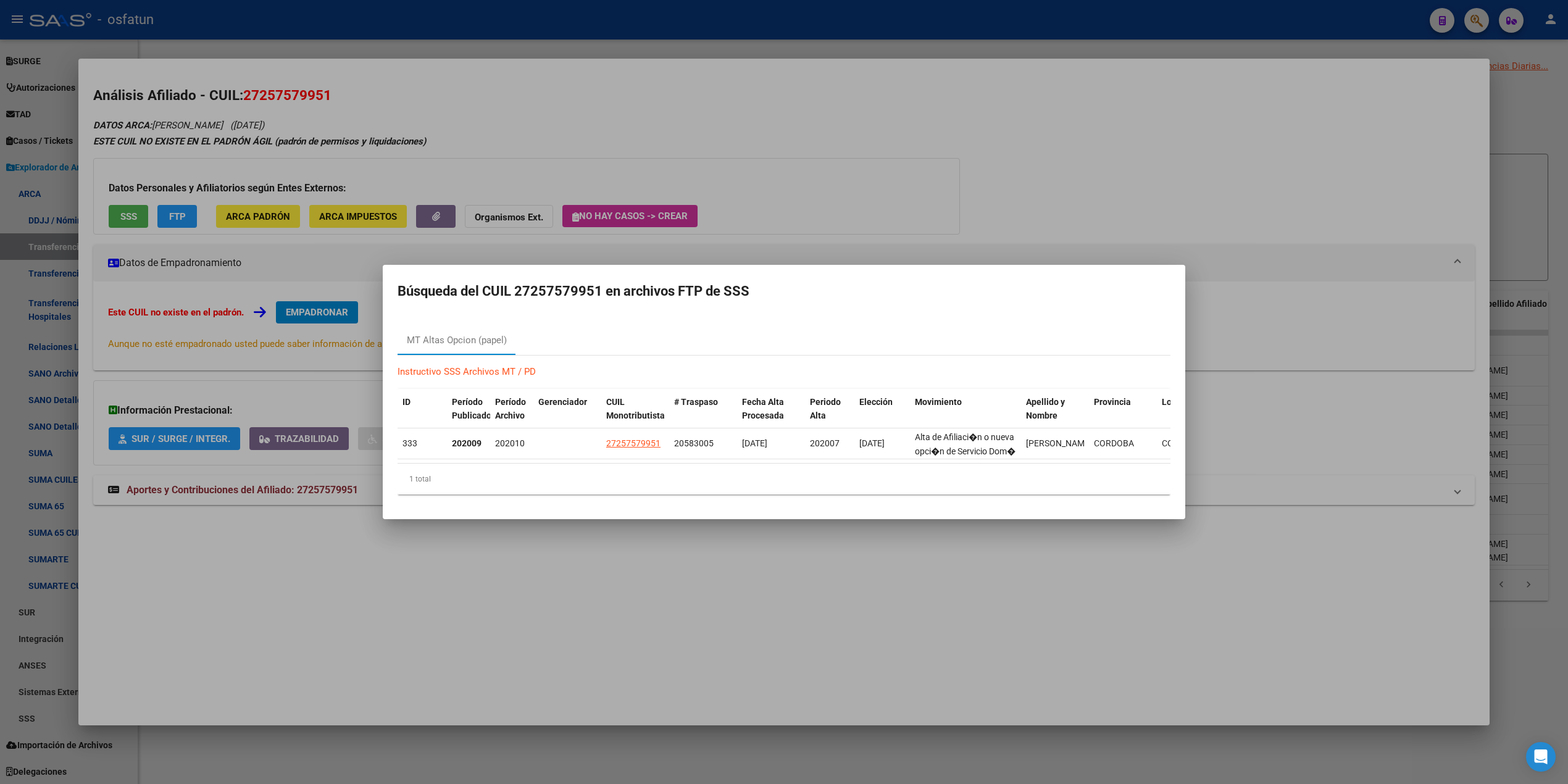
click at [478, 123] on div at bounding box center [784, 392] width 1568 height 784
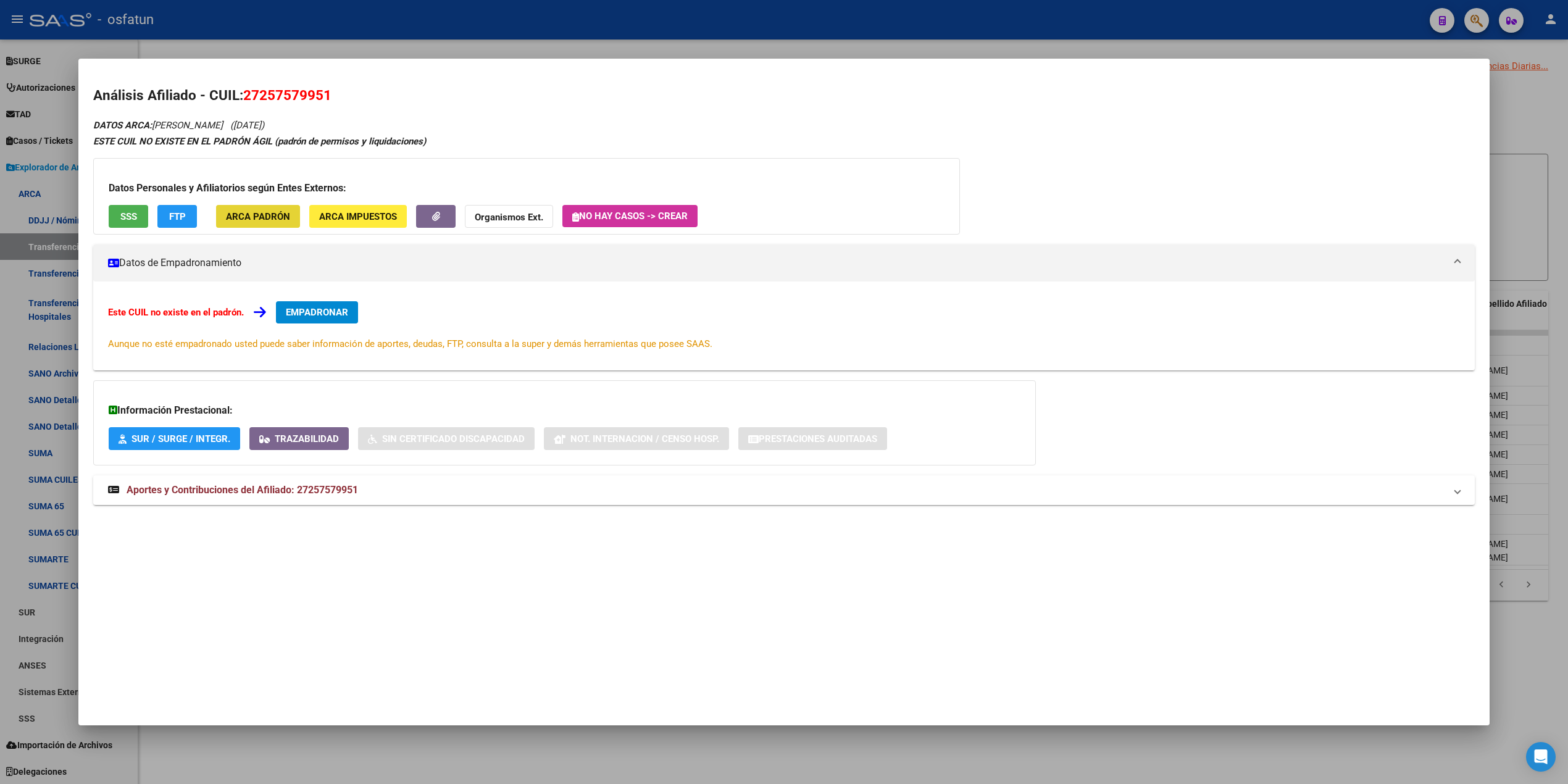
click at [275, 208] on button "ARCA Padrón" at bounding box center [258, 216] width 84 height 23
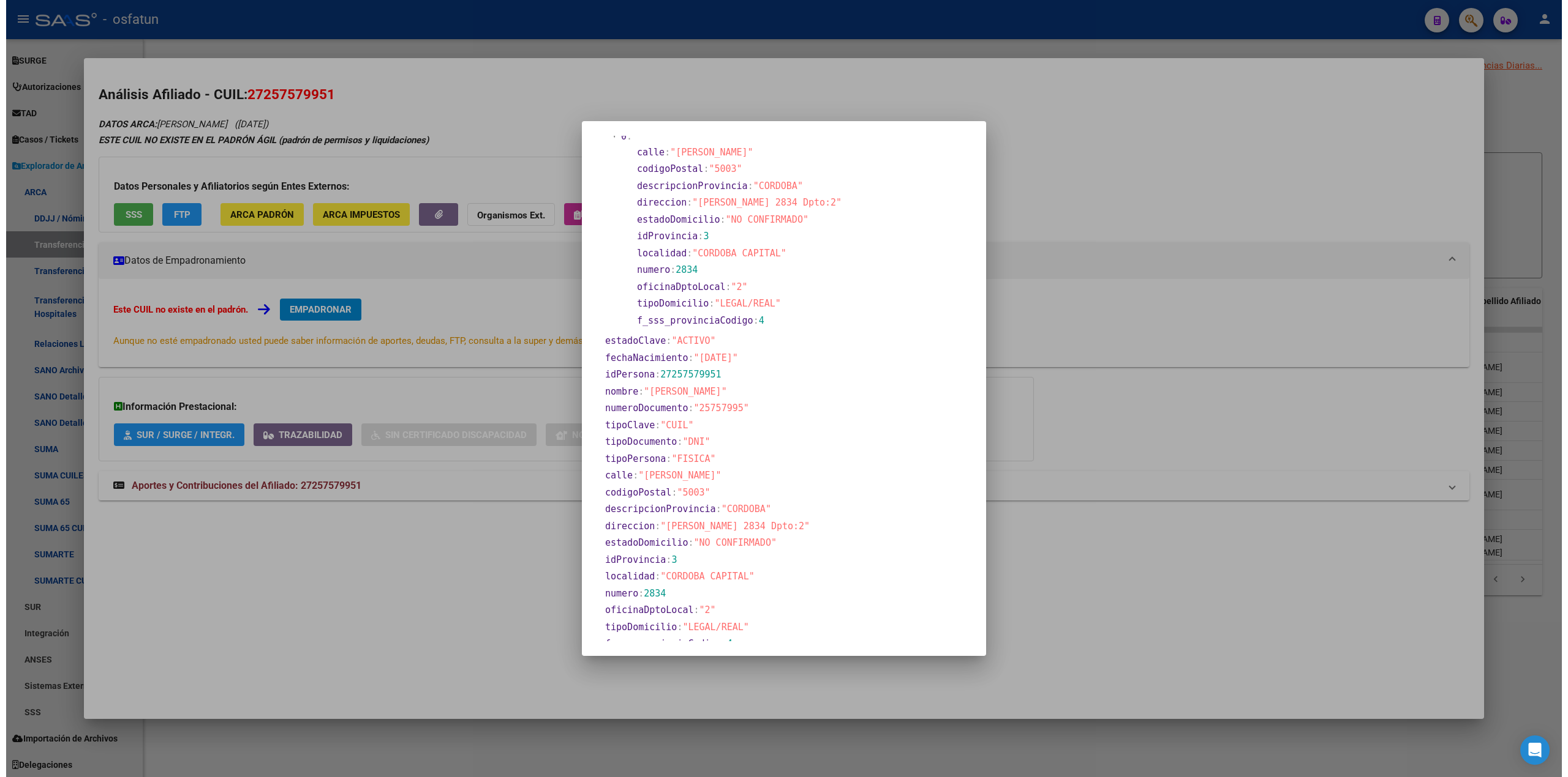
scroll to position [79, 0]
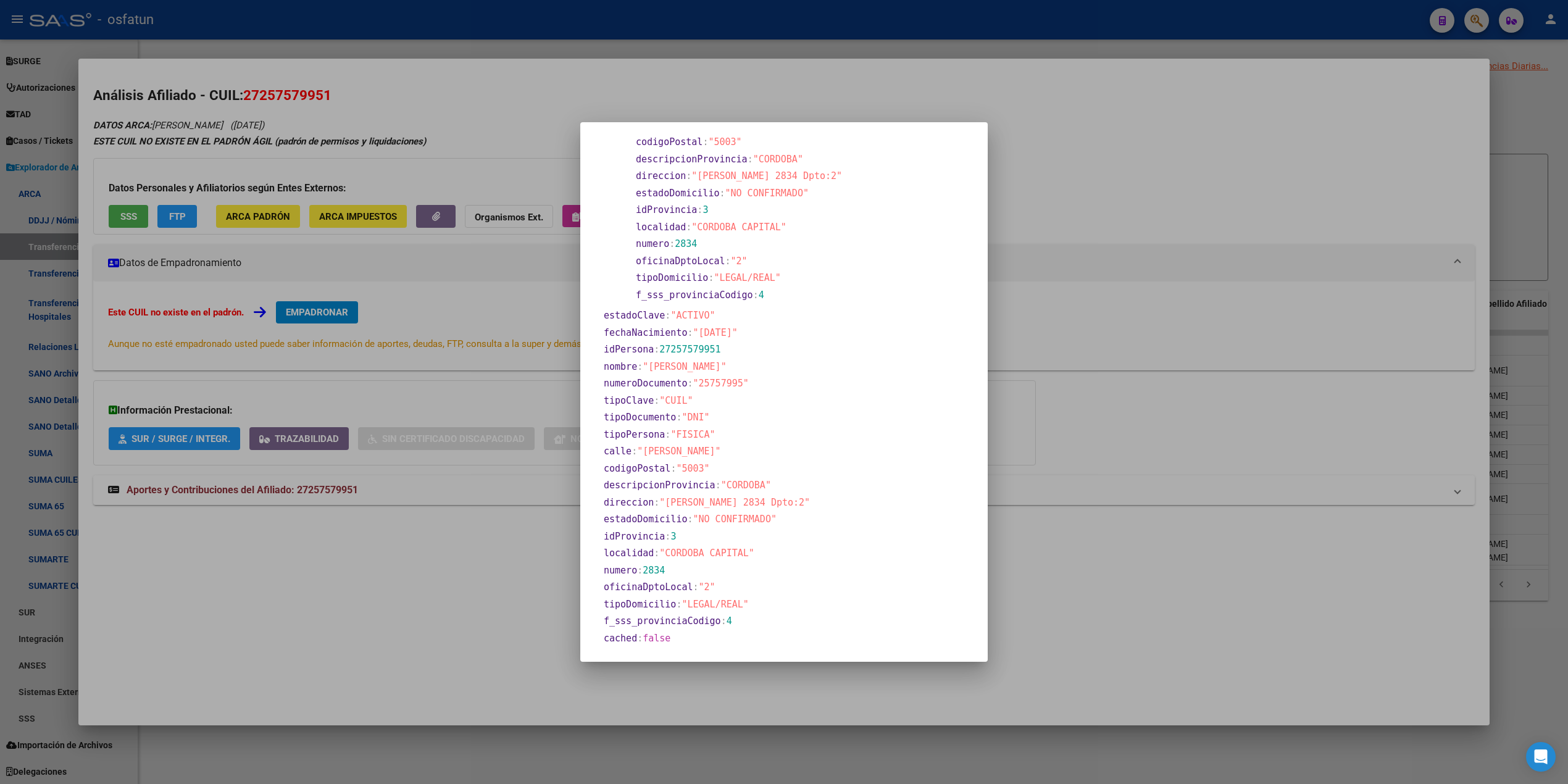
click at [690, 96] on div at bounding box center [784, 392] width 1568 height 784
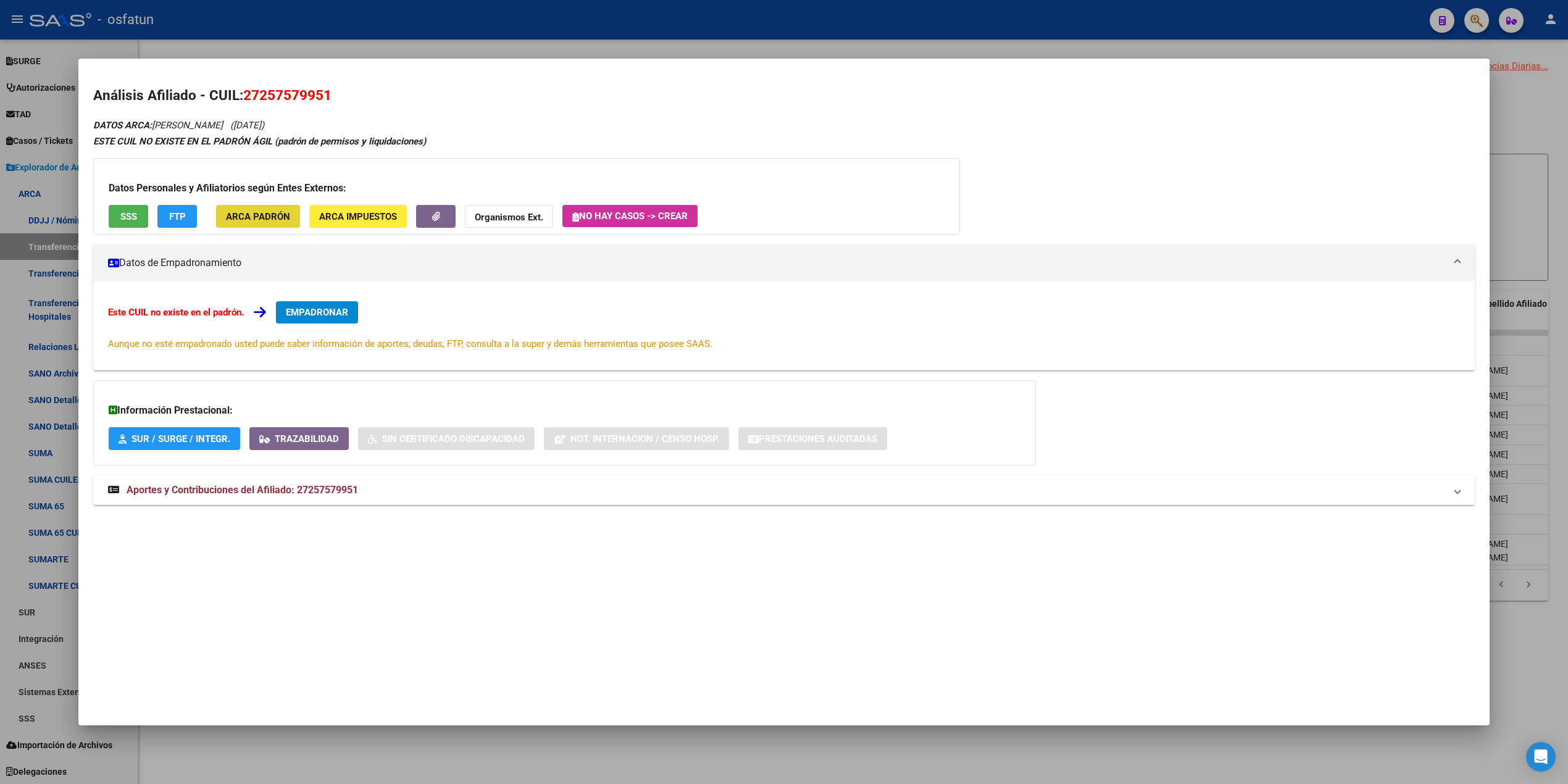
click at [259, 218] on span "ARCA Padrón" at bounding box center [258, 216] width 64 height 11
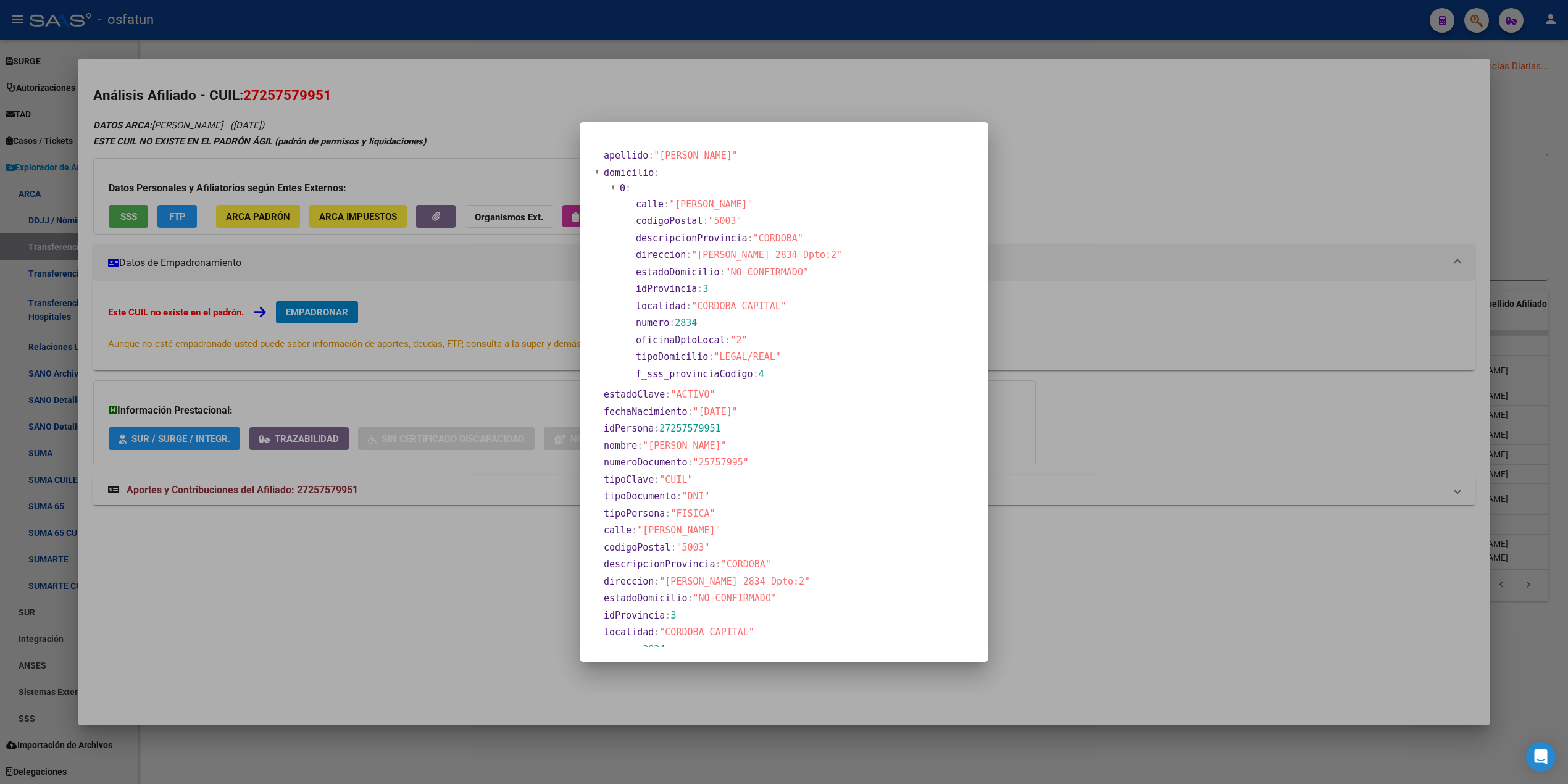
drag, startPoint x: 690, startPoint y: 414, endPoint x: 749, endPoint y: 410, distance: 59.1
click at [738, 410] on span ""1977-03-09"" at bounding box center [716, 412] width 45 height 11
copy span ""1977-03-09""
click at [474, 92] on div at bounding box center [784, 392] width 1568 height 784
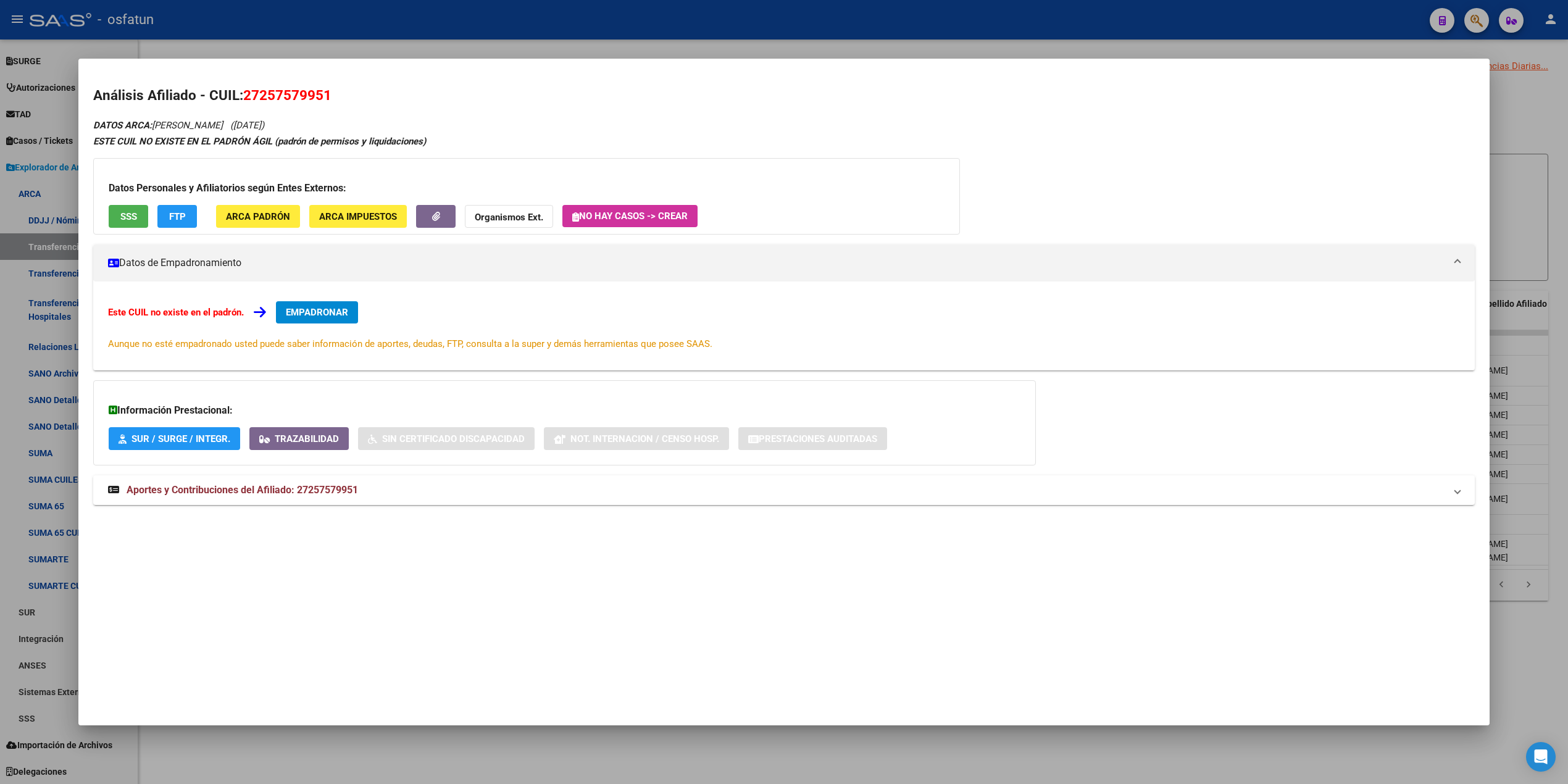
click at [474, 48] on div at bounding box center [784, 392] width 1568 height 784
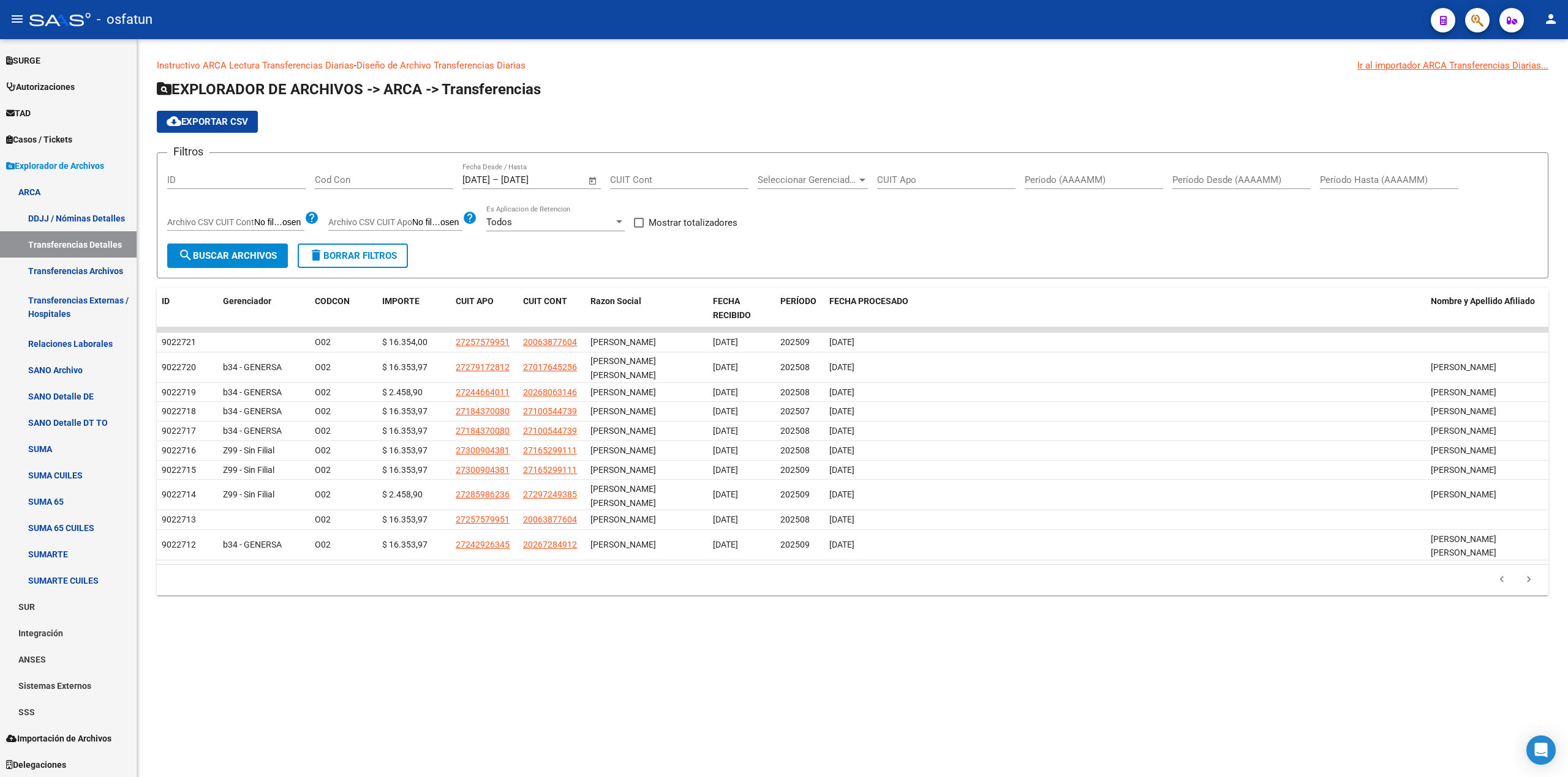
click at [560, 182] on input "22/09/2025" at bounding box center [530, 179] width 59 height 11
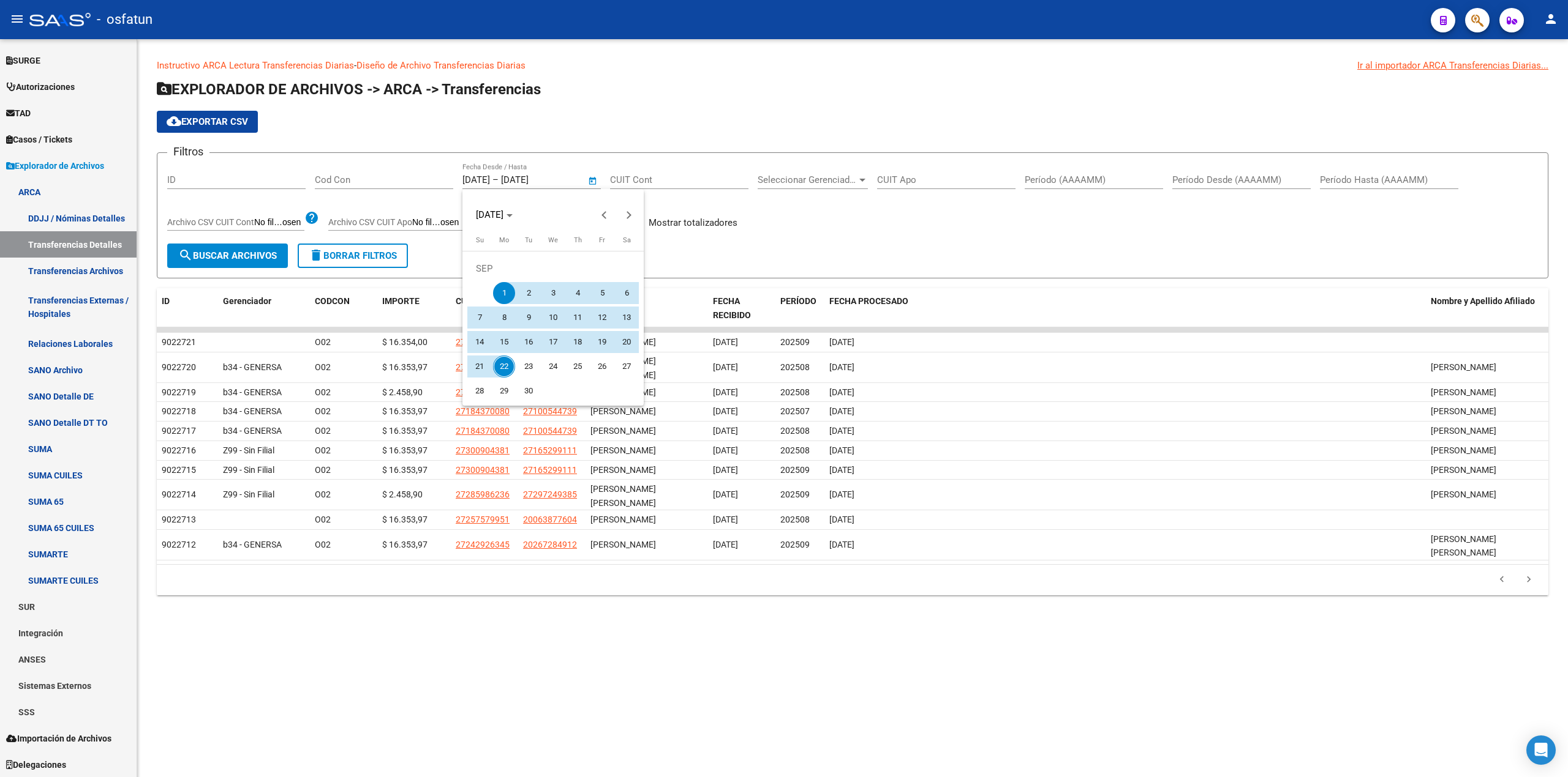
click at [705, 186] on div at bounding box center [784, 388] width 1568 height 777
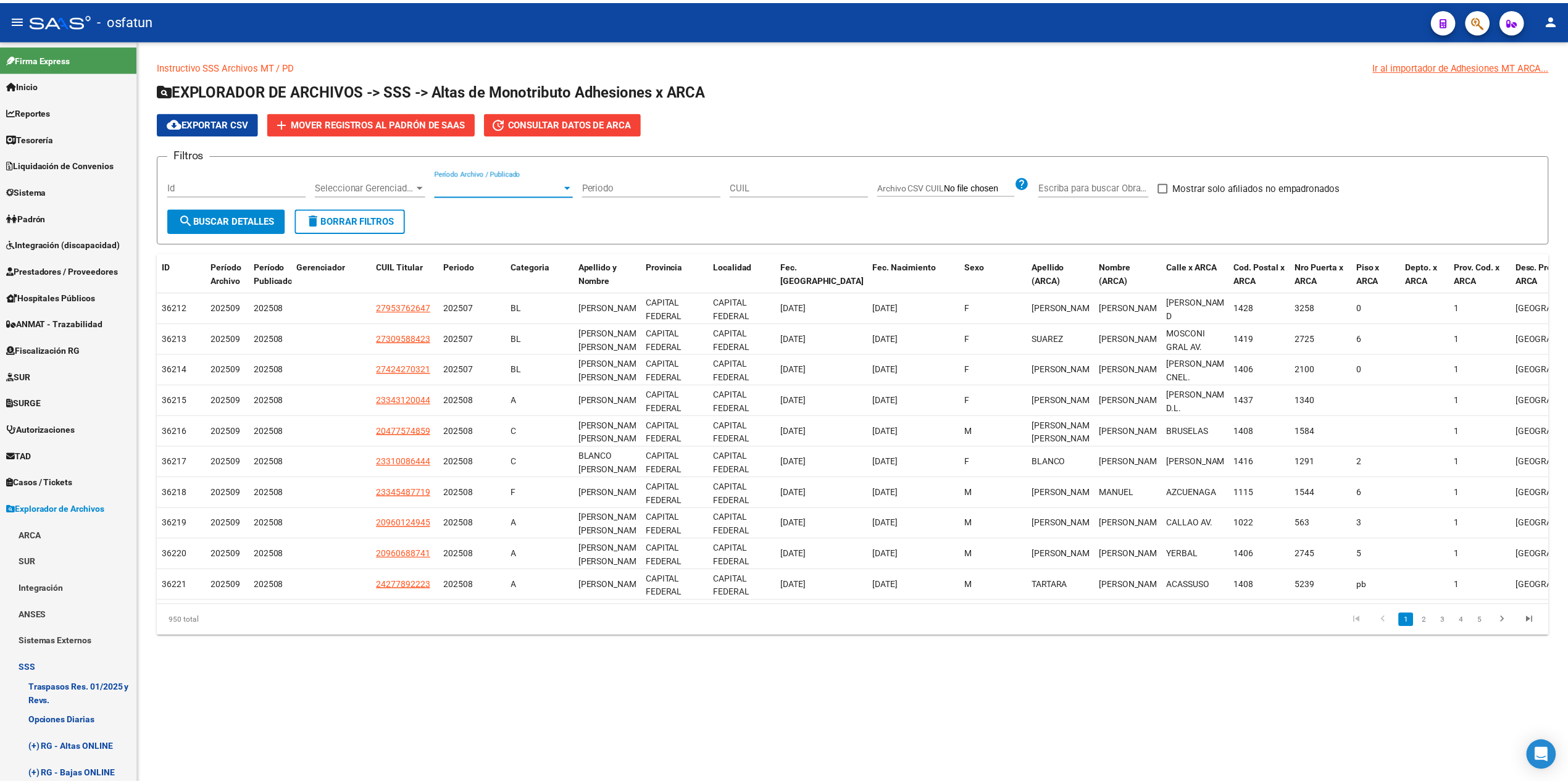
scroll to position [576, 0]
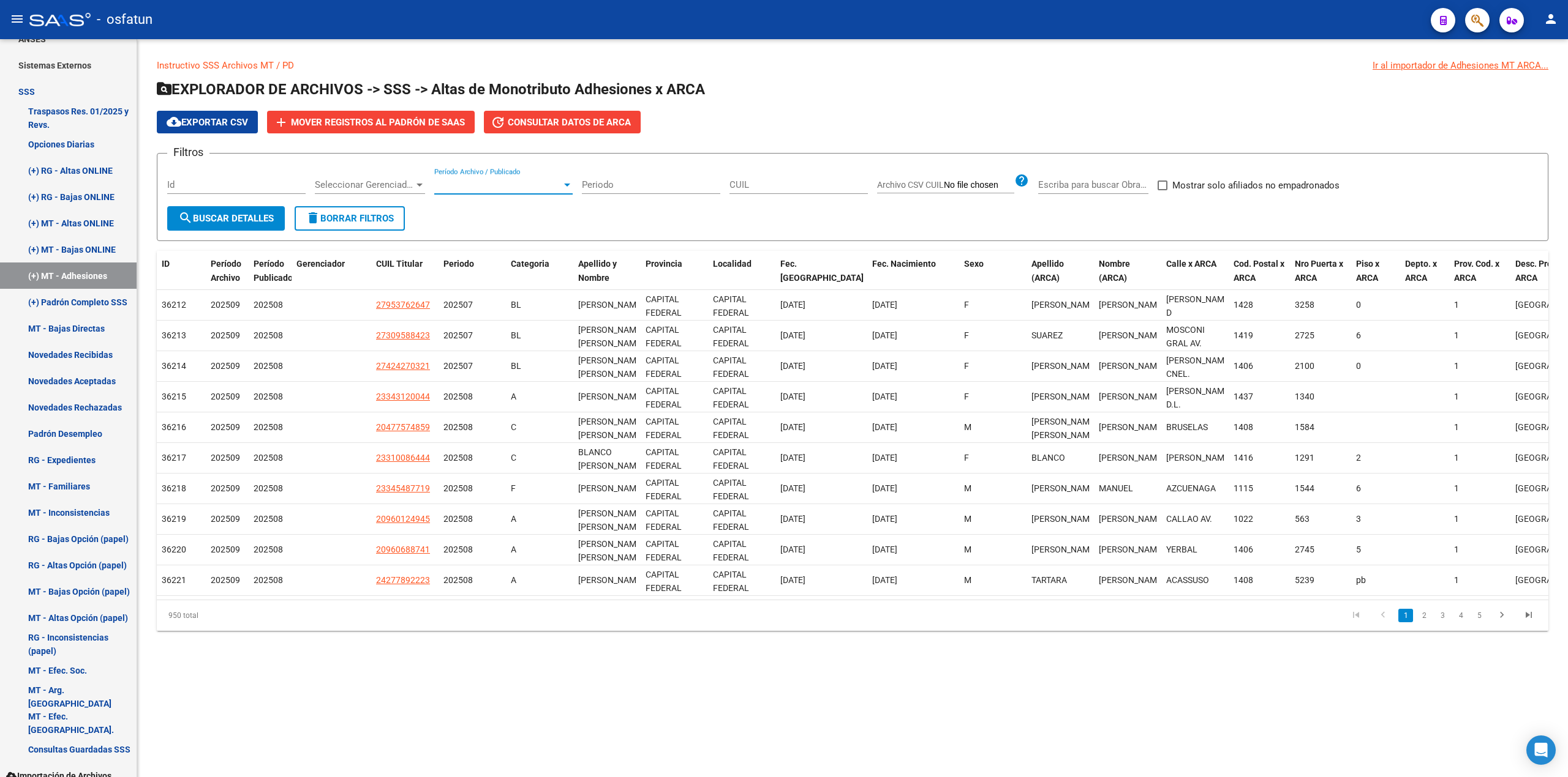
click at [1470, 18] on button "button" at bounding box center [1477, 20] width 25 height 25
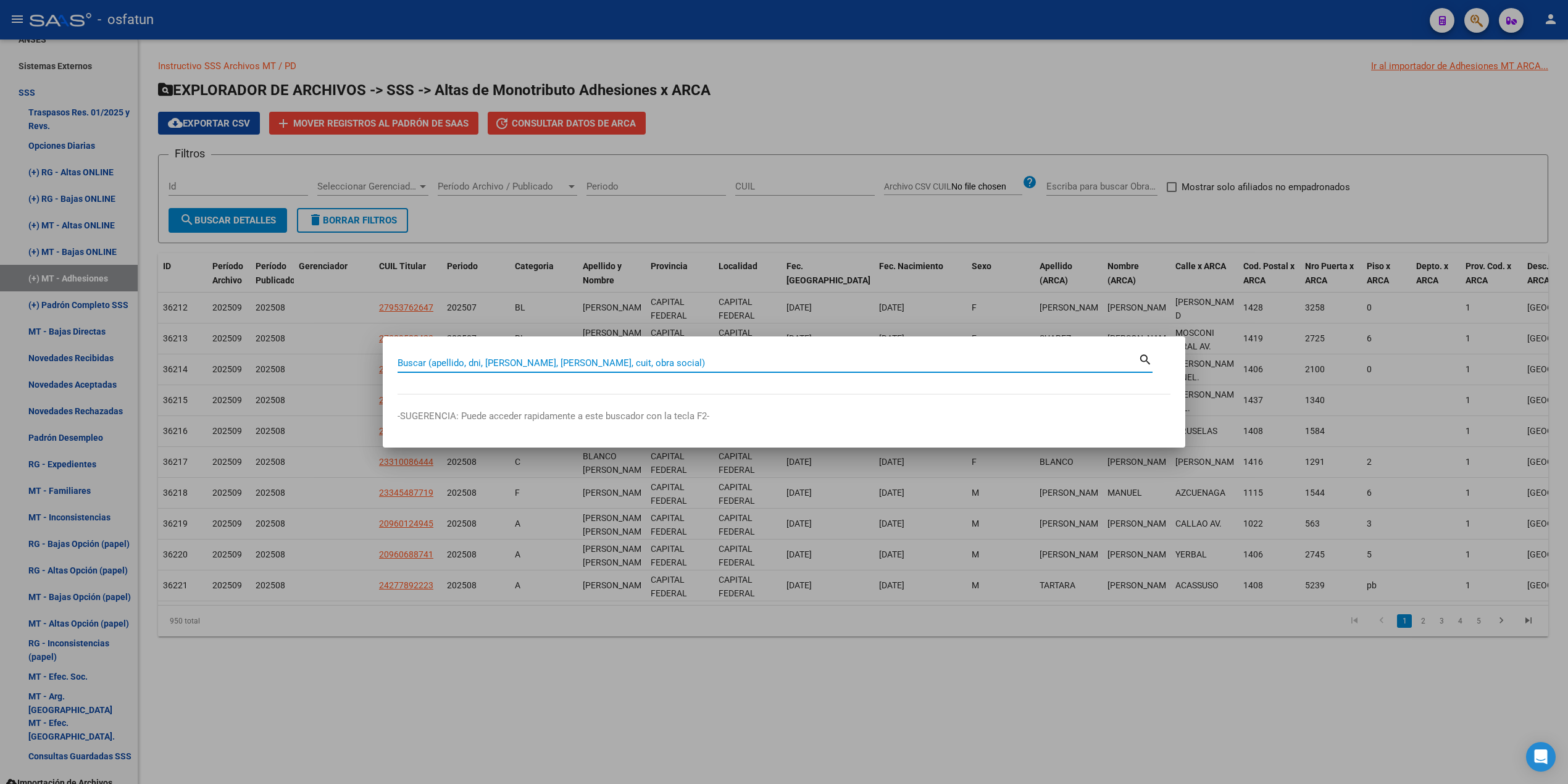
paste input "27443586593"
type input "27443586593"
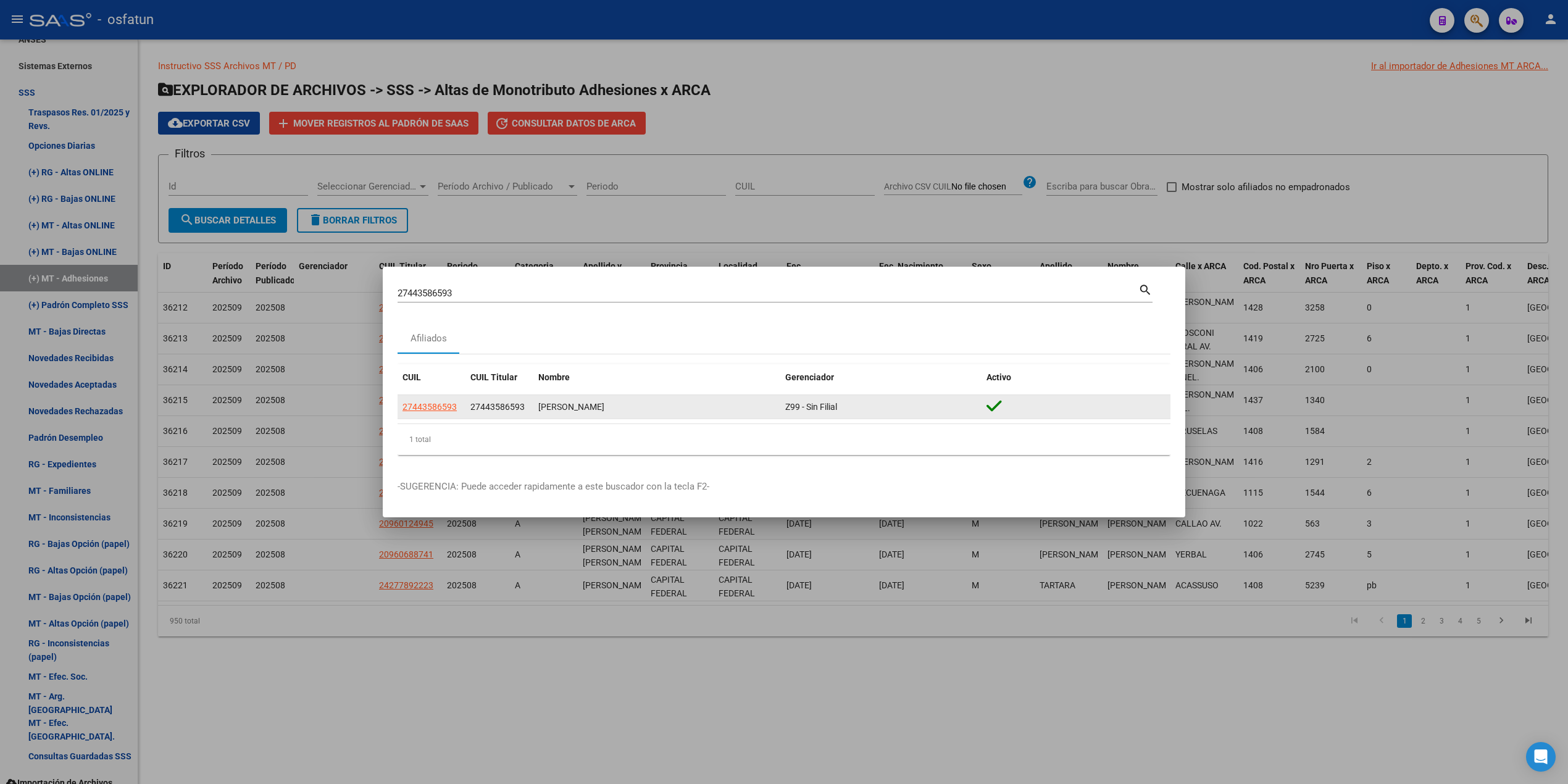
click at [430, 414] on app-link-go-to "27443586593" at bounding box center [429, 407] width 54 height 14
click at [430, 410] on span "27443586593" at bounding box center [429, 406] width 54 height 10
type textarea "27443586593"
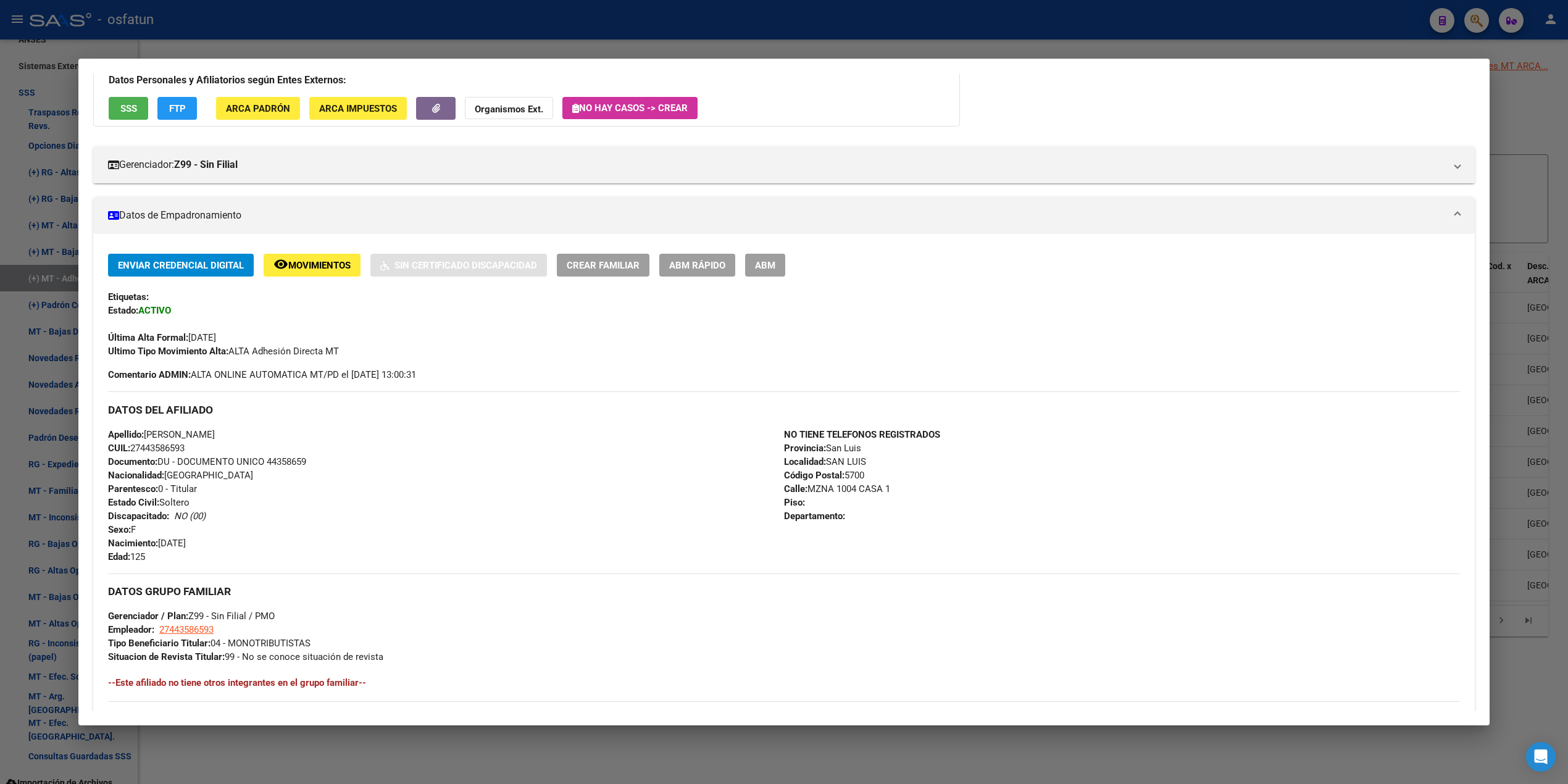
scroll to position [379, 0]
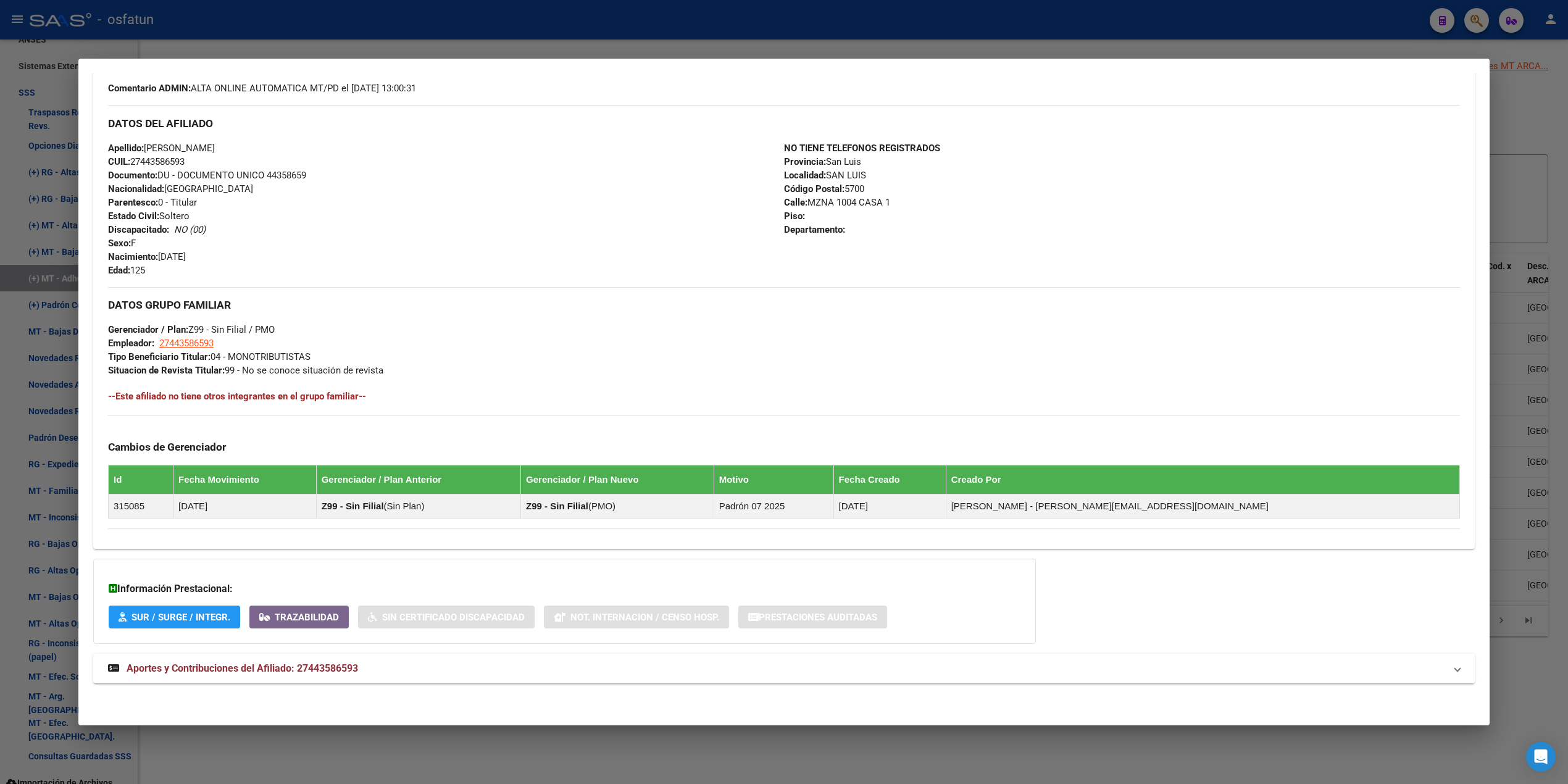
drag, startPoint x: 164, startPoint y: 260, endPoint x: 173, endPoint y: 275, distance: 17.5
click at [218, 261] on div "Apellido: AGUILAR MELINA GIANELLA CUIL: 27443586593 Documento: DU - DOCUMENTO U…" at bounding box center [446, 209] width 676 height 136
drag, startPoint x: 127, startPoint y: 269, endPoint x: 148, endPoint y: 265, distance: 21.4
click at [148, 265] on div "Apellido: AGUILAR MELINA GIANELLA CUIL: 27443586593 Documento: DU - DOCUMENTO U…" at bounding box center [446, 209] width 676 height 136
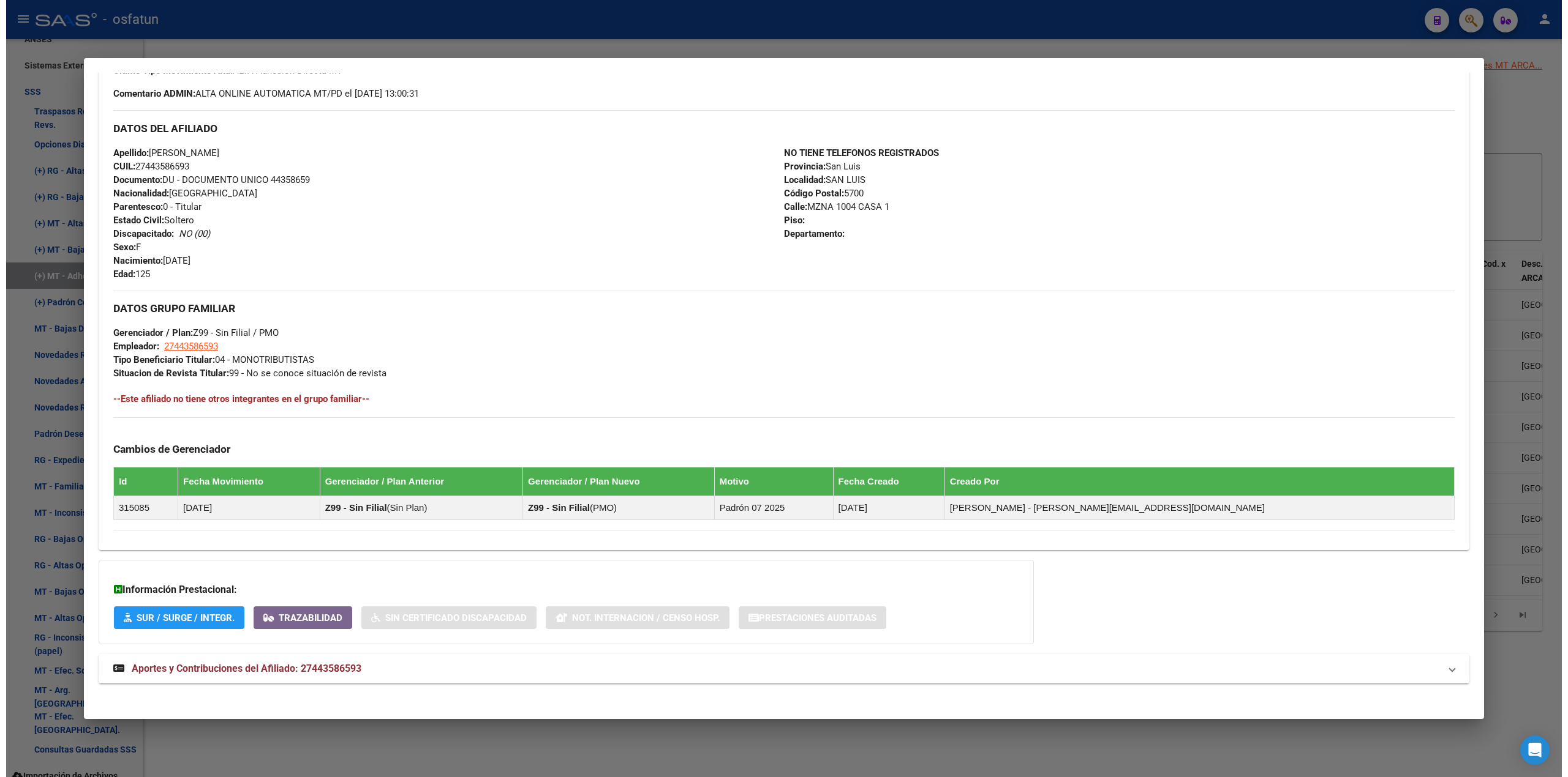
scroll to position [376, 0]
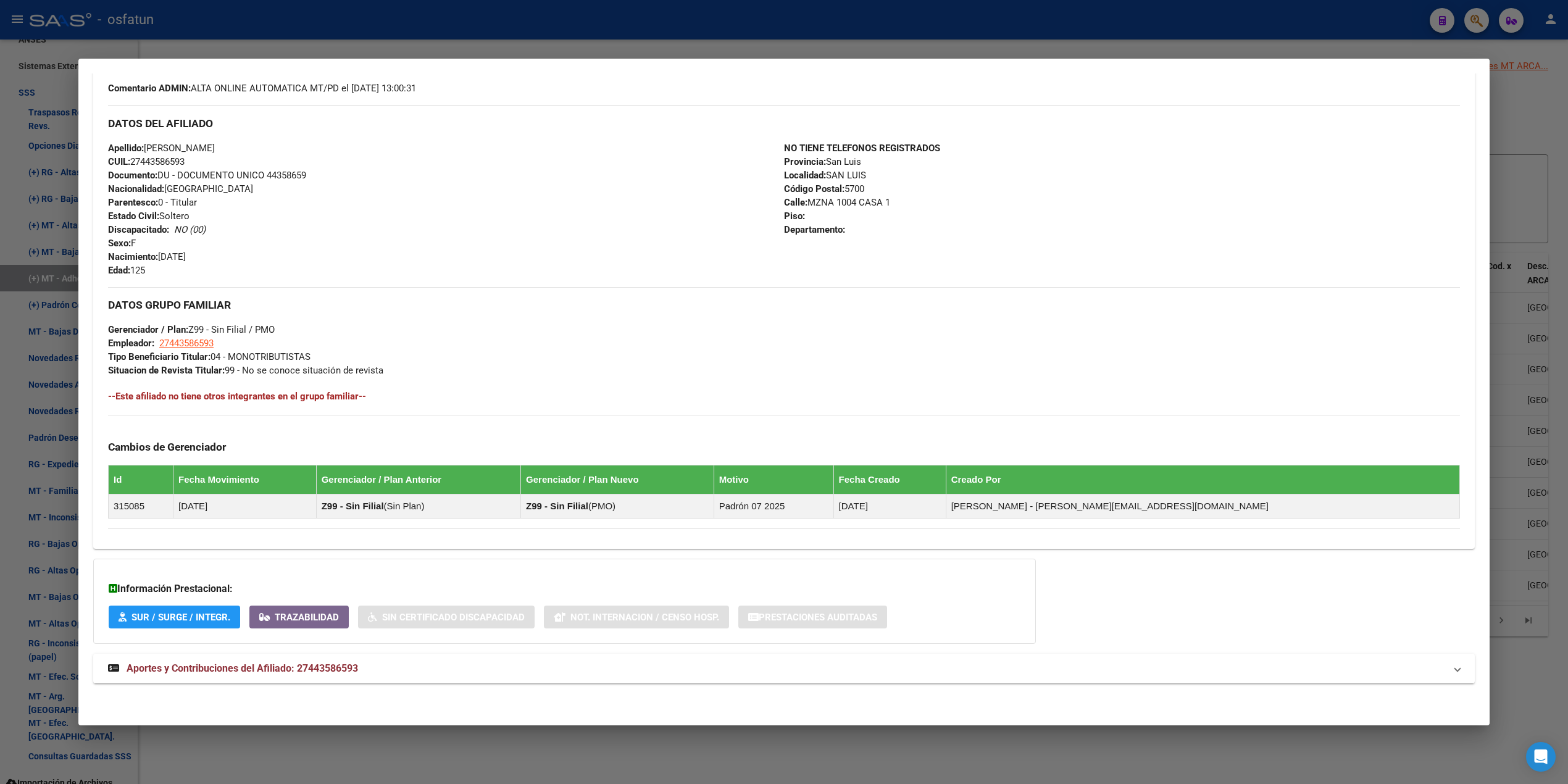
drag, startPoint x: 552, startPoint y: 200, endPoint x: 546, endPoint y: 184, distance: 17.1
click at [551, 201] on div "Apellido: AGUILAR [PERSON_NAME]: 27443586593 Documento: DU - DOCUMENTO UNICO 44…" at bounding box center [446, 209] width 676 height 136
click at [310, 48] on div at bounding box center [784, 392] width 1568 height 784
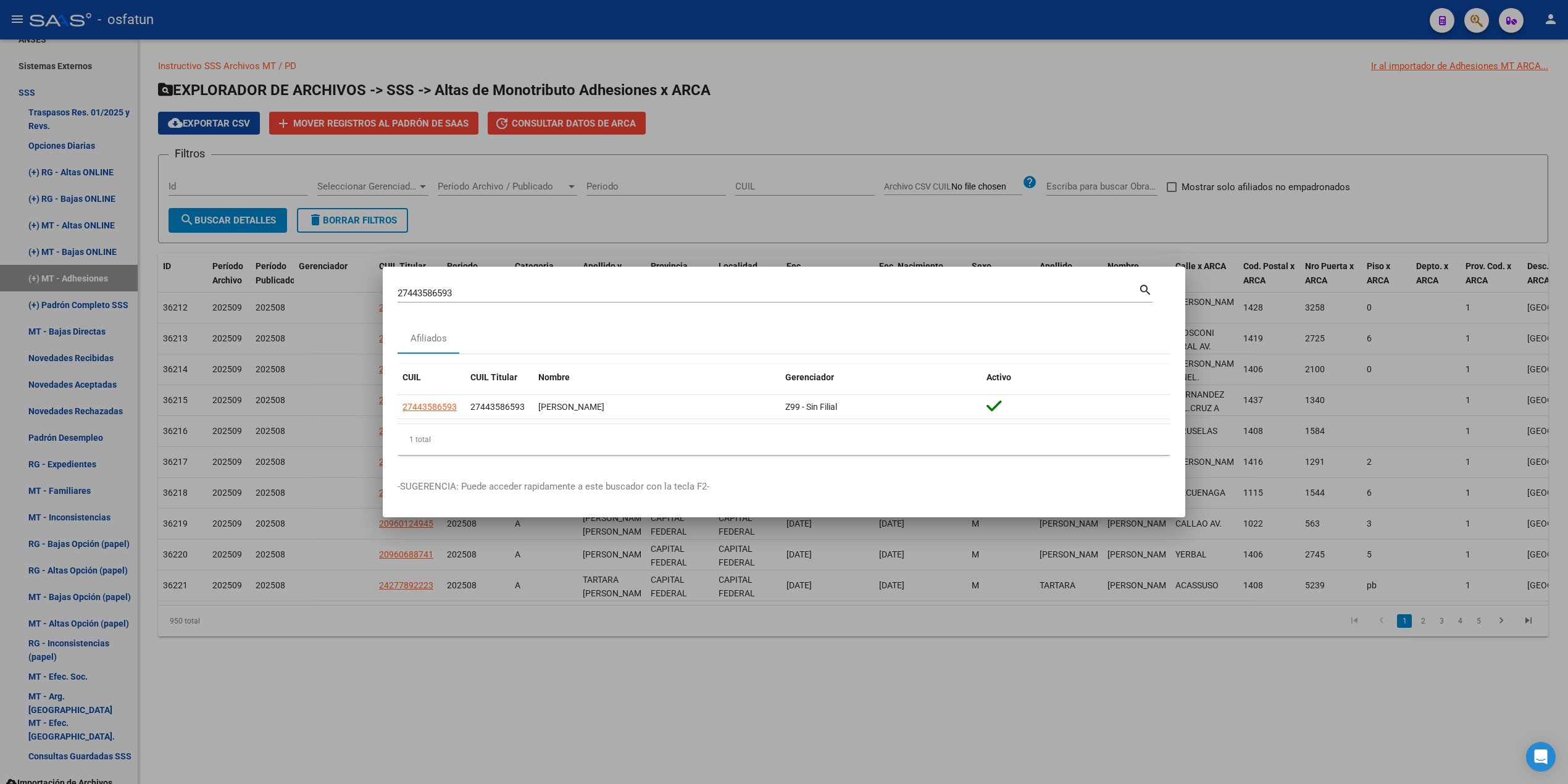
click at [4, 275] on div at bounding box center [784, 392] width 1568 height 784
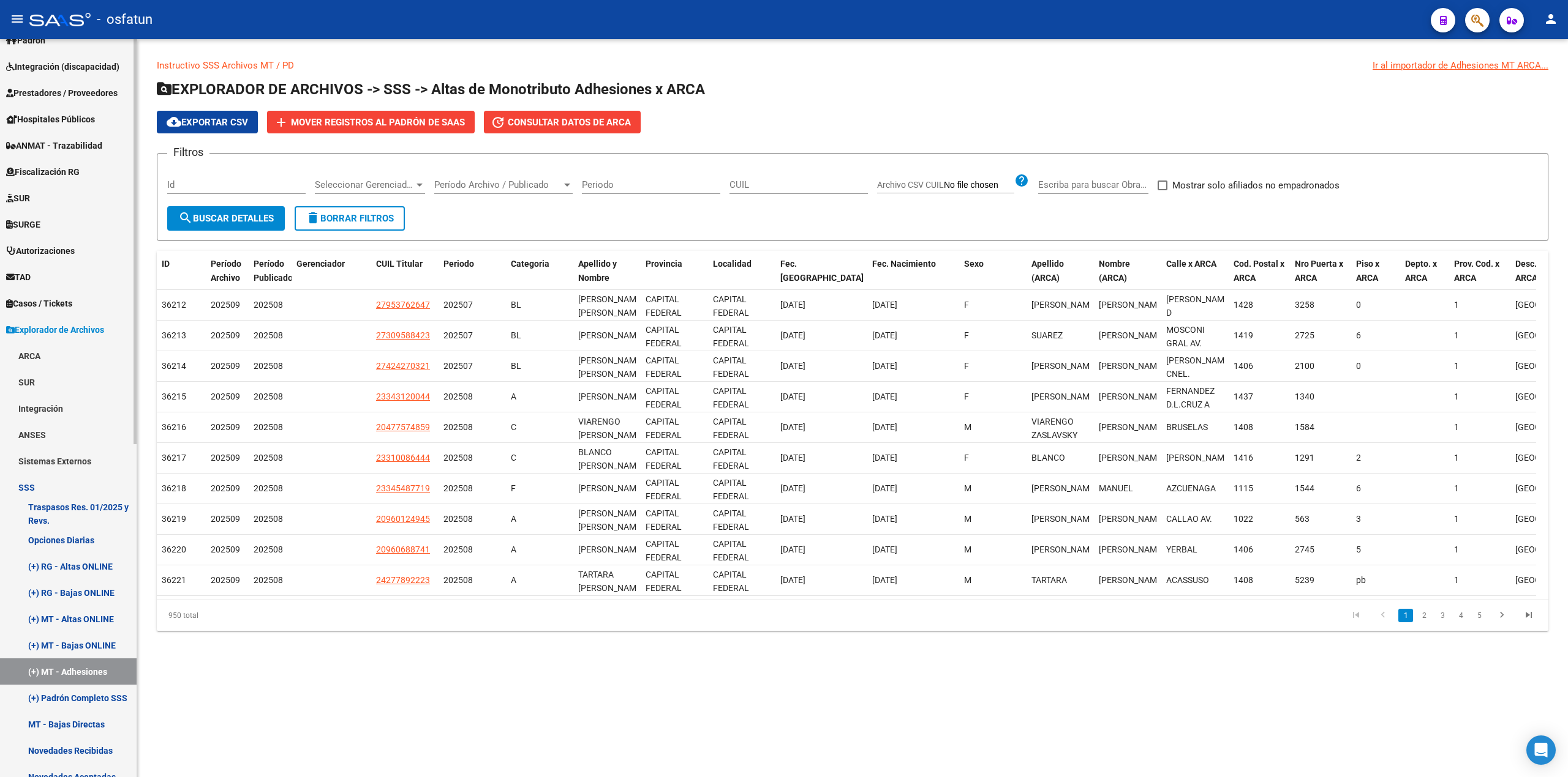
scroll to position [201, 0]
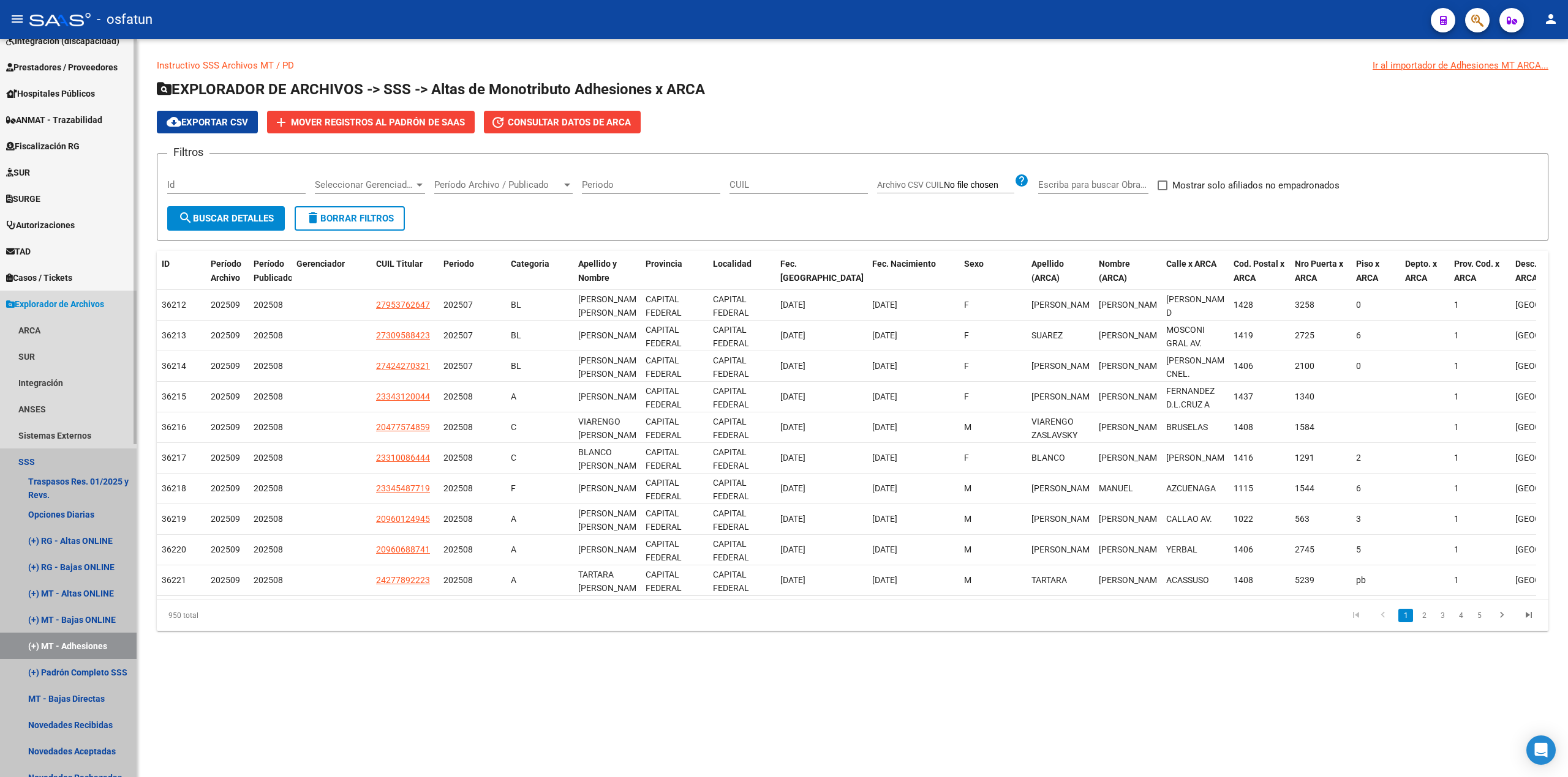
click at [32, 458] on link "SSS" at bounding box center [68, 462] width 137 height 27
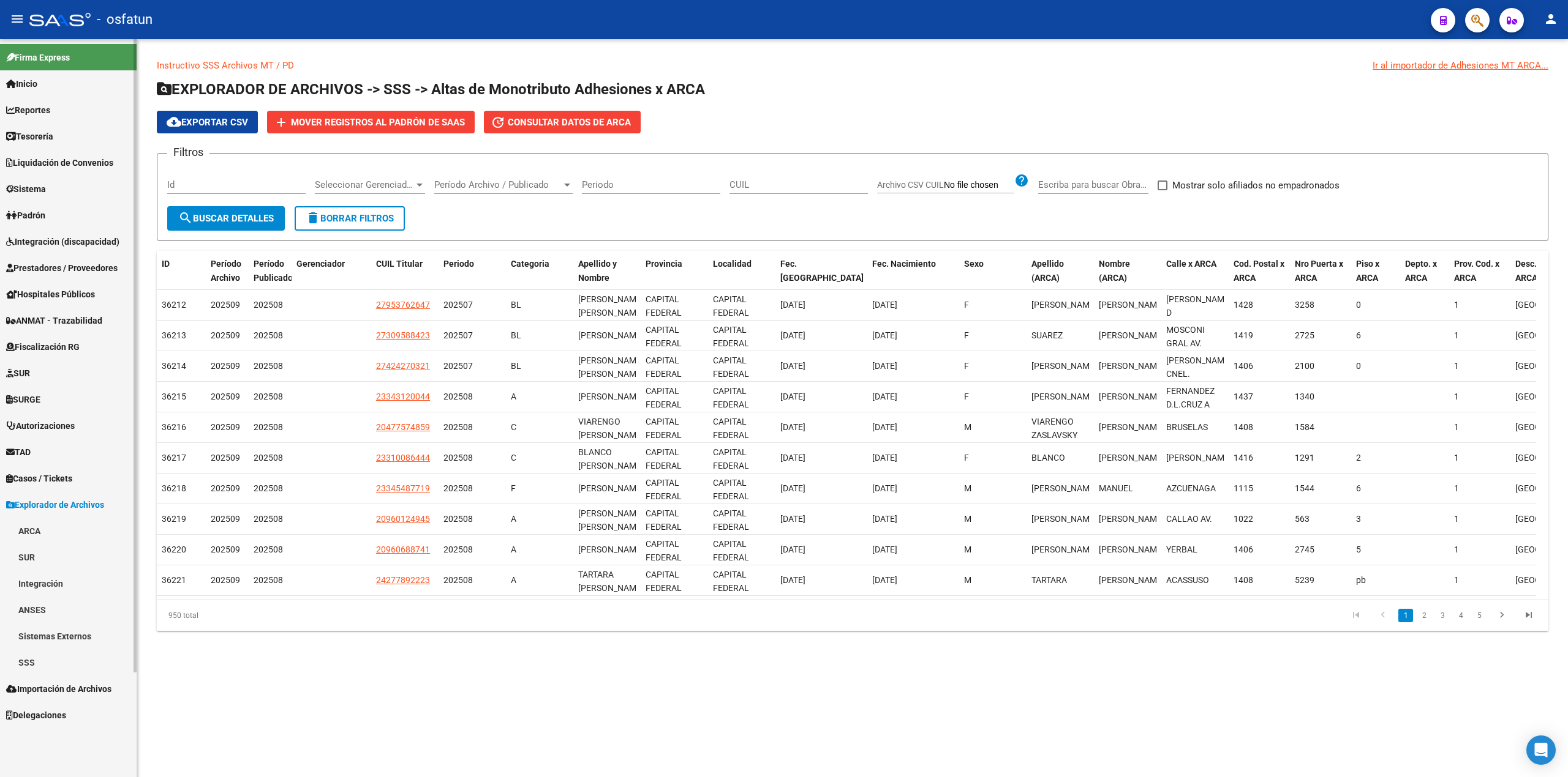
scroll to position [0, 0]
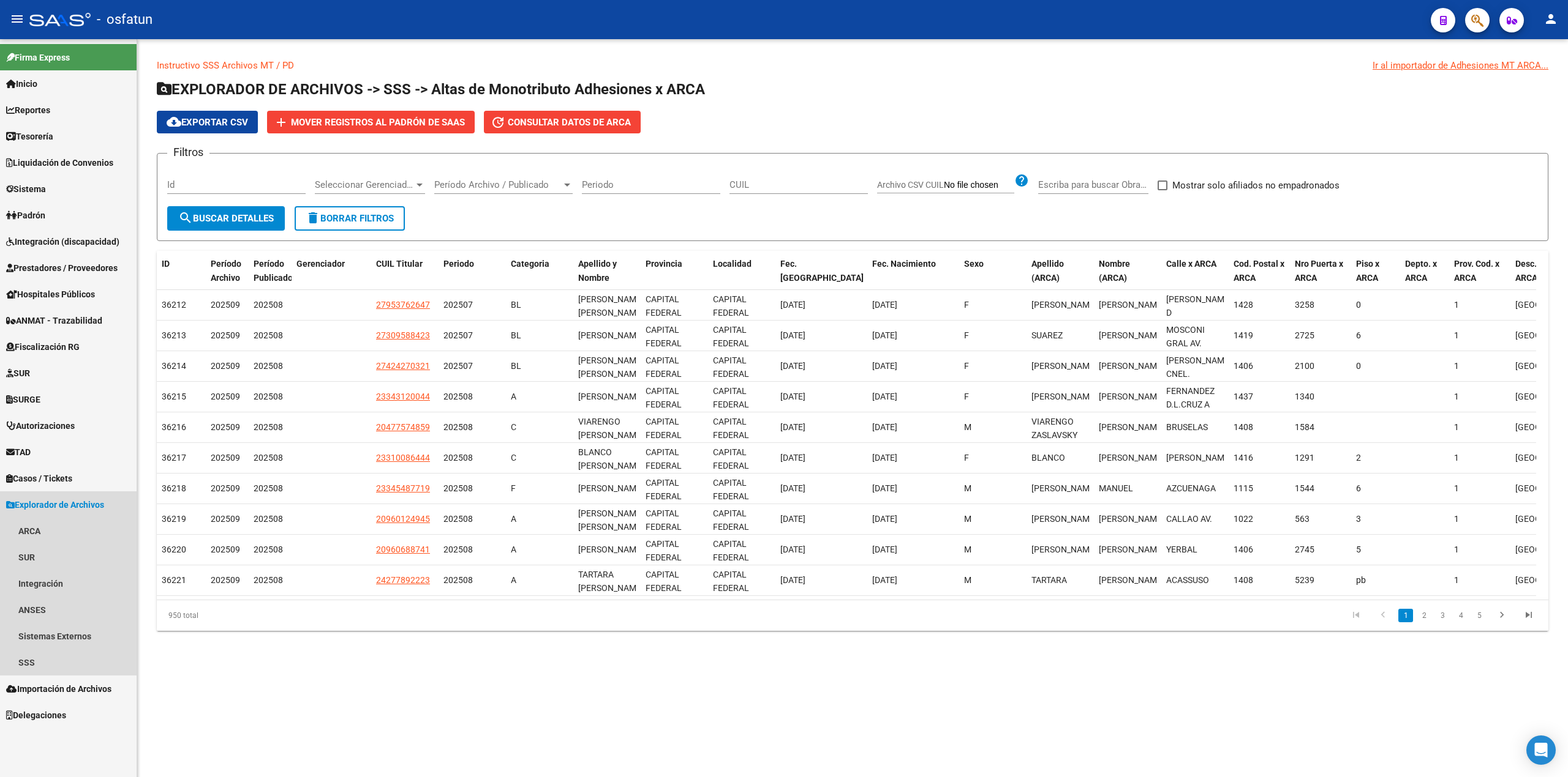
click at [64, 502] on span "Explorador de Archivos" at bounding box center [55, 505] width 98 height 14
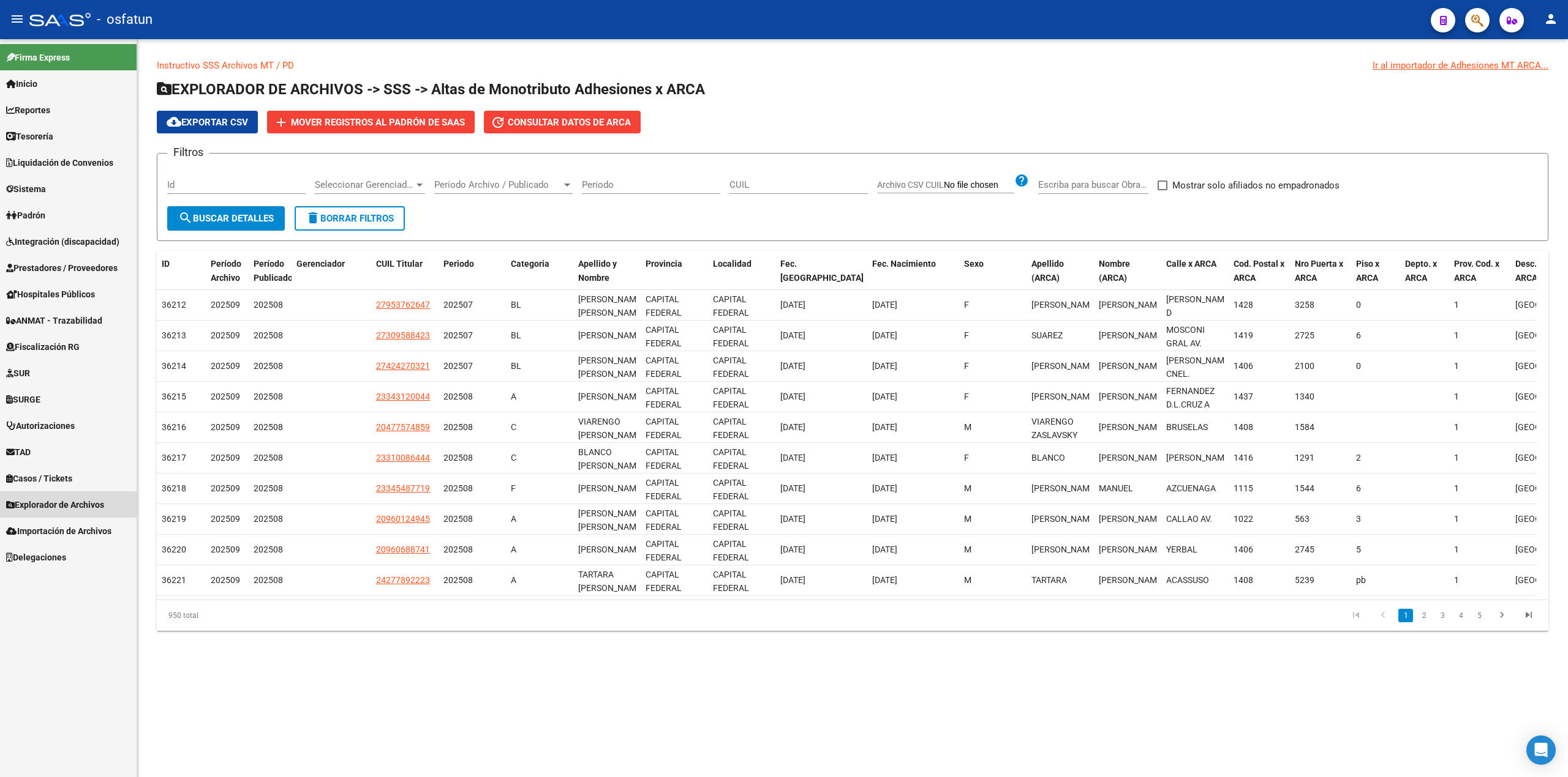
click at [26, 502] on span "Explorador de Archivos" at bounding box center [55, 505] width 98 height 14
click at [27, 659] on link "SSS" at bounding box center [68, 663] width 137 height 27
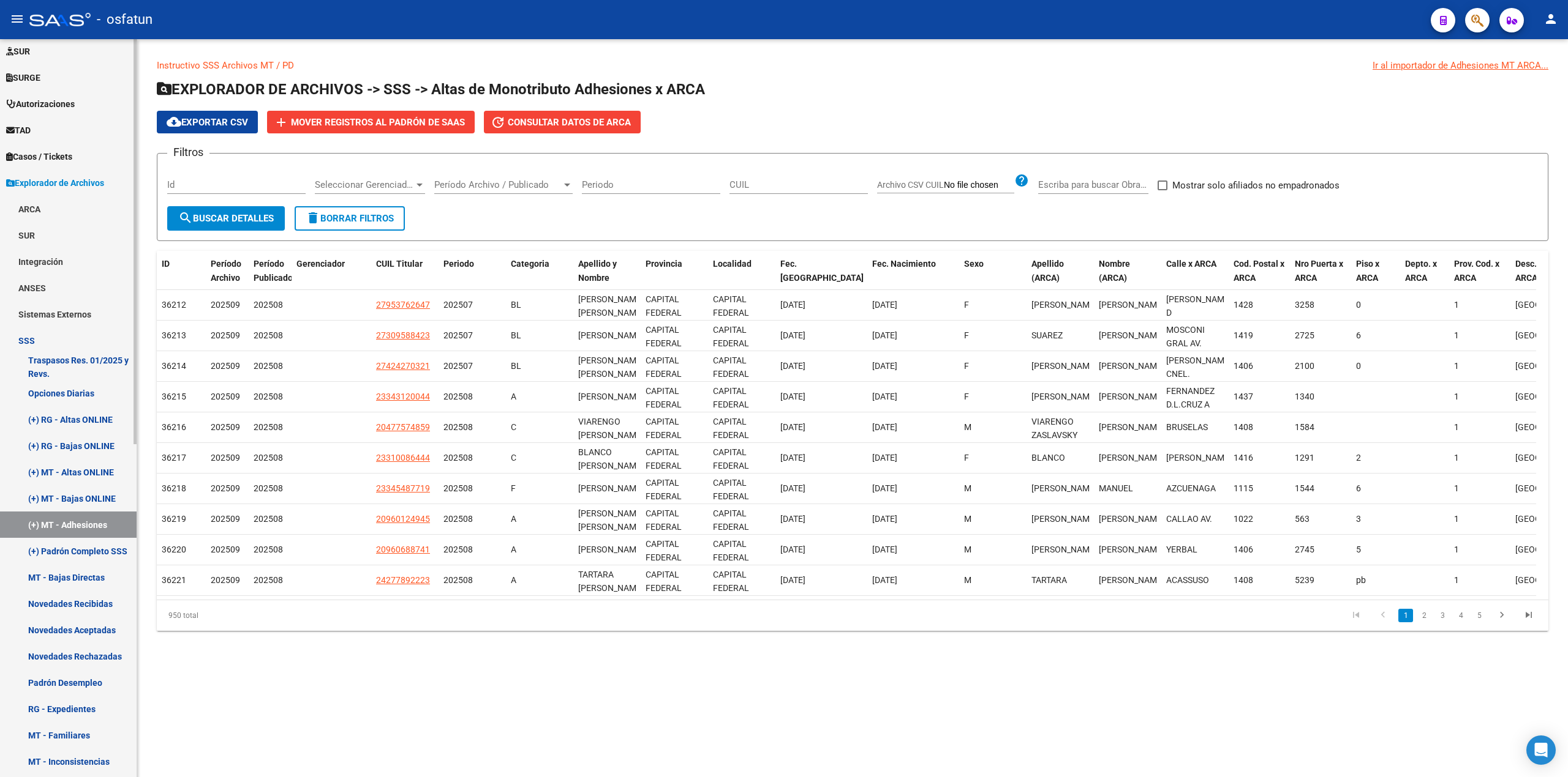
scroll to position [326, 0]
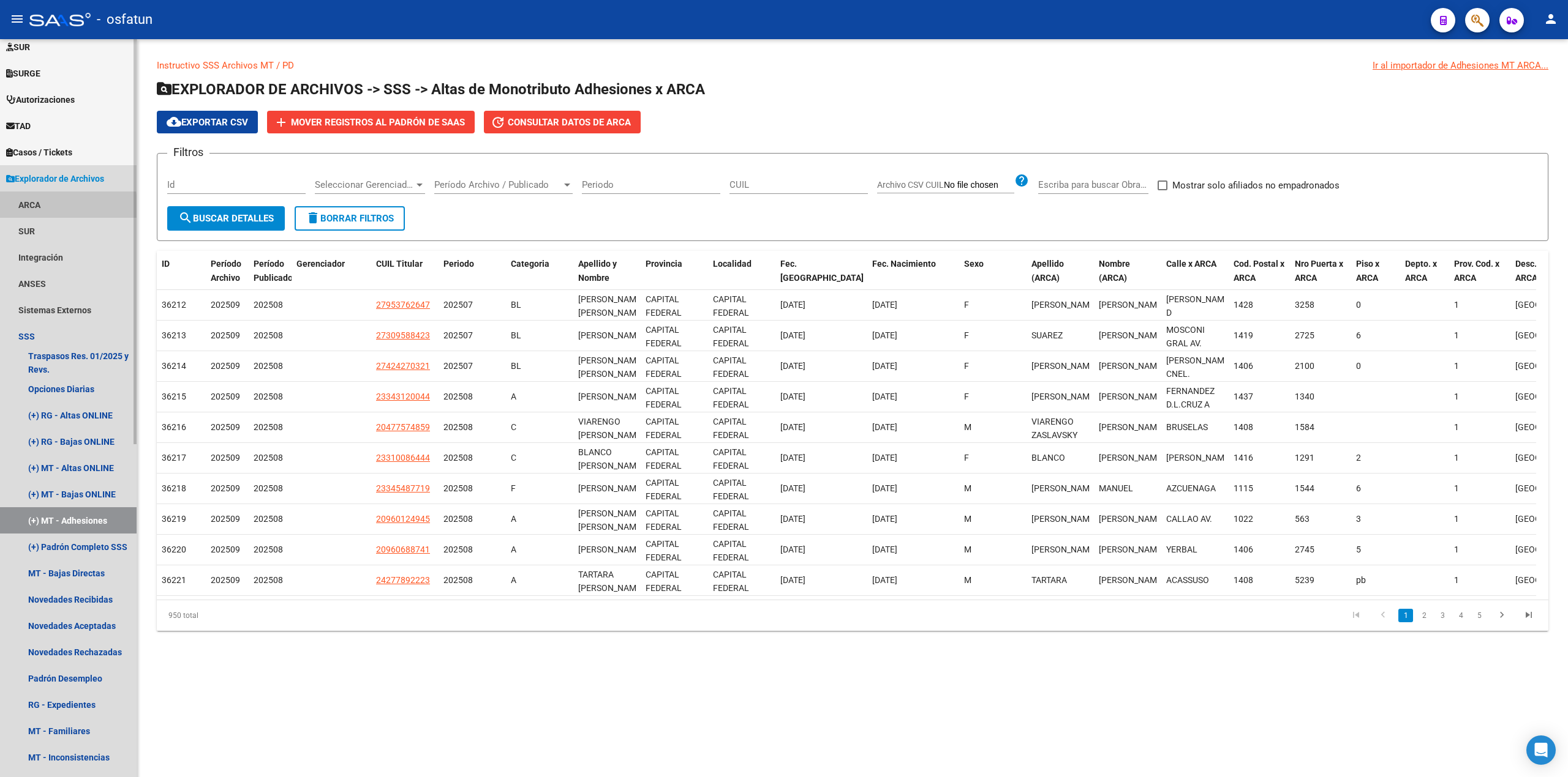
click at [33, 206] on link "ARCA" at bounding box center [68, 205] width 137 height 27
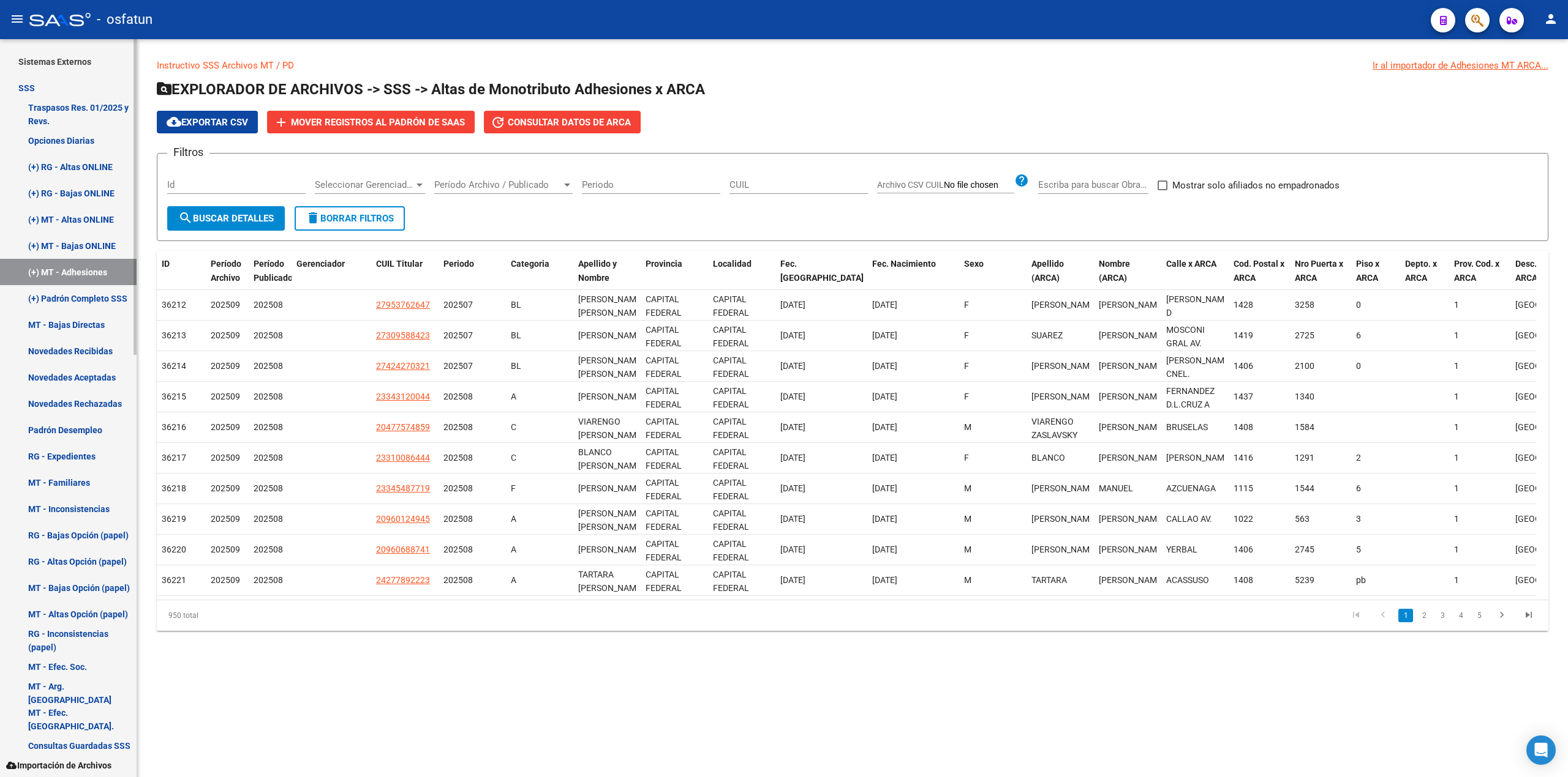
scroll to position [979, 0]
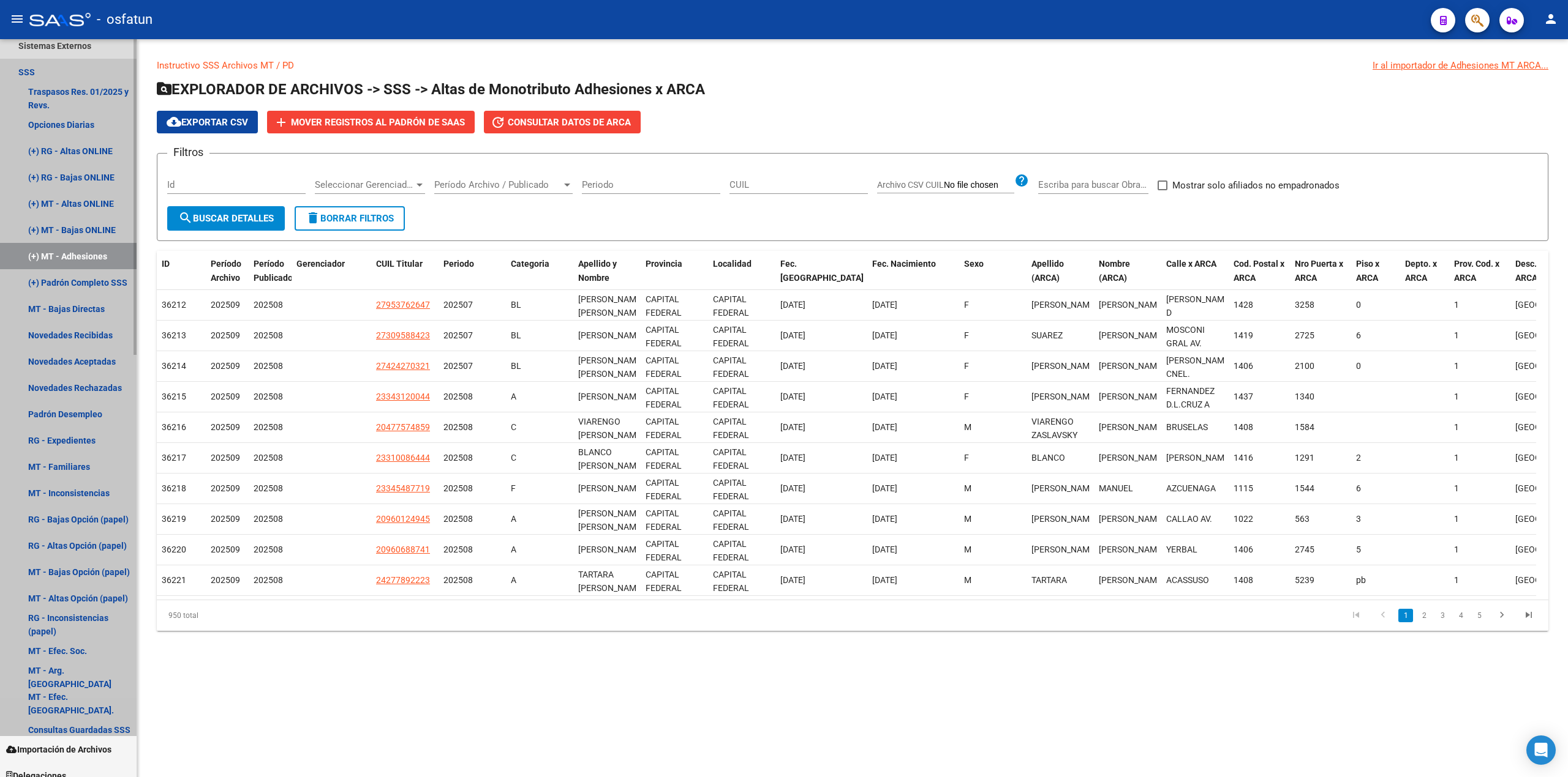
click at [58, 255] on link "(+) MT - Adhesiones" at bounding box center [68, 256] width 137 height 27
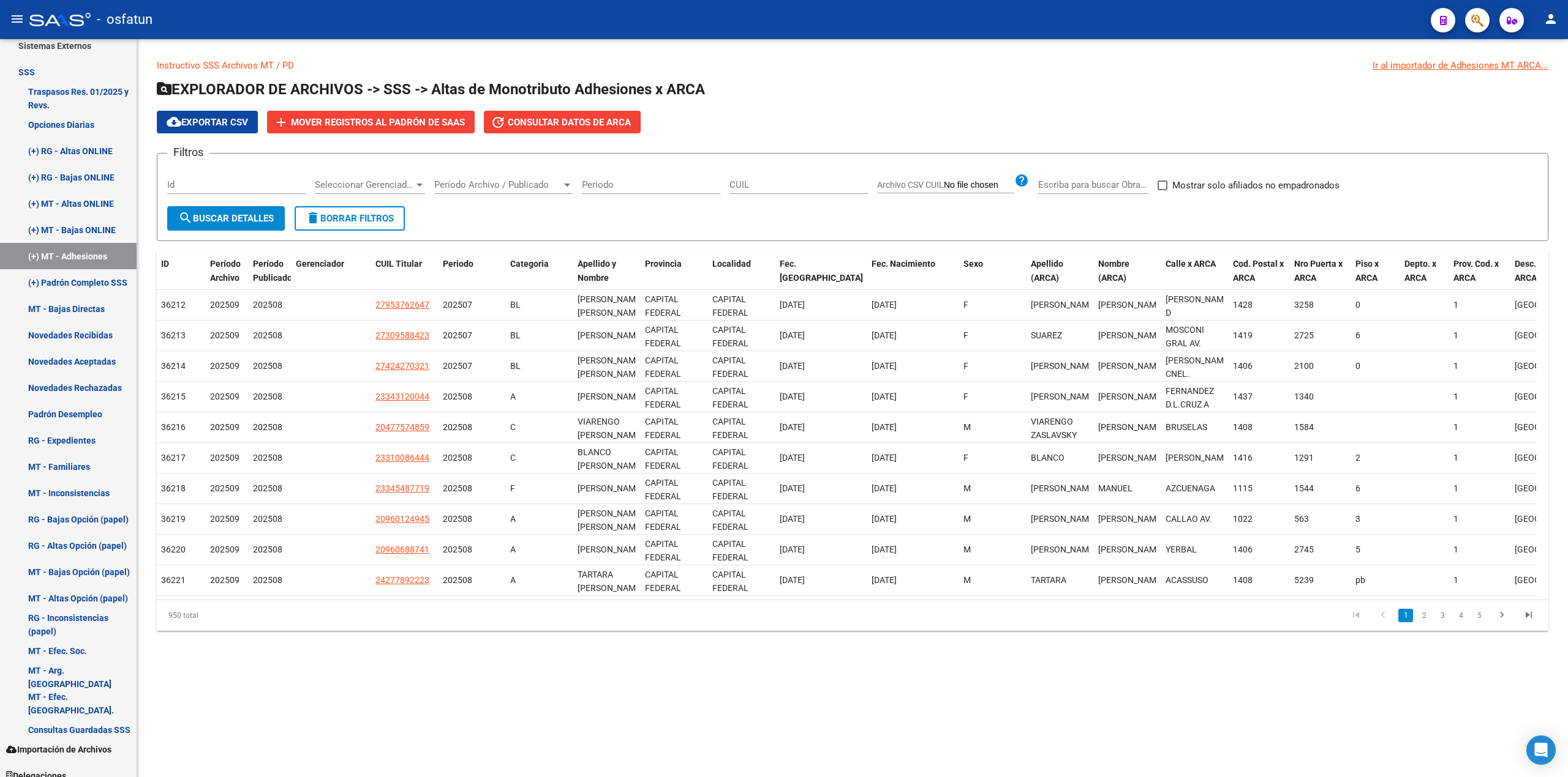
scroll to position [0, 3]
click at [764, 622] on link "3" at bounding box center [1442, 615] width 15 height 14
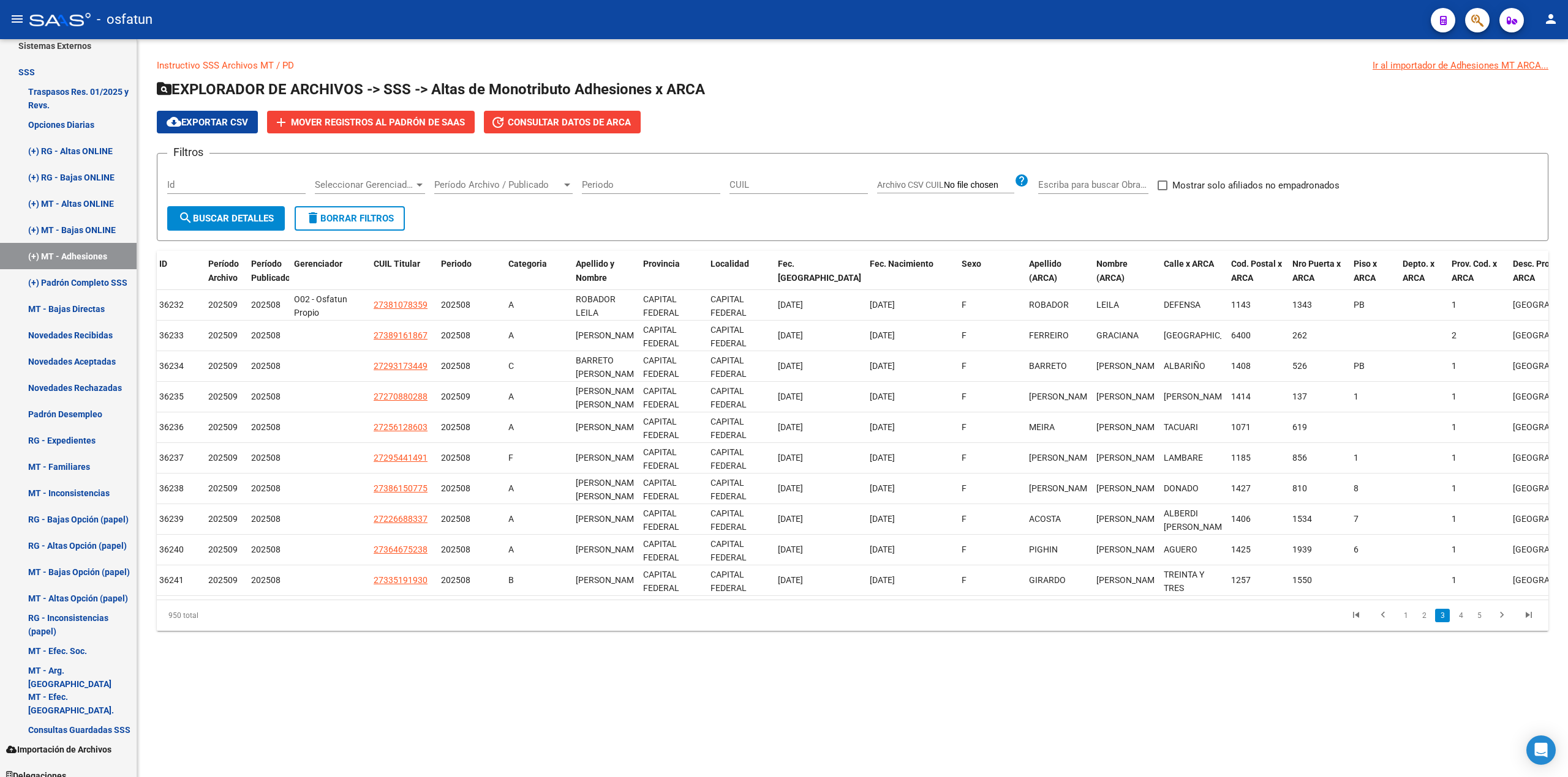
click at [422, 180] on div at bounding box center [419, 185] width 11 height 10
click at [422, 179] on input "dropdown search" at bounding box center [394, 185] width 179 height 27
click at [764, 182] on div at bounding box center [784, 388] width 1568 height 777
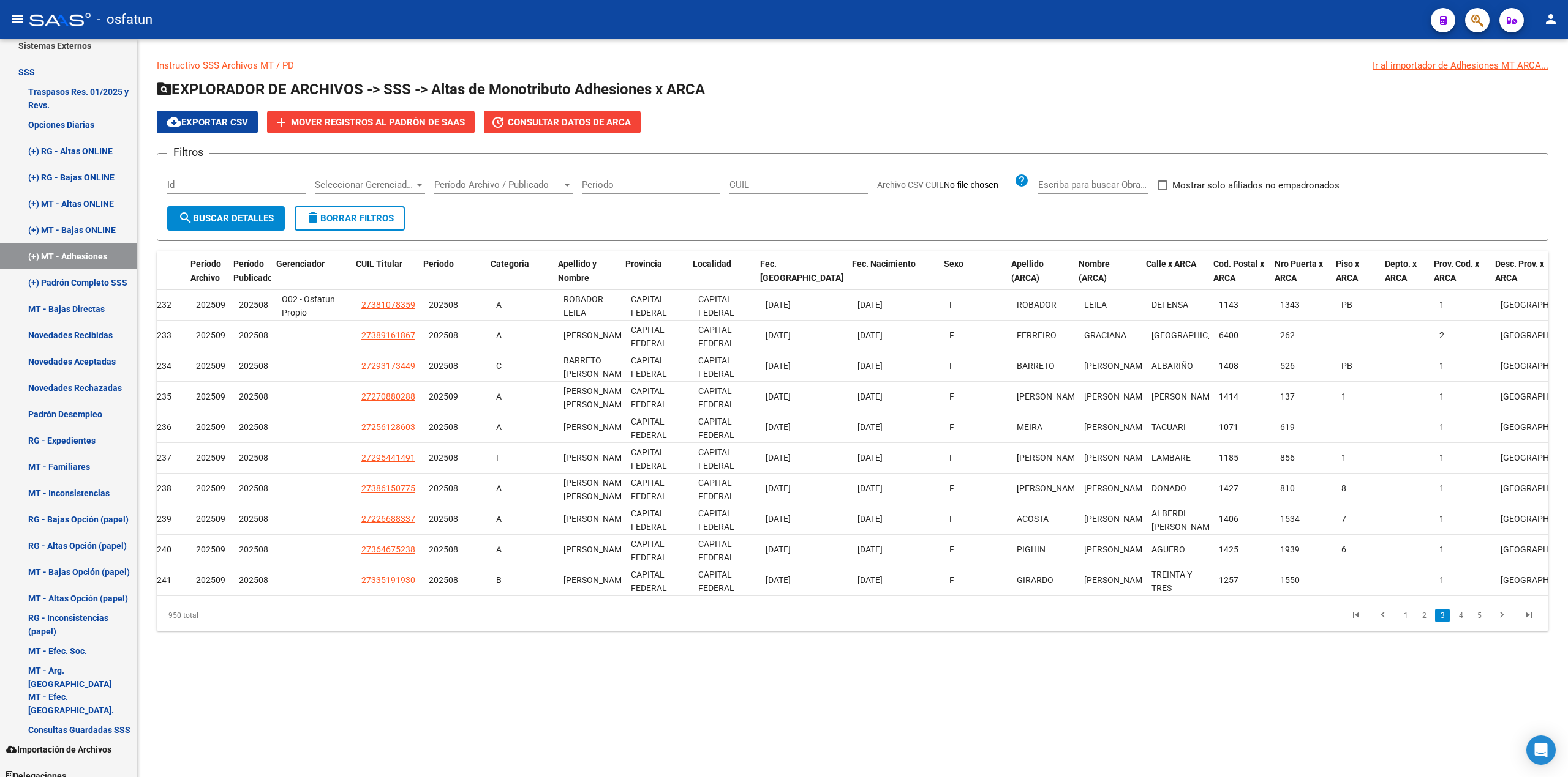
scroll to position [0, 0]
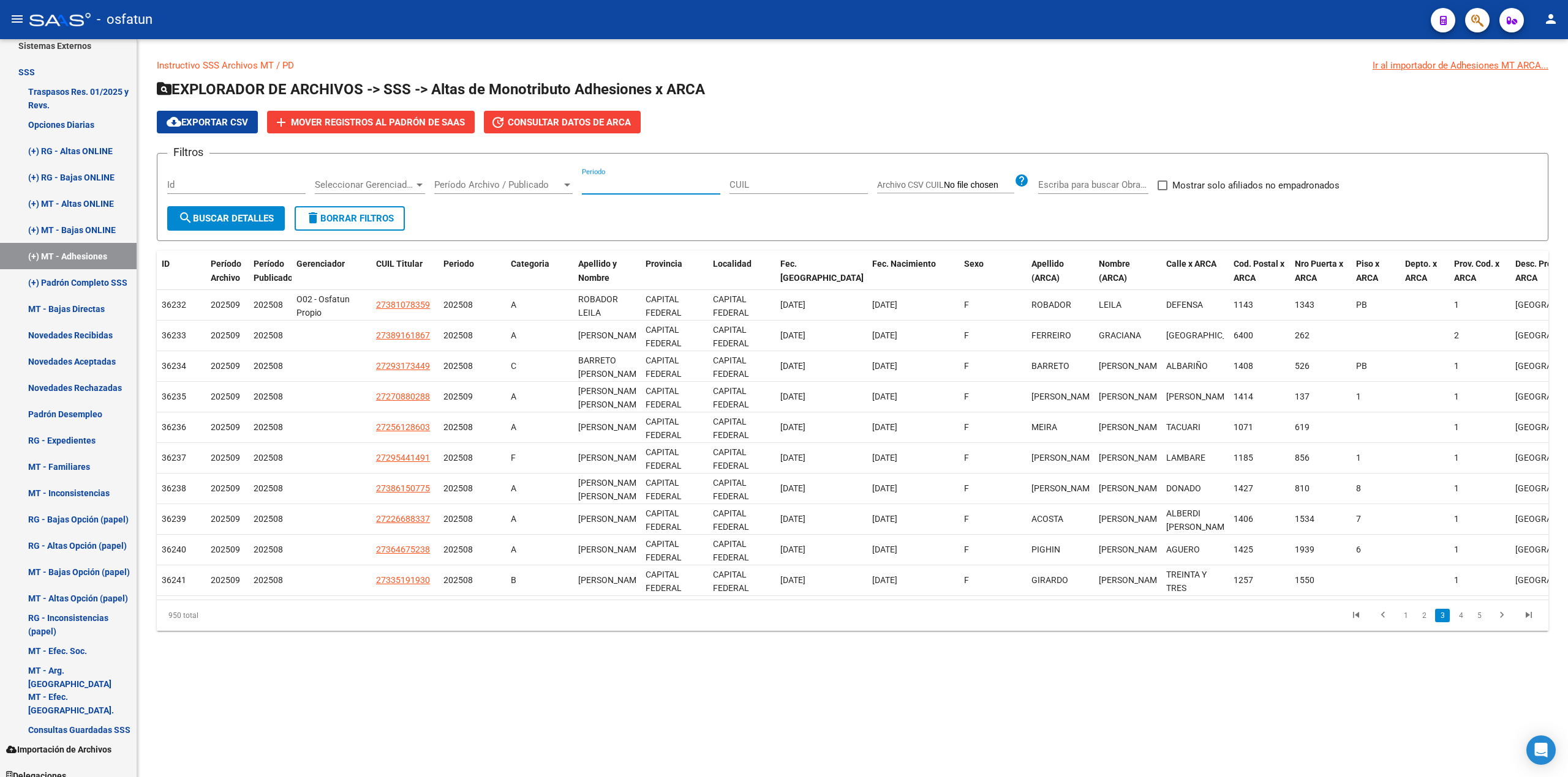
click at [616, 188] on input "Periodo" at bounding box center [651, 185] width 138 height 11
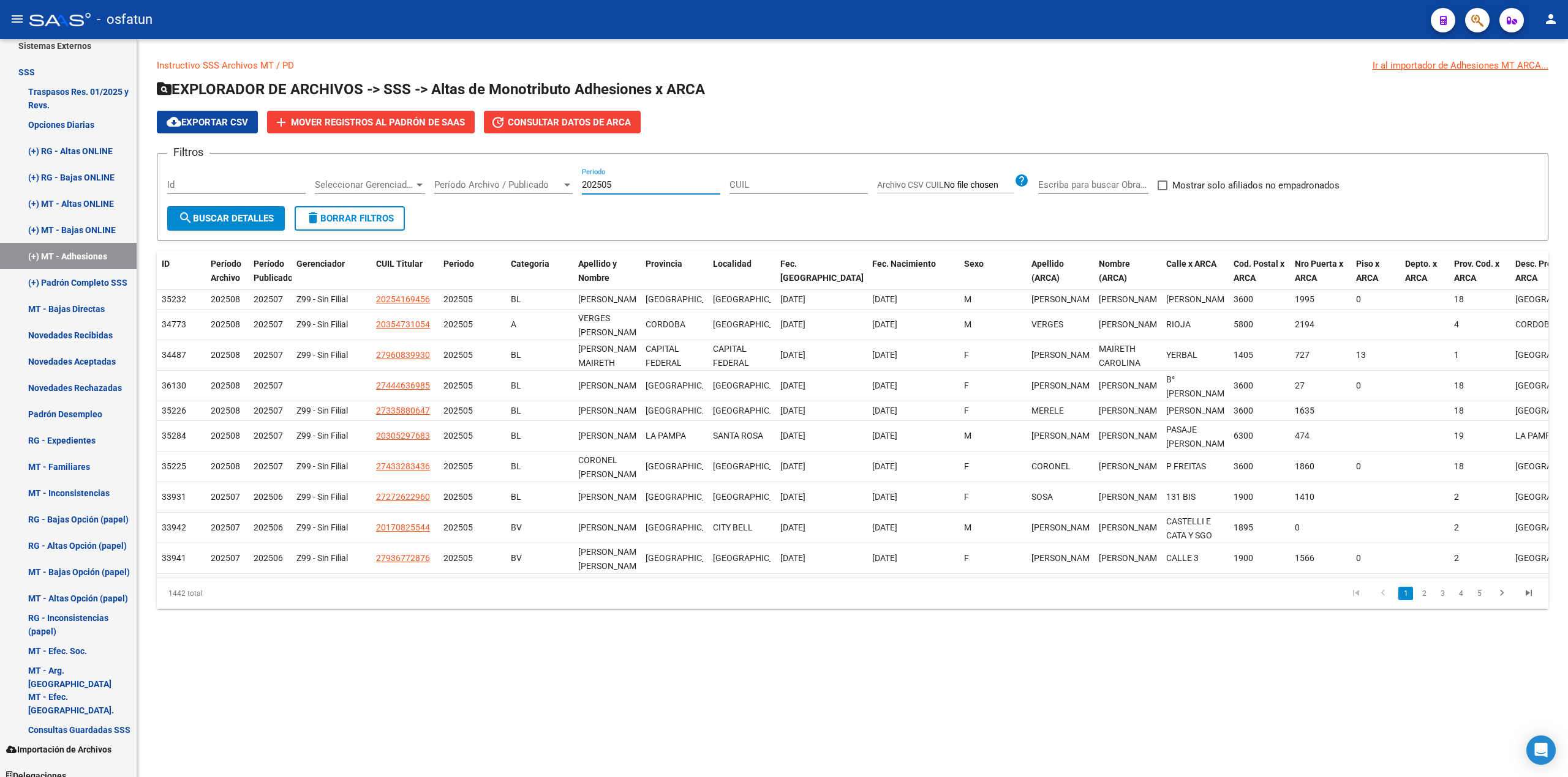
scroll to position [0, 72]
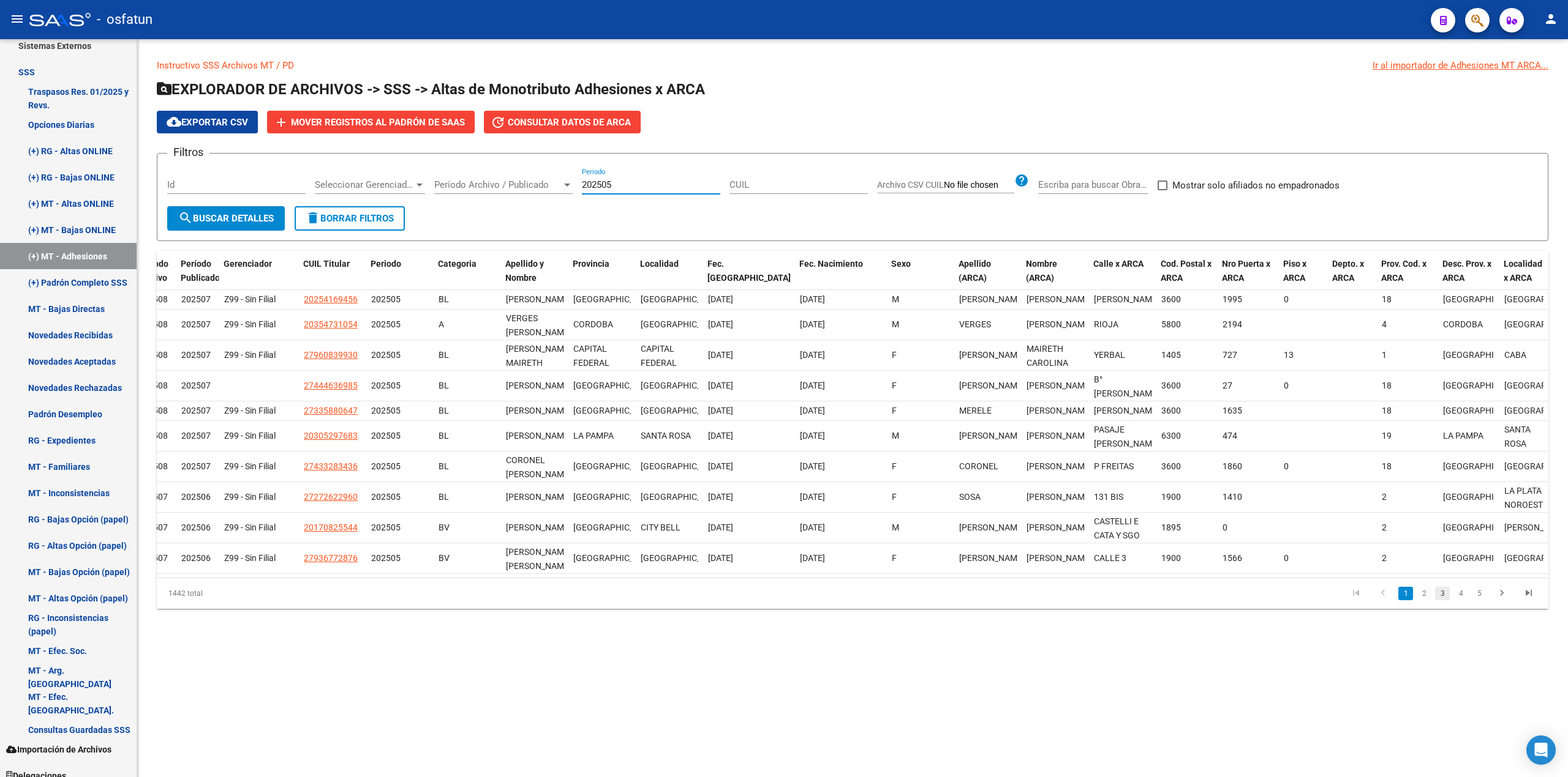
type input "202505"
click at [764, 600] on link "3" at bounding box center [1442, 593] width 15 height 14
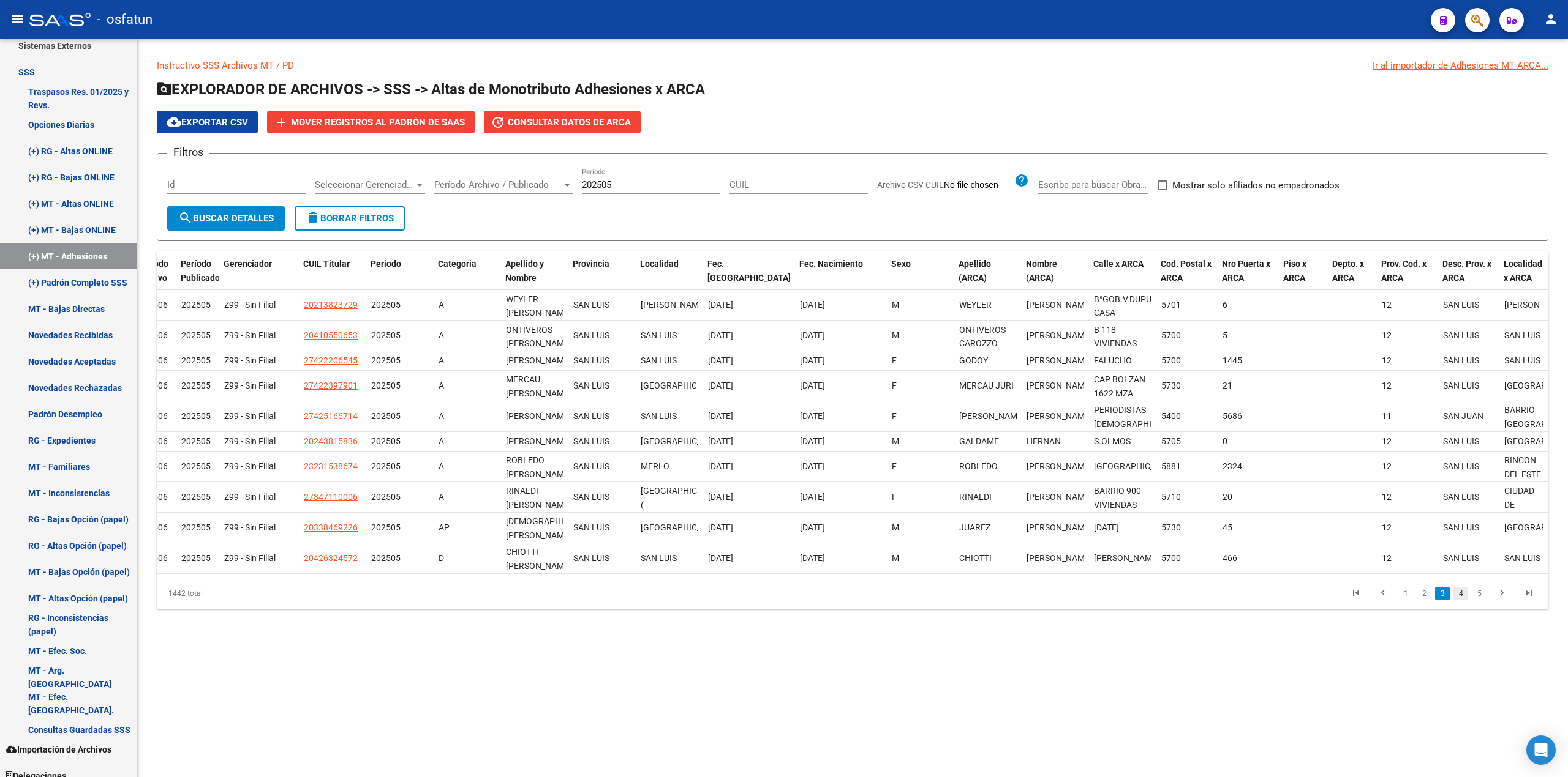
click at [764, 600] on link "4" at bounding box center [1460, 593] width 15 height 14
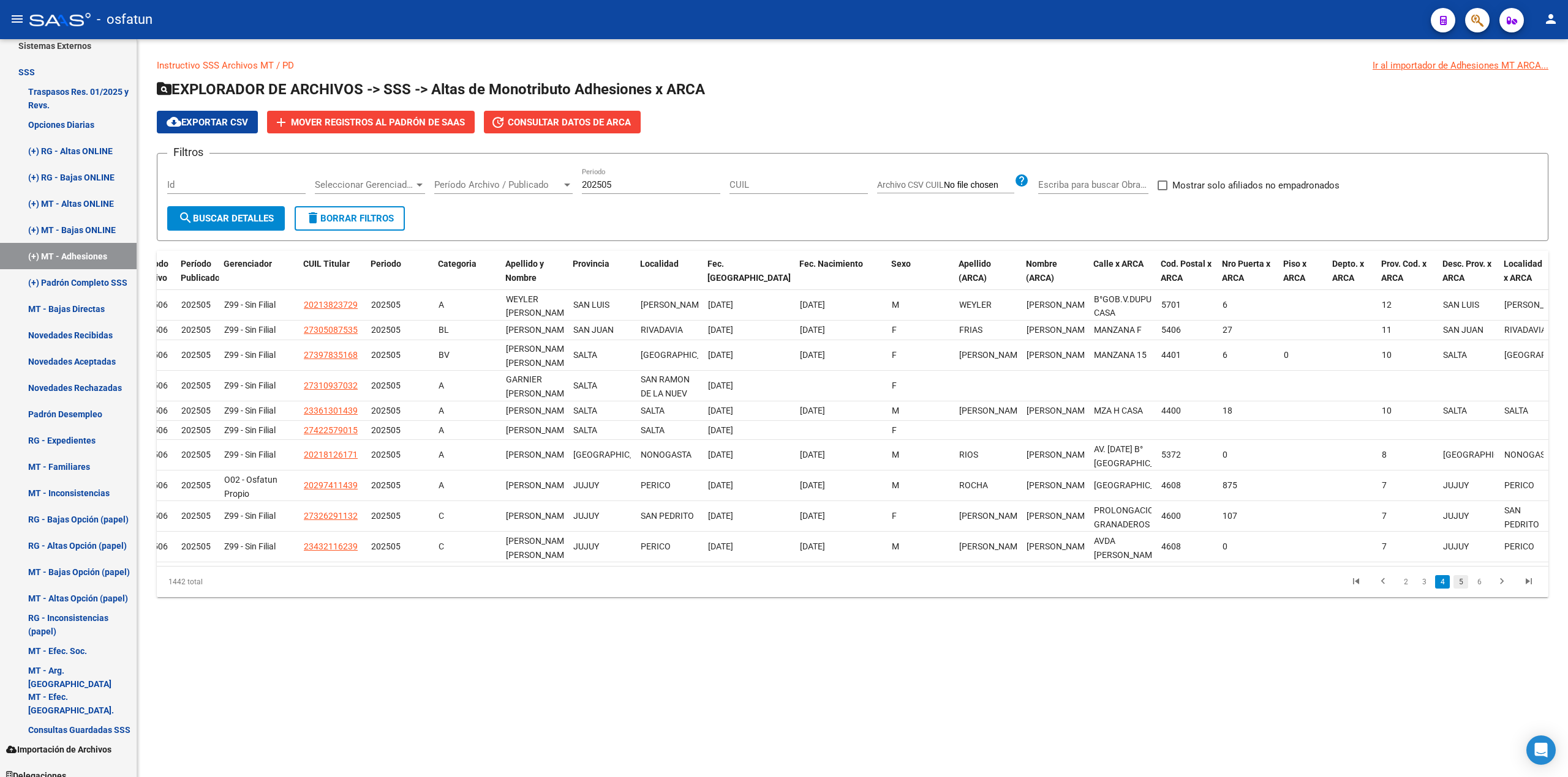
click at [764, 589] on link "5" at bounding box center [1460, 582] width 15 height 14
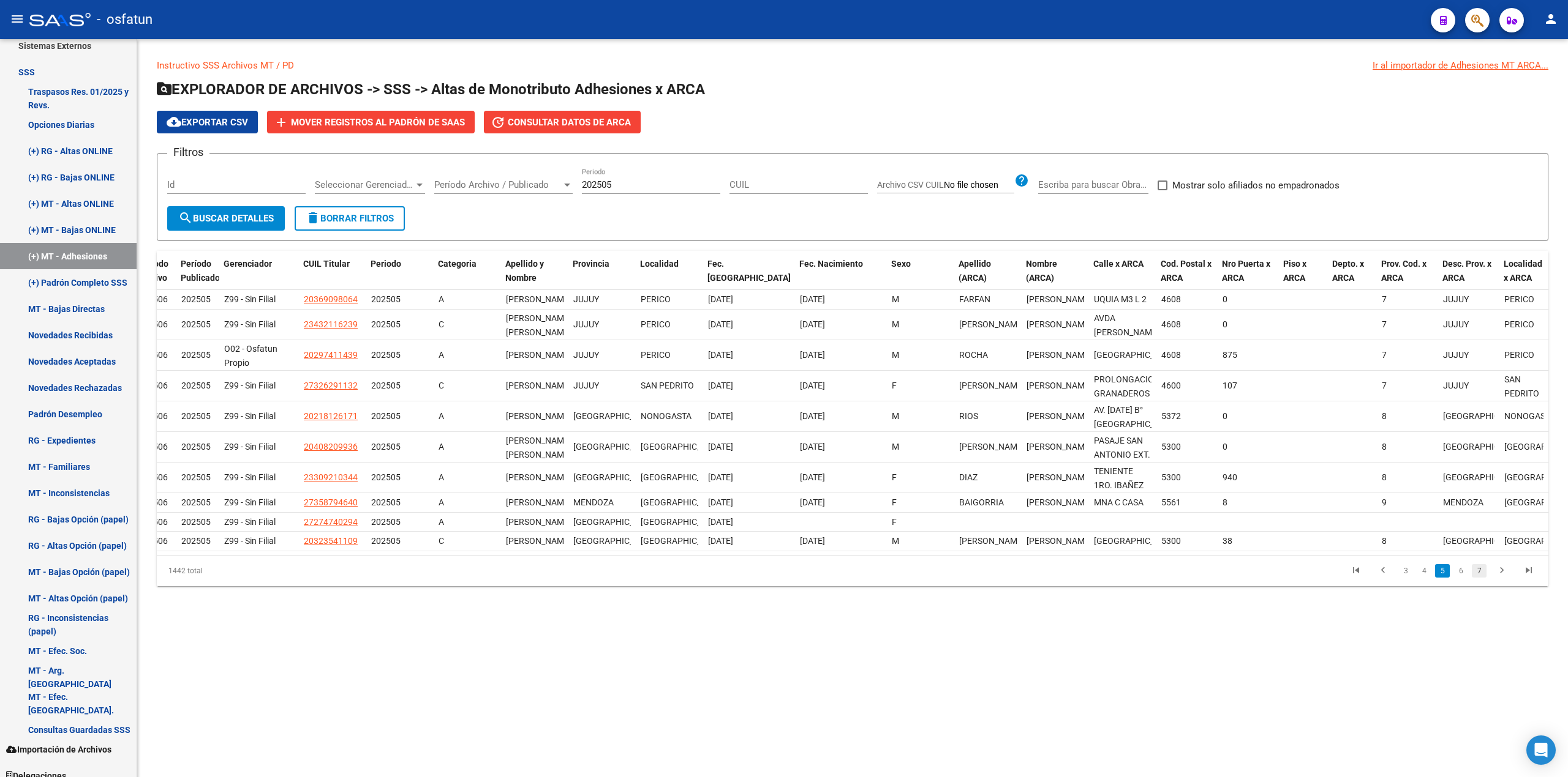
click at [764, 578] on link "7" at bounding box center [1479, 571] width 15 height 14
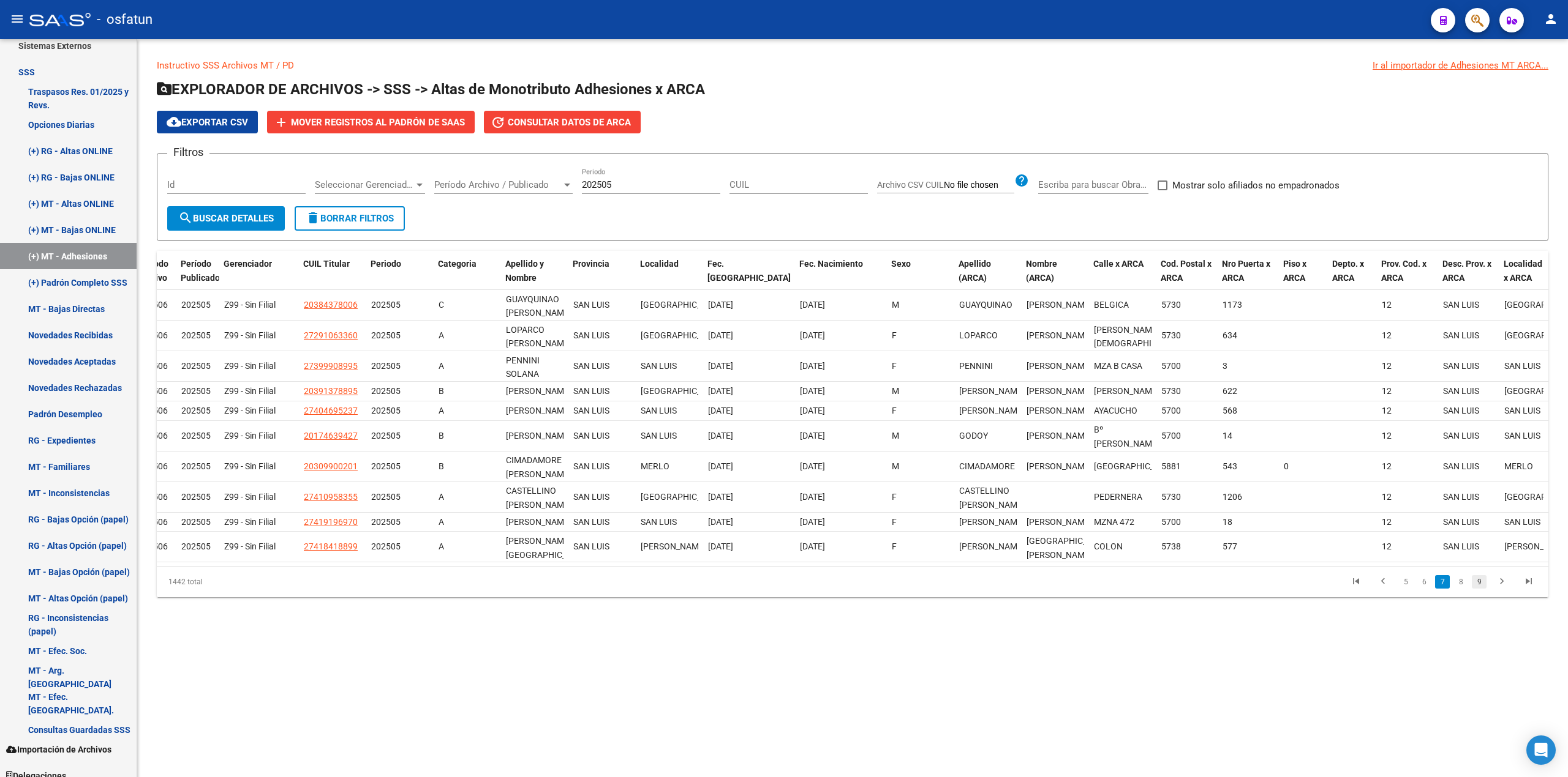
click at [764, 589] on link "9" at bounding box center [1479, 582] width 15 height 14
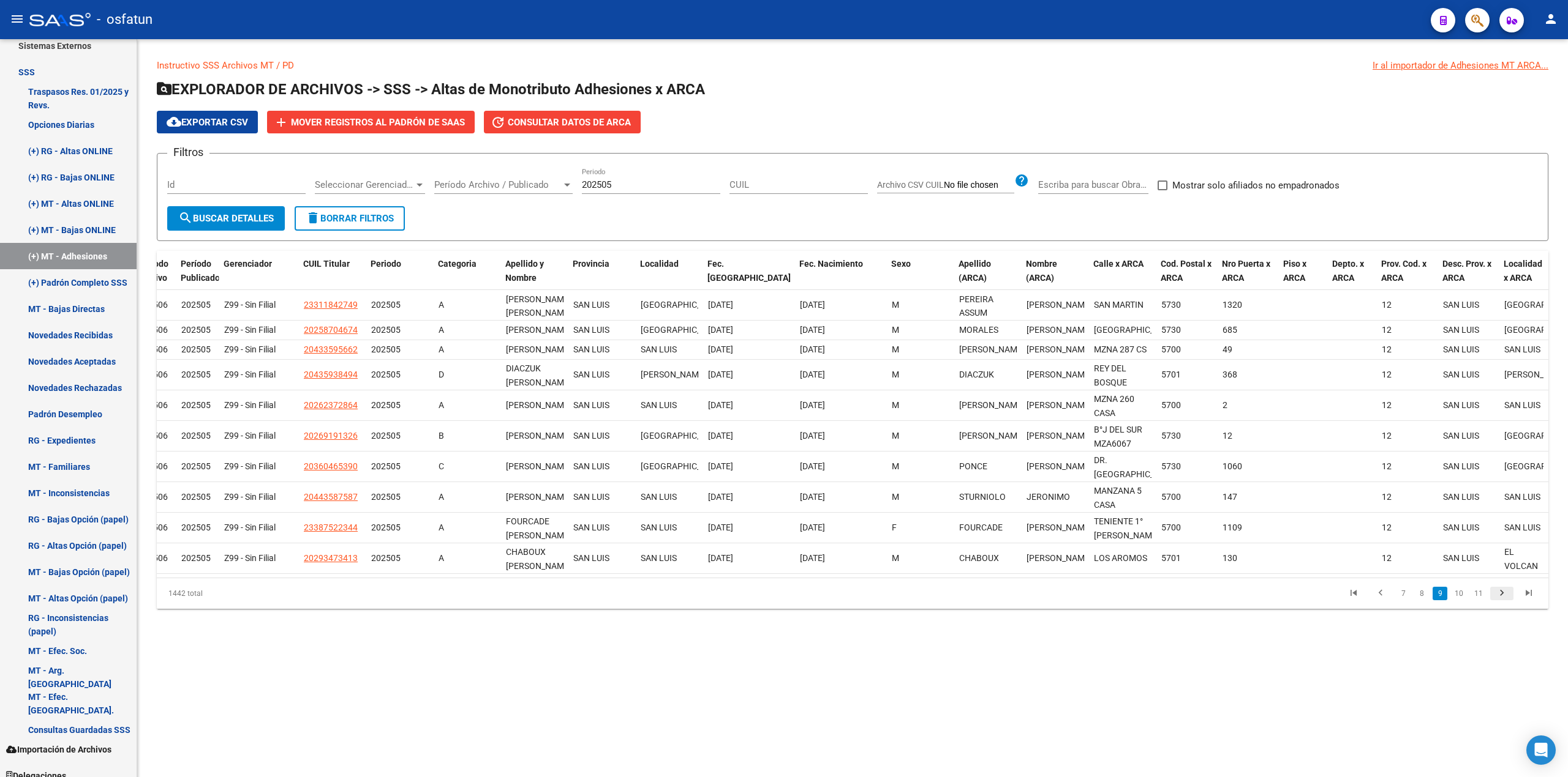
click at [764, 602] on icon "go to next page" at bounding box center [1502, 594] width 16 height 15
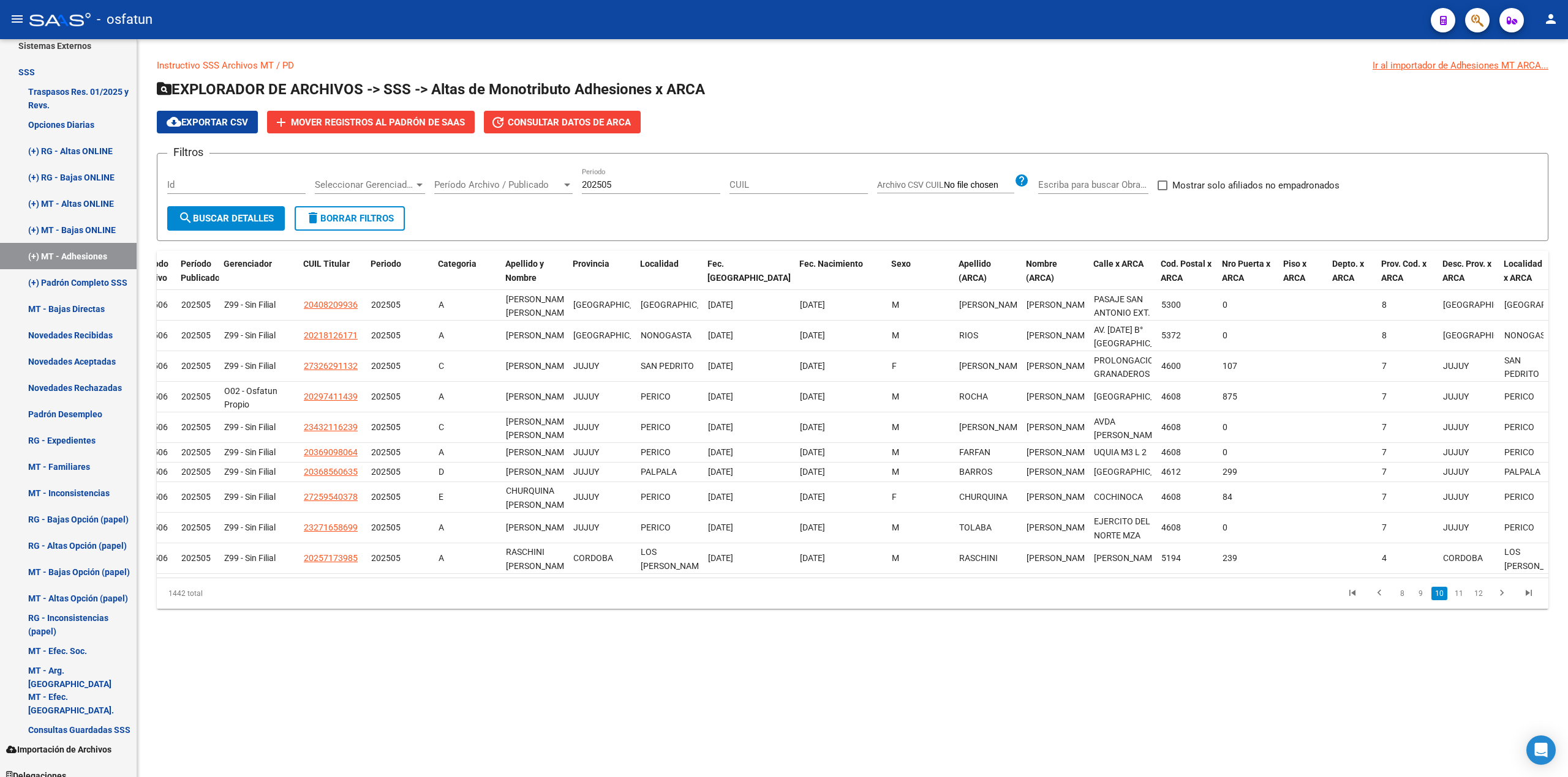
click at [764, 191] on label "Archivo CSV CUIL" at bounding box center [945, 186] width 137 height 14
click at [764, 191] on input "Archivo CSV CUIL" at bounding box center [979, 185] width 70 height 11
type input "C:\fakepath\Cuil para informar por [PERSON_NAME] por edad mal cargada.csv"
click at [177, 223] on button "search Buscar Detalles" at bounding box center [226, 218] width 118 height 25
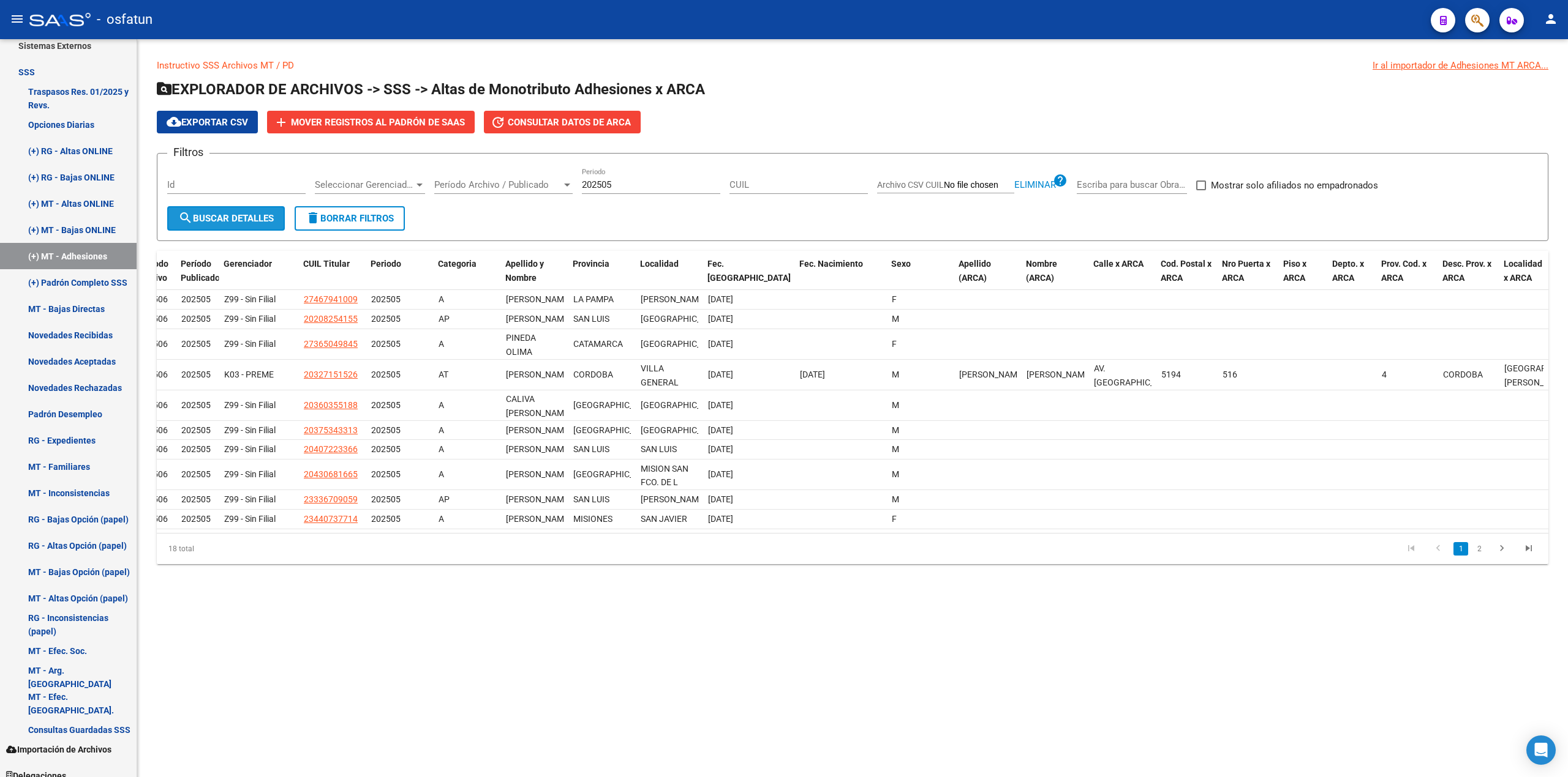
click at [215, 216] on span "search Buscar Detalles" at bounding box center [226, 218] width 96 height 11
click at [764, 555] on link "2" at bounding box center [1479, 549] width 15 height 14
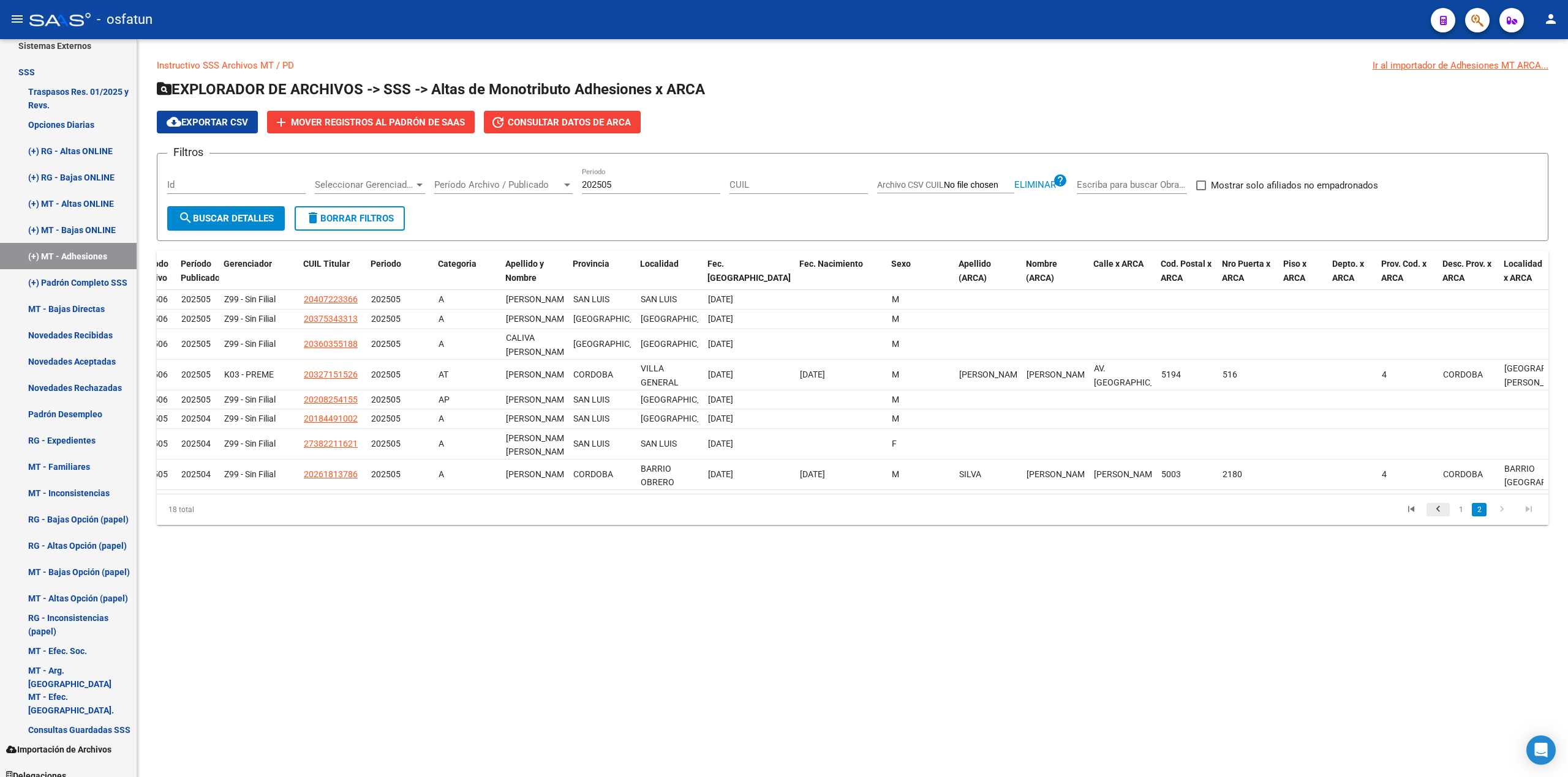
click at [764, 518] on icon "go to previous page" at bounding box center [1438, 511] width 16 height 15
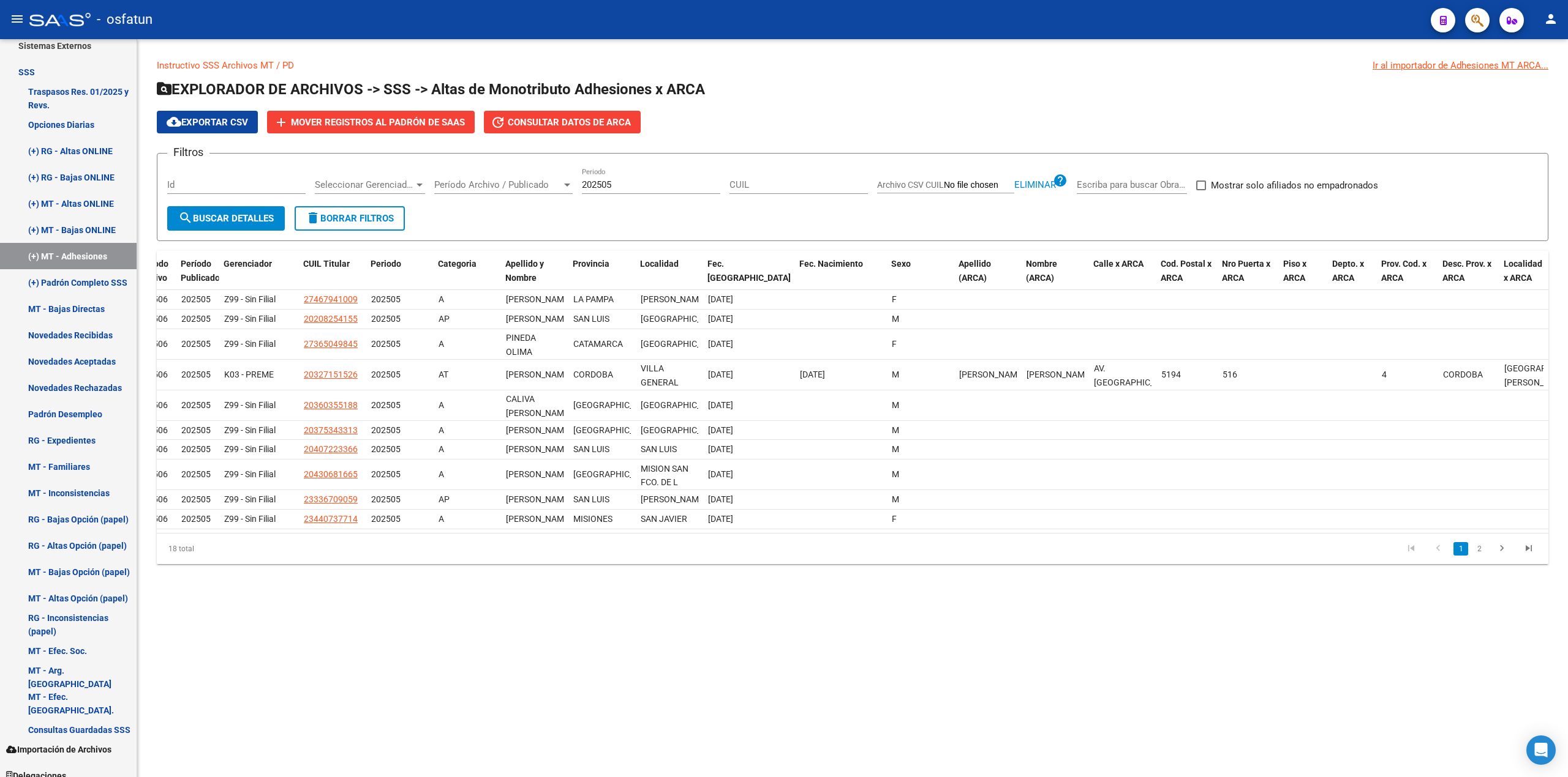
click at [764, 184] on span "Eliminar" at bounding box center [1035, 185] width 42 height 11
click at [764, 186] on span "Archivo CSV CUIL" at bounding box center [910, 185] width 67 height 10
click at [764, 186] on input "Archivo CSV CUIL" at bounding box center [979, 185] width 70 height 11
drag, startPoint x: 623, startPoint y: 185, endPoint x: 564, endPoint y: 181, distance: 59.1
click at [556, 185] on div "Filtros Id Seleccionar Gerenciador Seleccionar Gerenciador Período Archivo / Pu…" at bounding box center [852, 185] width 1370 height 43
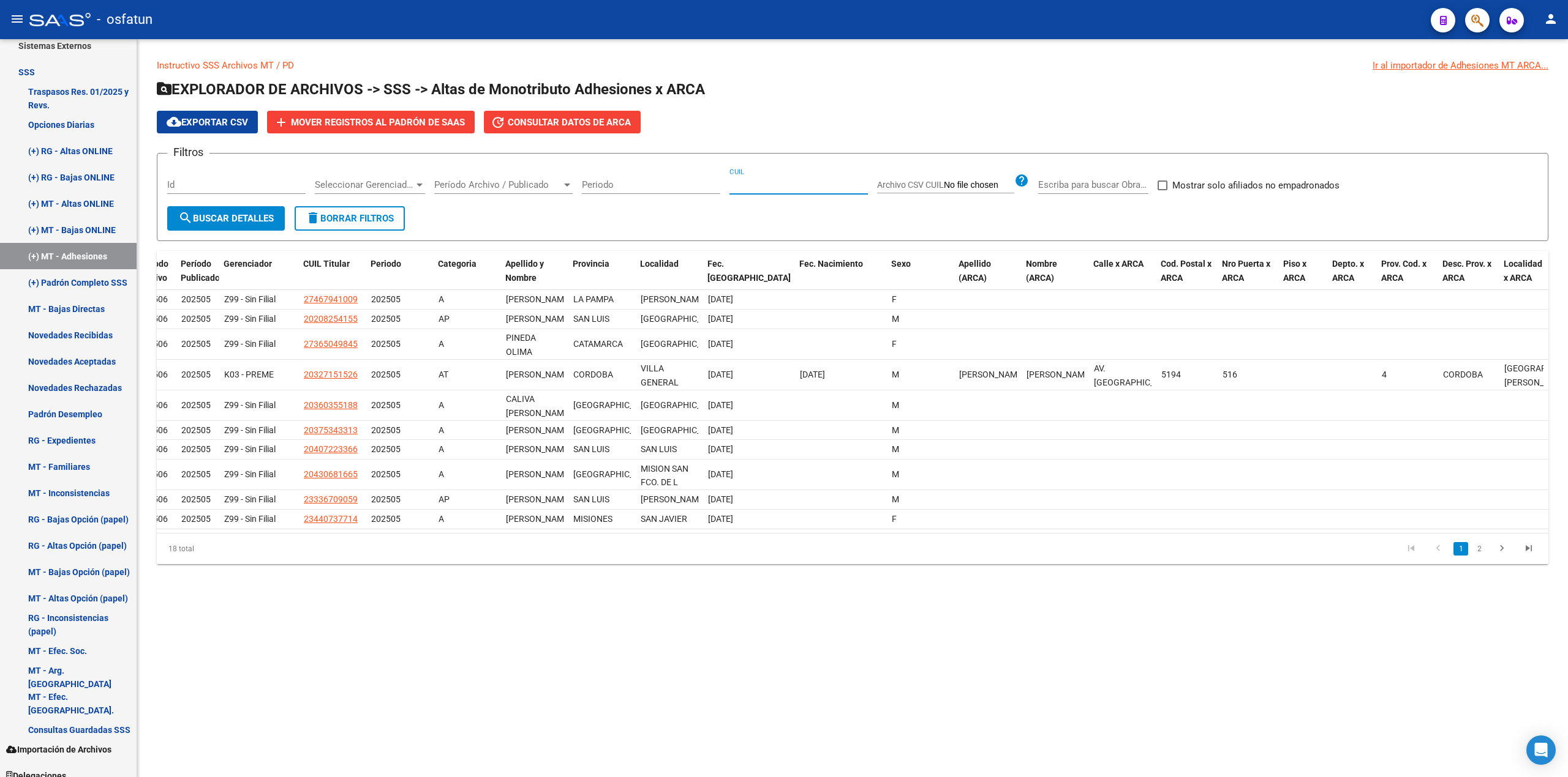
click at [741, 181] on input "CUIL" at bounding box center [798, 185] width 138 height 11
paste input "20-22373618-2"
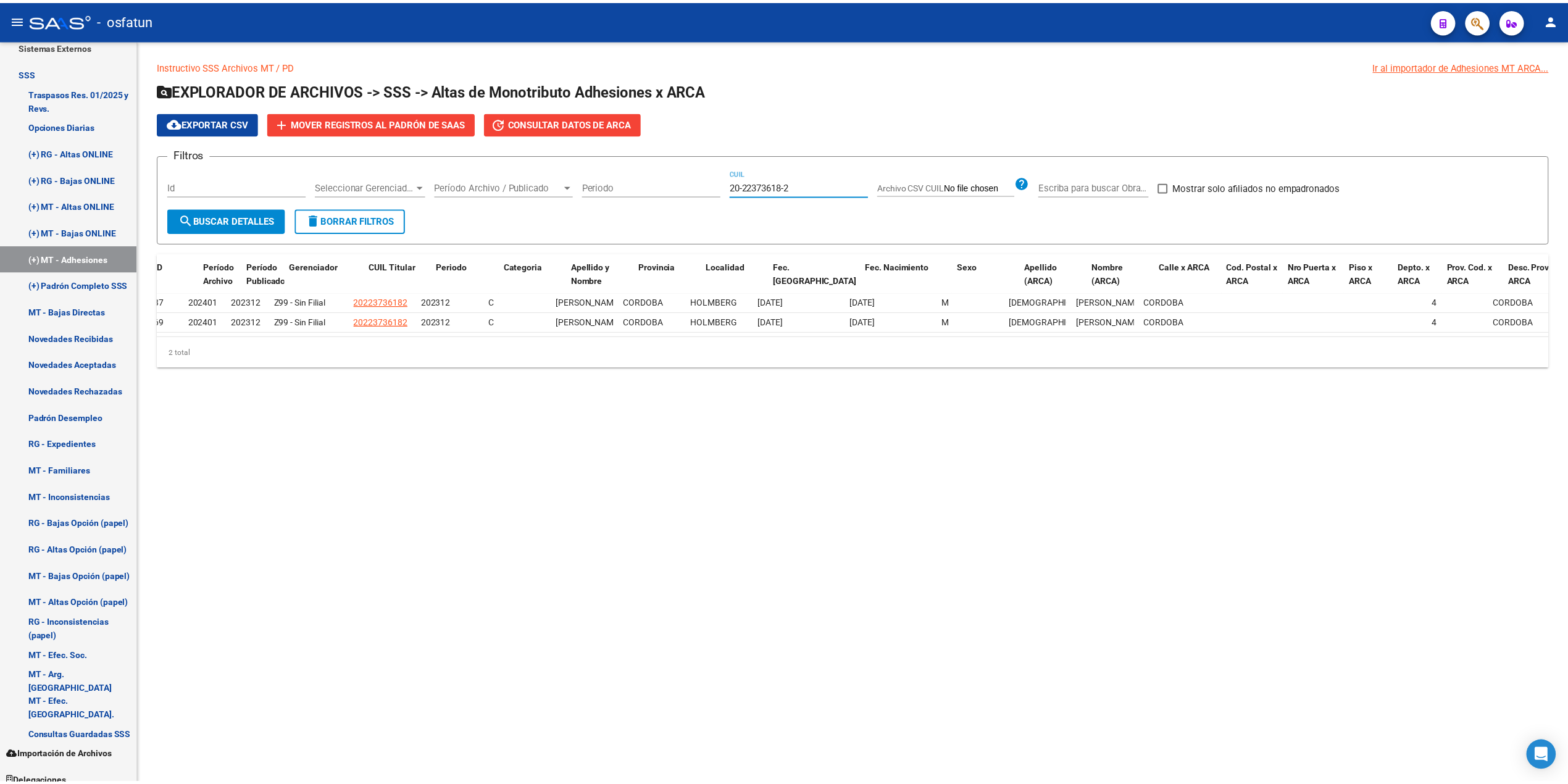
scroll to position [0, 0]
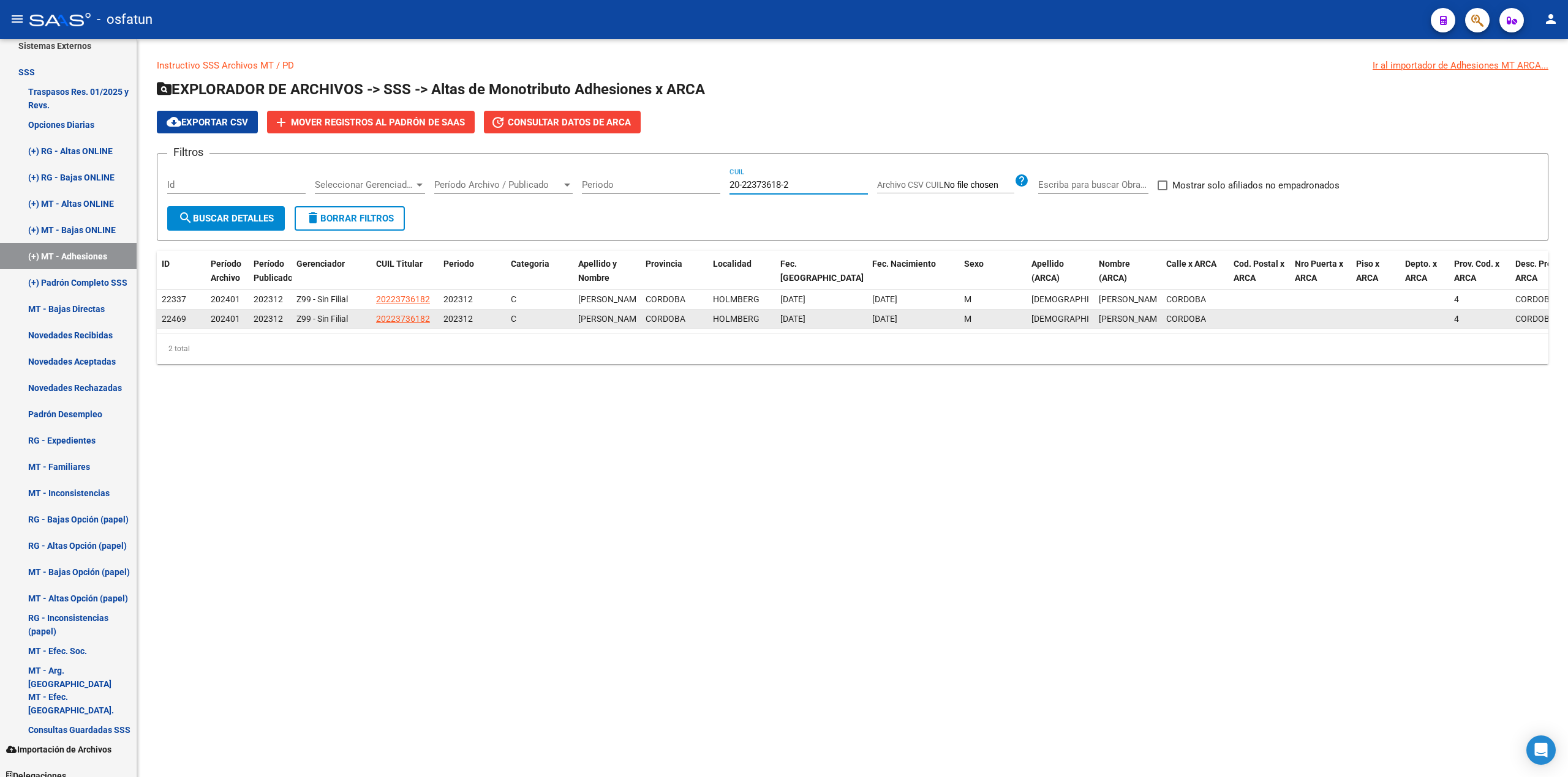
type input "20-22373618-2"
click at [399, 324] on span "20223736182" at bounding box center [402, 318] width 54 height 10
type textarea "20223736182"
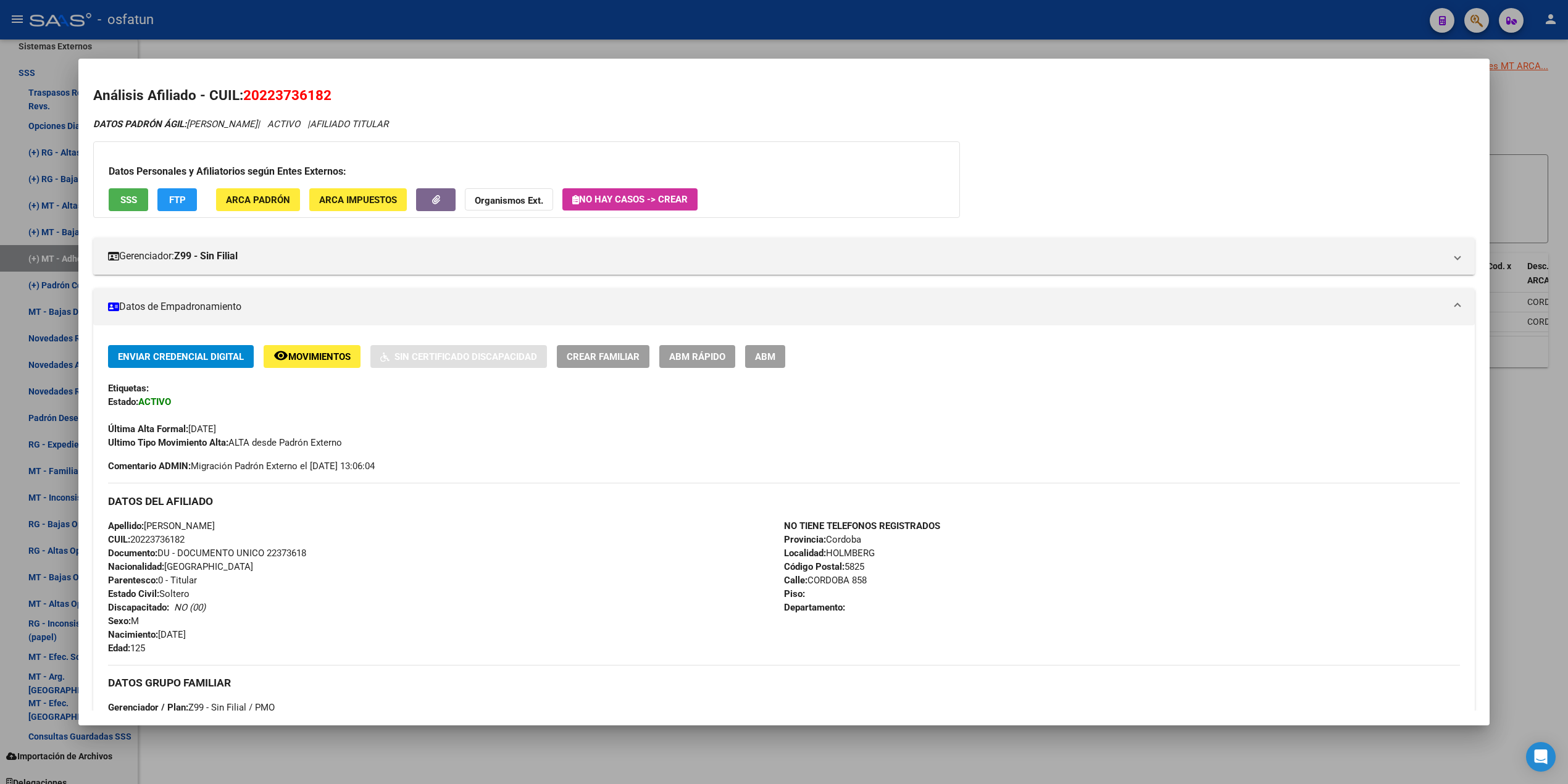
click at [633, 32] on div at bounding box center [784, 392] width 1568 height 784
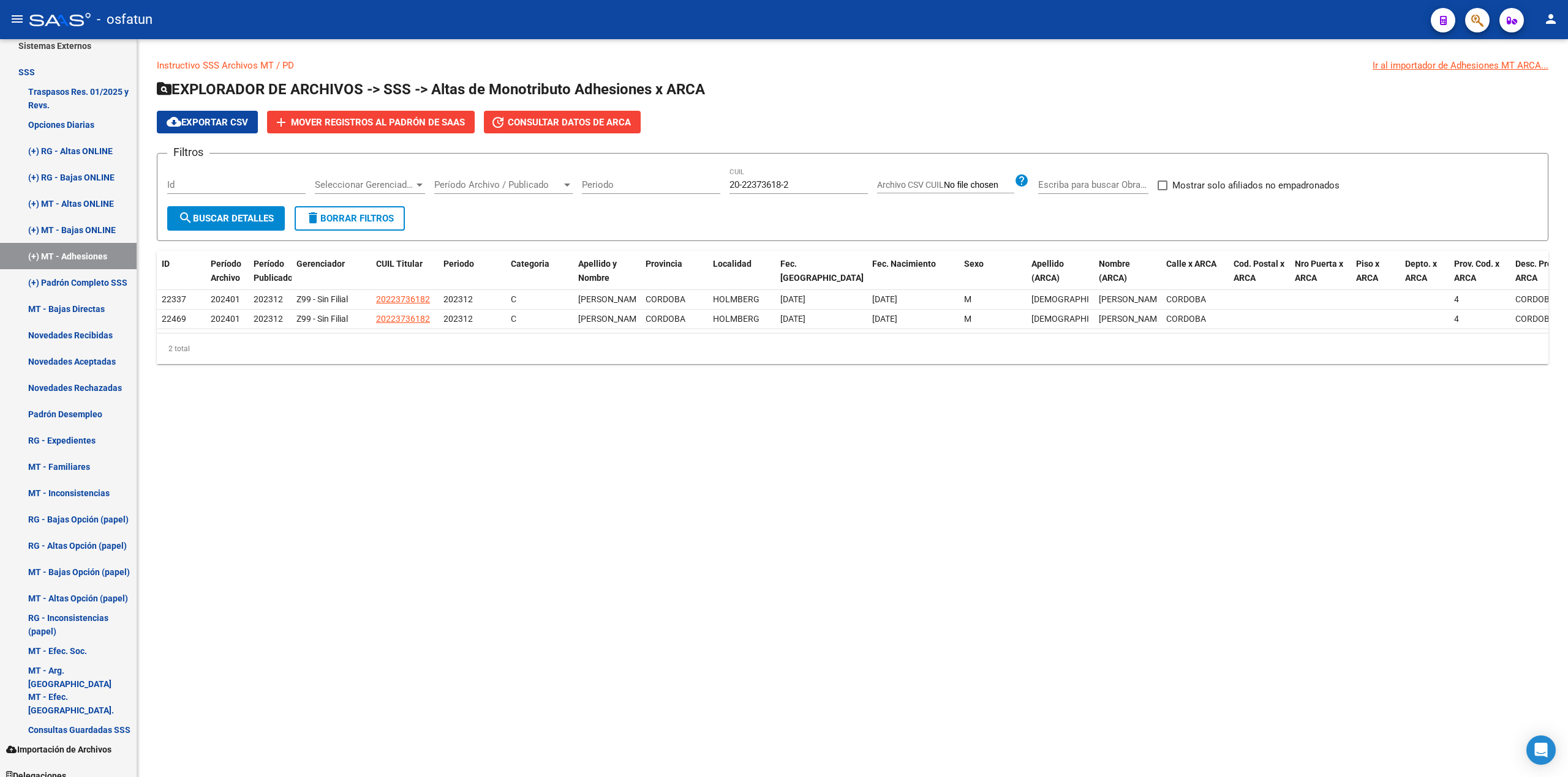
click at [731, 185] on input "20-22373618-2" at bounding box center [798, 185] width 138 height 11
drag, startPoint x: 804, startPoint y: 182, endPoint x: 671, endPoint y: 182, distance: 133.0
click at [671, 182] on div "Filtros Id Seleccionar Gerenciador Seleccionar Gerenciador Período Archivo / Pu…" at bounding box center [852, 185] width 1370 height 43
paste input "18449100"
type input "20-18449100-2"
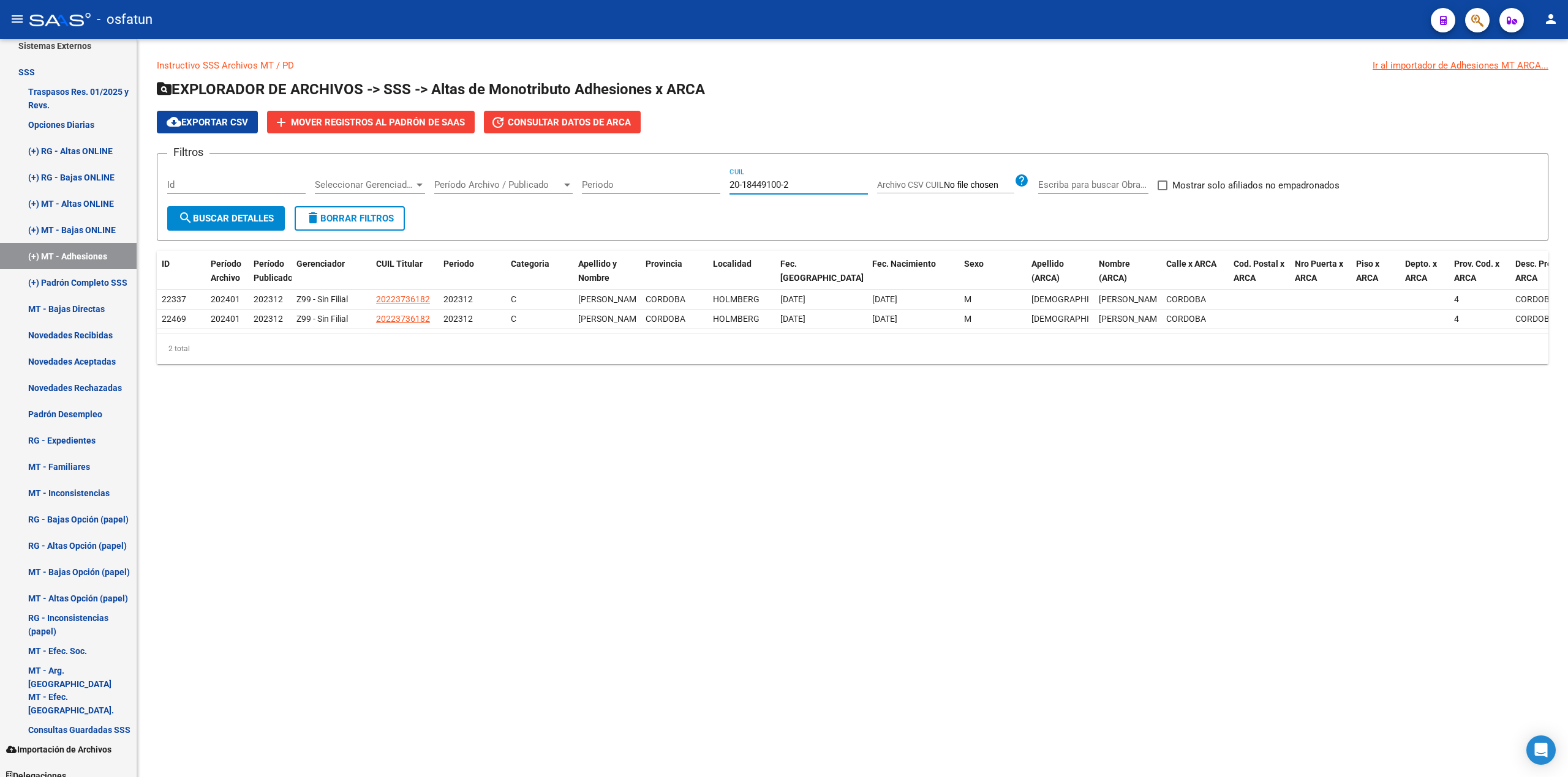
drag, startPoint x: 823, startPoint y: 182, endPoint x: 653, endPoint y: 179, distance: 170.0
click at [653, 179] on div "Filtros Id Seleccionar Gerenciador Seleccionar Gerenciador Período Archivo / Pu…" at bounding box center [852, 185] width 1370 height 43
paste input "23-24790499-9"
type input "23-24790499-9"
click at [244, 223] on span "search Buscar Detalles" at bounding box center [226, 218] width 96 height 11
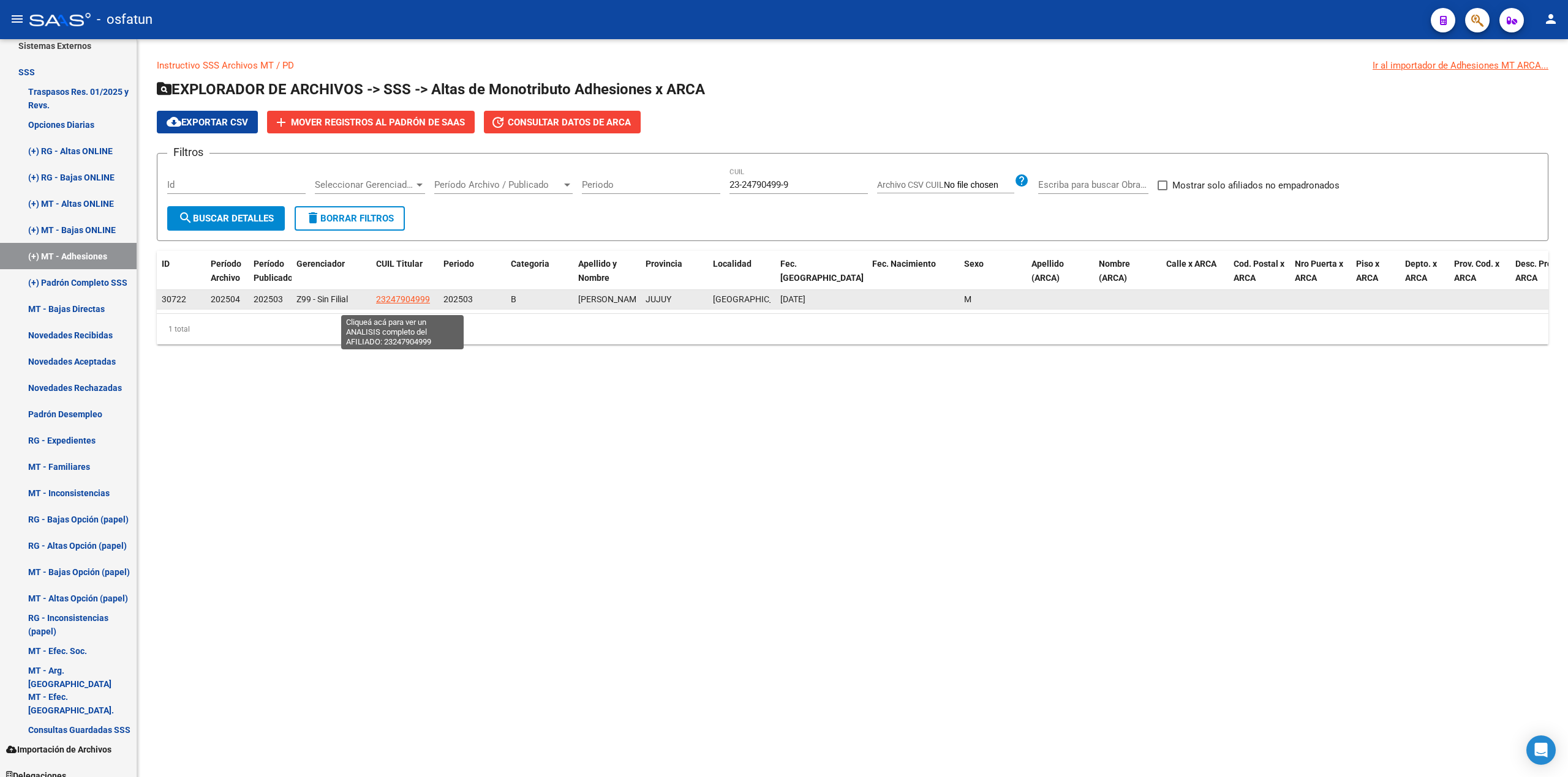
click at [425, 304] on span "23247904999" at bounding box center [402, 299] width 54 height 10
type textarea "23247904999"
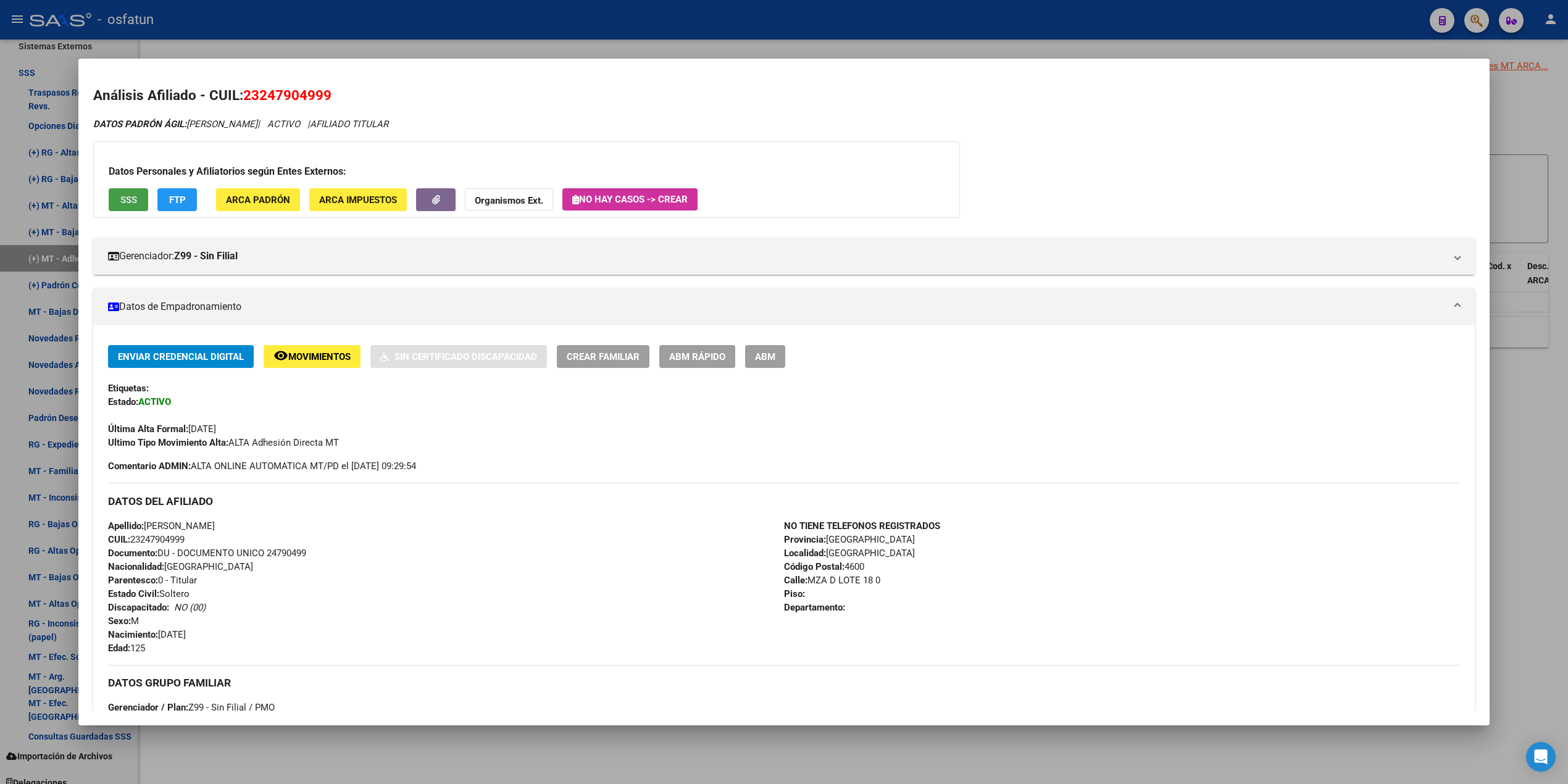
click at [133, 198] on button "SSS" at bounding box center [128, 199] width 39 height 23
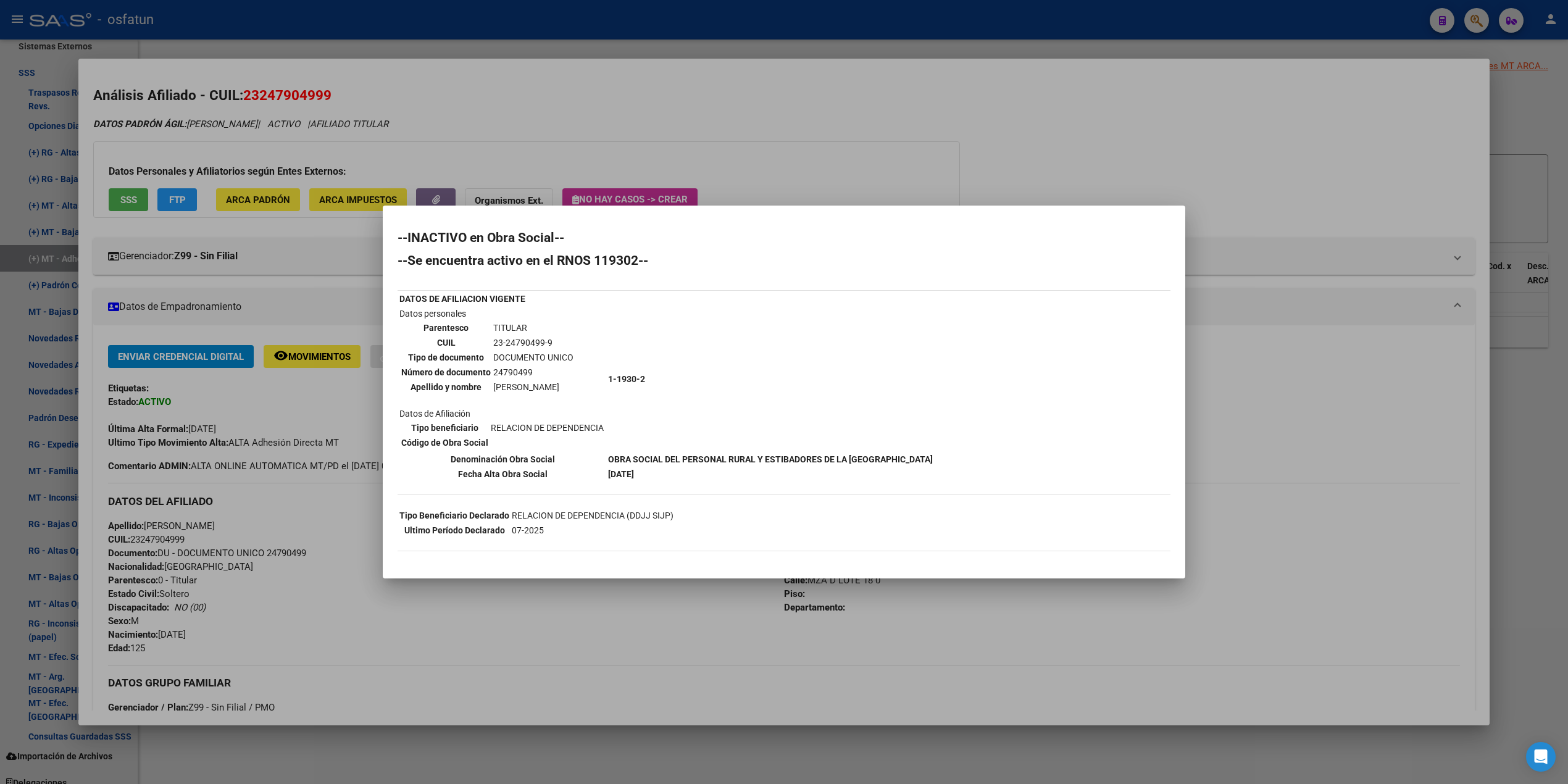
click at [771, 168] on div at bounding box center [784, 392] width 1568 height 784
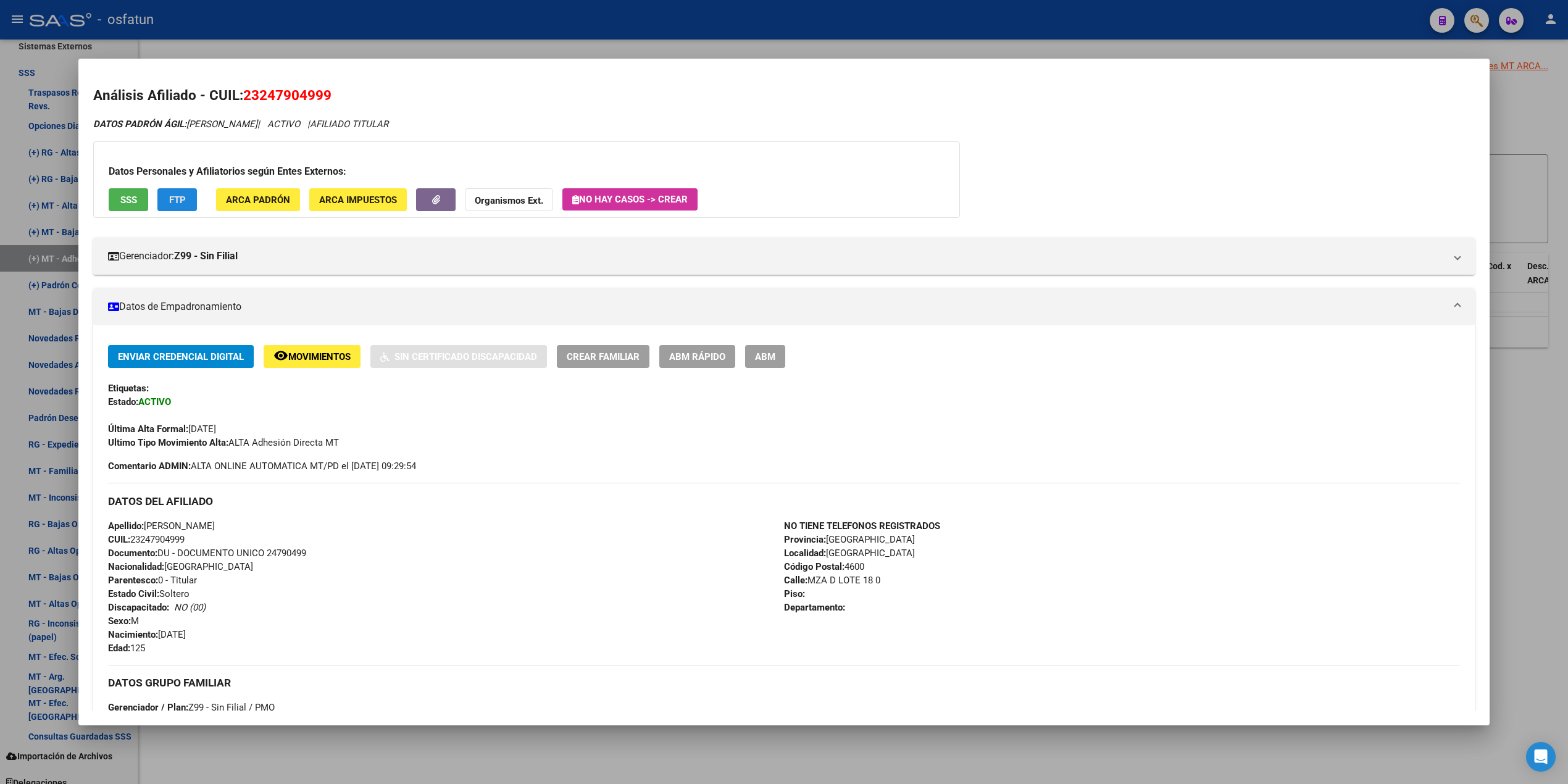
click at [182, 205] on button "FTP" at bounding box center [177, 199] width 39 height 23
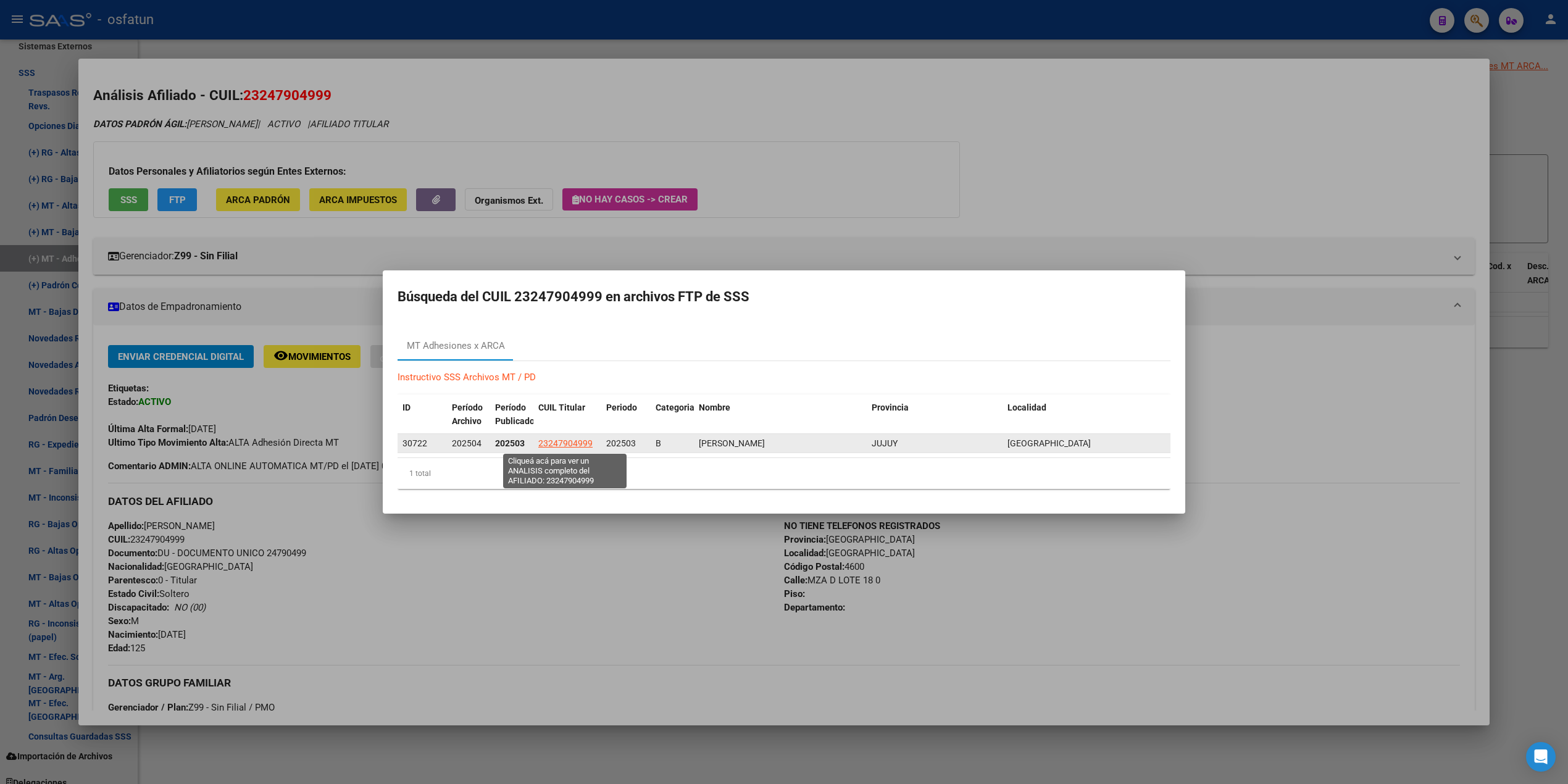
click at [562, 444] on span "23247904999" at bounding box center [565, 443] width 54 height 10
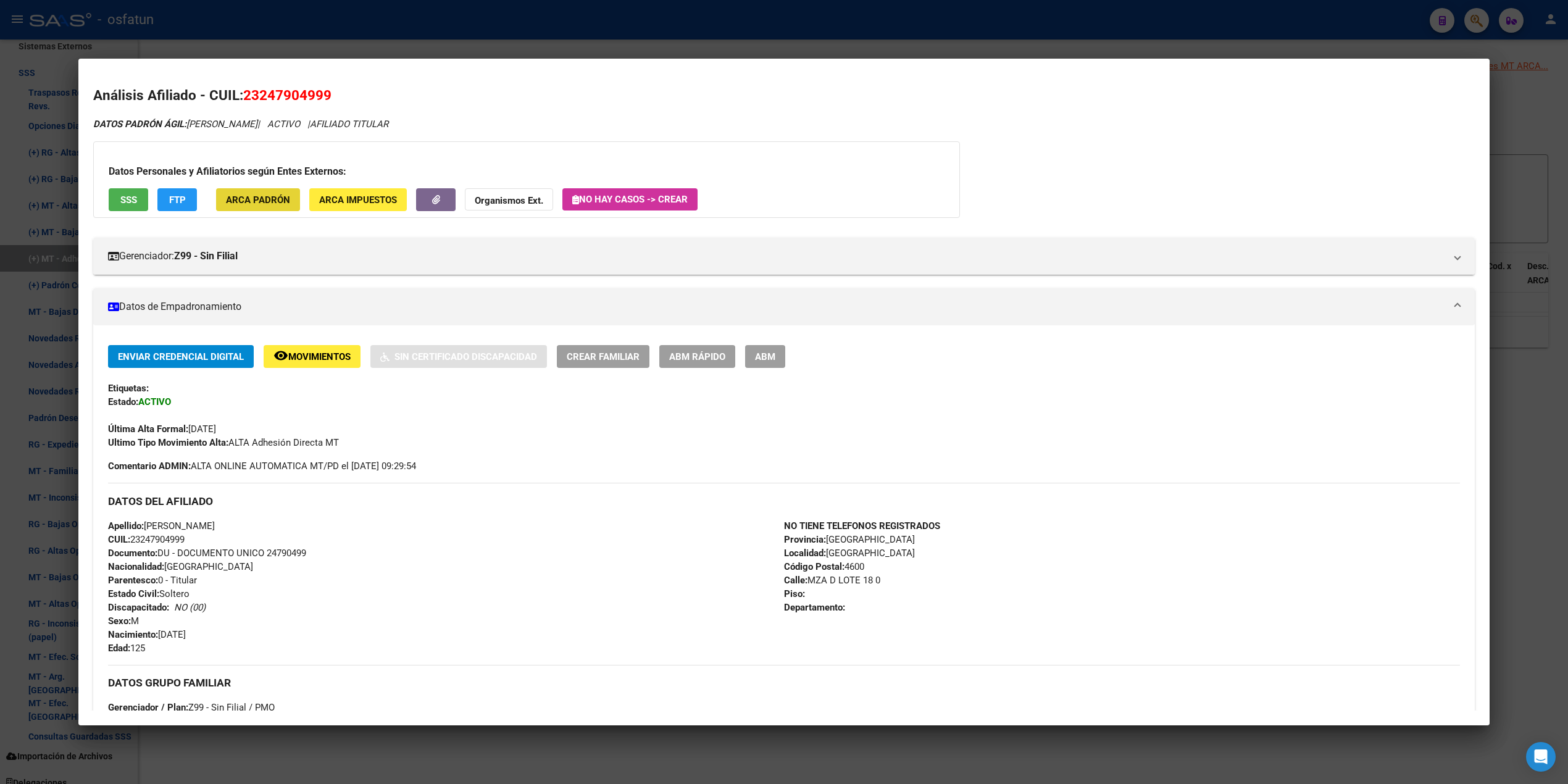
click at [275, 205] on span "ARCA Padrón" at bounding box center [258, 200] width 64 height 11
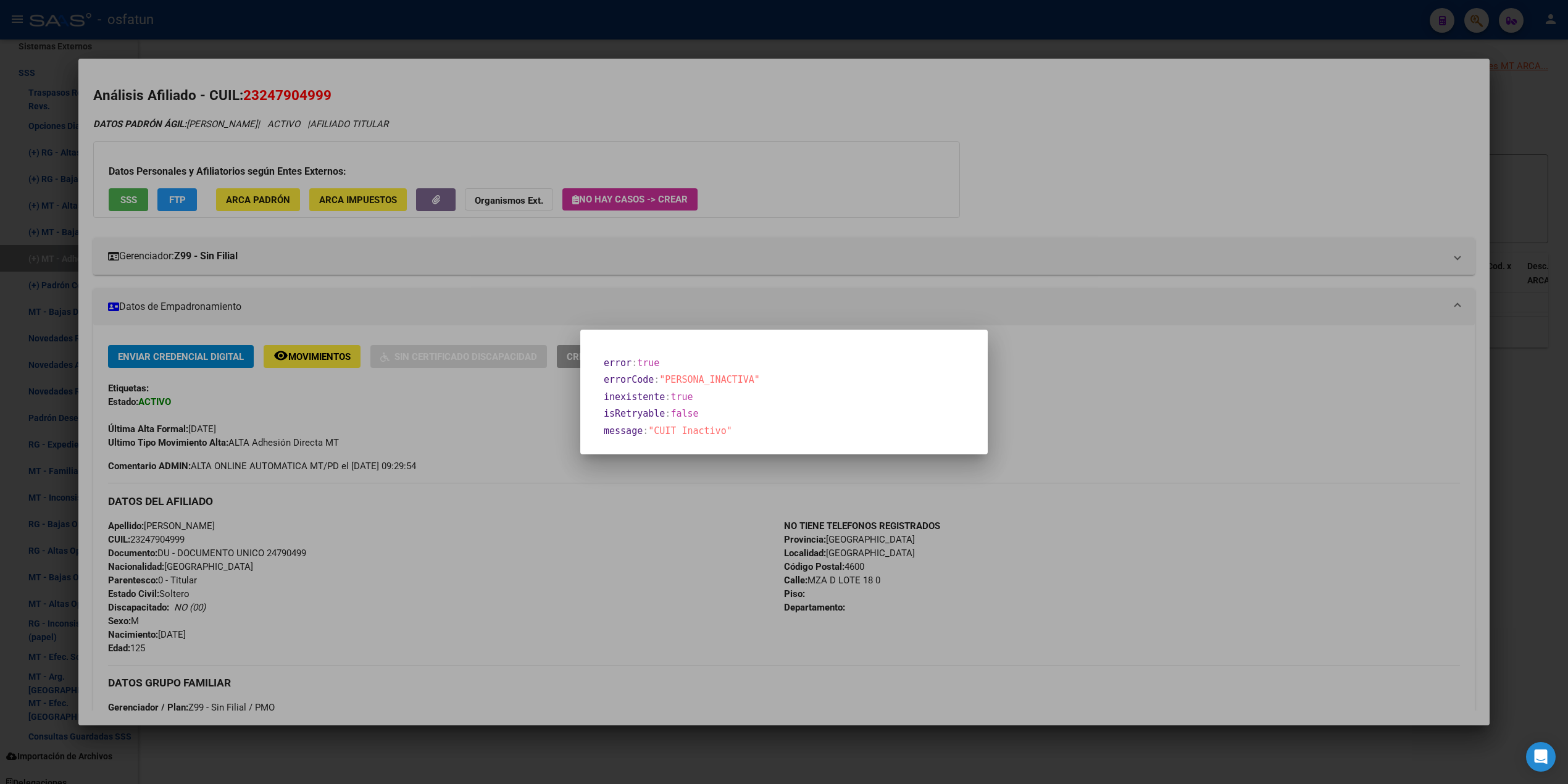
click at [601, 593] on div at bounding box center [784, 392] width 1568 height 784
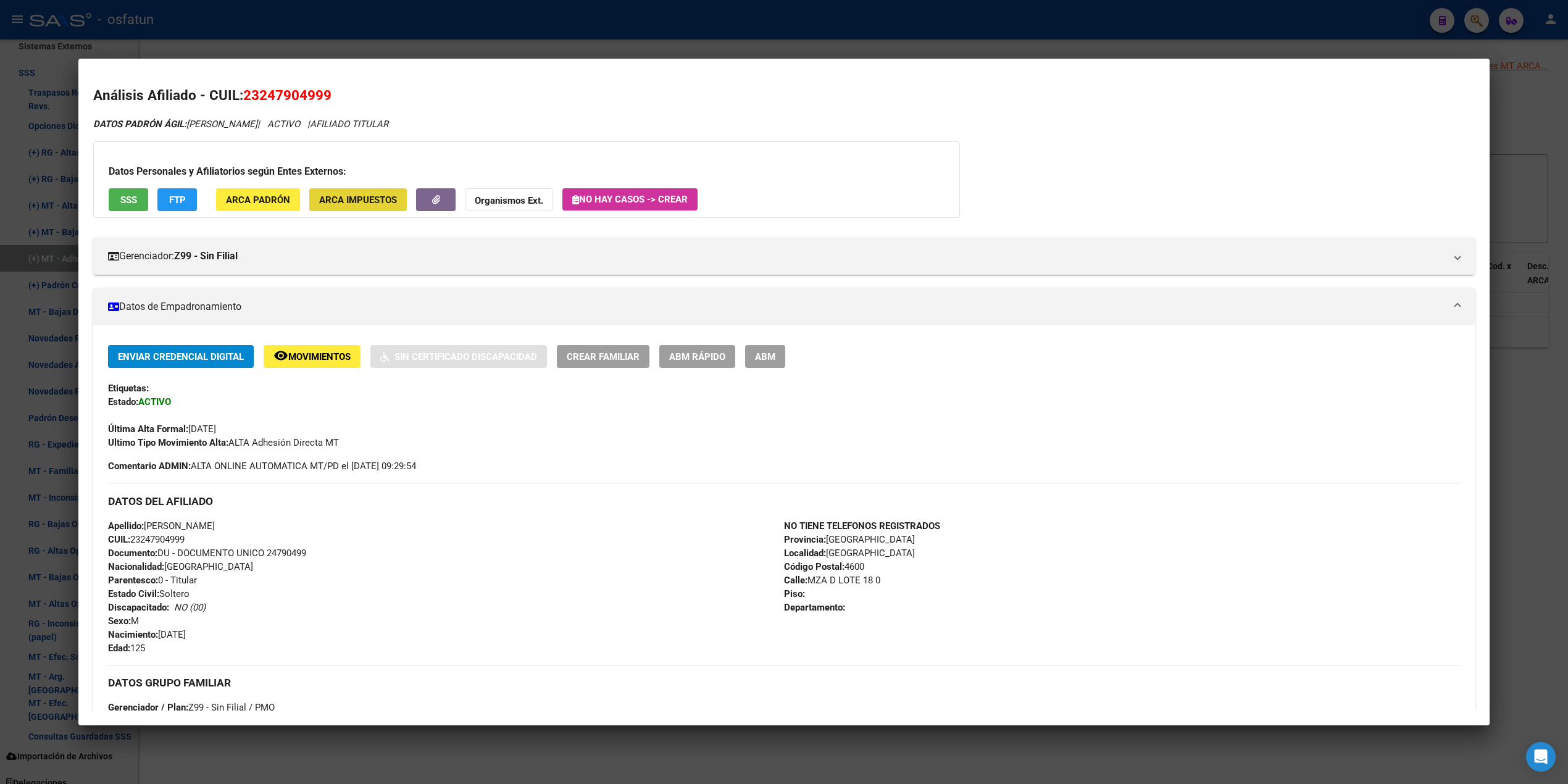
click at [379, 203] on span "ARCA Impuestos" at bounding box center [358, 200] width 78 height 11
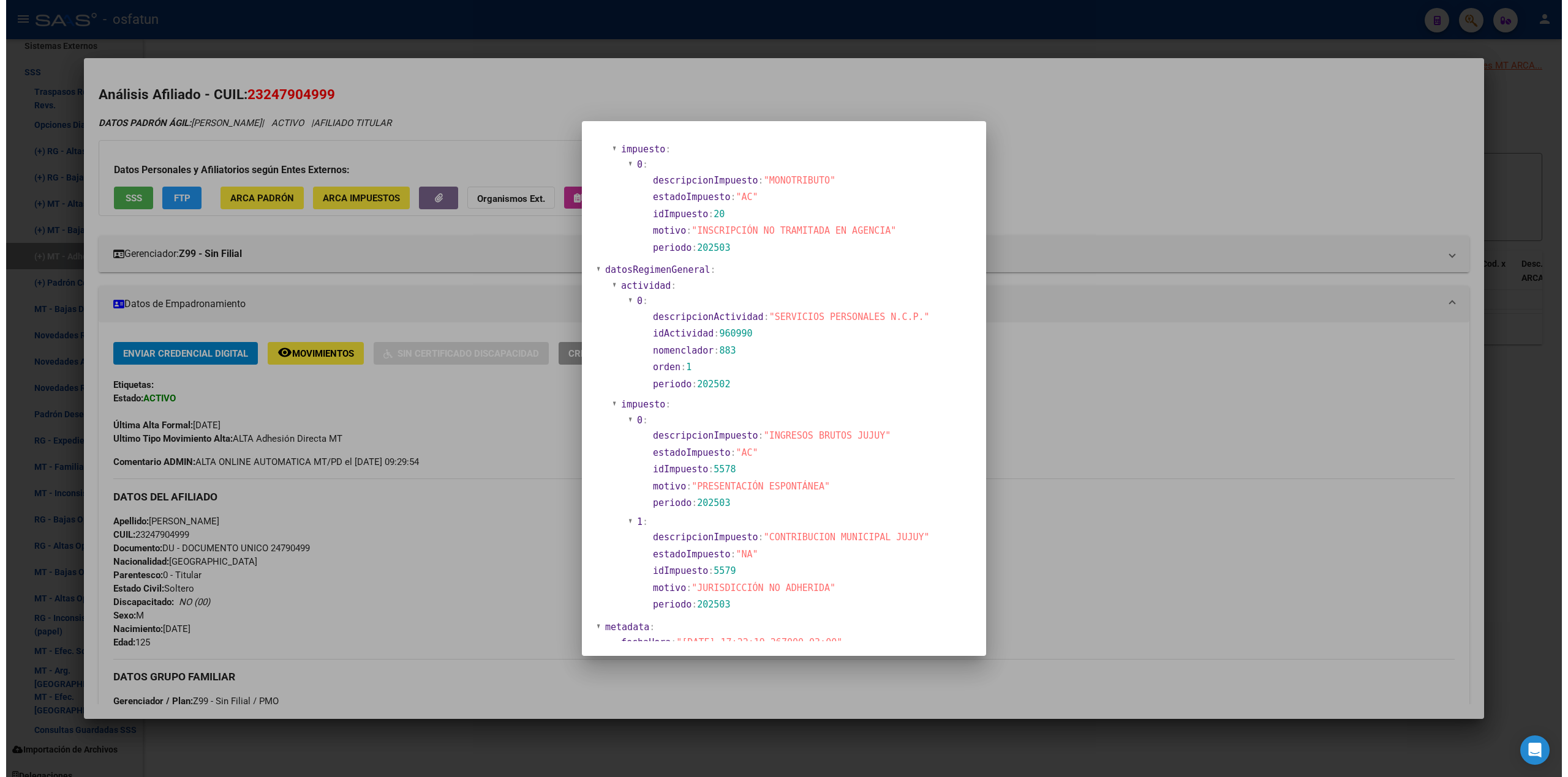
scroll to position [693, 0]
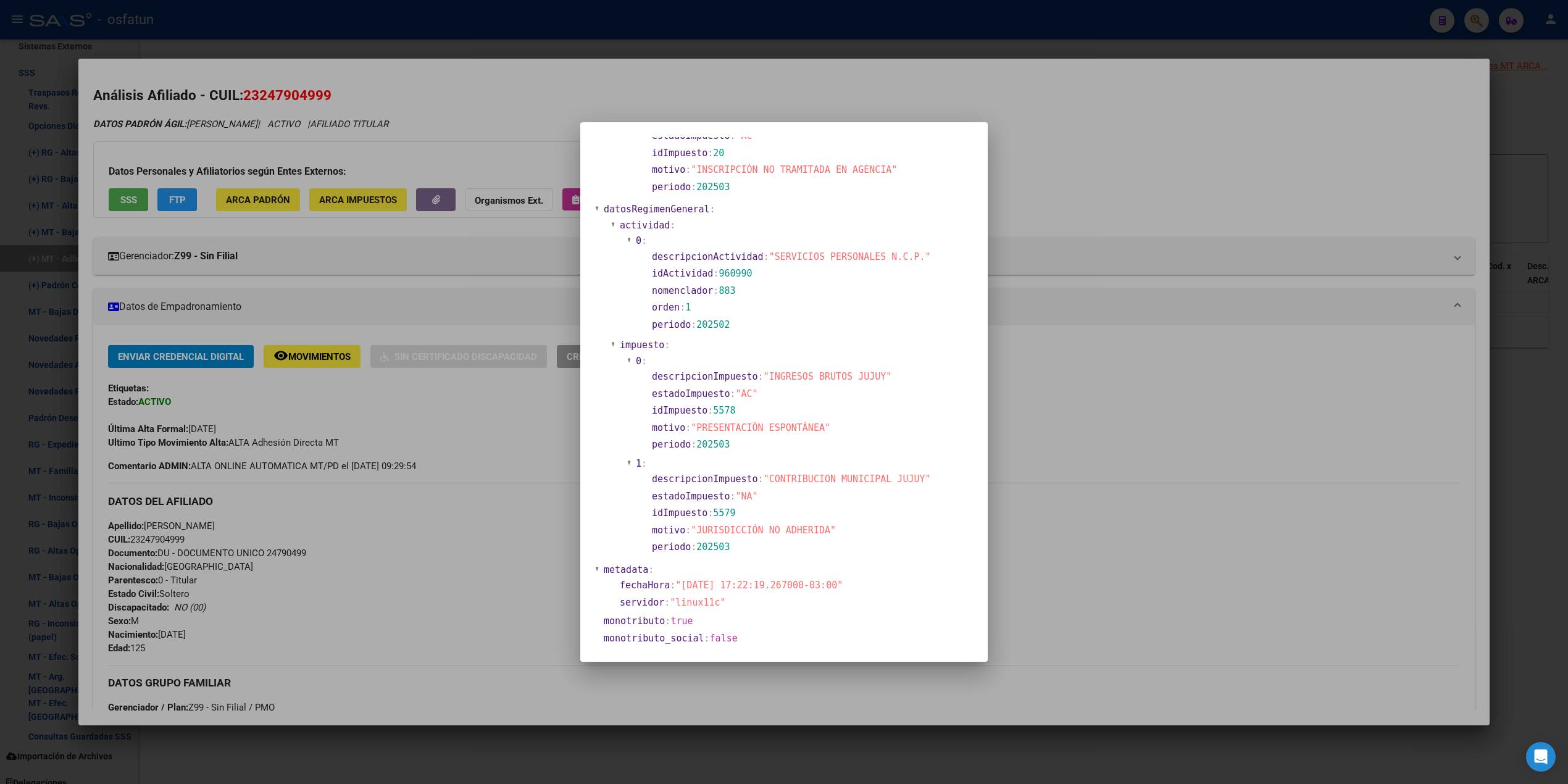
click at [771, 229] on div at bounding box center [784, 392] width 1568 height 784
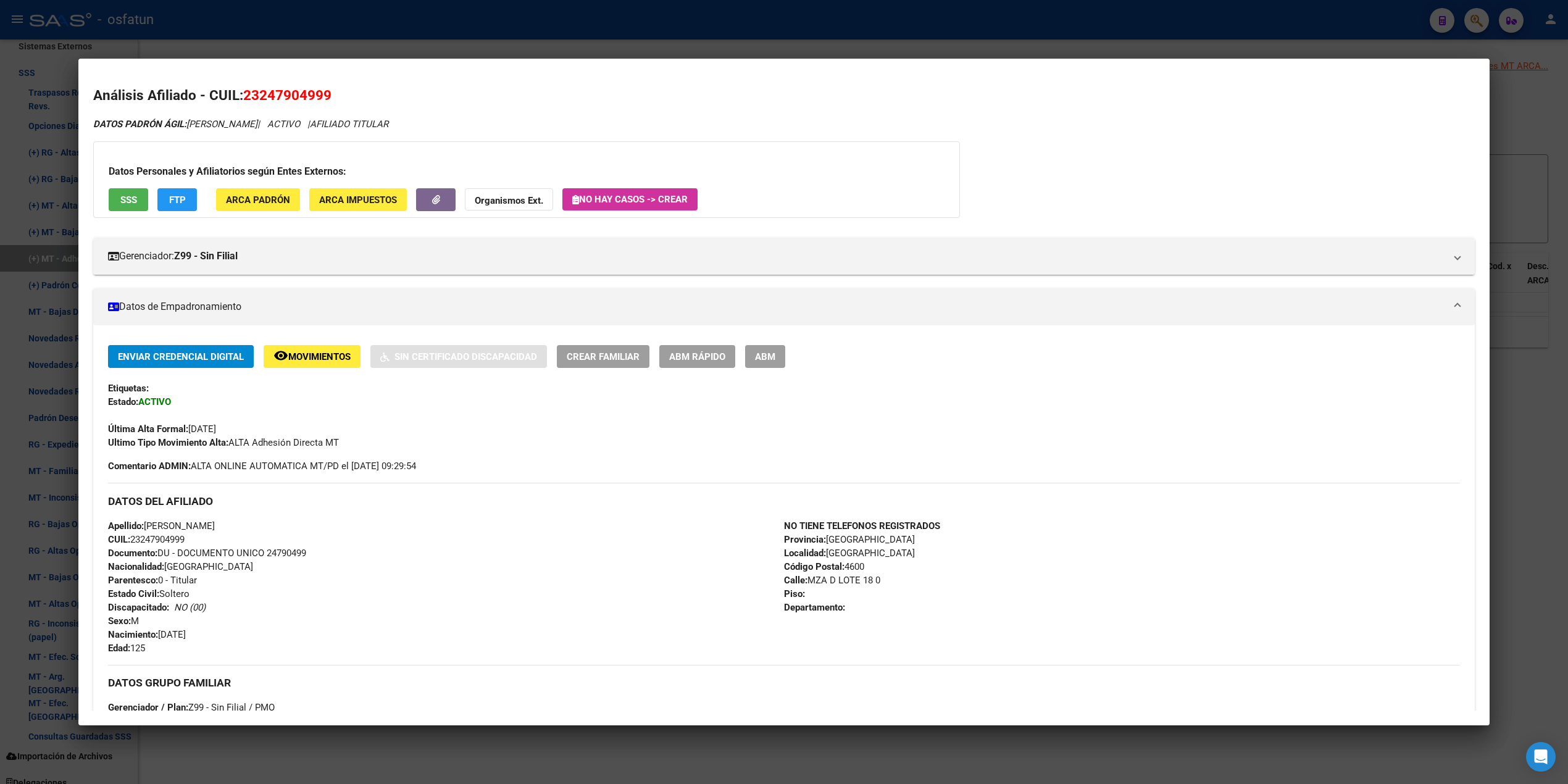
drag, startPoint x: 759, startPoint y: 119, endPoint x: 591, endPoint y: 20, distance: 195.0
click at [758, 115] on div "Análisis Afiliado - CUIL: 23247904999 DATOS PADRÓN ÁGIL: [PERSON_NAME] | ACTIVO…" at bounding box center [784, 587] width 1381 height 1004
click at [588, 22] on div at bounding box center [784, 392] width 1568 height 784
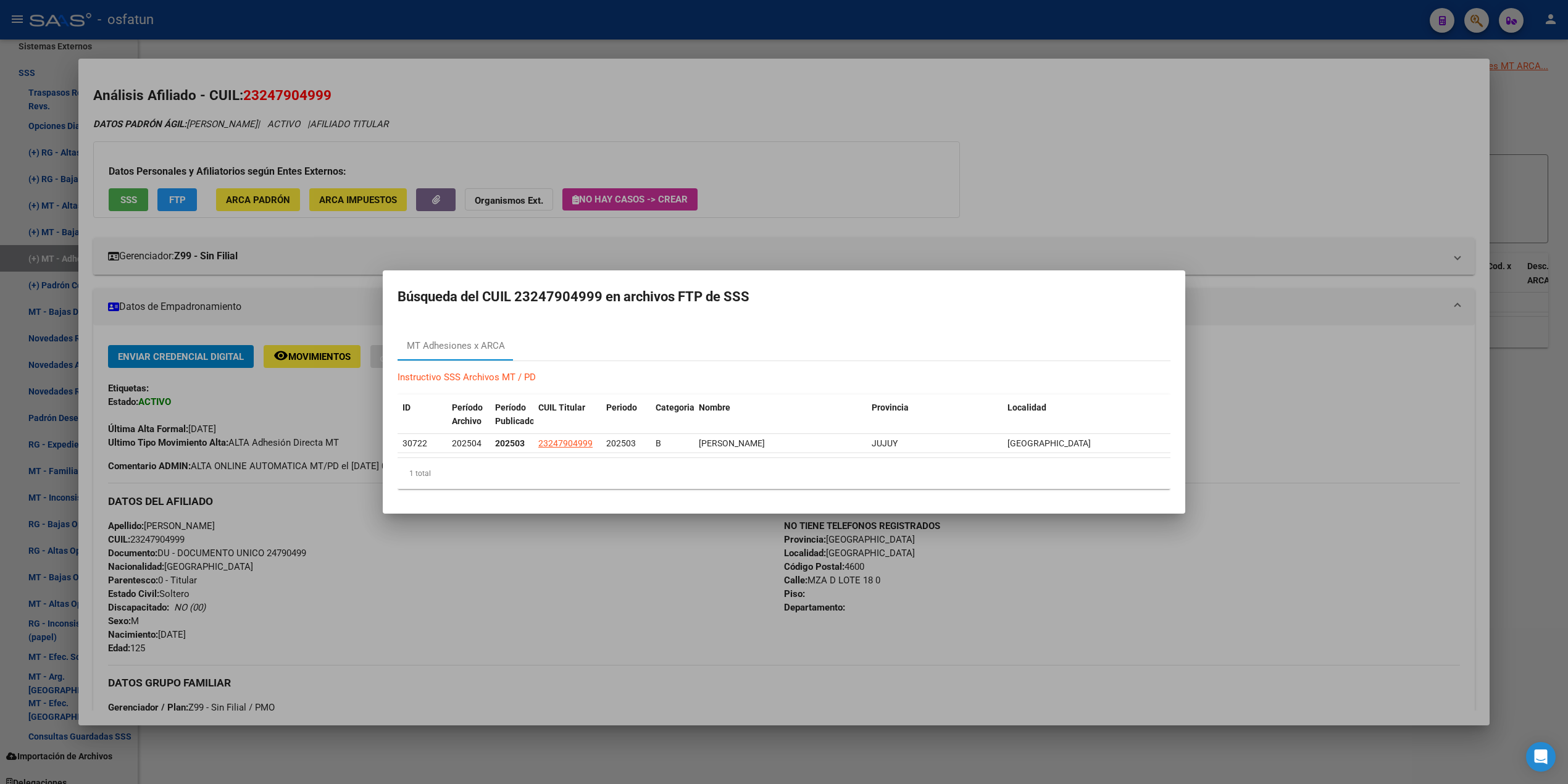
click at [562, 45] on div at bounding box center [784, 392] width 1568 height 784
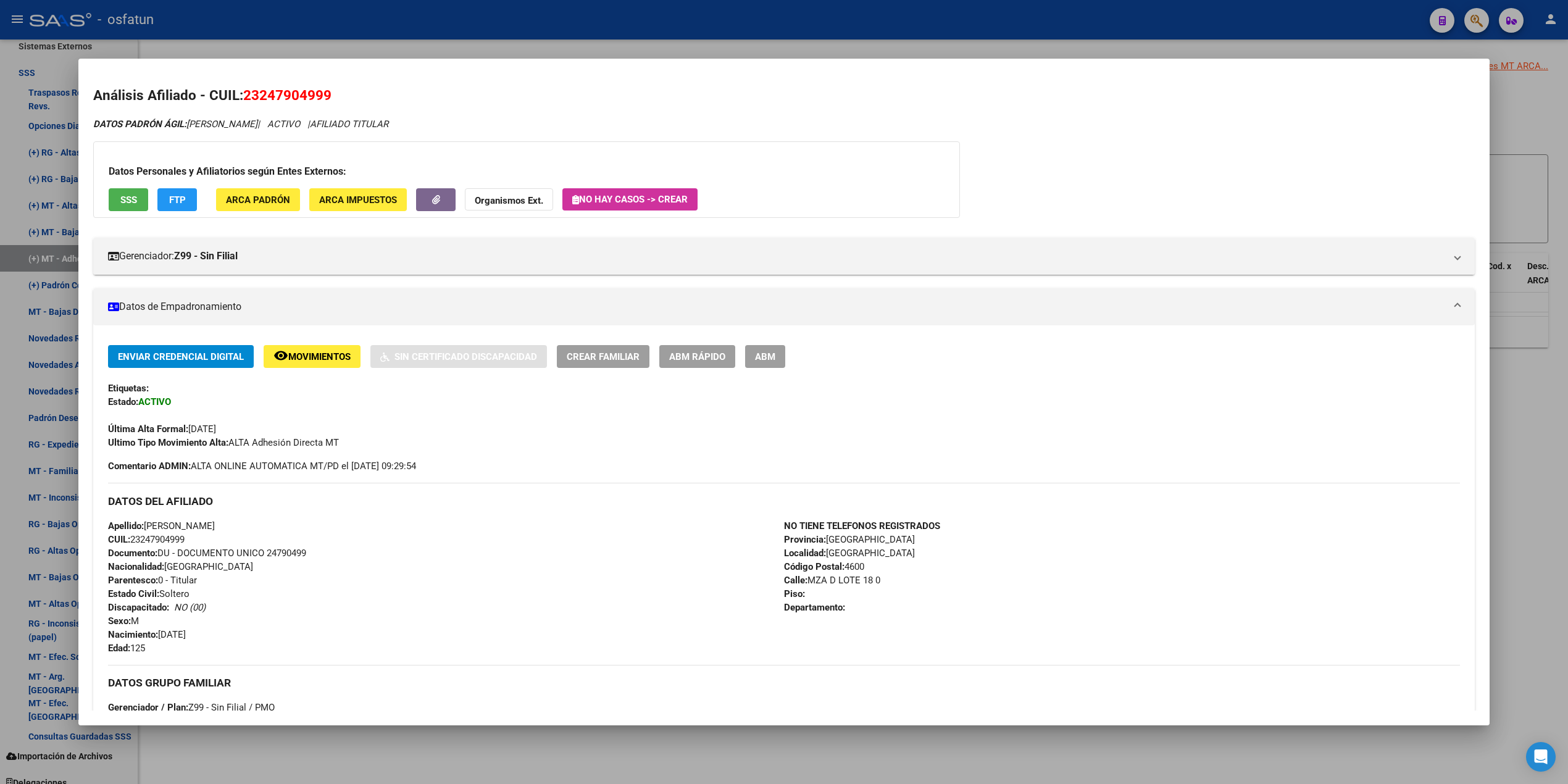
click at [565, 43] on div at bounding box center [784, 392] width 1568 height 784
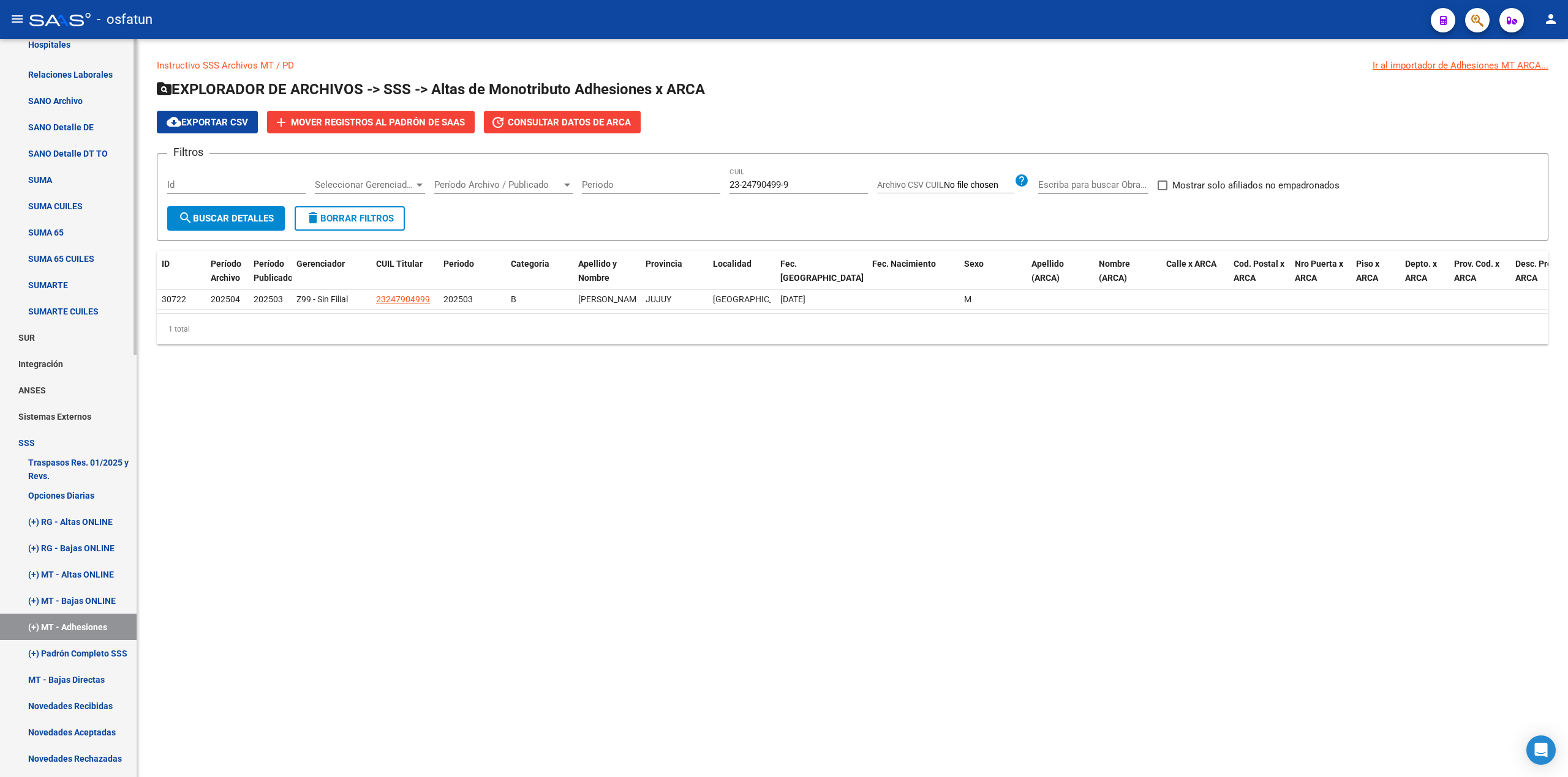
scroll to position [583, 0]
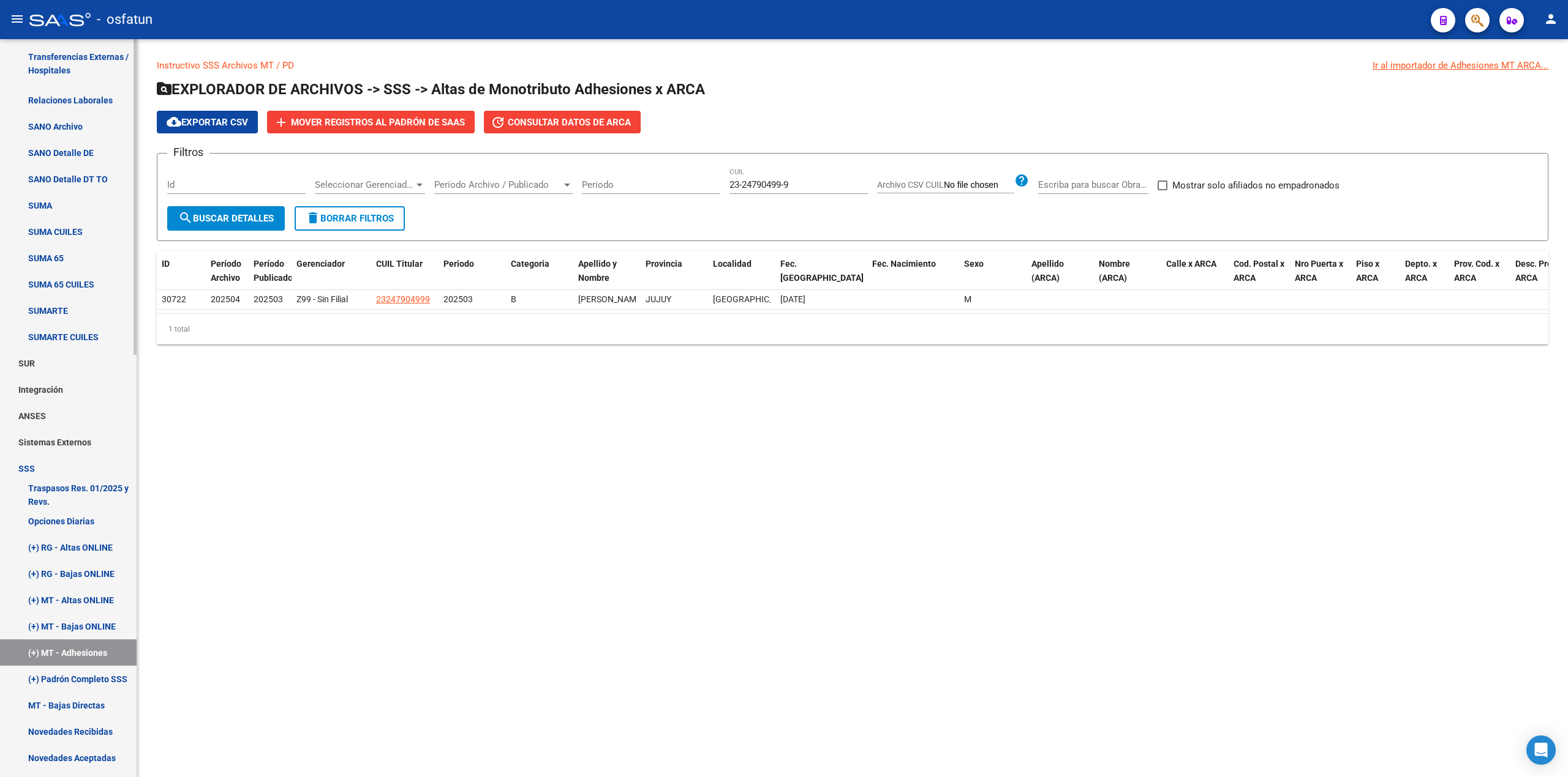
click at [25, 468] on link "SSS" at bounding box center [68, 468] width 137 height 27
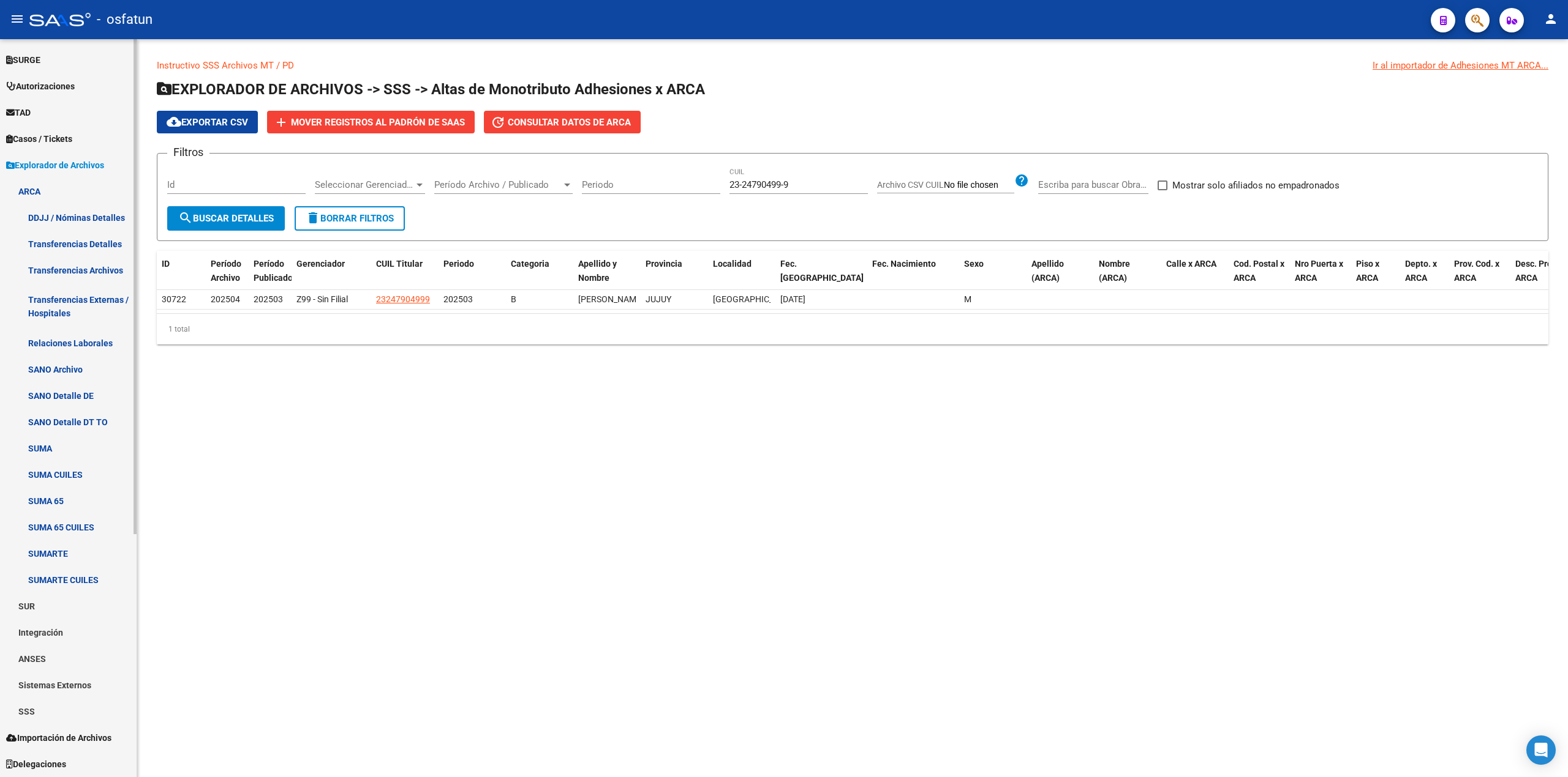
scroll to position [339, 0]
click at [33, 711] on link "SSS" at bounding box center [68, 712] width 137 height 27
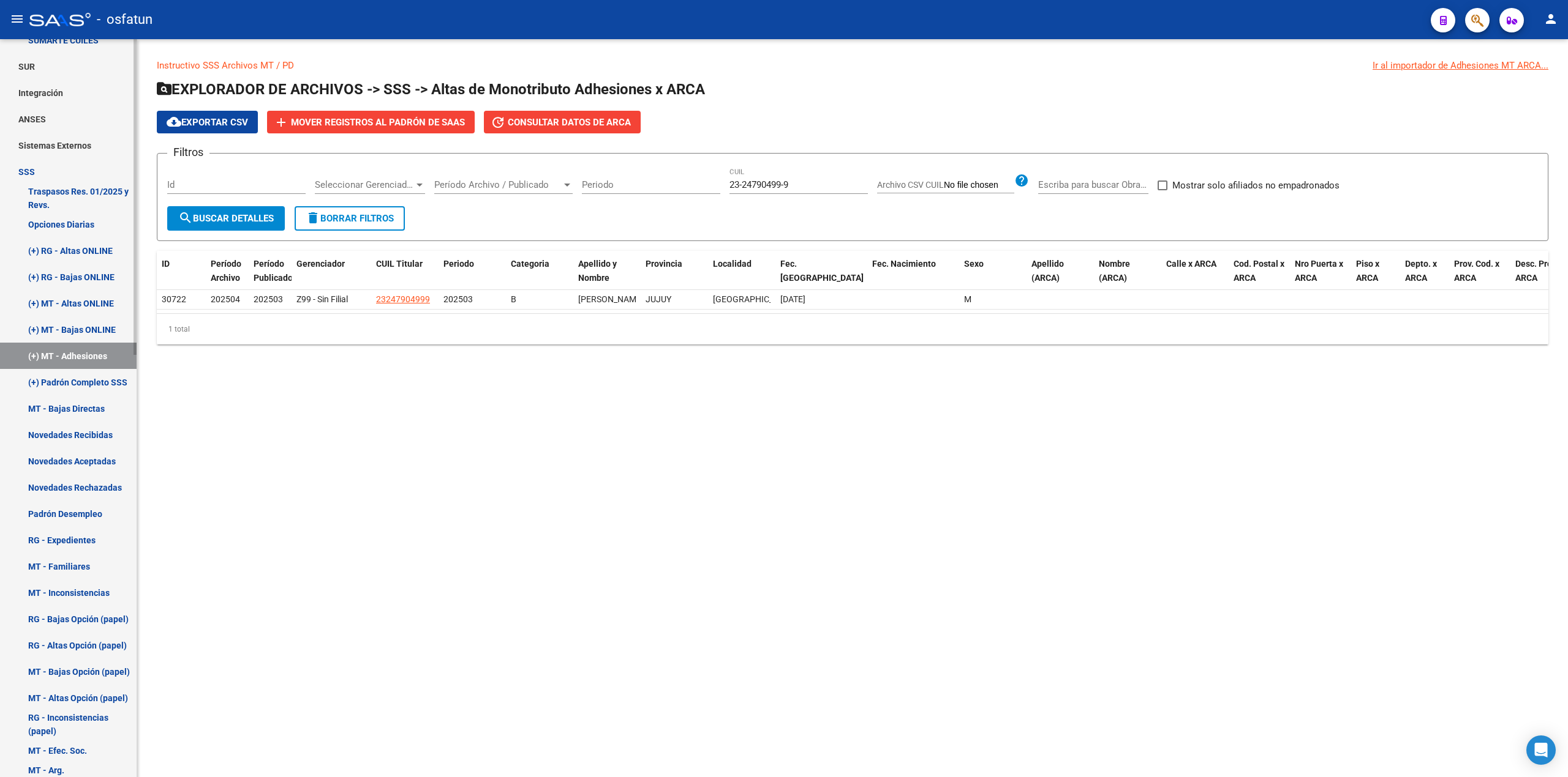
scroll to position [990, 0]
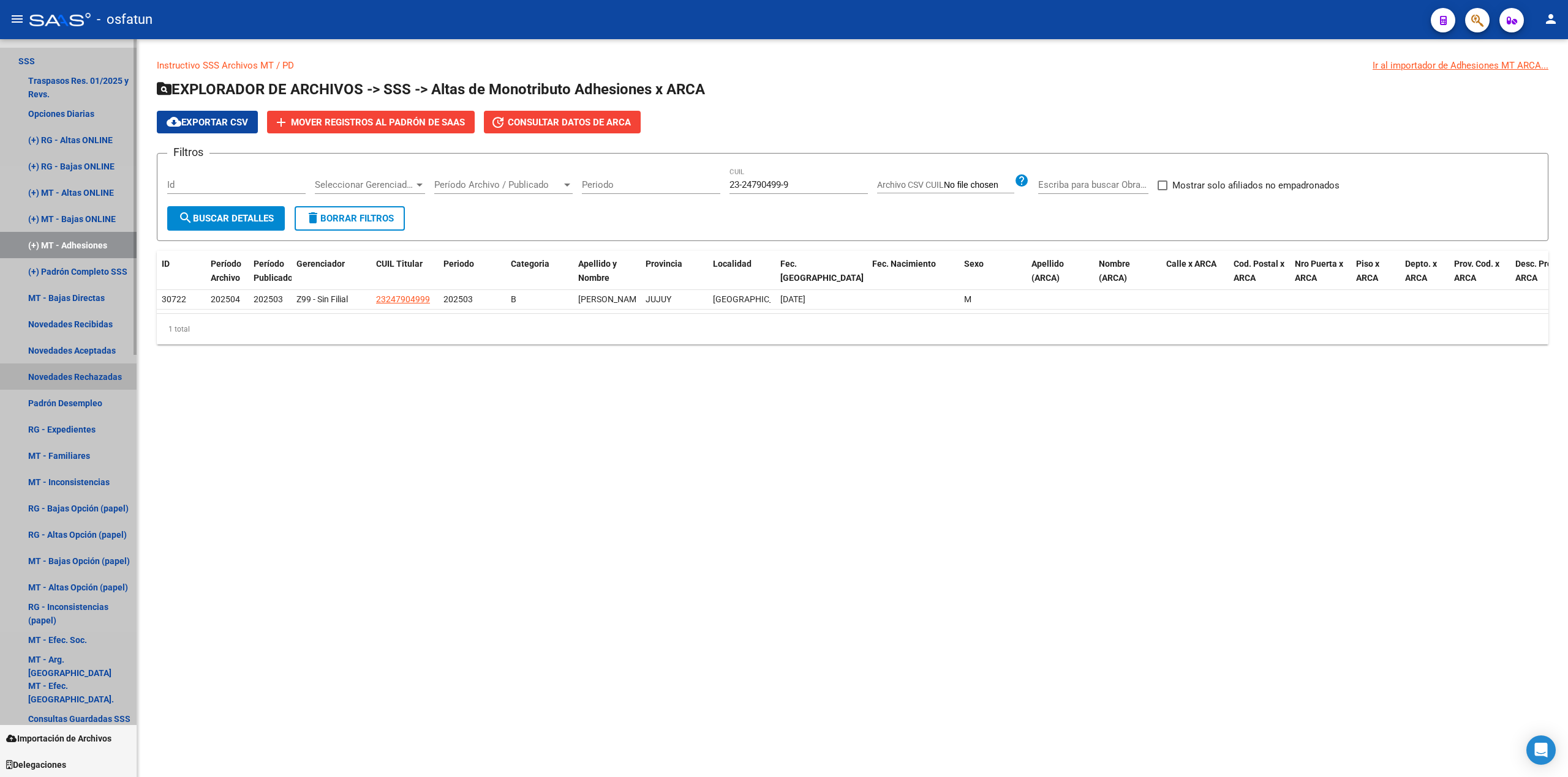
click at [89, 376] on link "Novedades Rechazadas" at bounding box center [68, 377] width 137 height 27
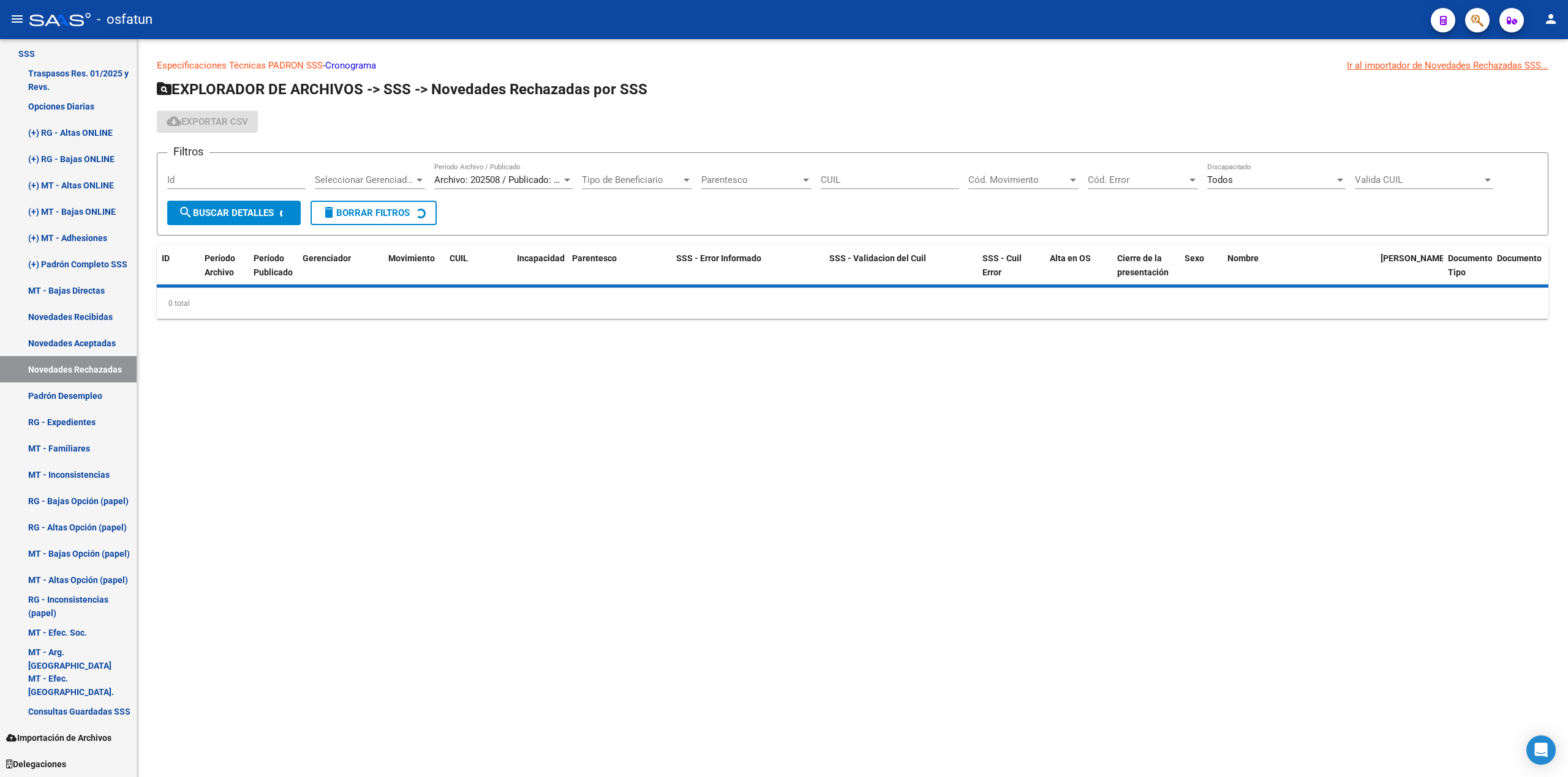
scroll to position [608, 0]
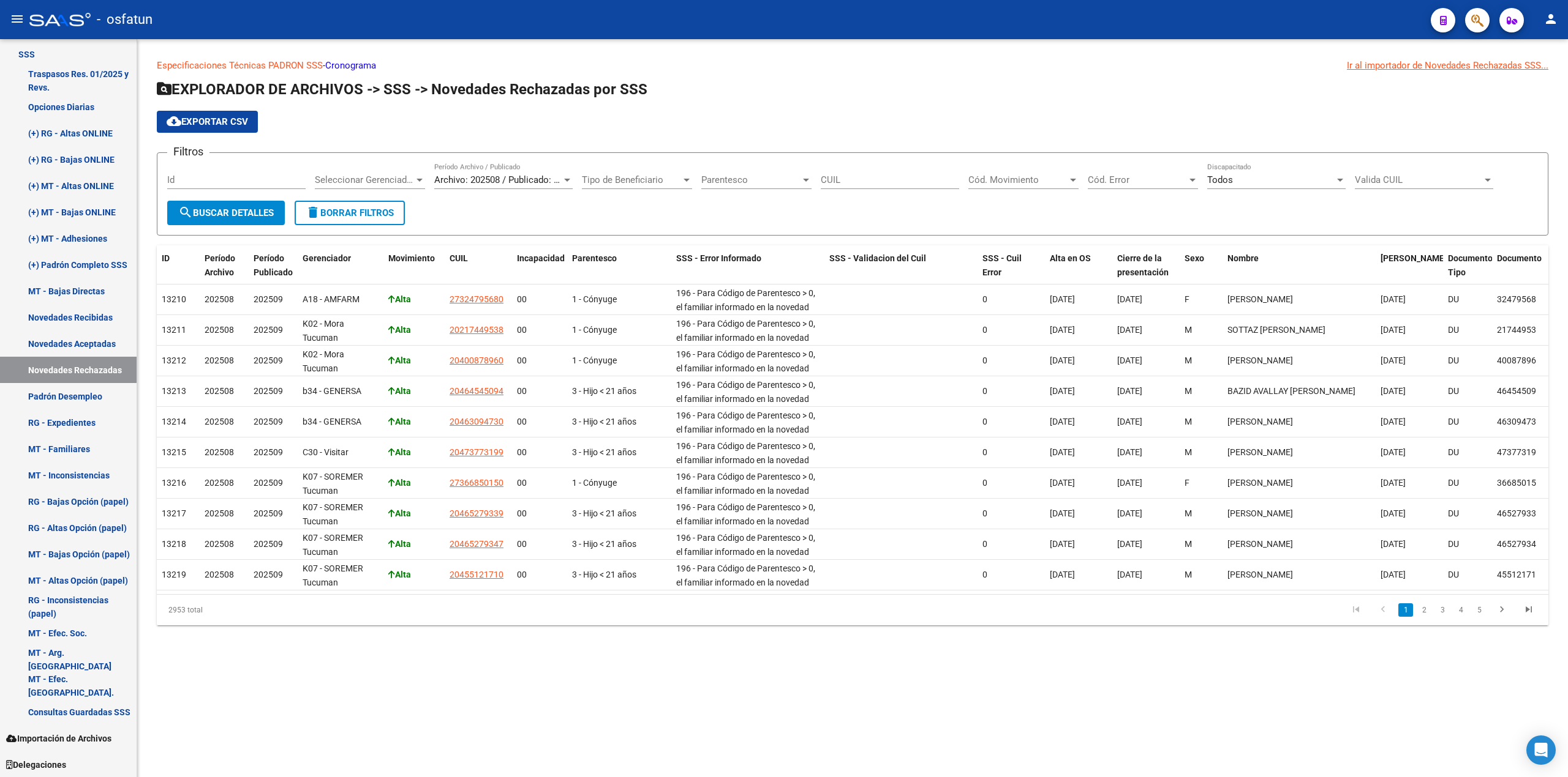
click at [566, 177] on div at bounding box center [567, 179] width 11 height 10
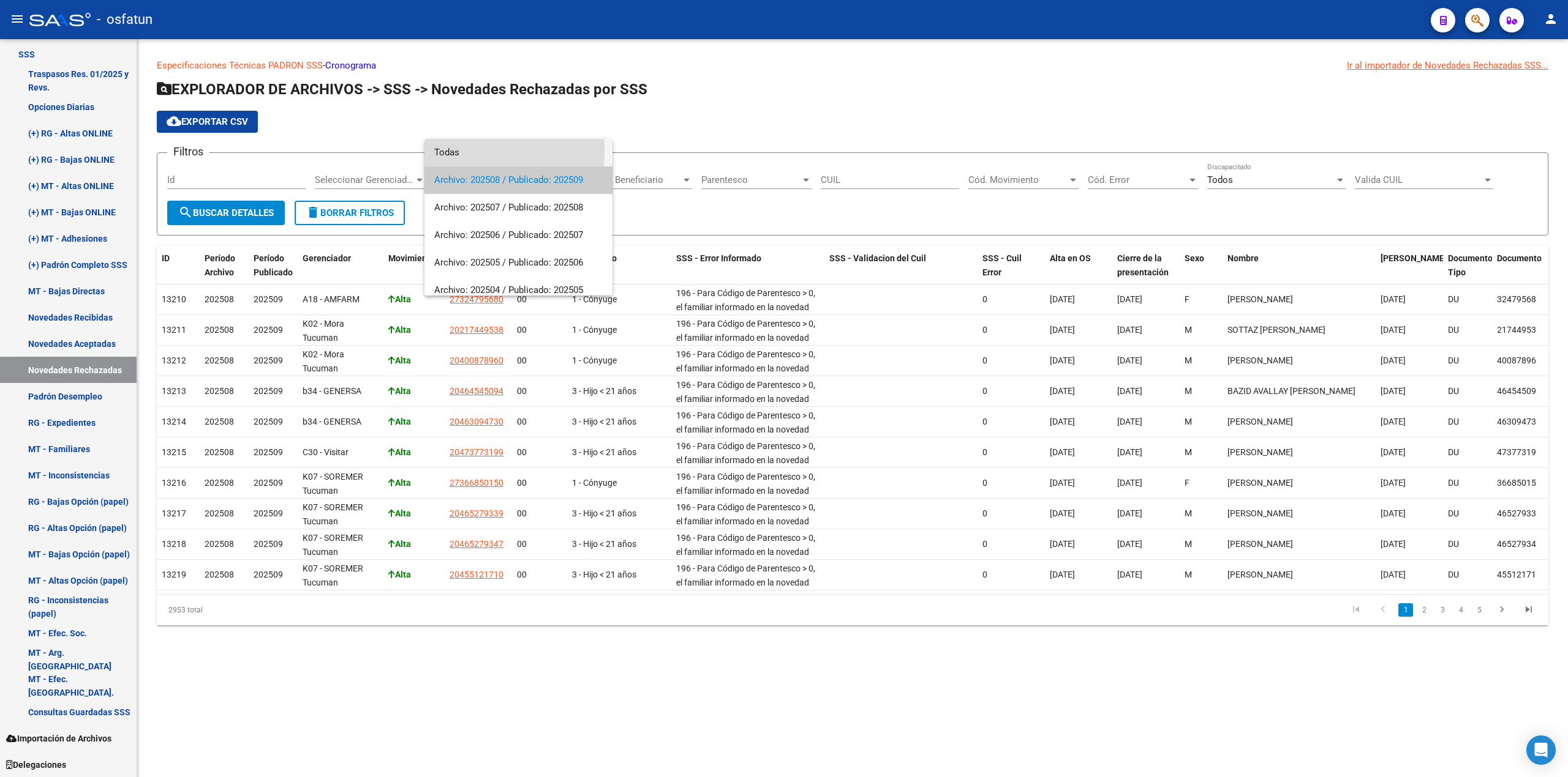
click at [441, 150] on span "Todas" at bounding box center [518, 153] width 168 height 27
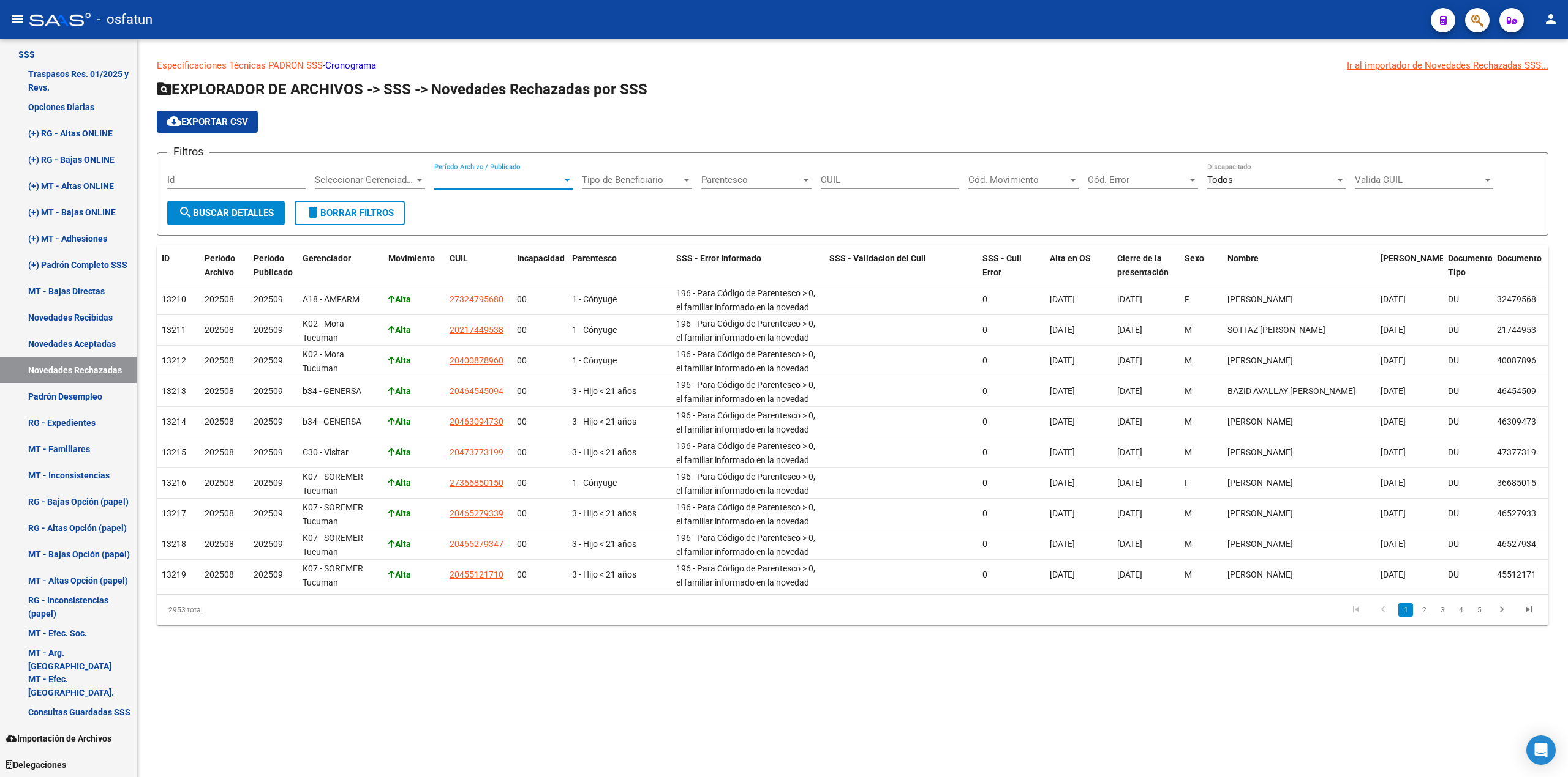
click at [561, 177] on span "Período Archivo / Publicado" at bounding box center [498, 179] width 127 height 11
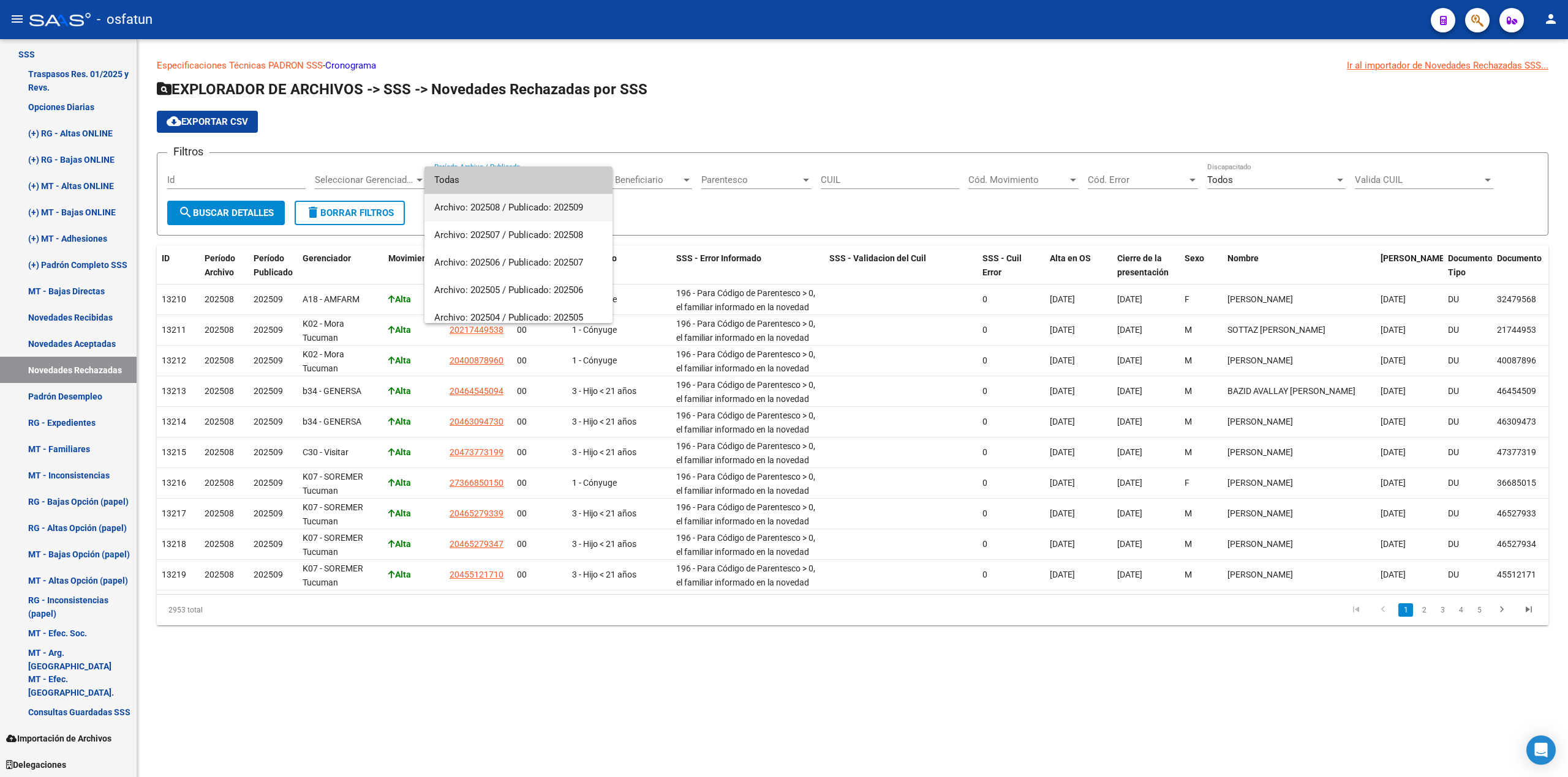
click at [516, 207] on span "Archivo: 202508 / Publicado: 202509" at bounding box center [518, 208] width 168 height 27
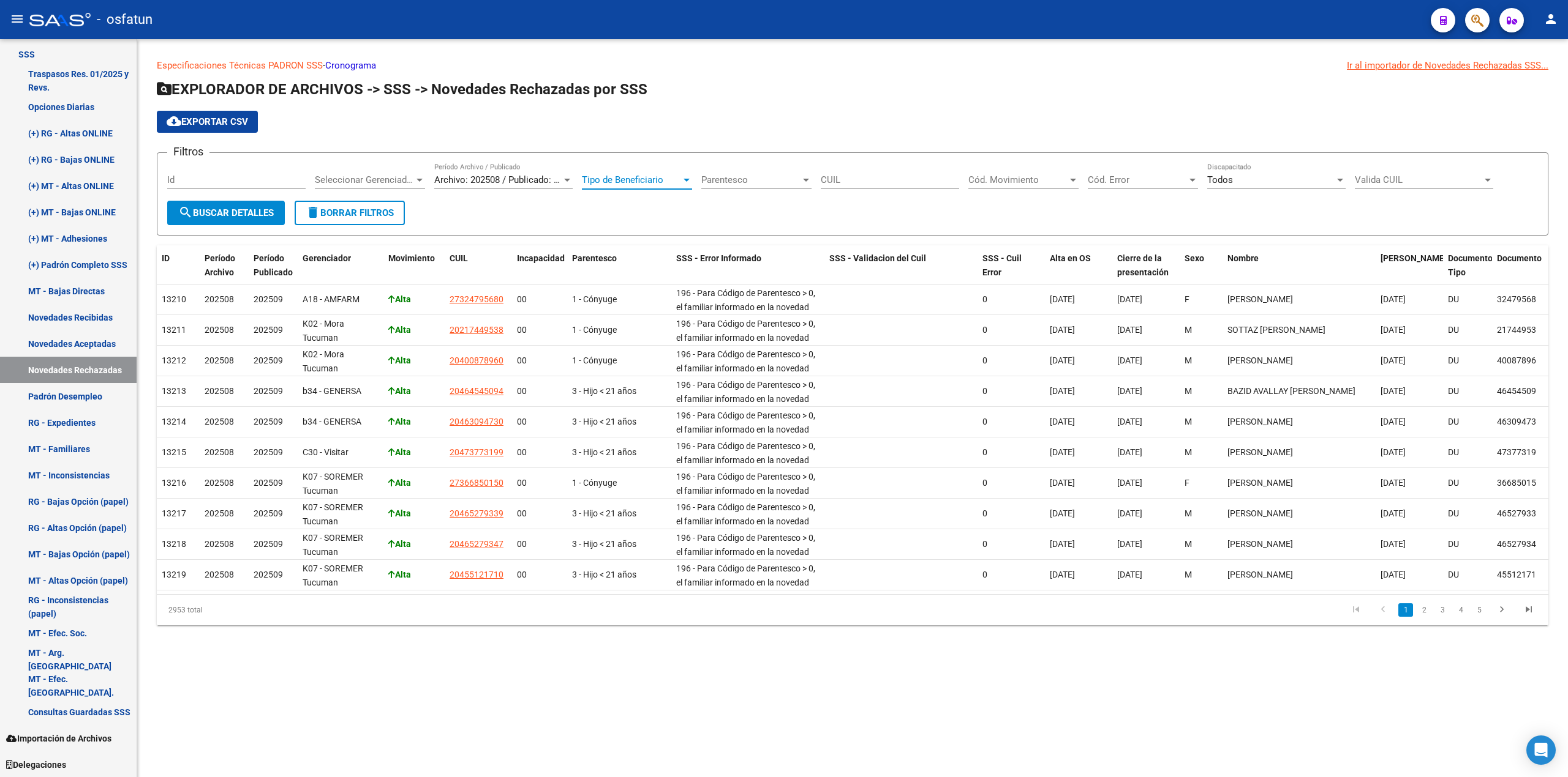
click at [677, 179] on span "Tipo de Beneficiario" at bounding box center [631, 179] width 99 height 11
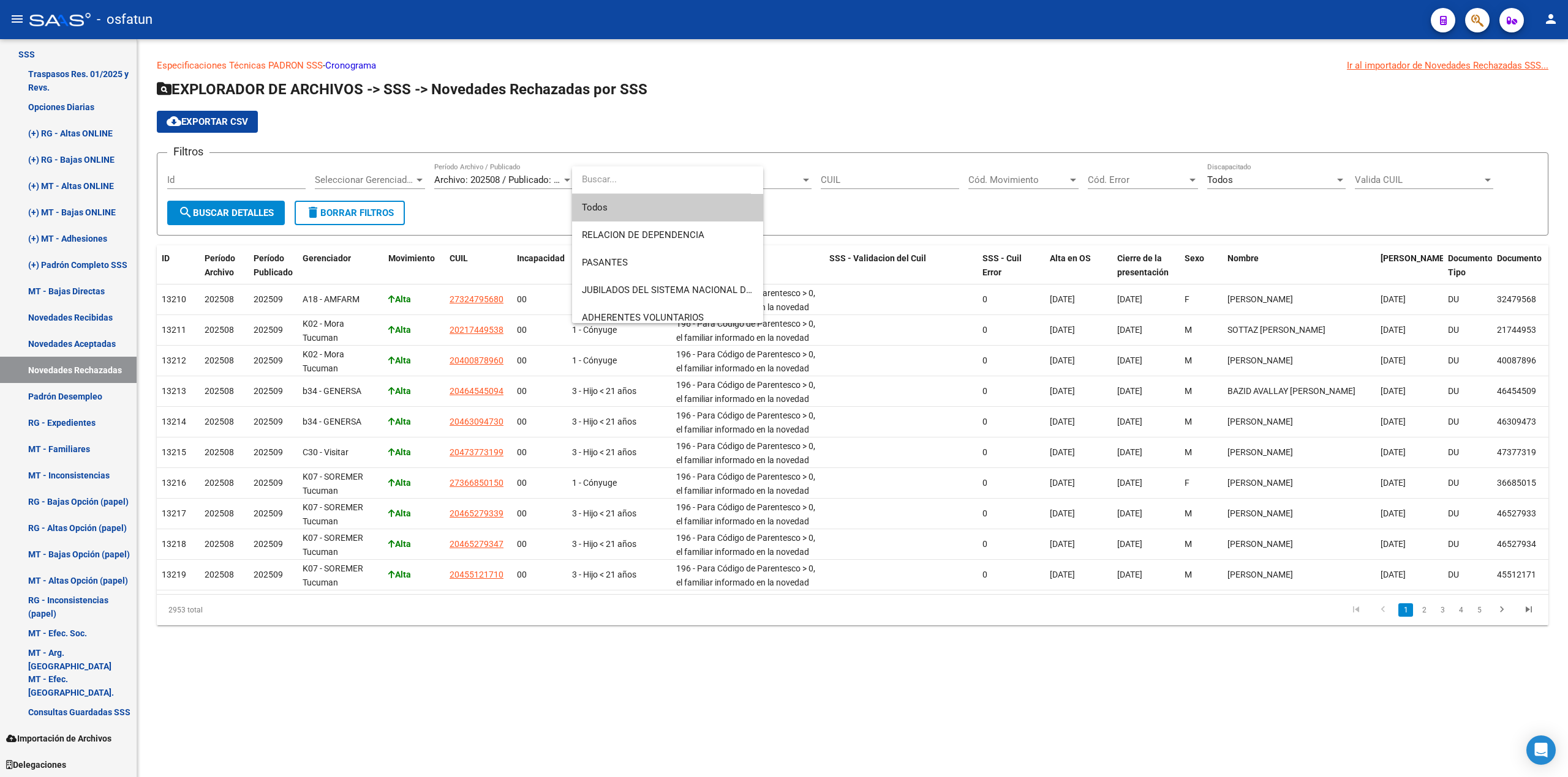
click at [601, 147] on div at bounding box center [784, 388] width 1568 height 777
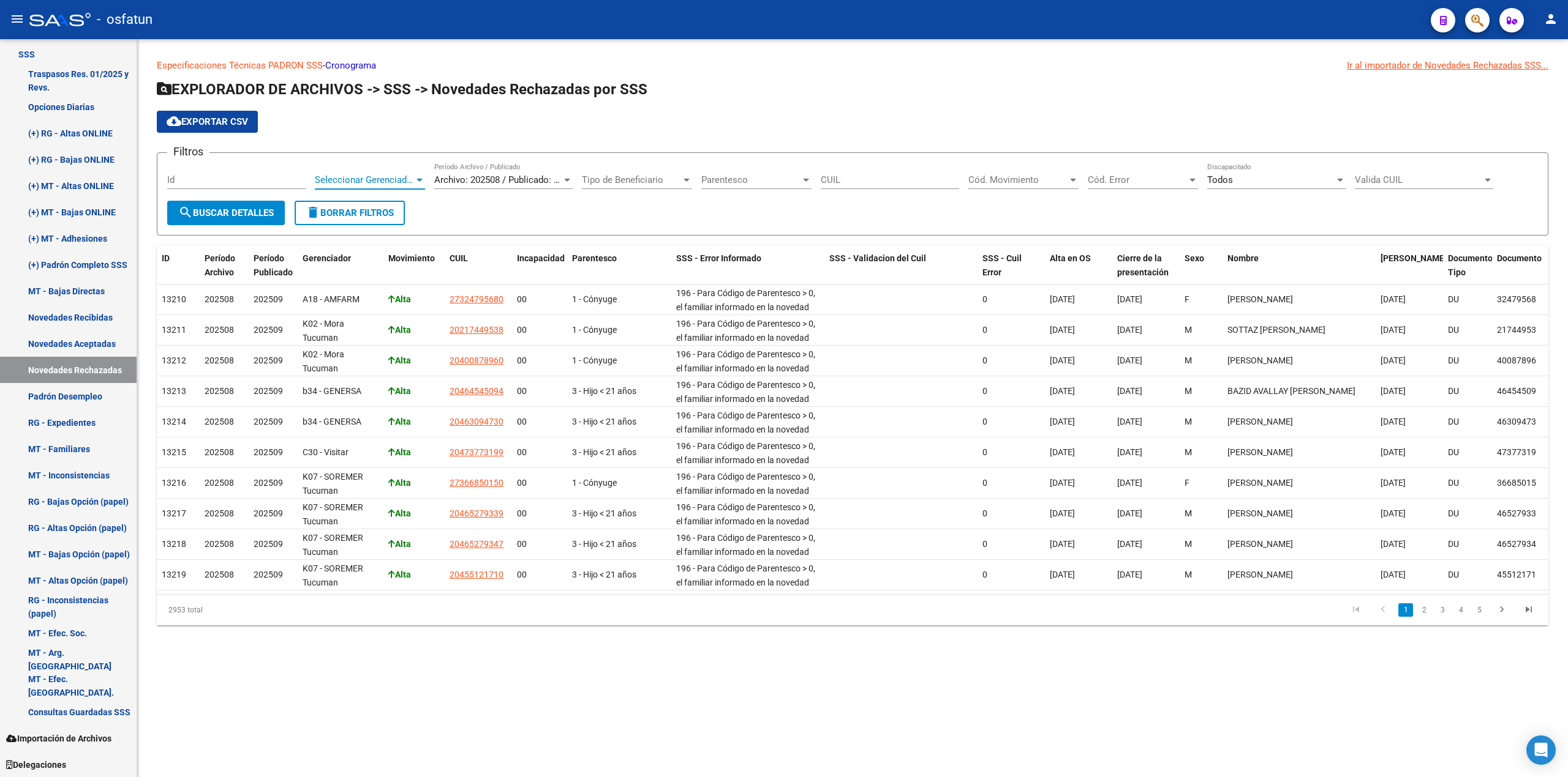
click at [415, 180] on div at bounding box center [419, 179] width 11 height 10
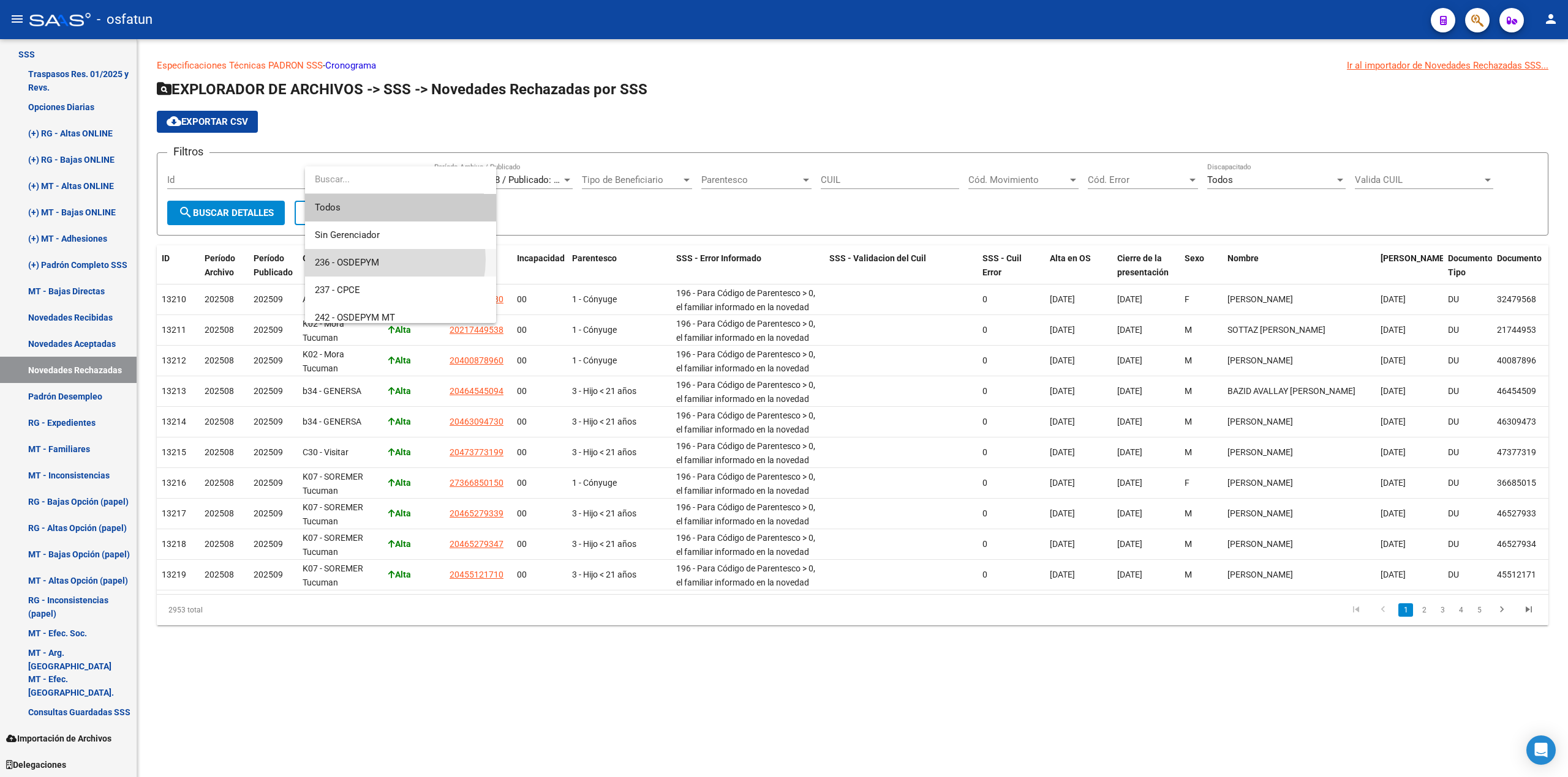
click at [384, 259] on span "236 - OSDEPYM" at bounding box center [400, 262] width 172 height 27
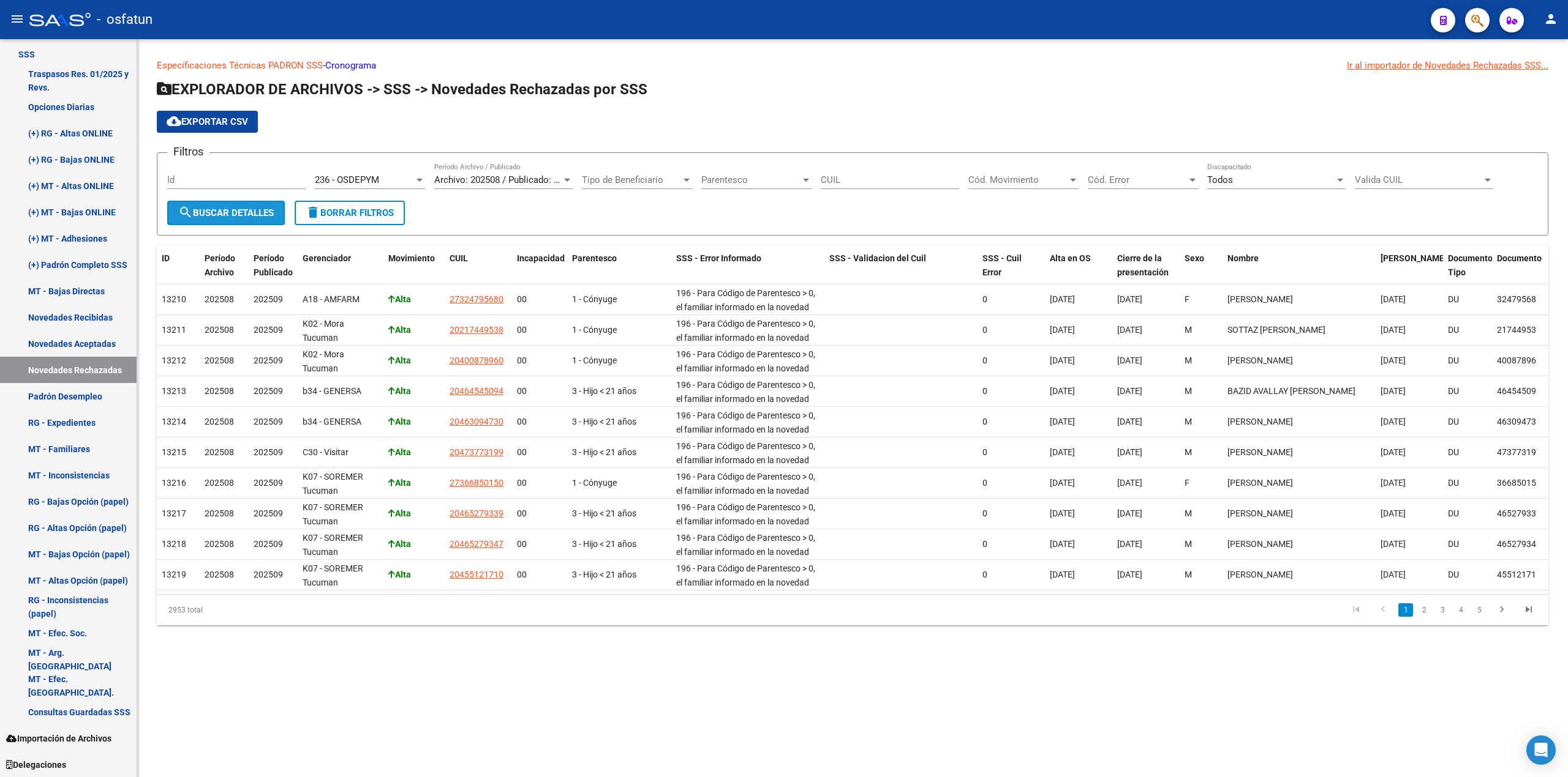
click at [240, 216] on span "search Buscar Detalles" at bounding box center [226, 212] width 96 height 11
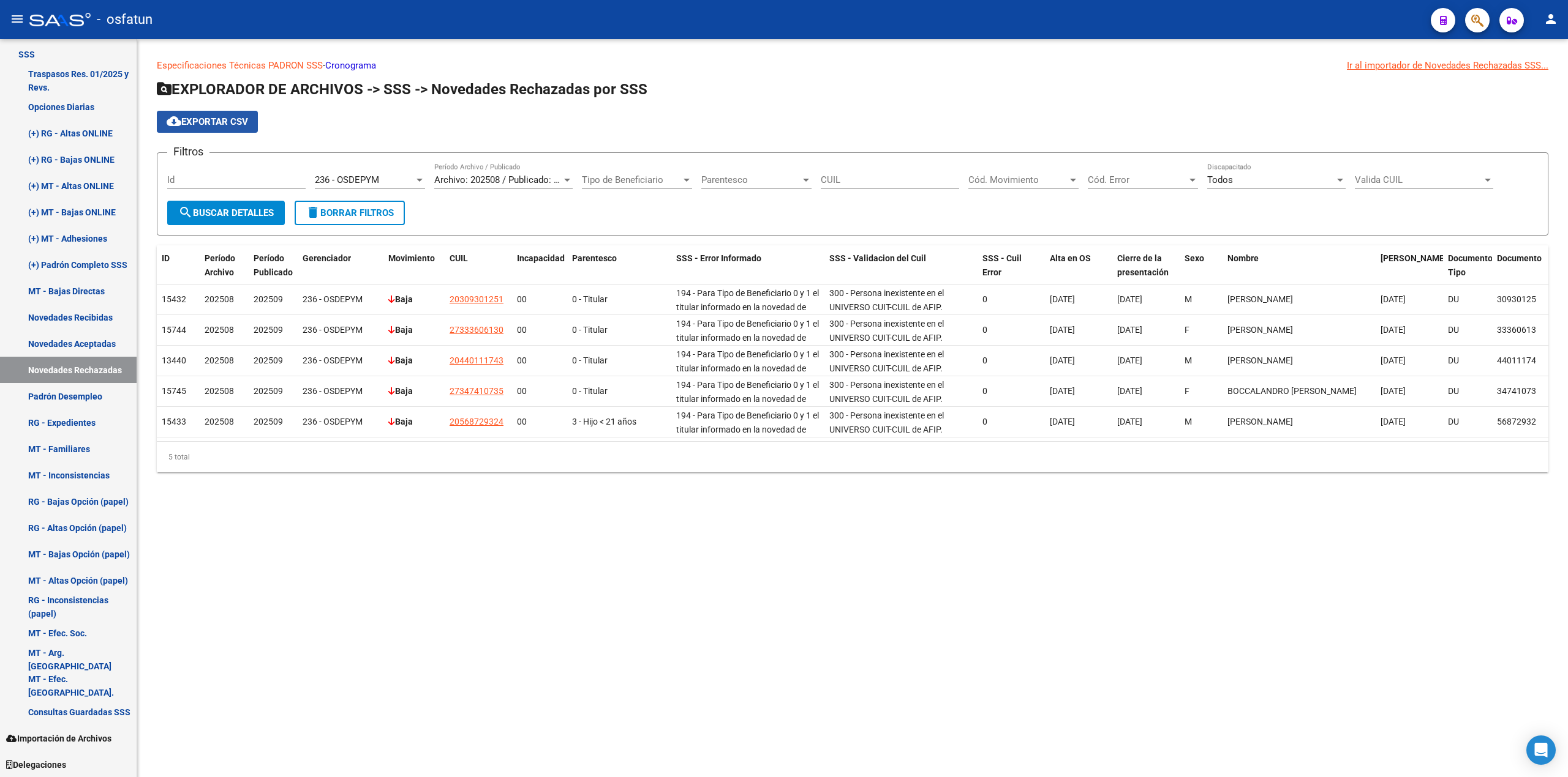
click at [214, 121] on span "cloud_download Exportar CSV" at bounding box center [207, 121] width 81 height 11
click at [566, 180] on div at bounding box center [567, 180] width 6 height 3
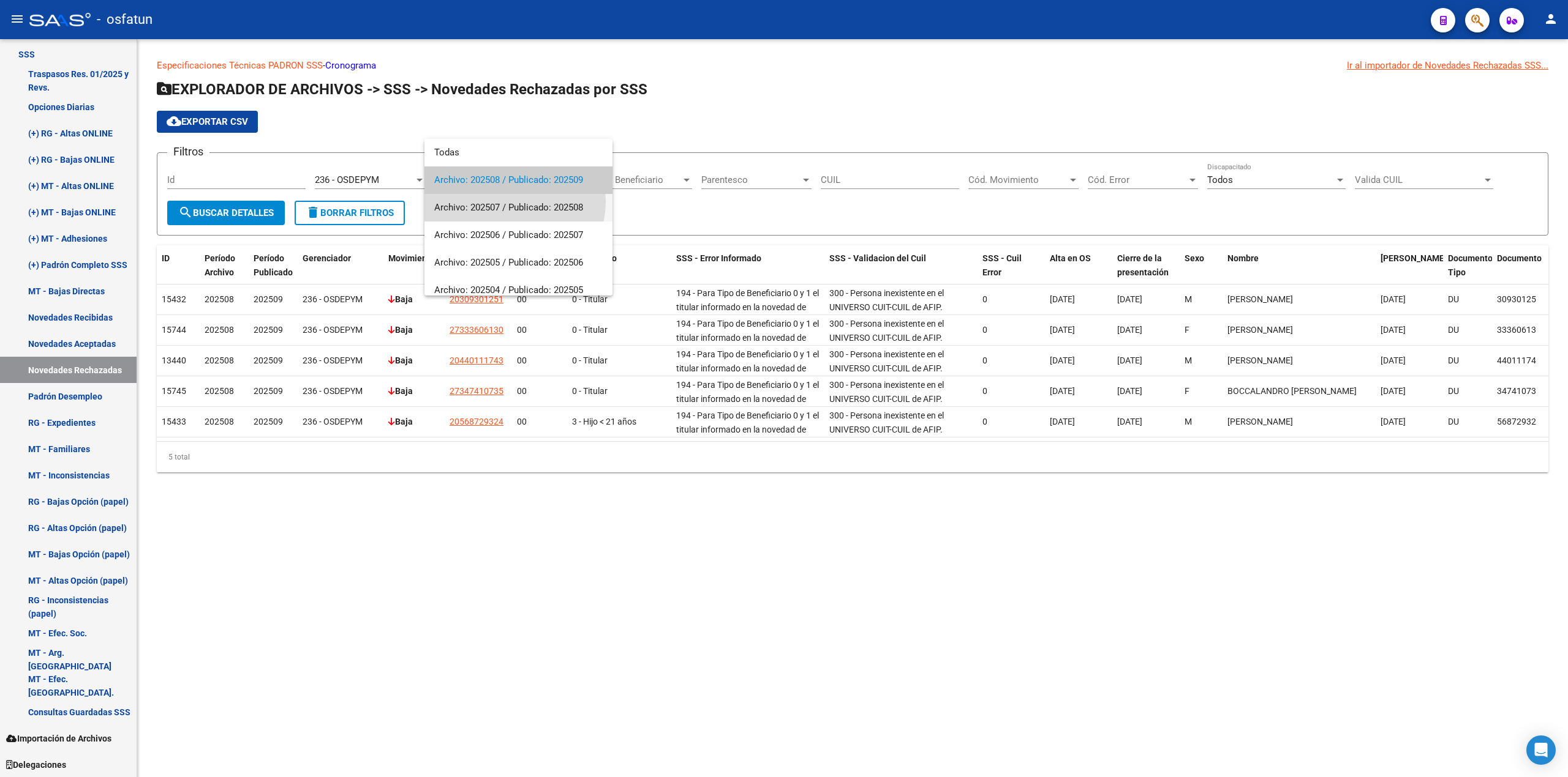
click at [508, 201] on span "Archivo: 202507 / Publicado: 202508" at bounding box center [518, 208] width 168 height 27
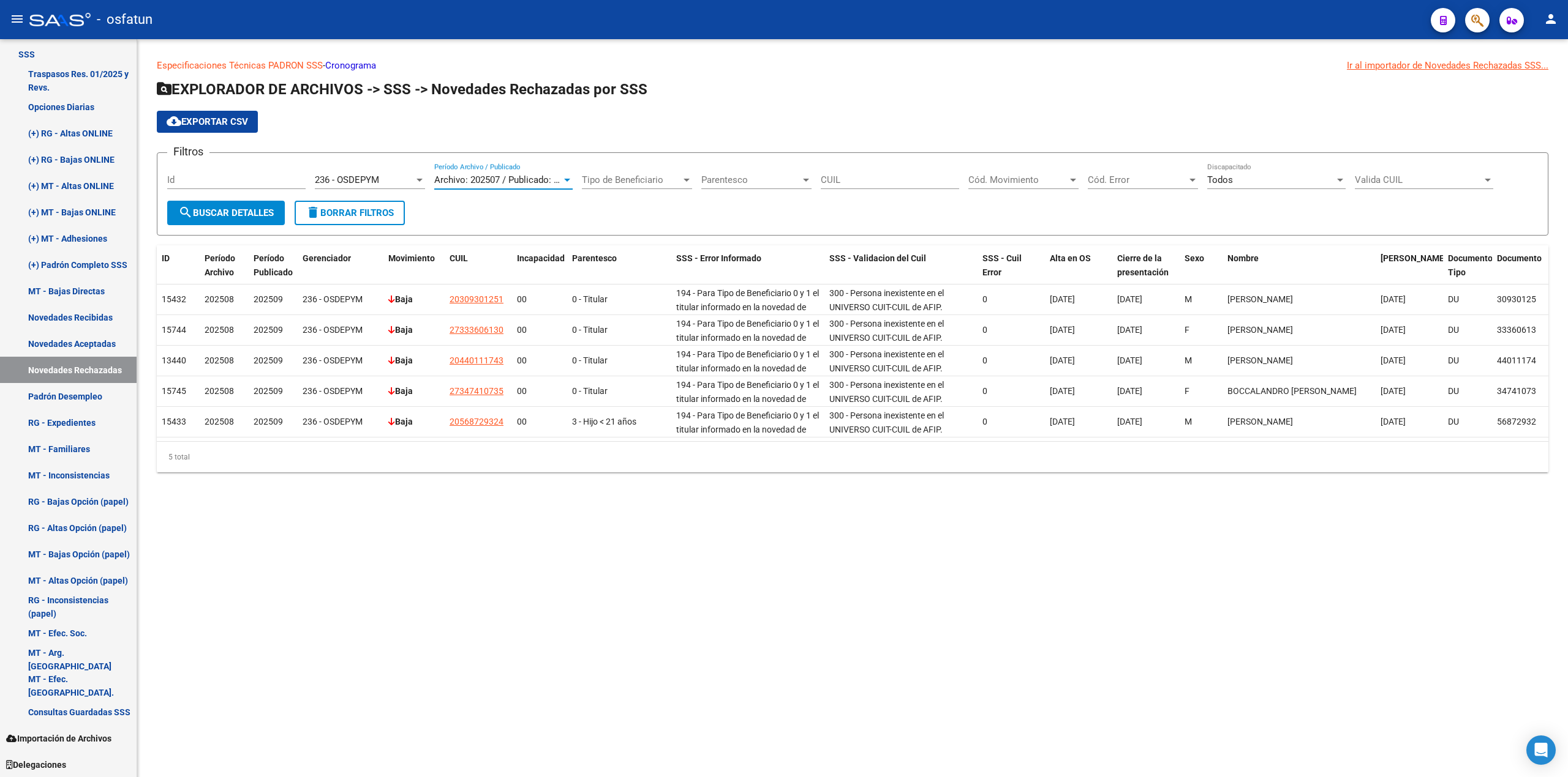
click at [233, 218] on span "search Buscar Detalles" at bounding box center [226, 212] width 96 height 11
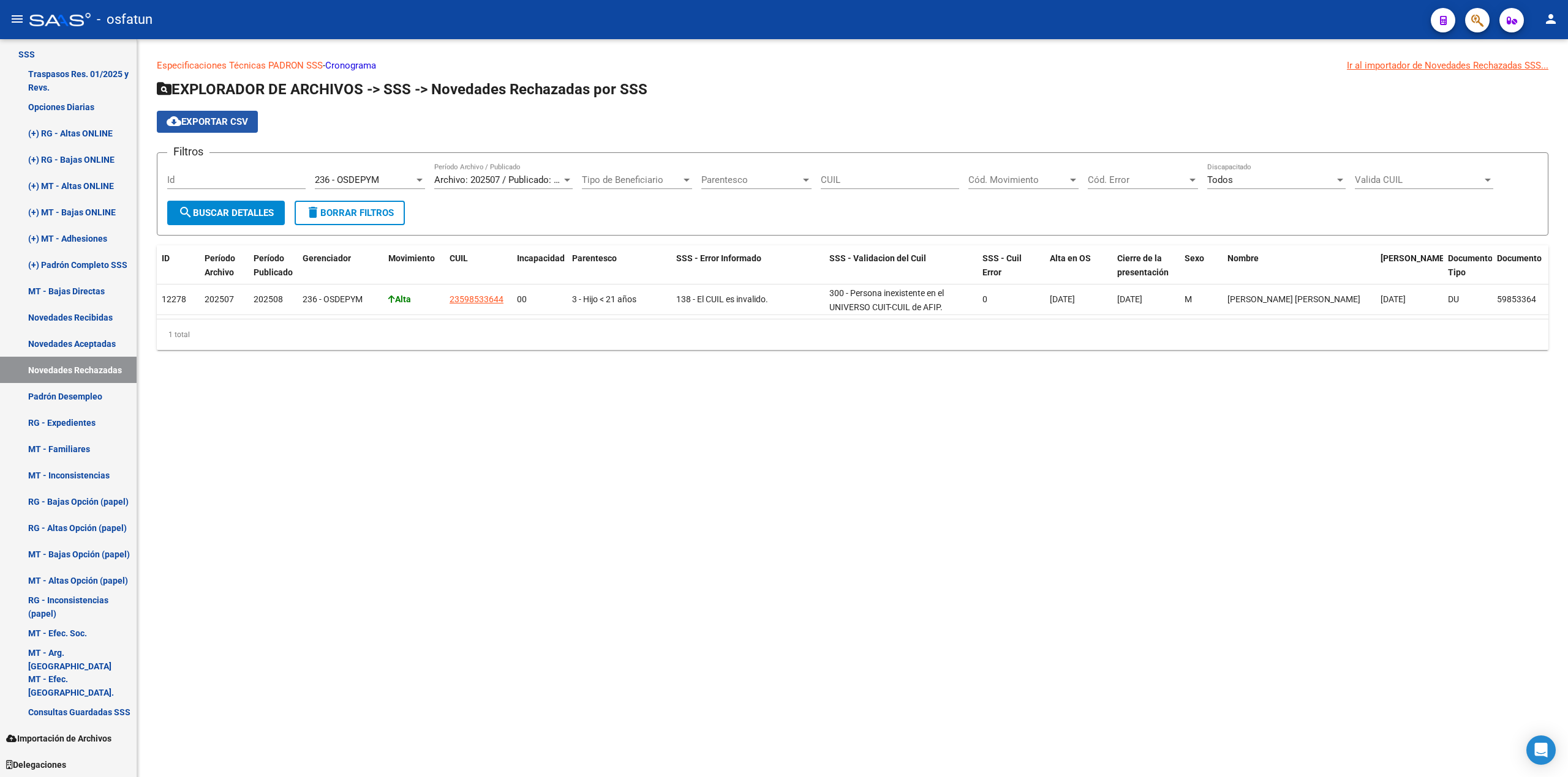
click at [218, 125] on span "cloud_download Exportar CSV" at bounding box center [207, 121] width 81 height 11
click at [415, 179] on div at bounding box center [419, 179] width 11 height 10
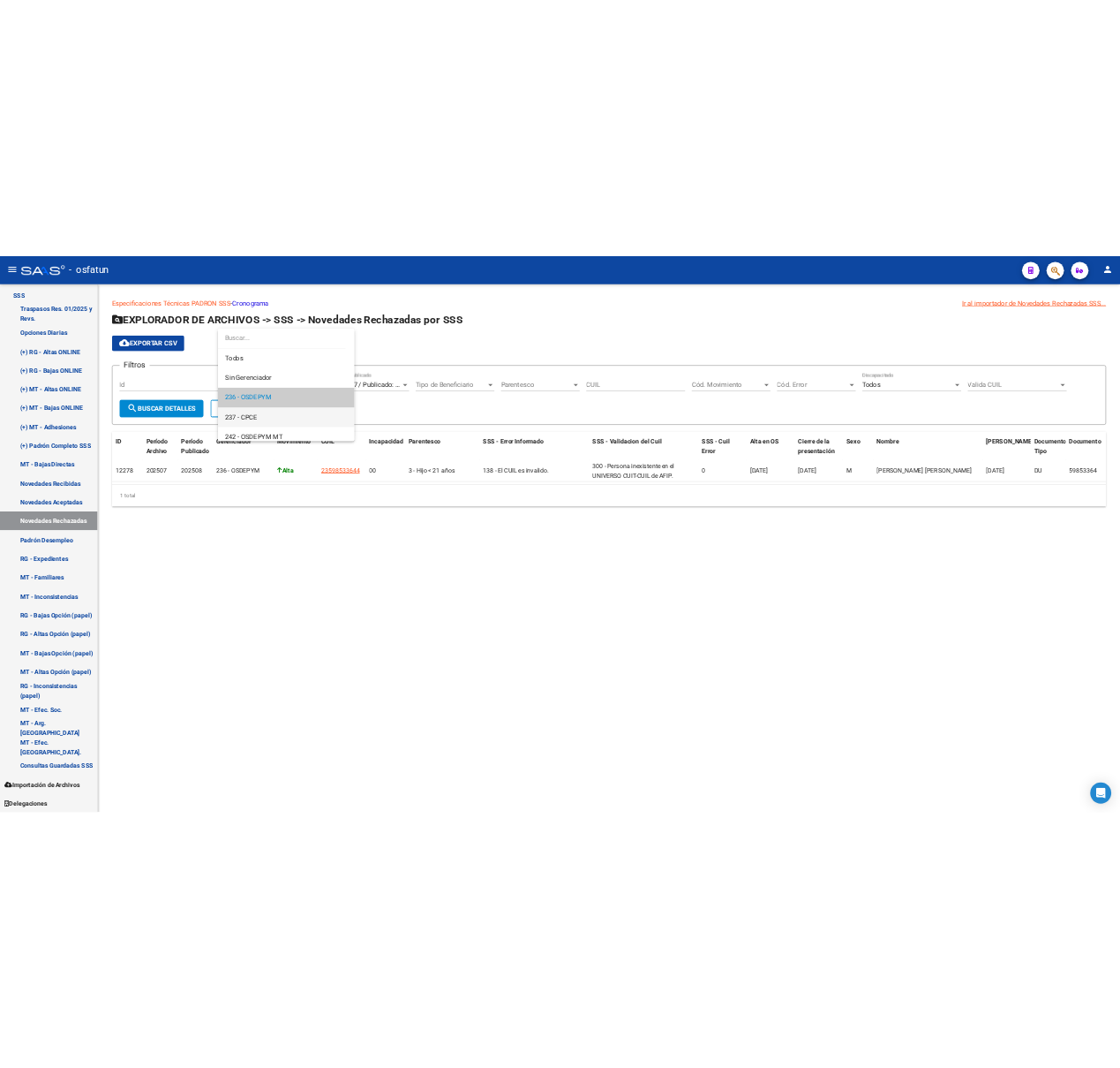
scroll to position [25, 0]
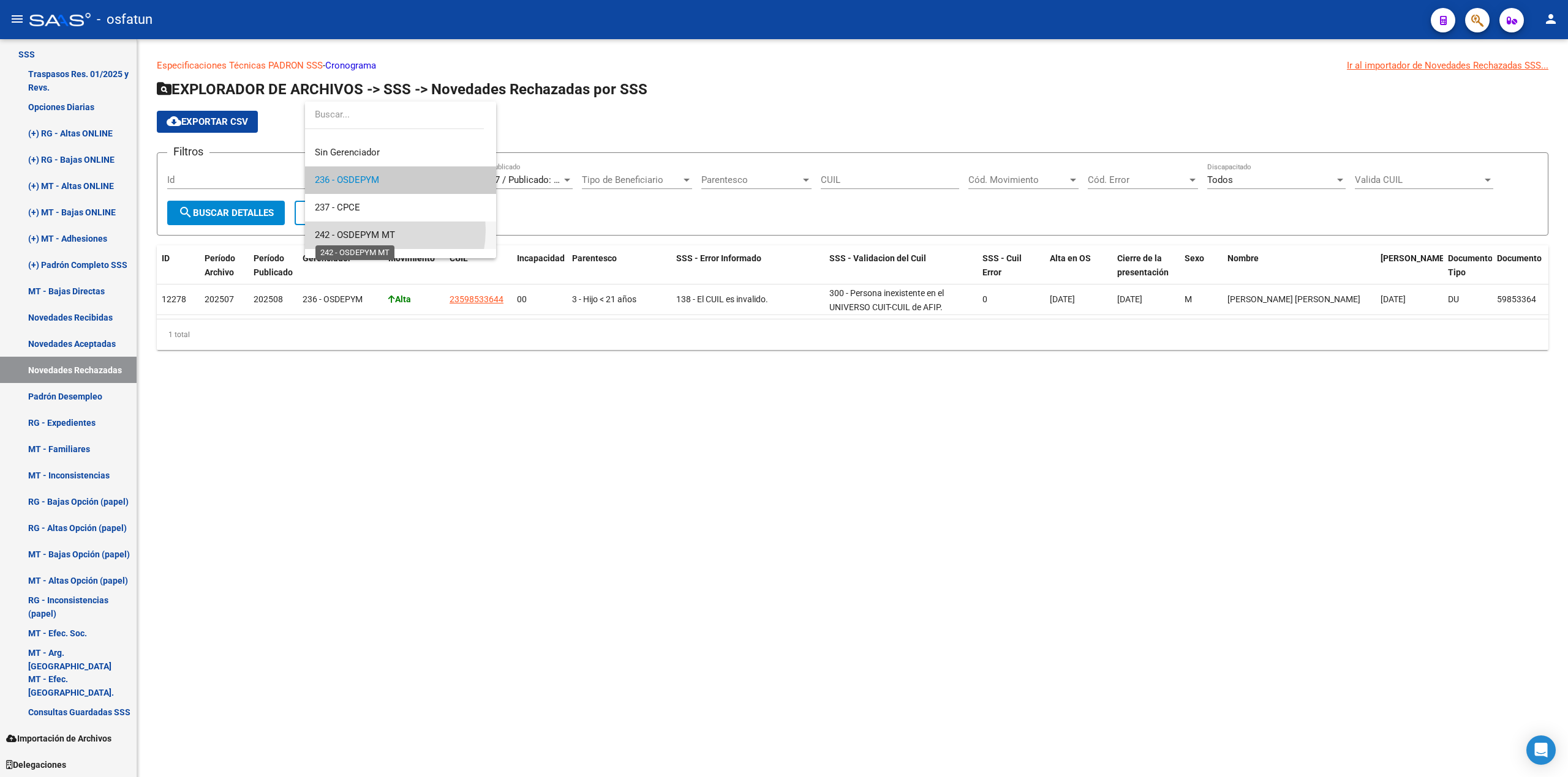
click at [373, 230] on span "242 - OSDEPYM MT" at bounding box center [354, 235] width 80 height 11
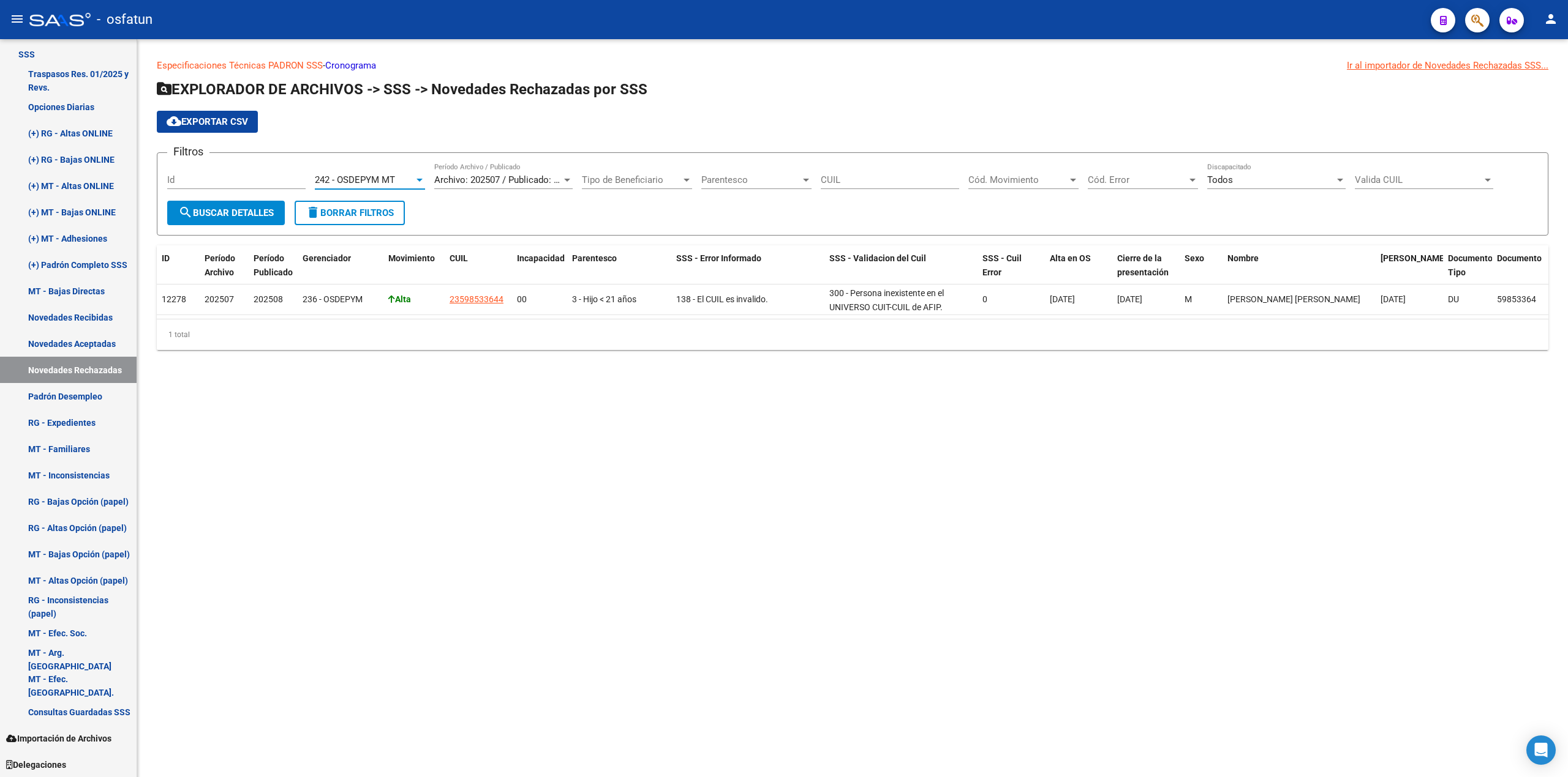
click at [190, 208] on mat-icon "search" at bounding box center [185, 212] width 15 height 15
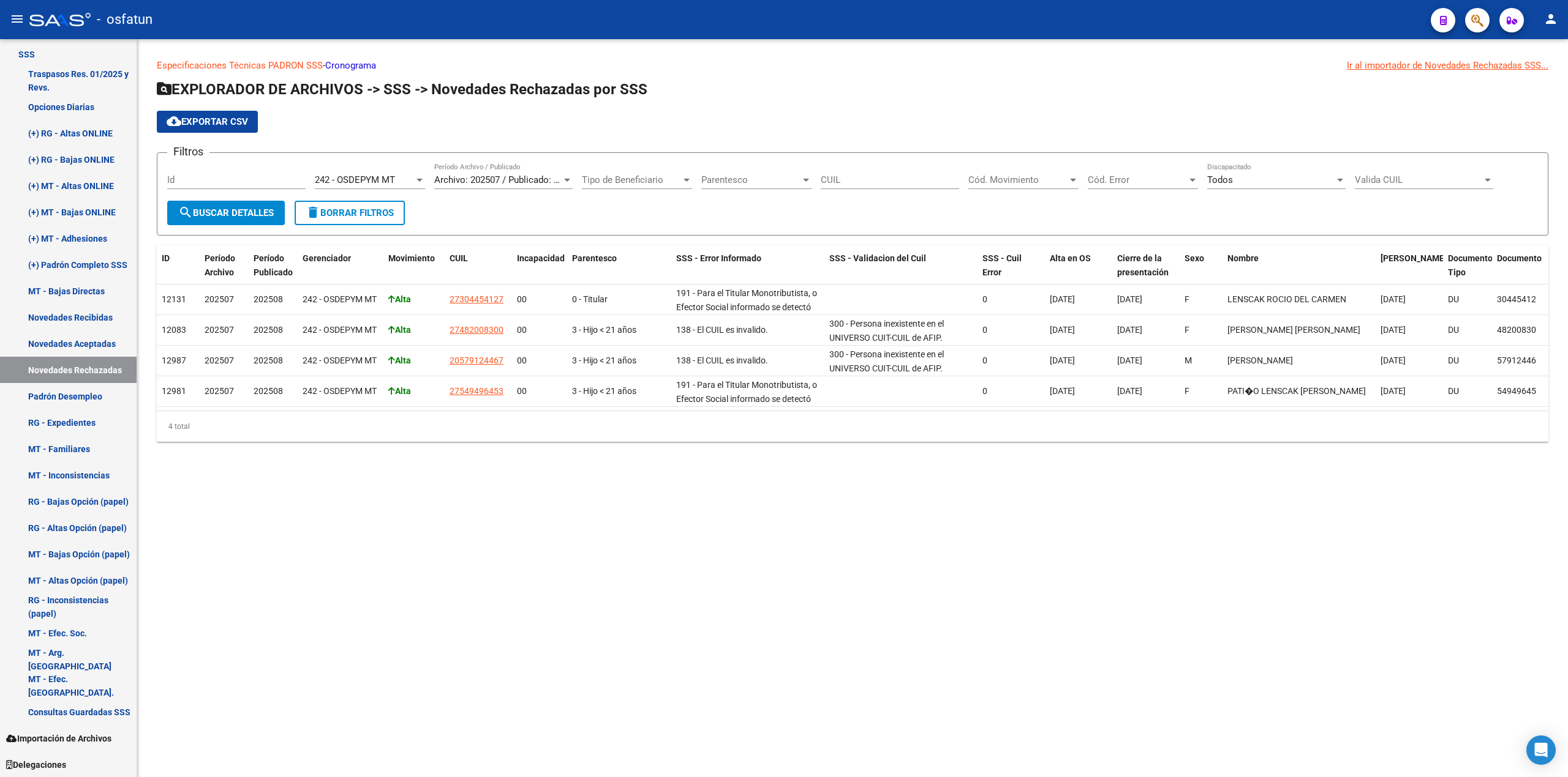
click at [207, 119] on span "cloud_download Exportar CSV" at bounding box center [207, 121] width 81 height 11
click at [558, 177] on span "Archivo: 202507 / Publicado: 202508" at bounding box center [508, 179] width 149 height 11
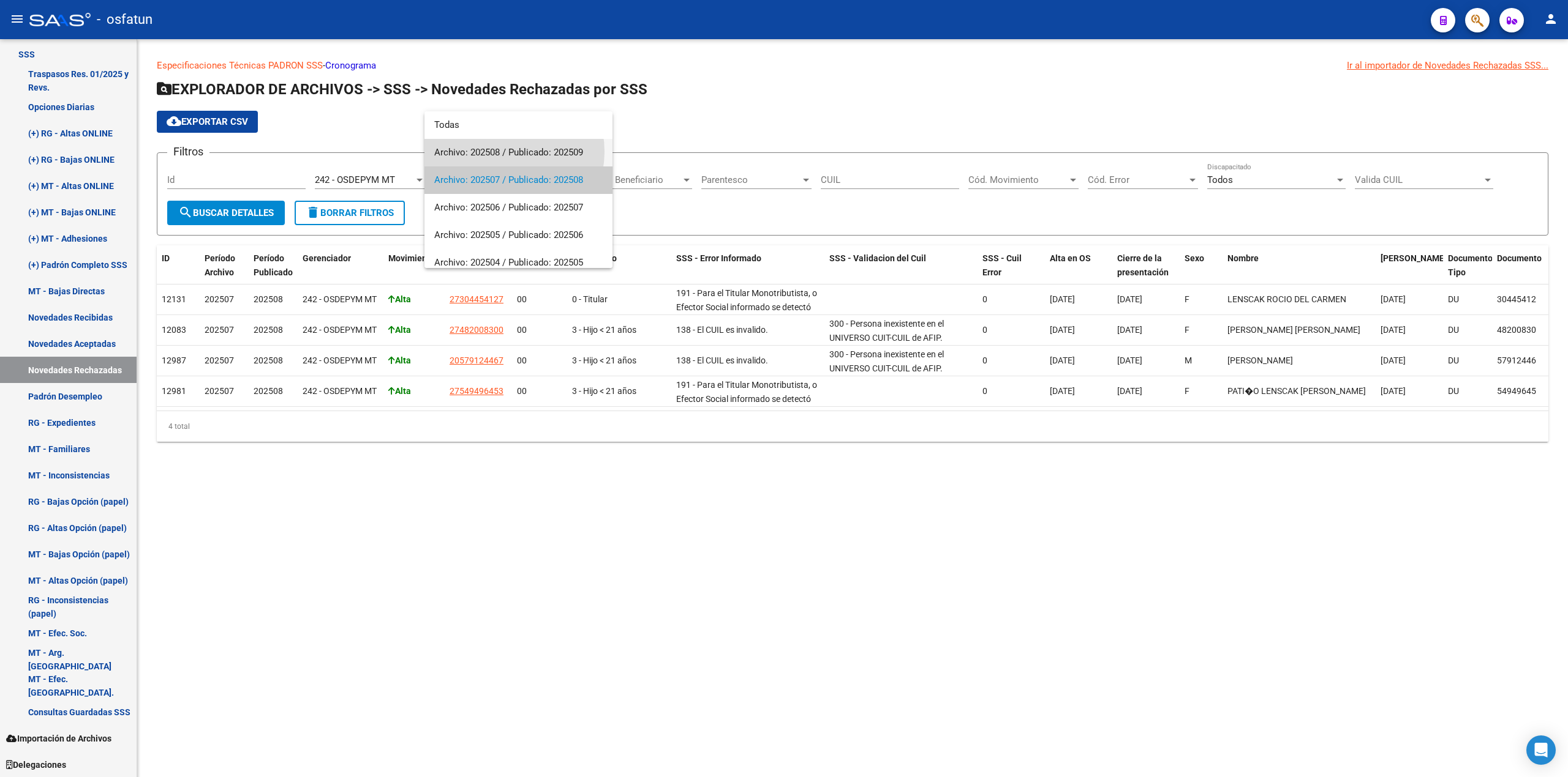
click at [503, 152] on span "Archivo: 202508 / Publicado: 202509" at bounding box center [518, 153] width 168 height 27
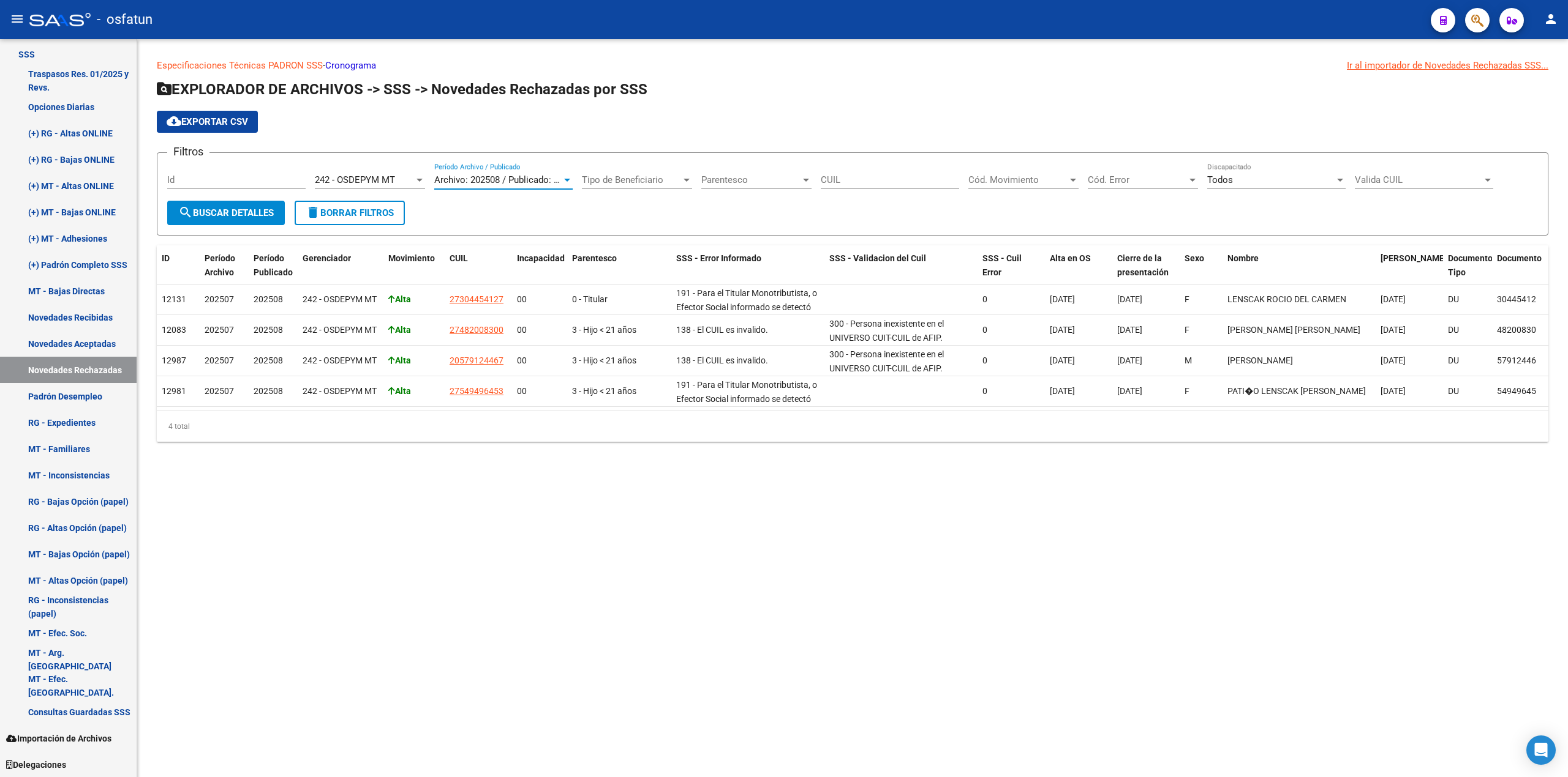
click at [231, 213] on span "search Buscar Detalles" at bounding box center [226, 212] width 96 height 11
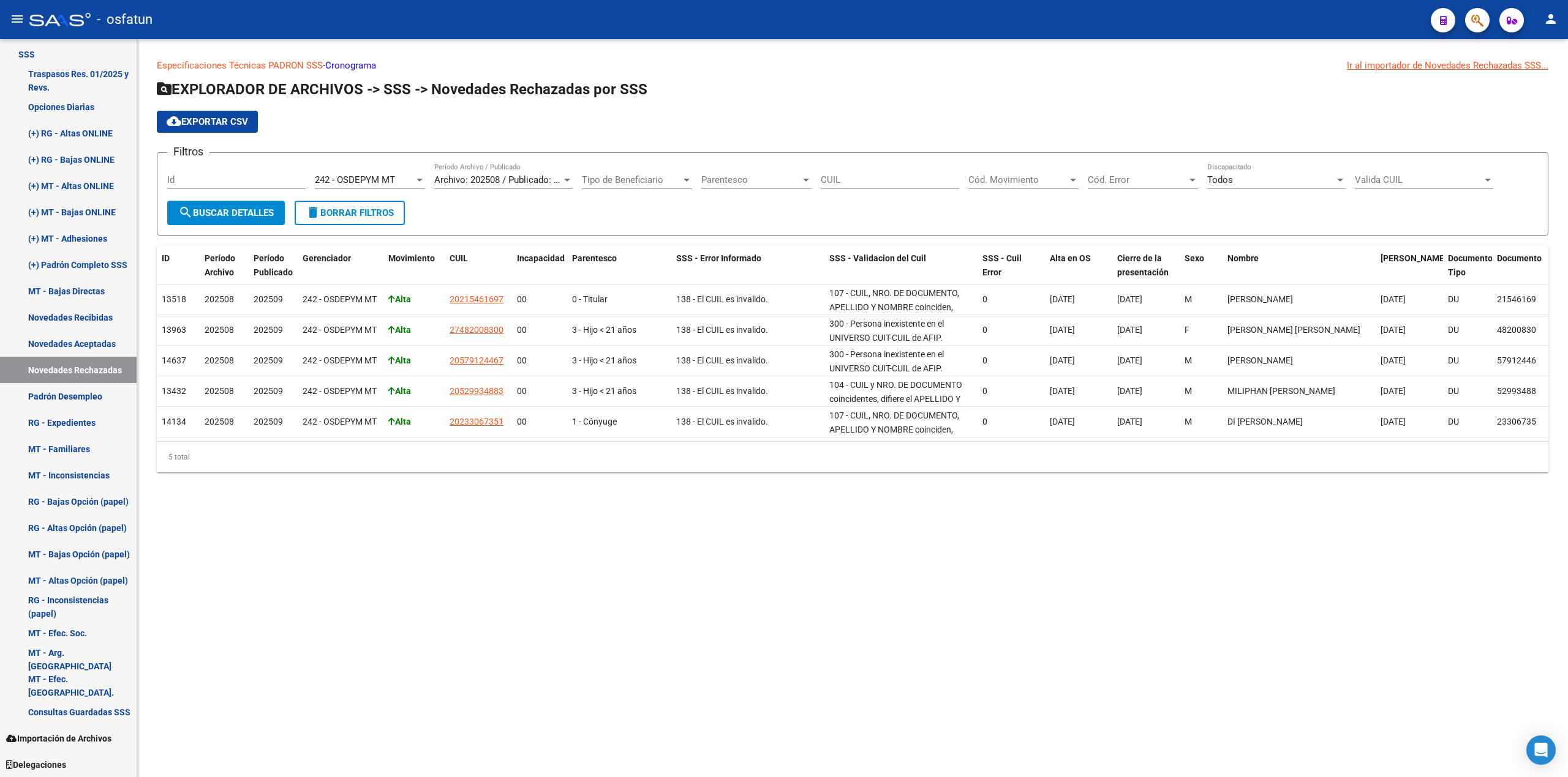
click at [201, 121] on span "cloud_download Exportar CSV" at bounding box center [207, 121] width 81 height 11
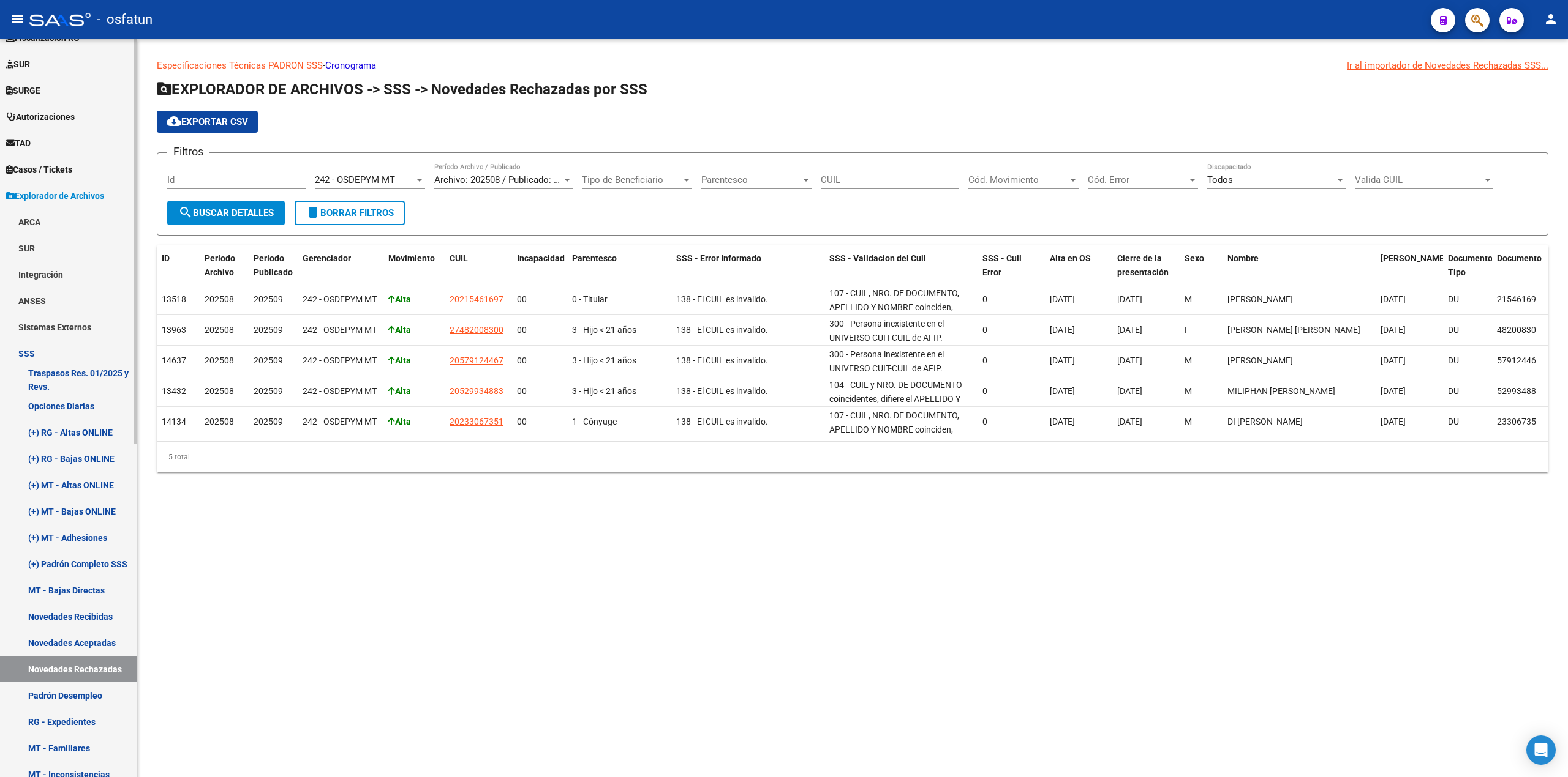
scroll to position [401, 0]
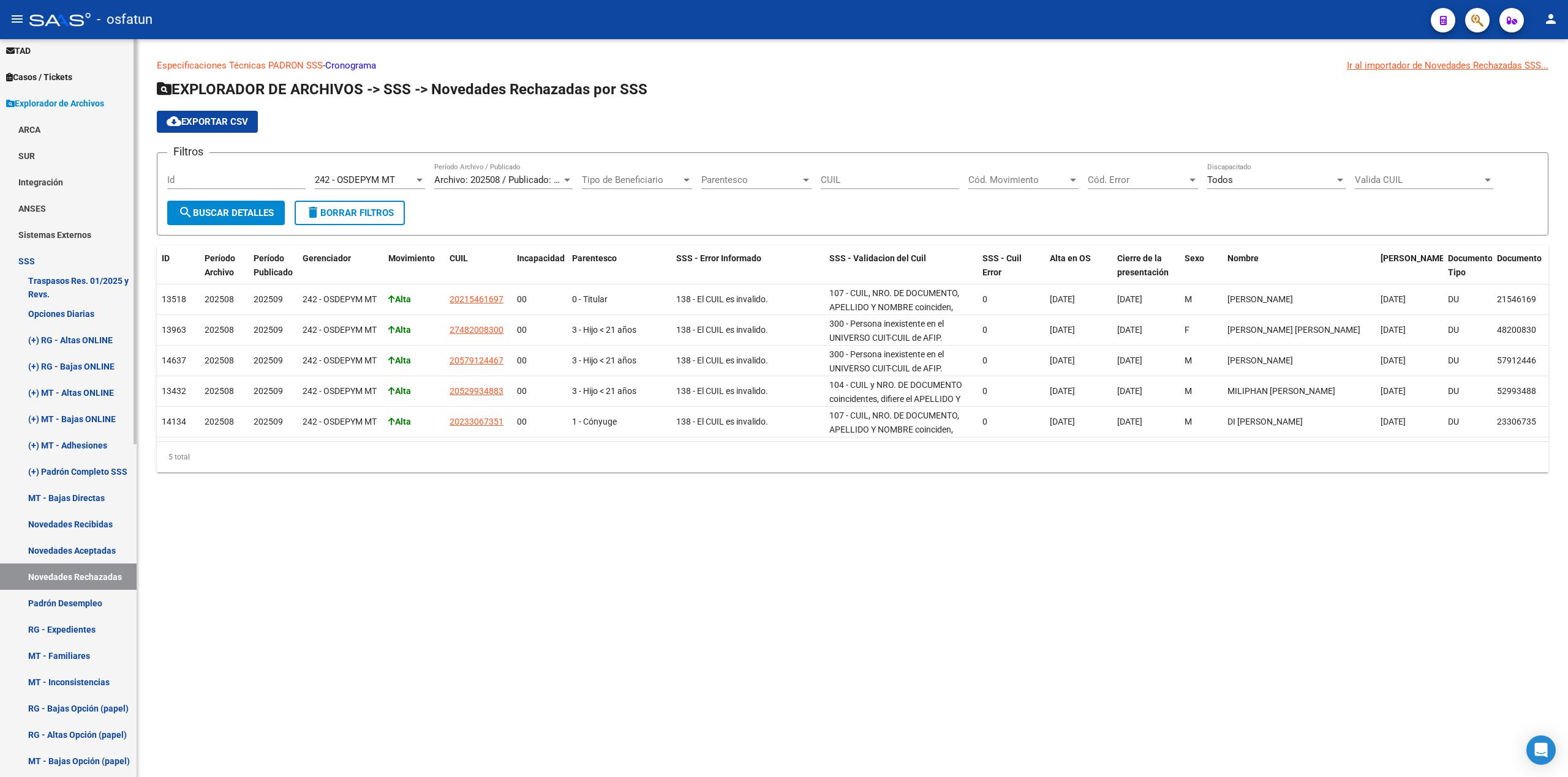
click at [23, 257] on link "SSS" at bounding box center [68, 261] width 137 height 27
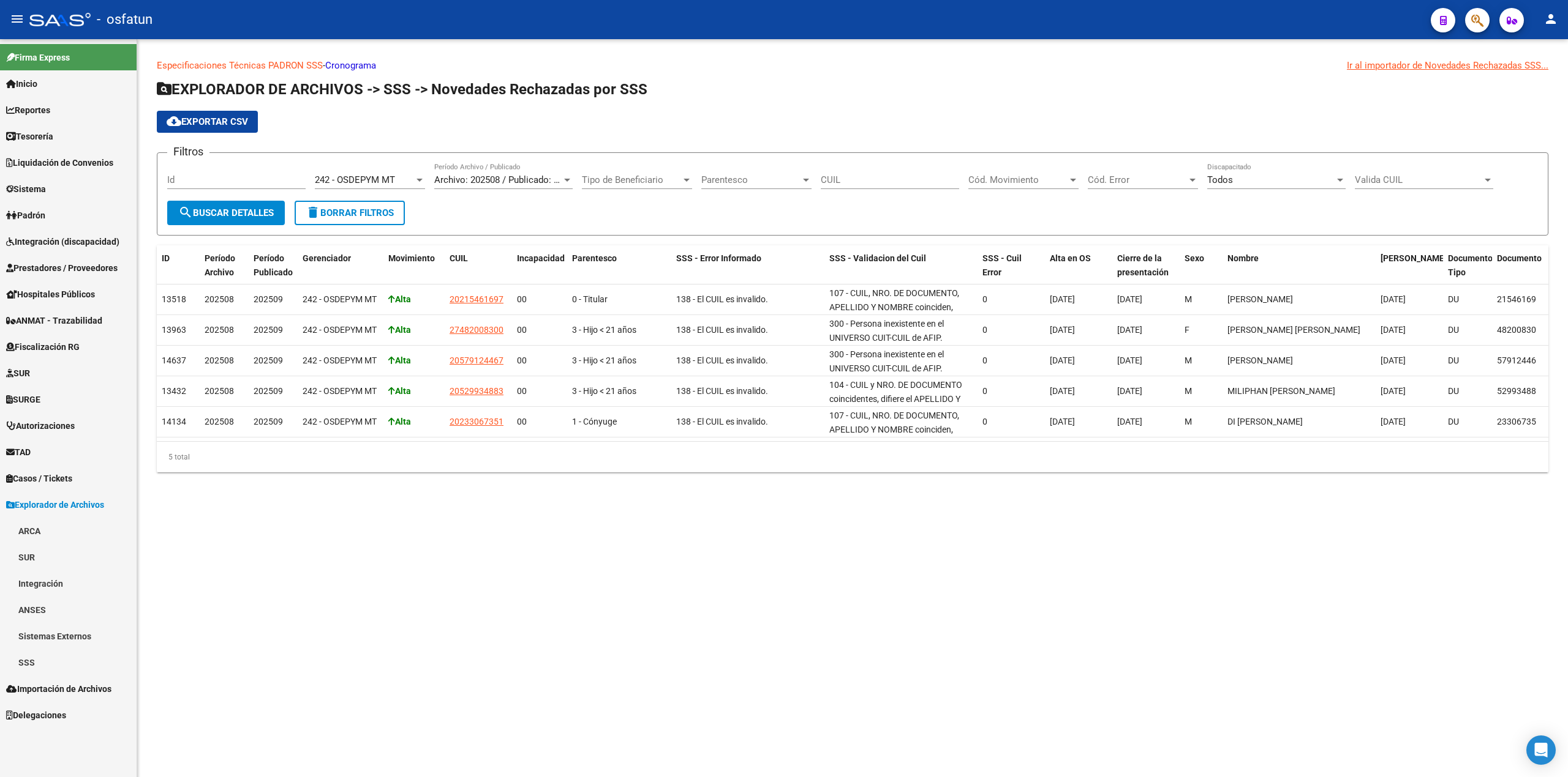
scroll to position [0, 0]
click at [23, 216] on span "Padrón" at bounding box center [25, 215] width 39 height 14
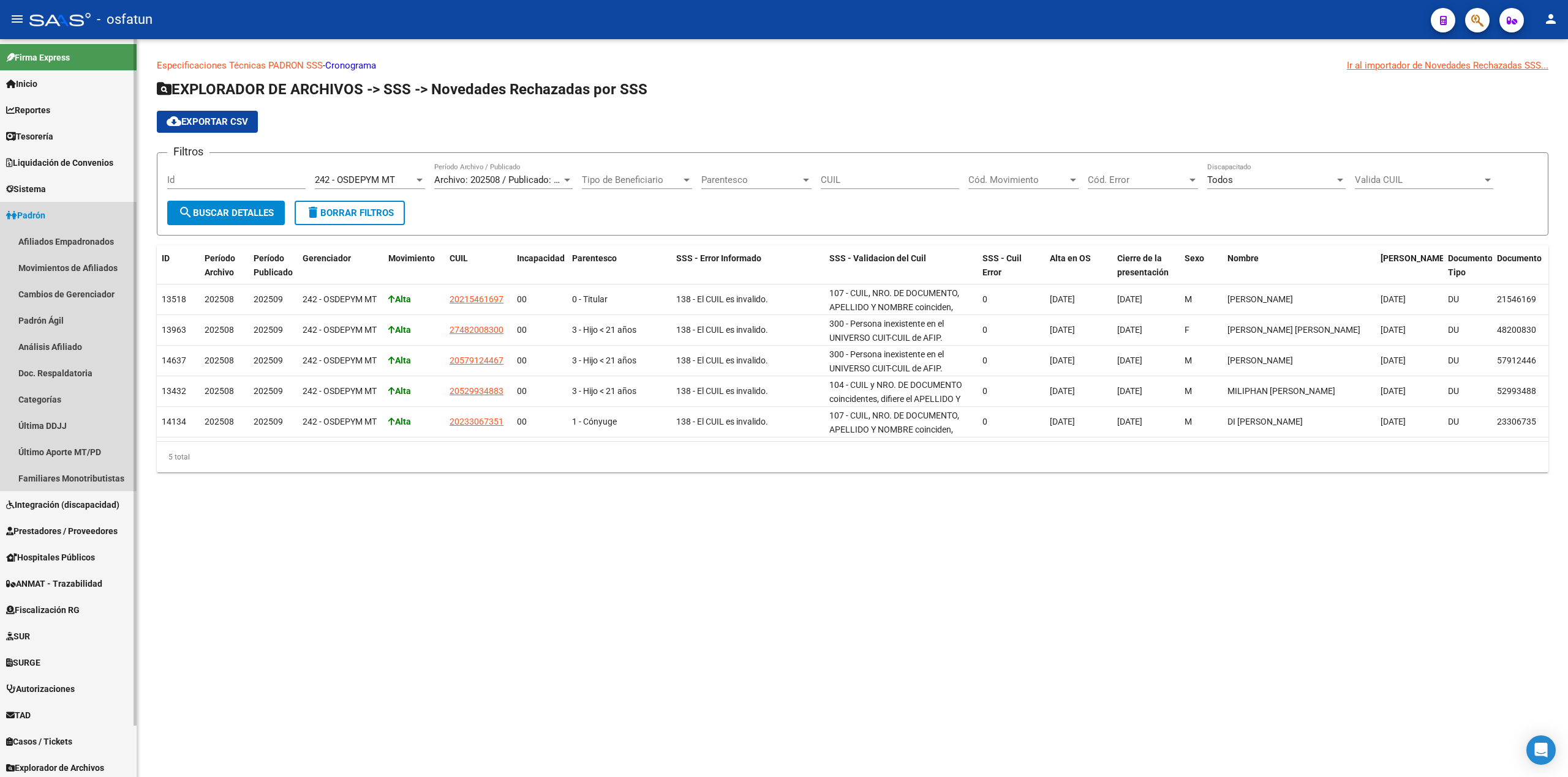
click at [39, 216] on span "Padrón" at bounding box center [25, 215] width 39 height 14
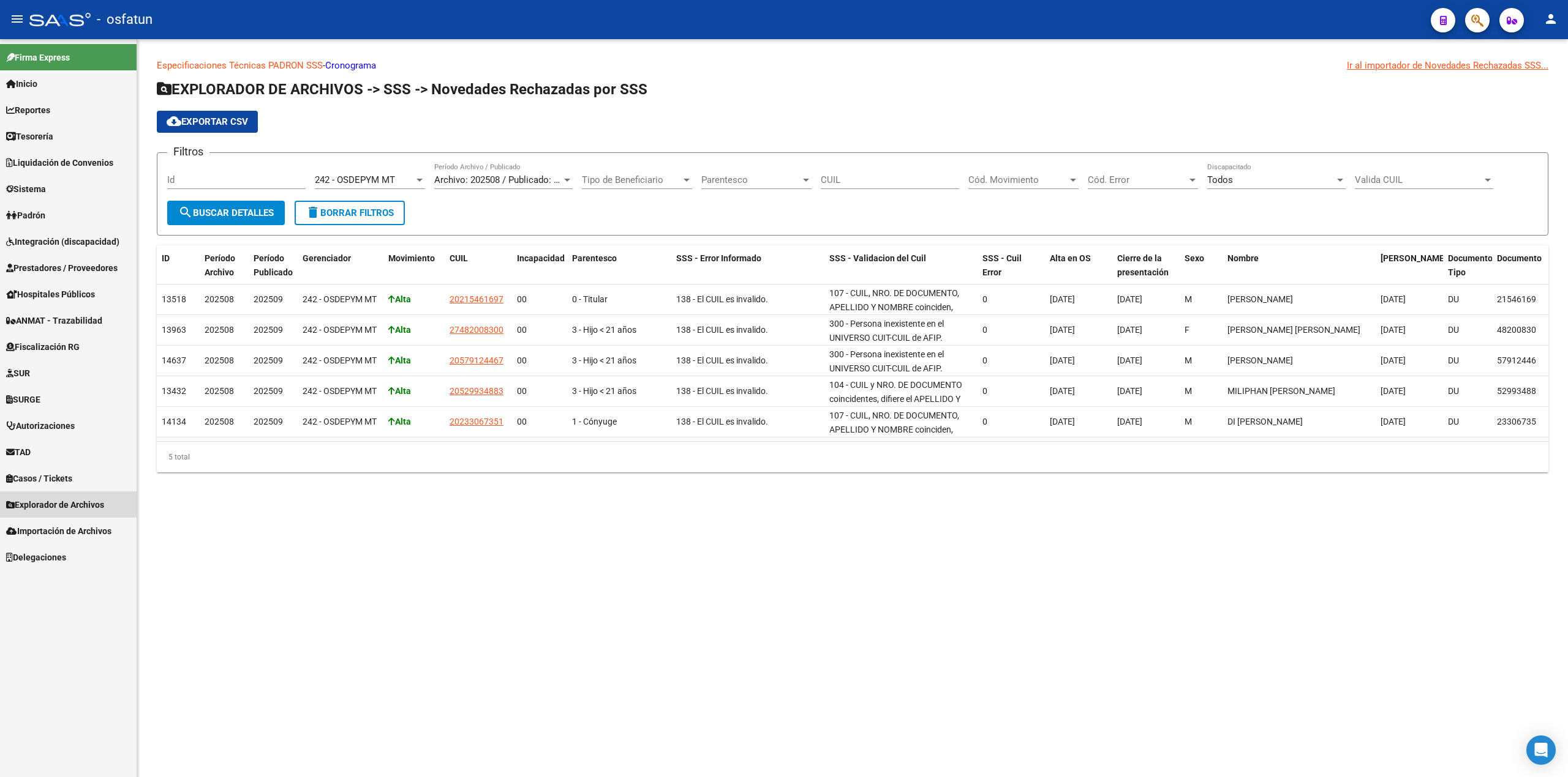
click at [49, 500] on span "Explorador de Archivos" at bounding box center [55, 505] width 98 height 14
click at [28, 663] on link "SSS" at bounding box center [68, 663] width 137 height 27
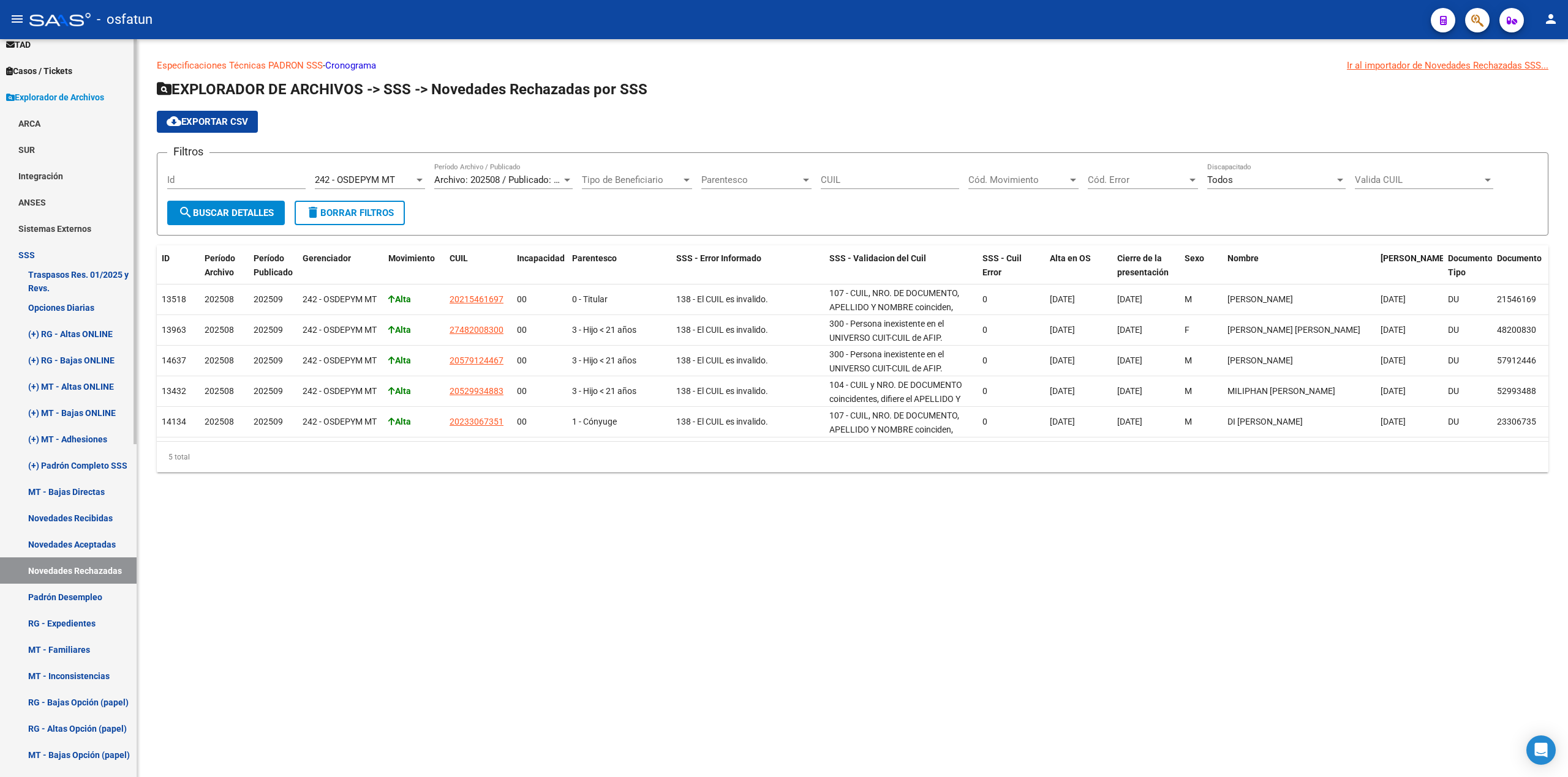
scroll to position [490, 0]
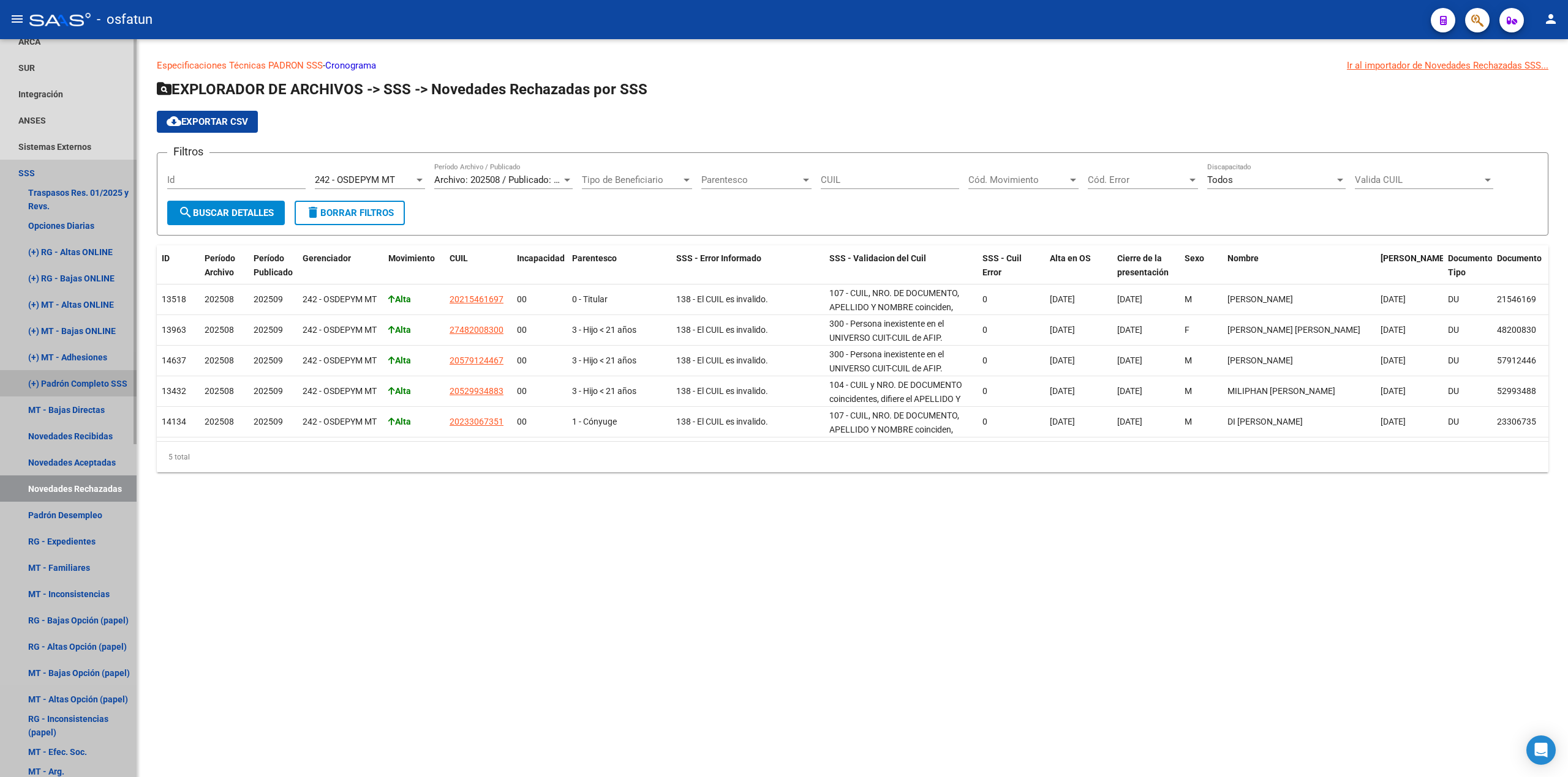
click at [83, 379] on link "(+) Padrón Completo SSS" at bounding box center [68, 383] width 137 height 27
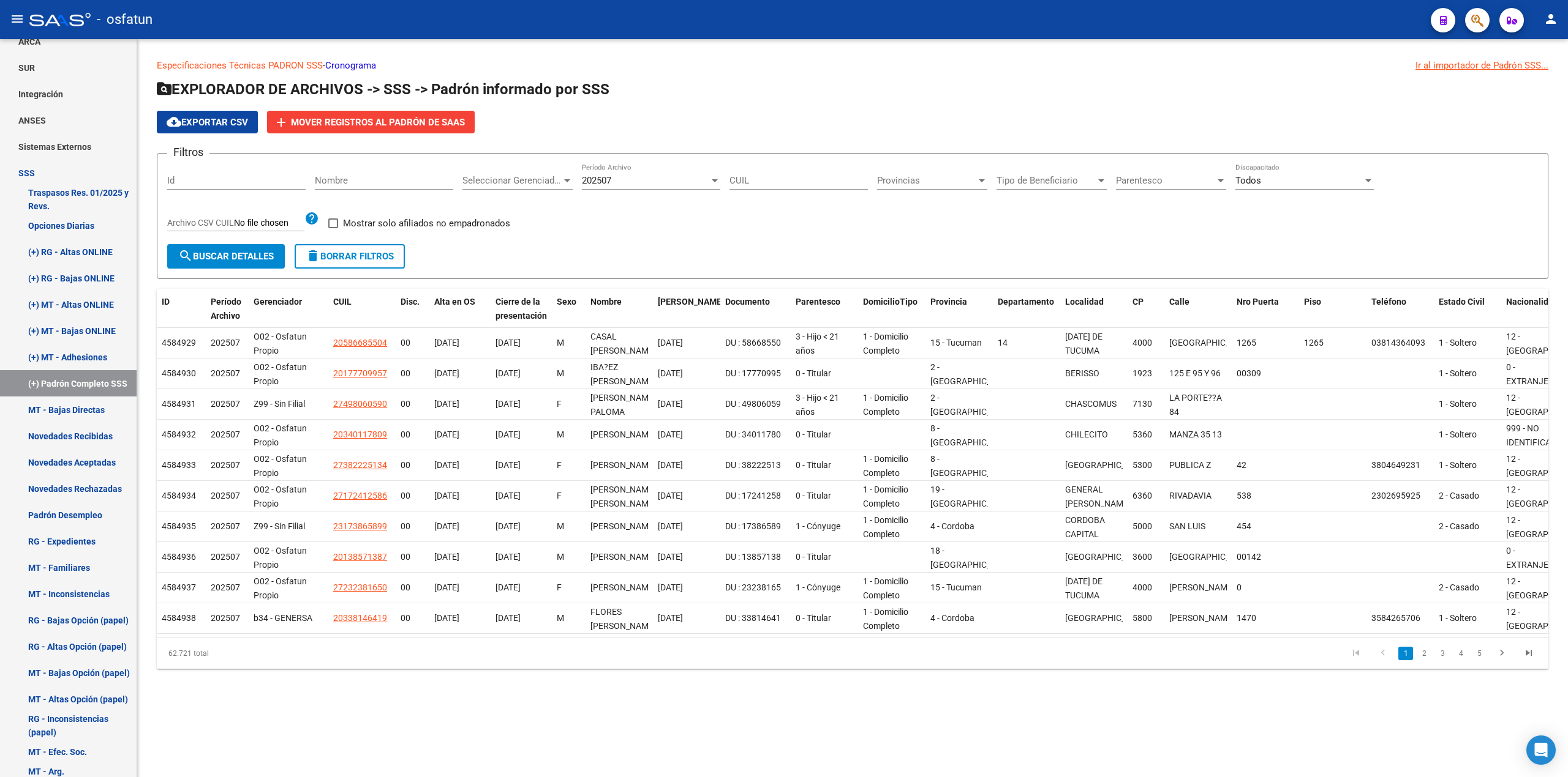
click at [716, 180] on div at bounding box center [714, 181] width 6 height 3
click at [646, 179] on span "202507" at bounding box center [651, 181] width 138 height 27
click at [560, 172] on div "Seleccionar Gerenciador Seleccionar Gerenciador" at bounding box center [517, 177] width 111 height 27
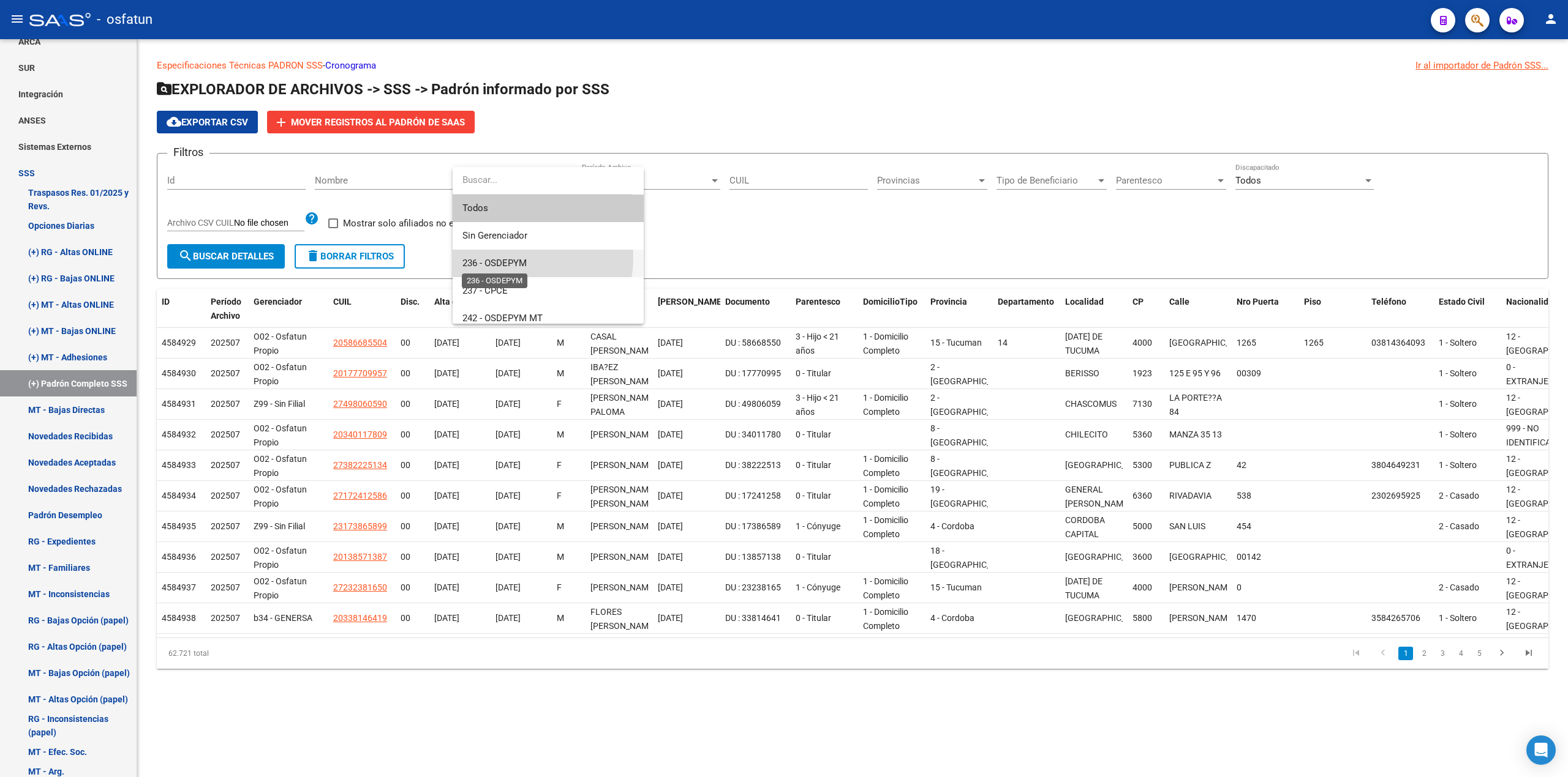
click at [510, 258] on span "236 - OSDEPYM" at bounding box center [494, 263] width 64 height 11
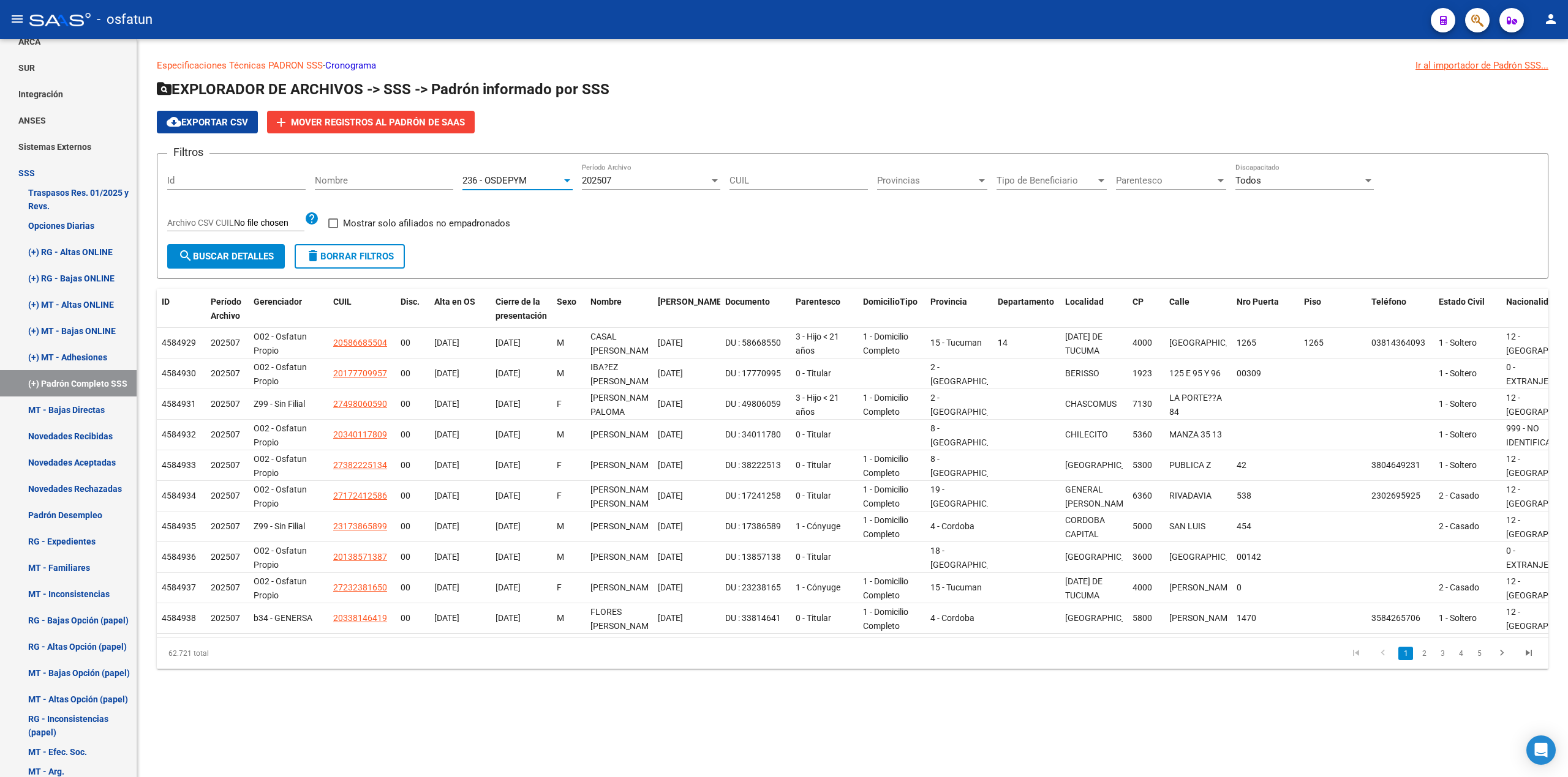
click at [231, 259] on span "search Buscar Detalles" at bounding box center [226, 256] width 96 height 11
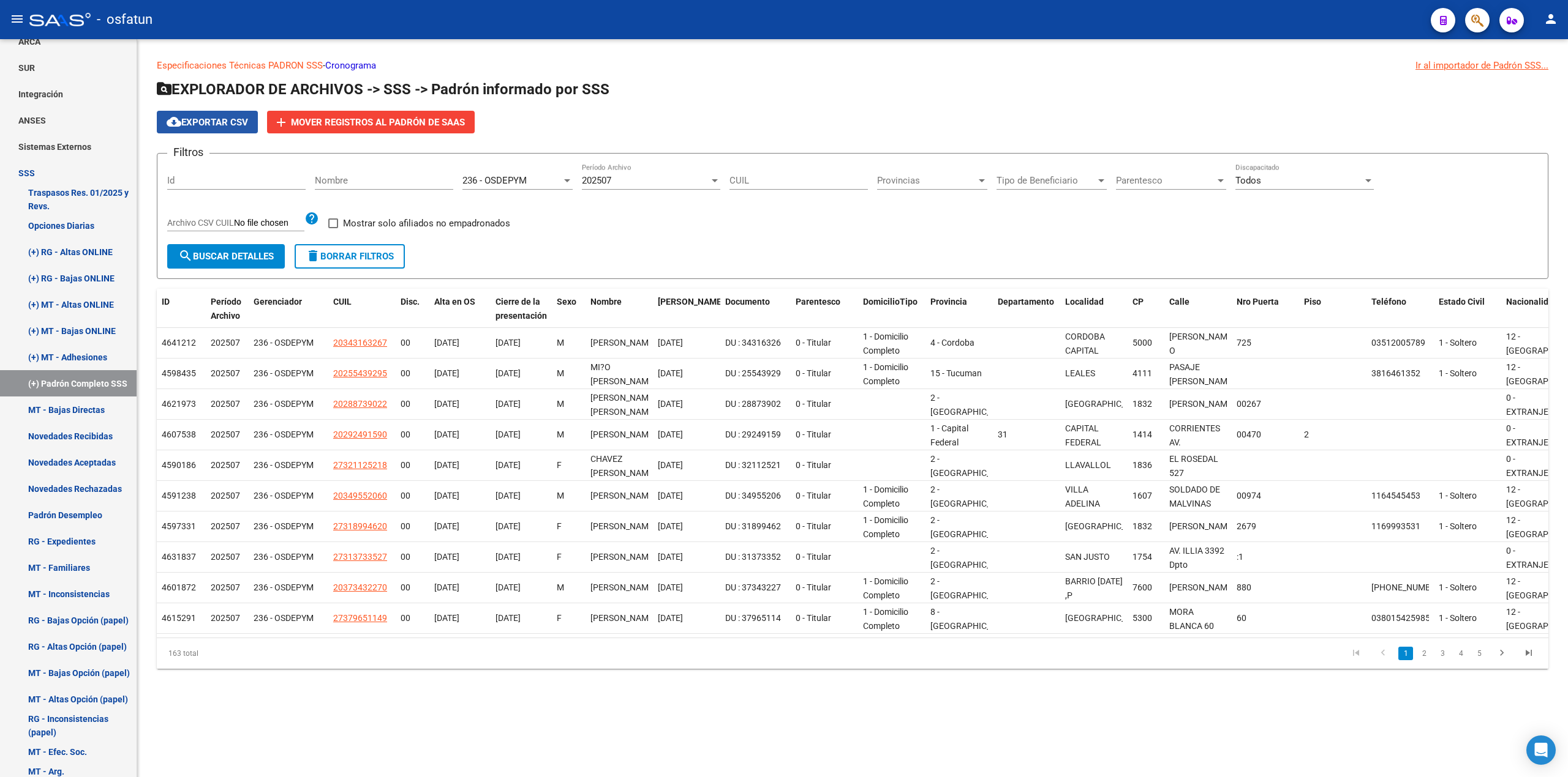
click at [180, 116] on mat-icon "cloud_download" at bounding box center [174, 121] width 15 height 15
click at [564, 180] on div at bounding box center [567, 180] width 11 height 10
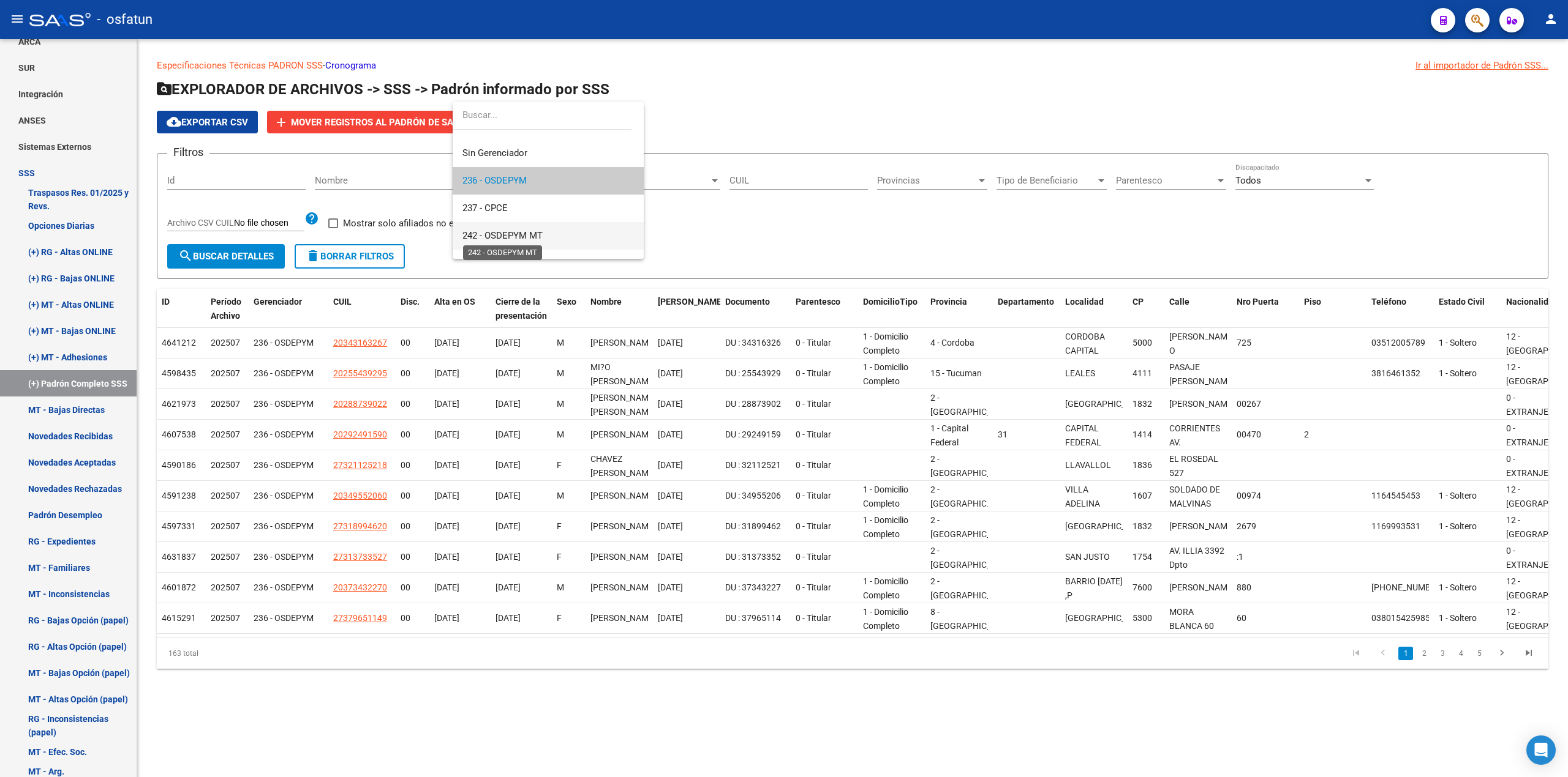
click at [530, 230] on span "242 - OSDEPYM MT" at bounding box center [502, 235] width 80 height 11
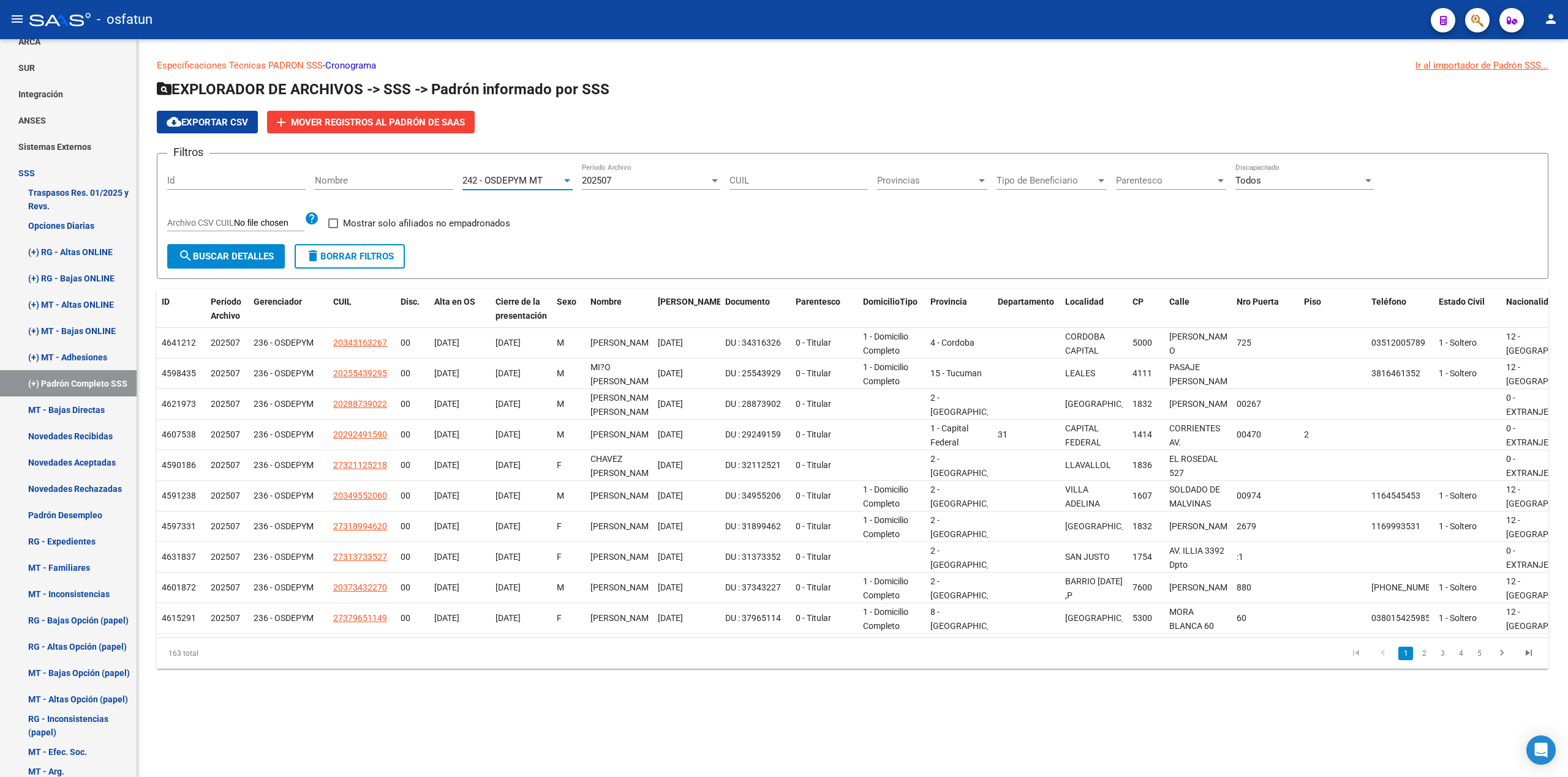
click at [248, 255] on span "search Buscar Detalles" at bounding box center [226, 256] width 96 height 11
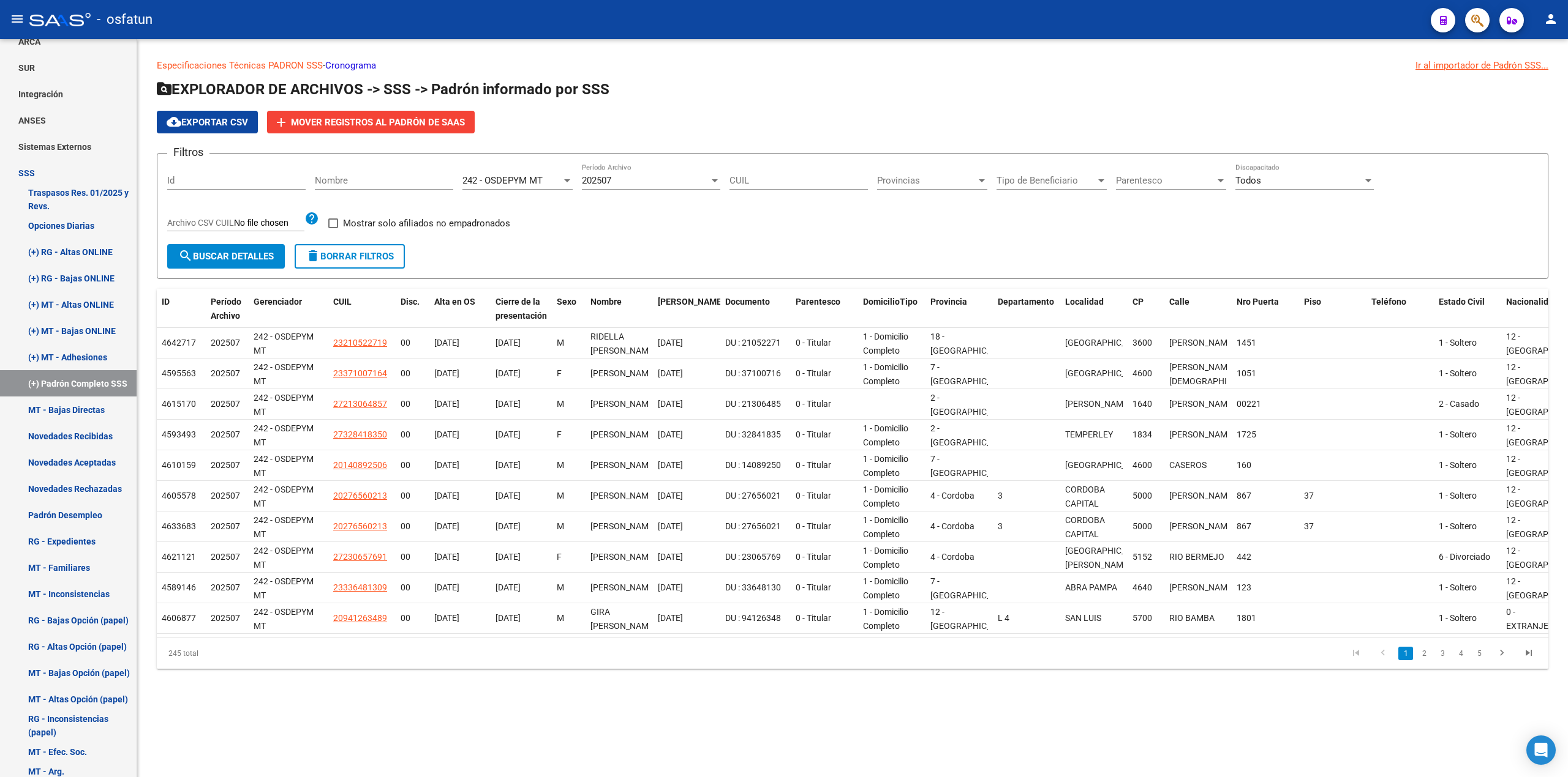
click at [224, 117] on span "cloud_download Exportar CSV" at bounding box center [207, 122] width 81 height 11
